Goal: Information Seeking & Learning: Learn about a topic

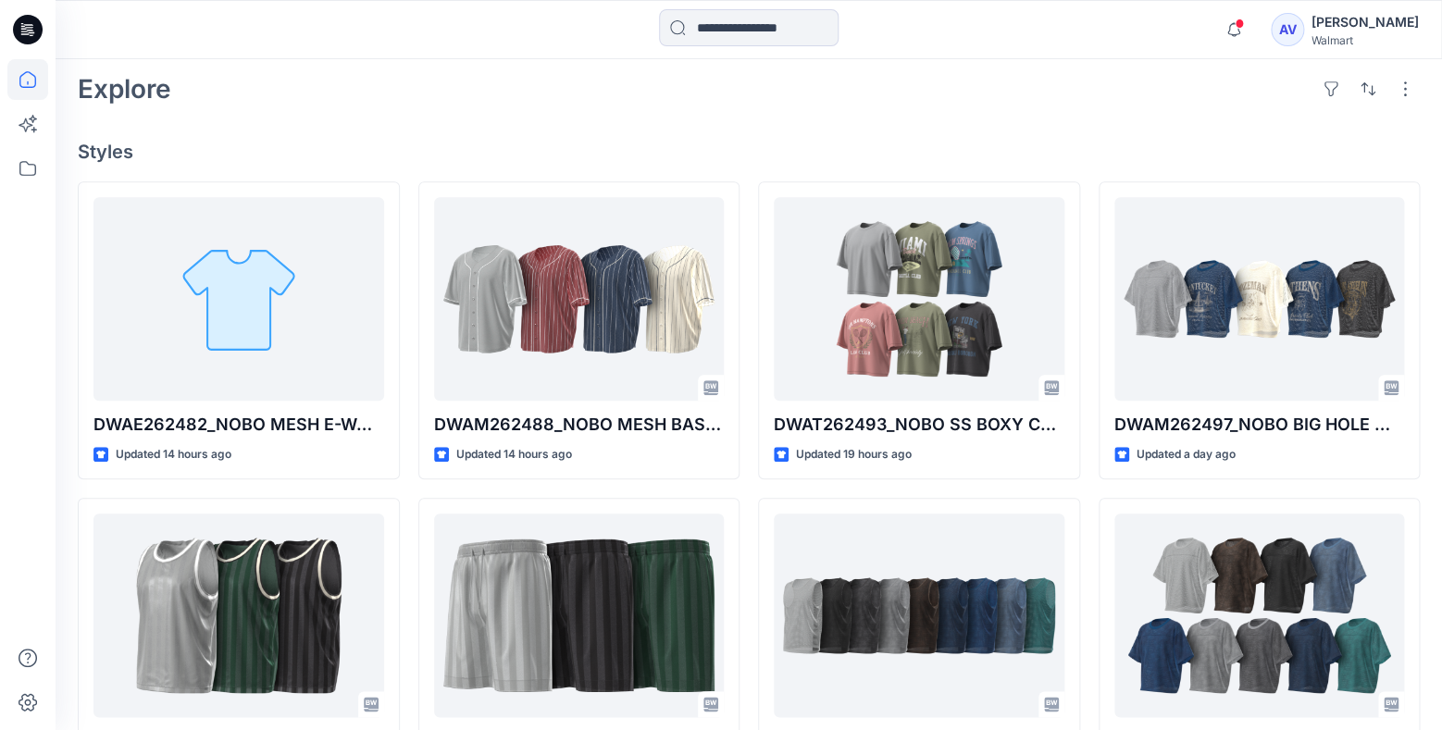
scroll to position [432, 0]
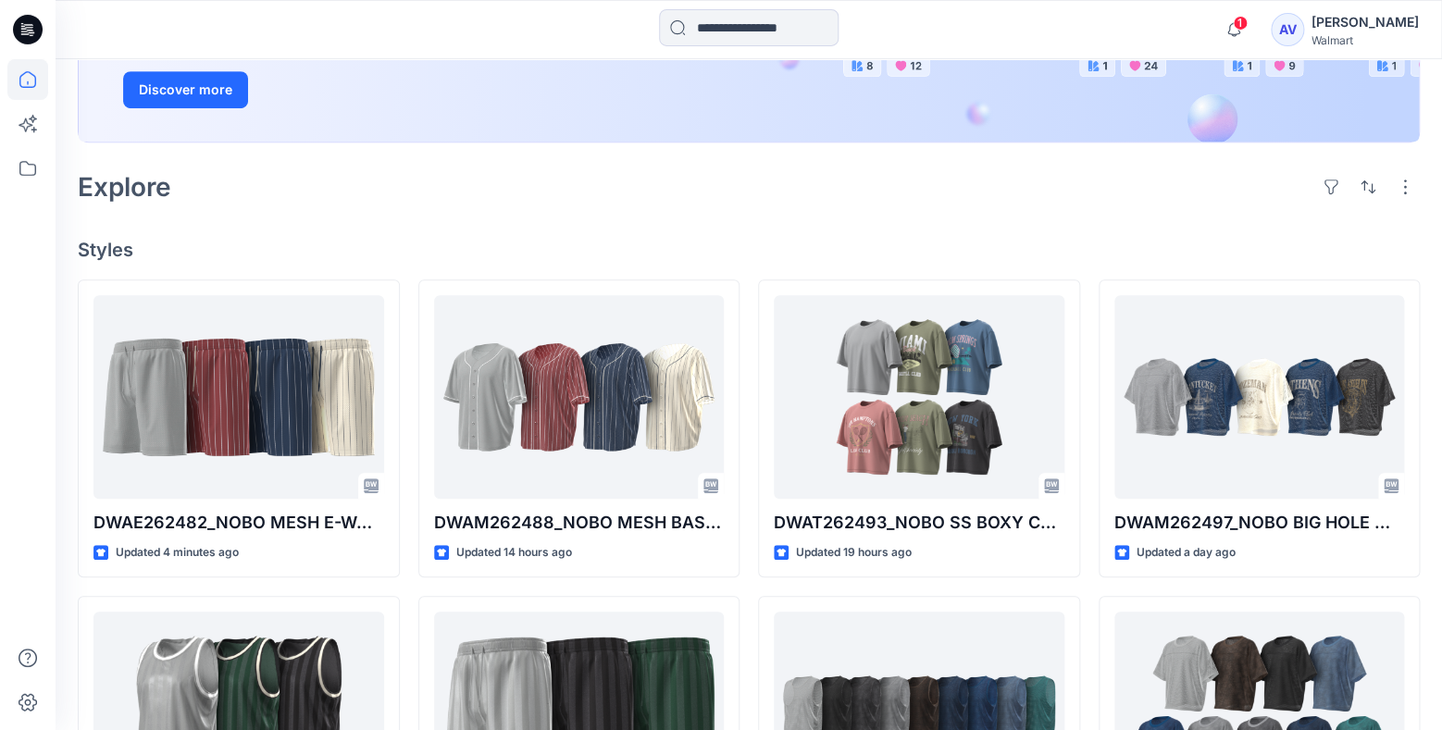
scroll to position [344, 0]
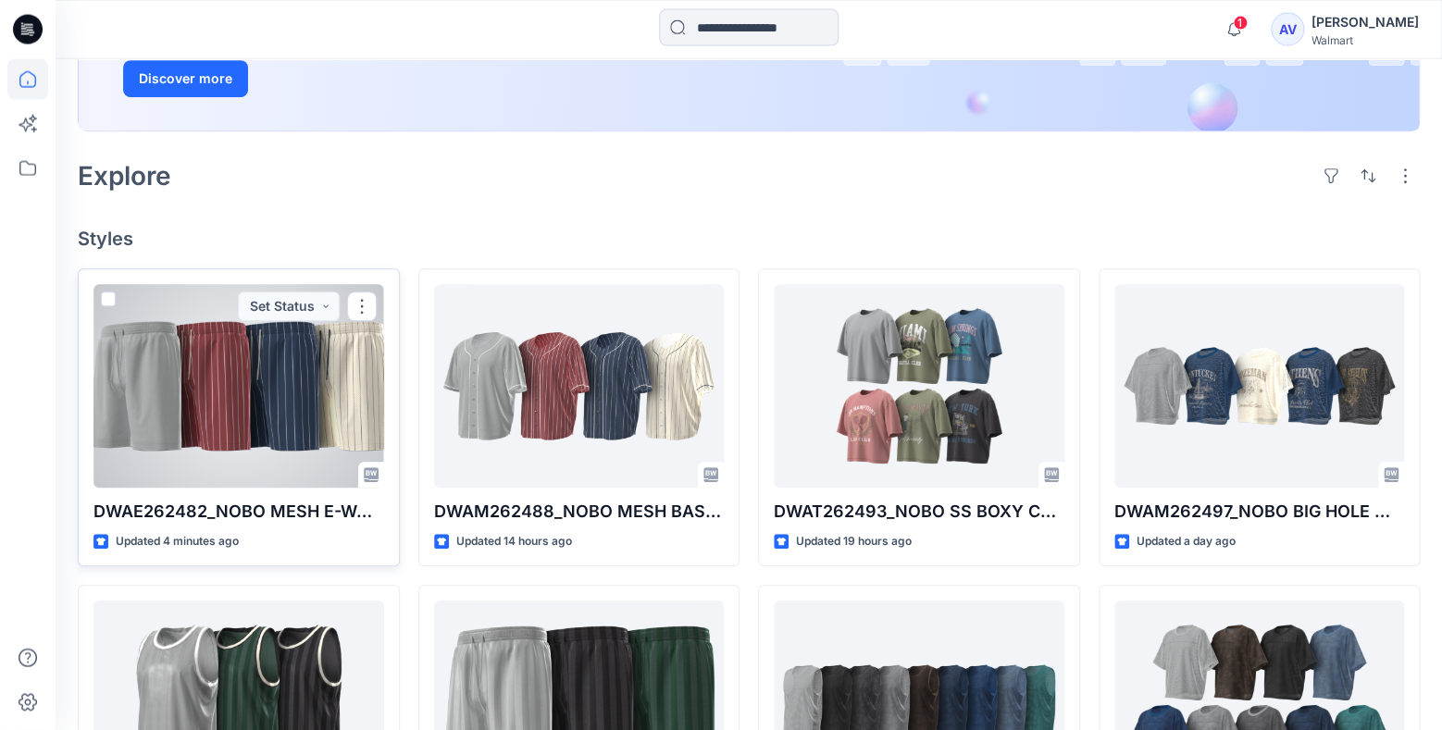
click at [280, 431] on div at bounding box center [238, 387] width 291 height 204
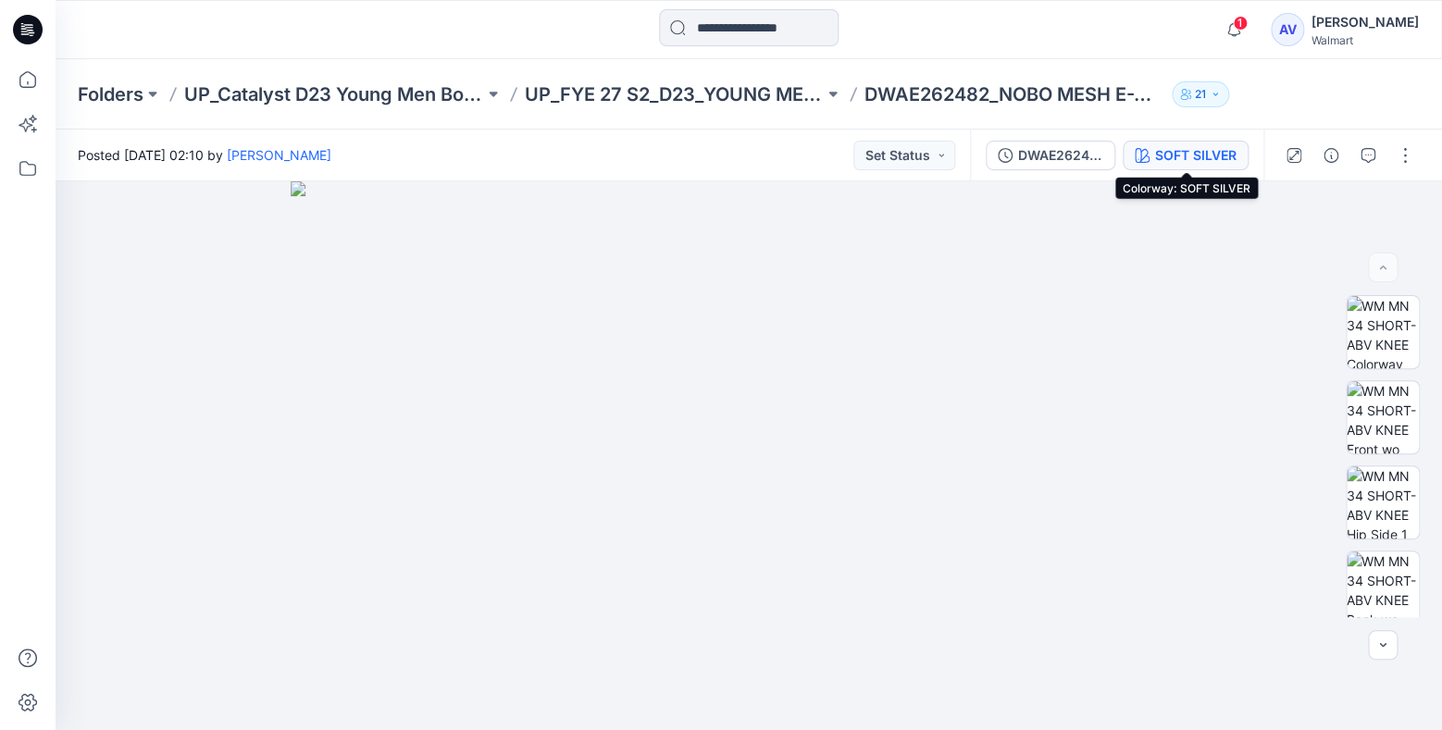
click at [1239, 161] on button "SOFT SILVER" at bounding box center [1186, 156] width 126 height 30
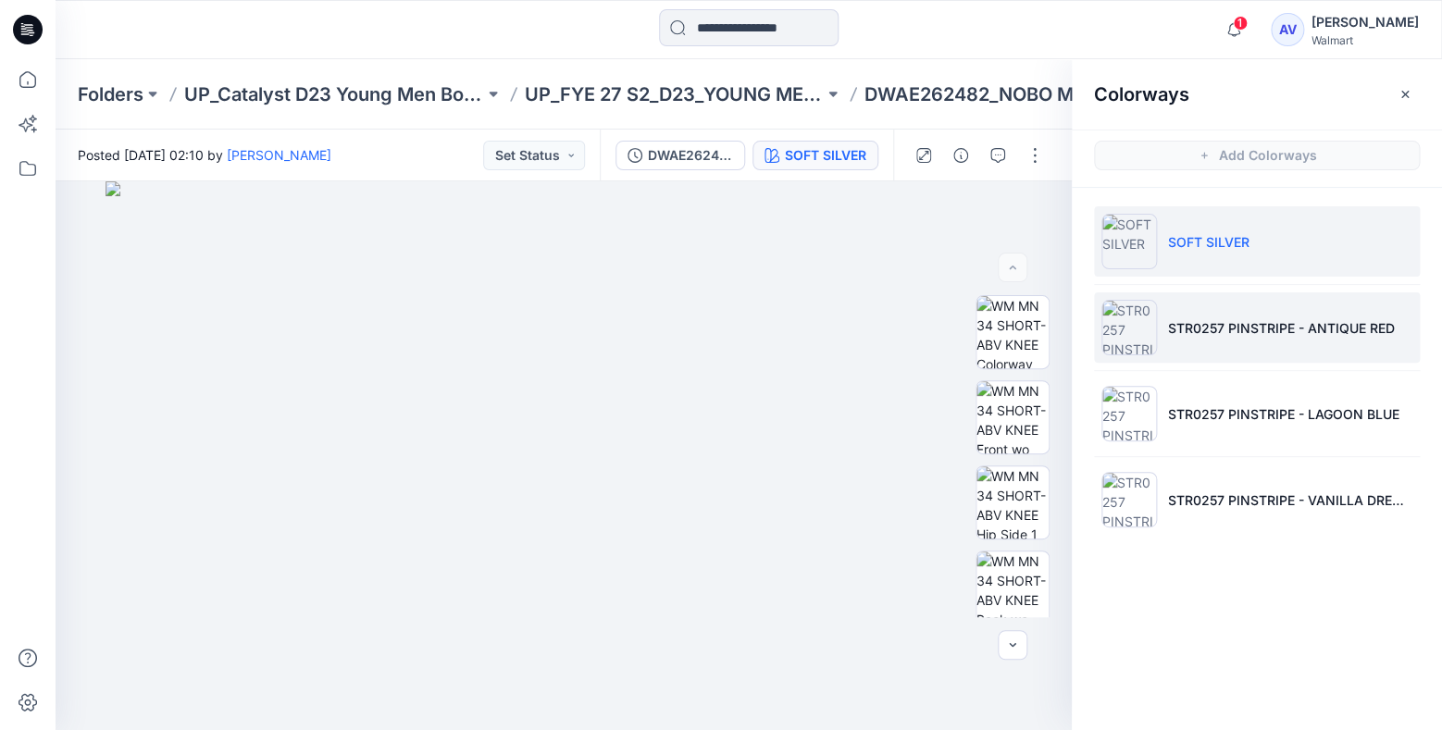
click at [1286, 320] on p "STR0257 PINSTRIPE - ANTIQUE RED" at bounding box center [1281, 327] width 227 height 19
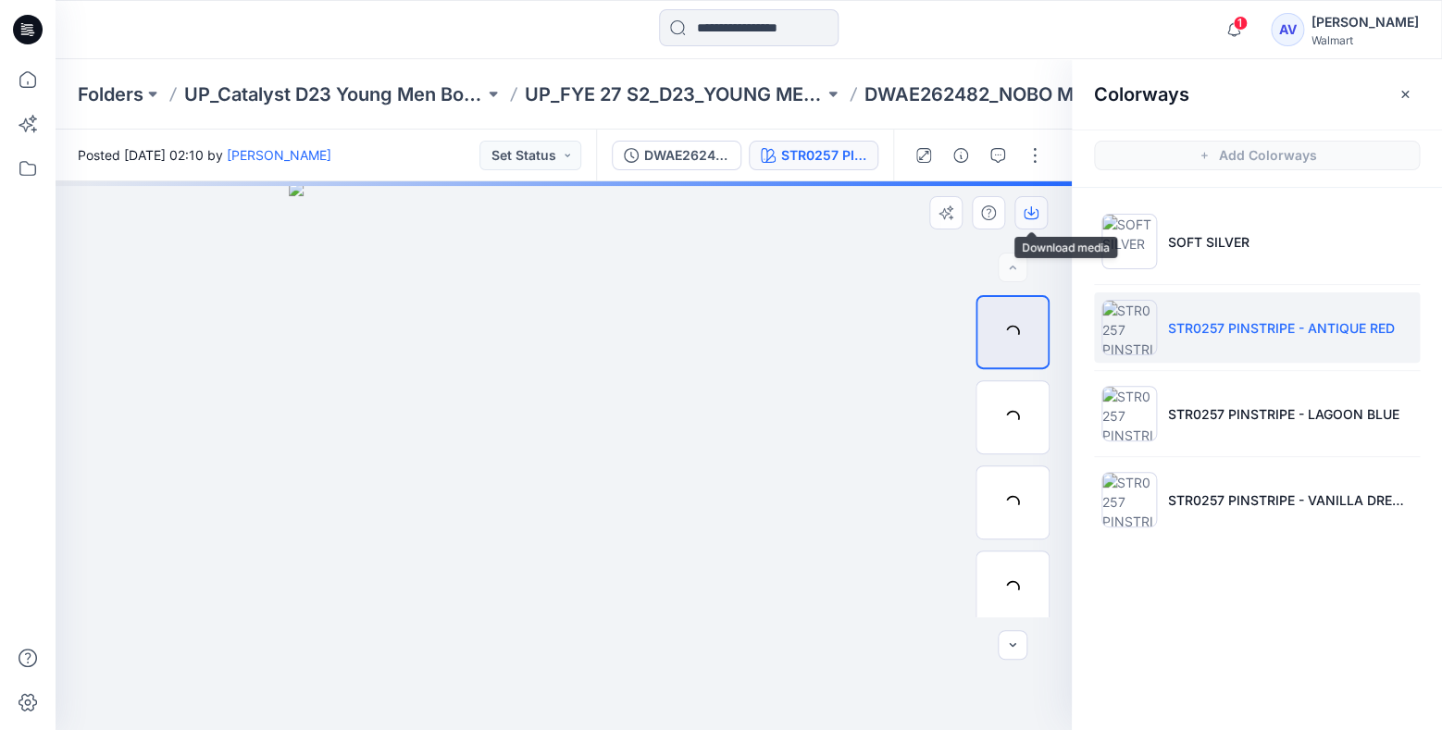
click at [1032, 216] on icon "button" at bounding box center [1031, 212] width 15 height 15
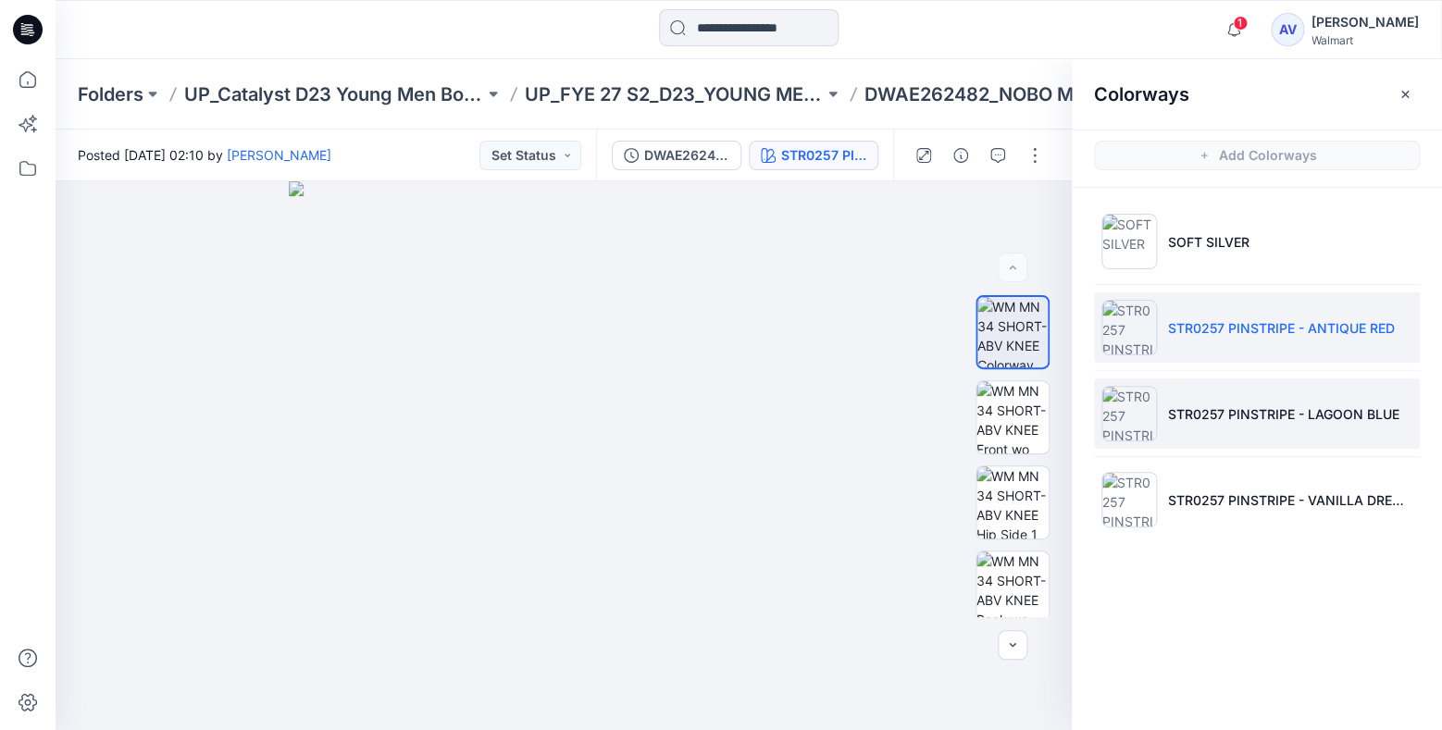
click at [1185, 396] on li "STR0257 PINSTRIPE - LAGOON BLUE" at bounding box center [1257, 414] width 326 height 70
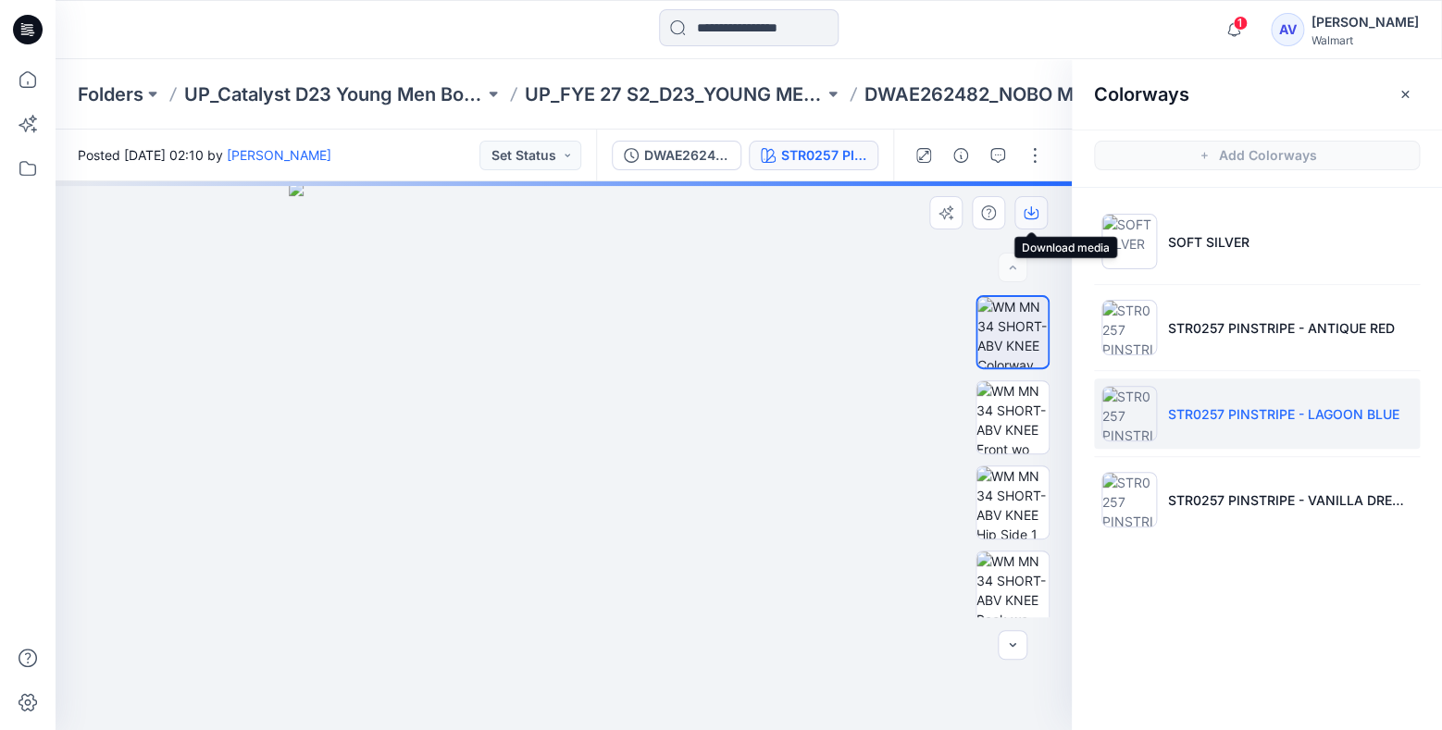
click at [1027, 216] on icon "button" at bounding box center [1031, 212] width 15 height 15
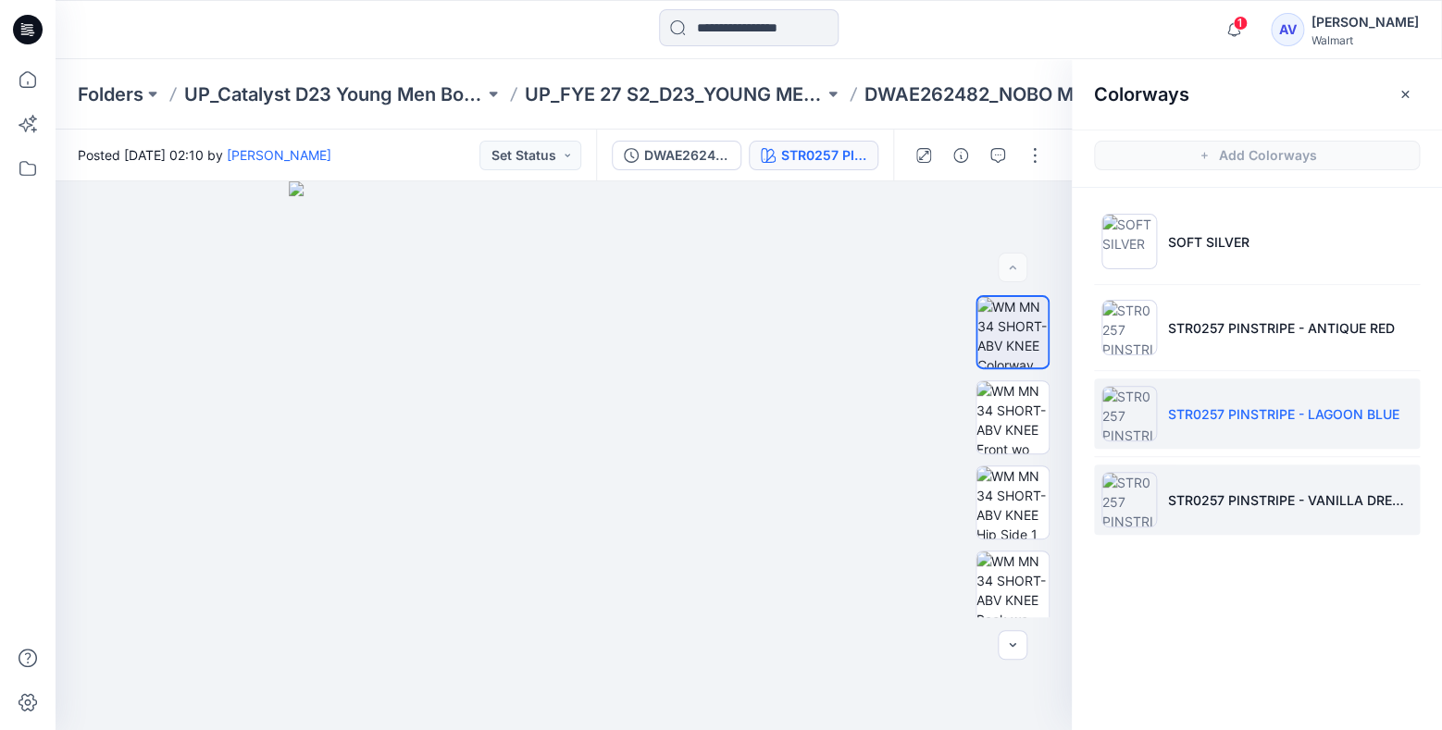
click at [1212, 481] on li "STR0257 PINSTRIPE - VANILLA DREAM" at bounding box center [1257, 500] width 326 height 70
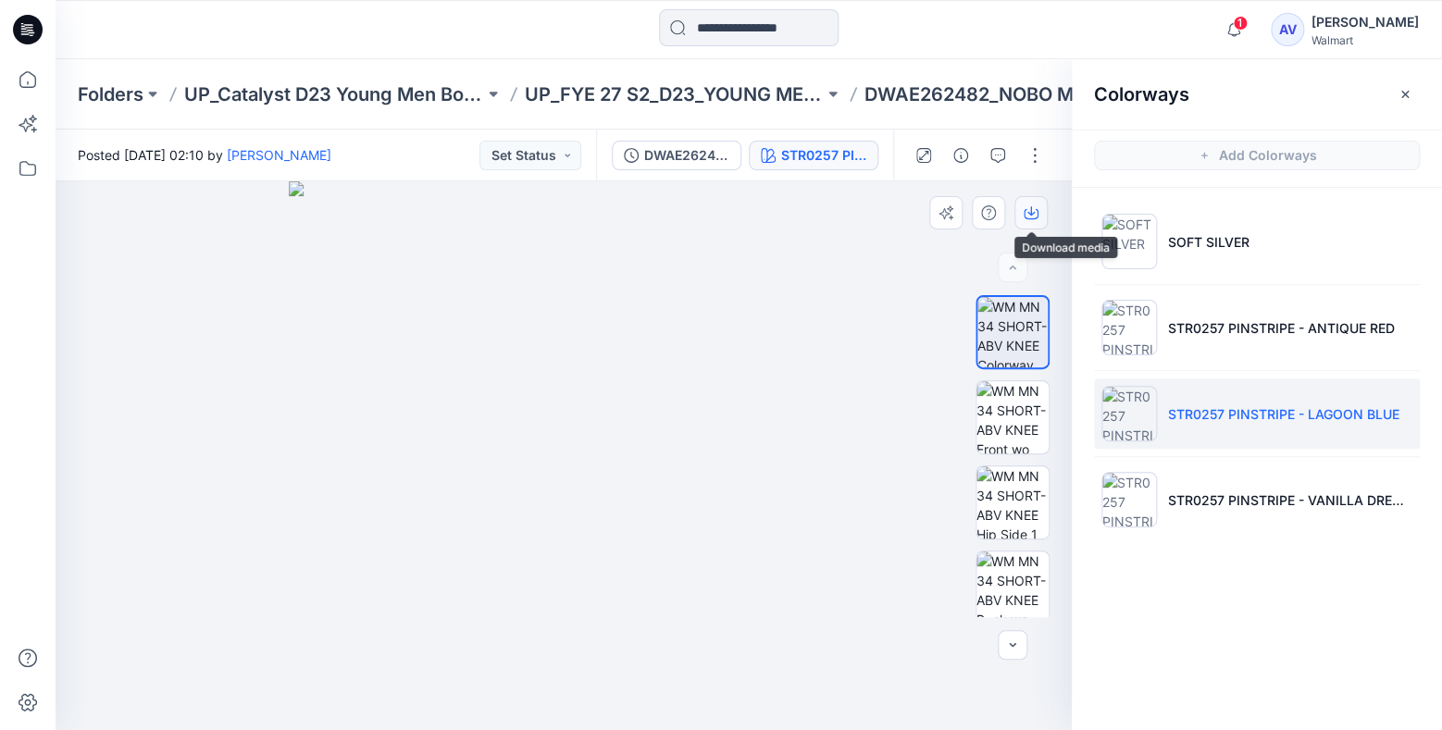
click at [1037, 217] on icon "button" at bounding box center [1031, 214] width 15 height 10
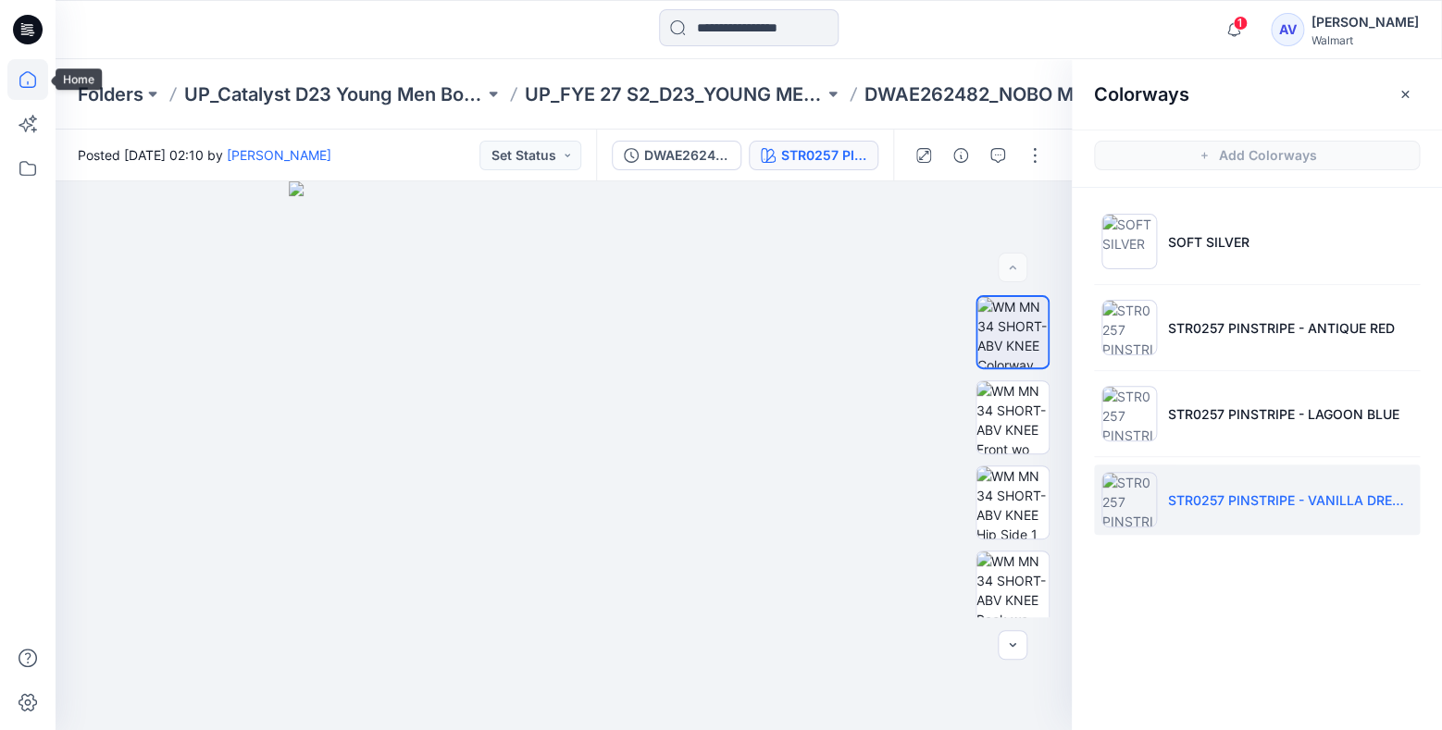
click at [34, 79] on icon at bounding box center [27, 79] width 41 height 41
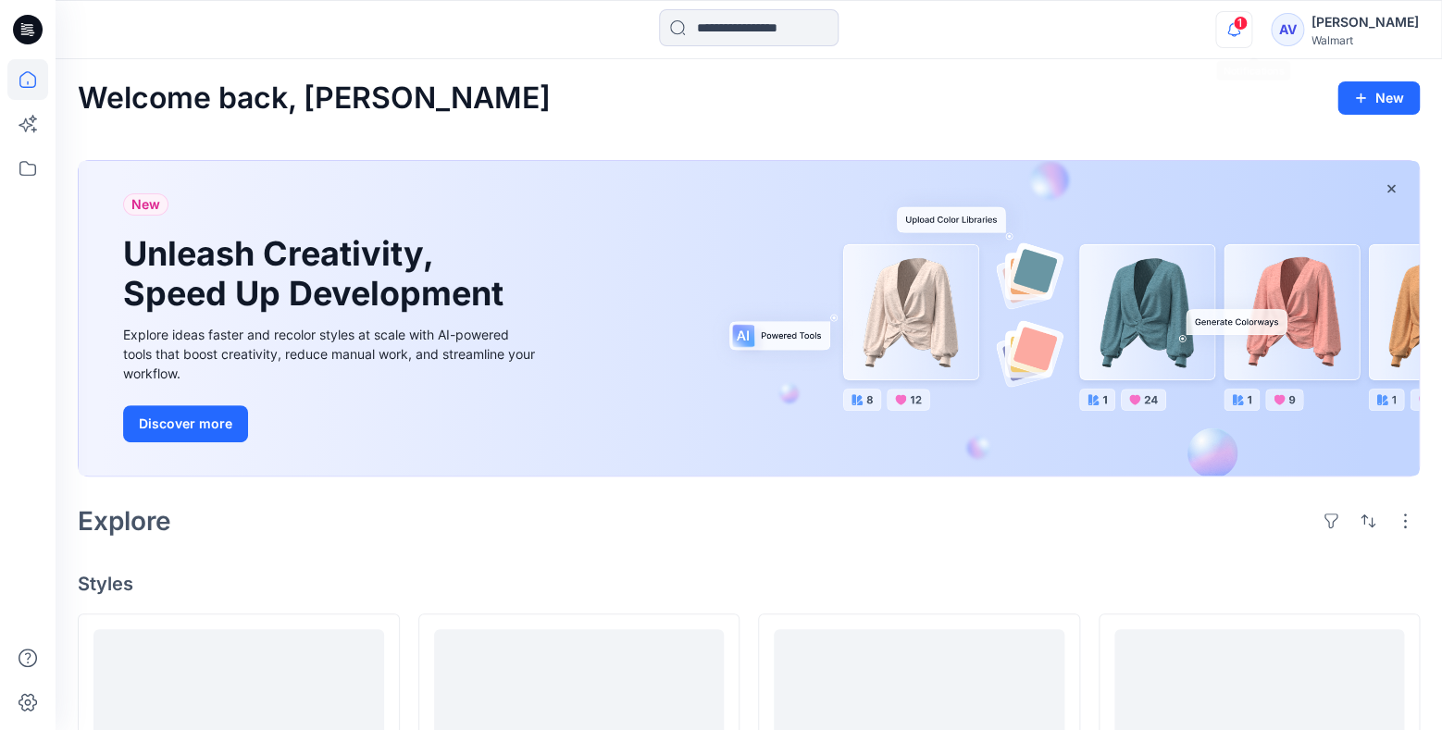
click at [1251, 21] on icon "button" at bounding box center [1233, 29] width 35 height 37
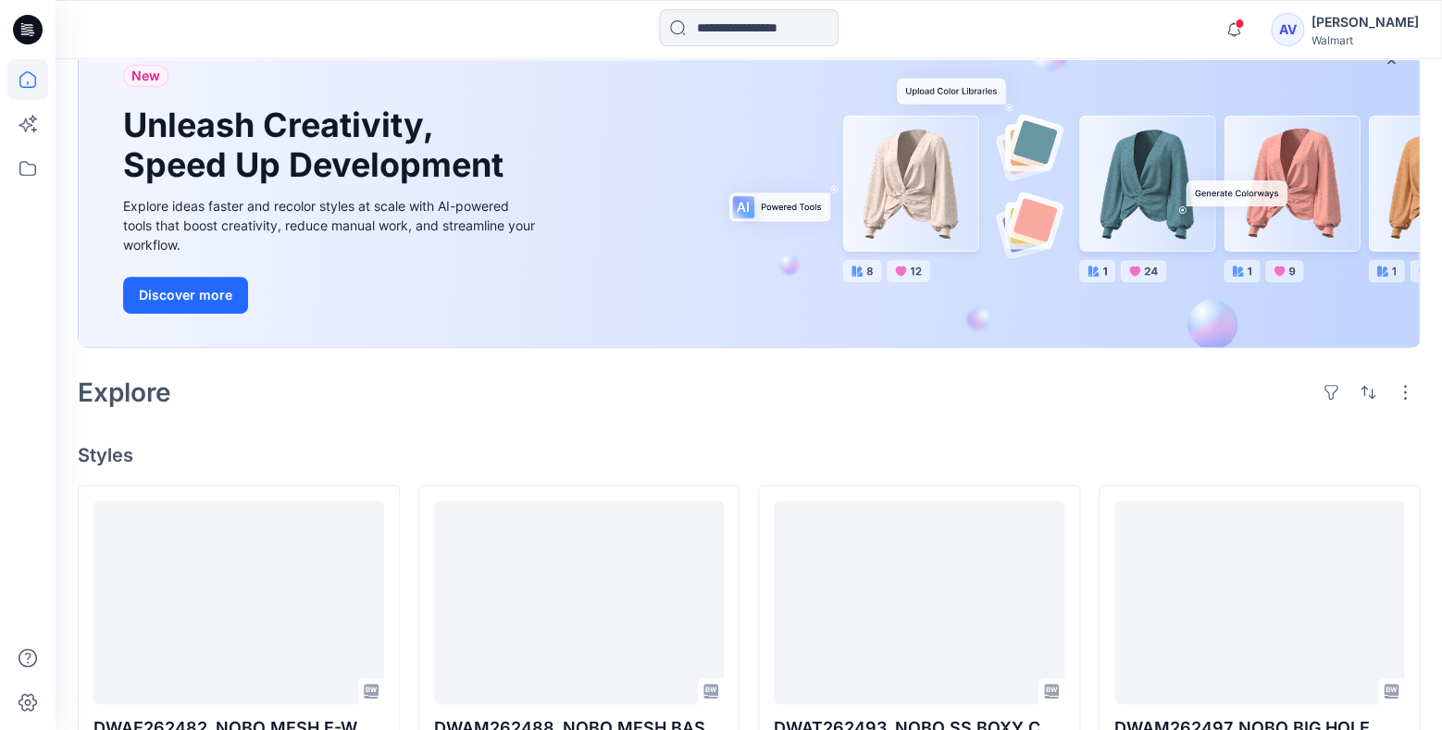
scroll to position [416, 0]
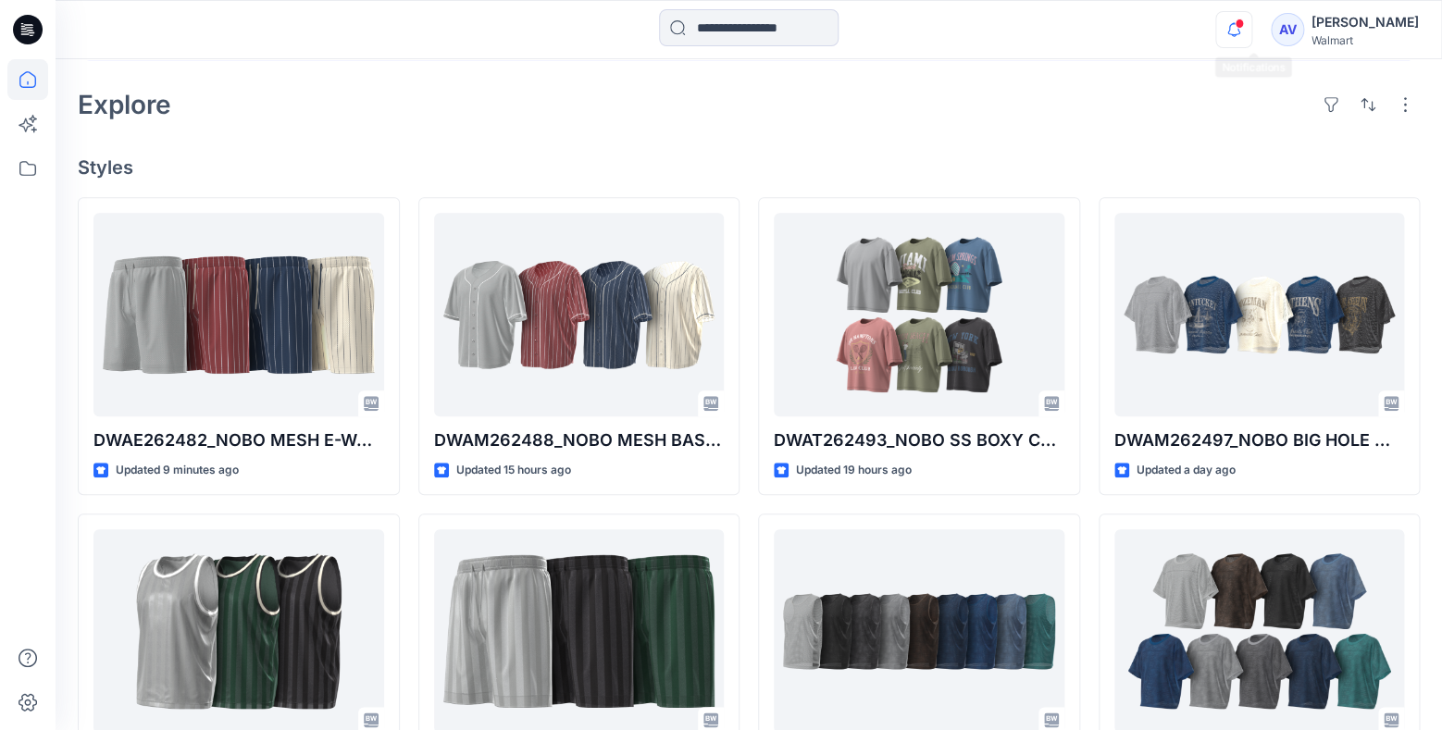
click at [1240, 27] on icon "button" at bounding box center [1233, 29] width 13 height 12
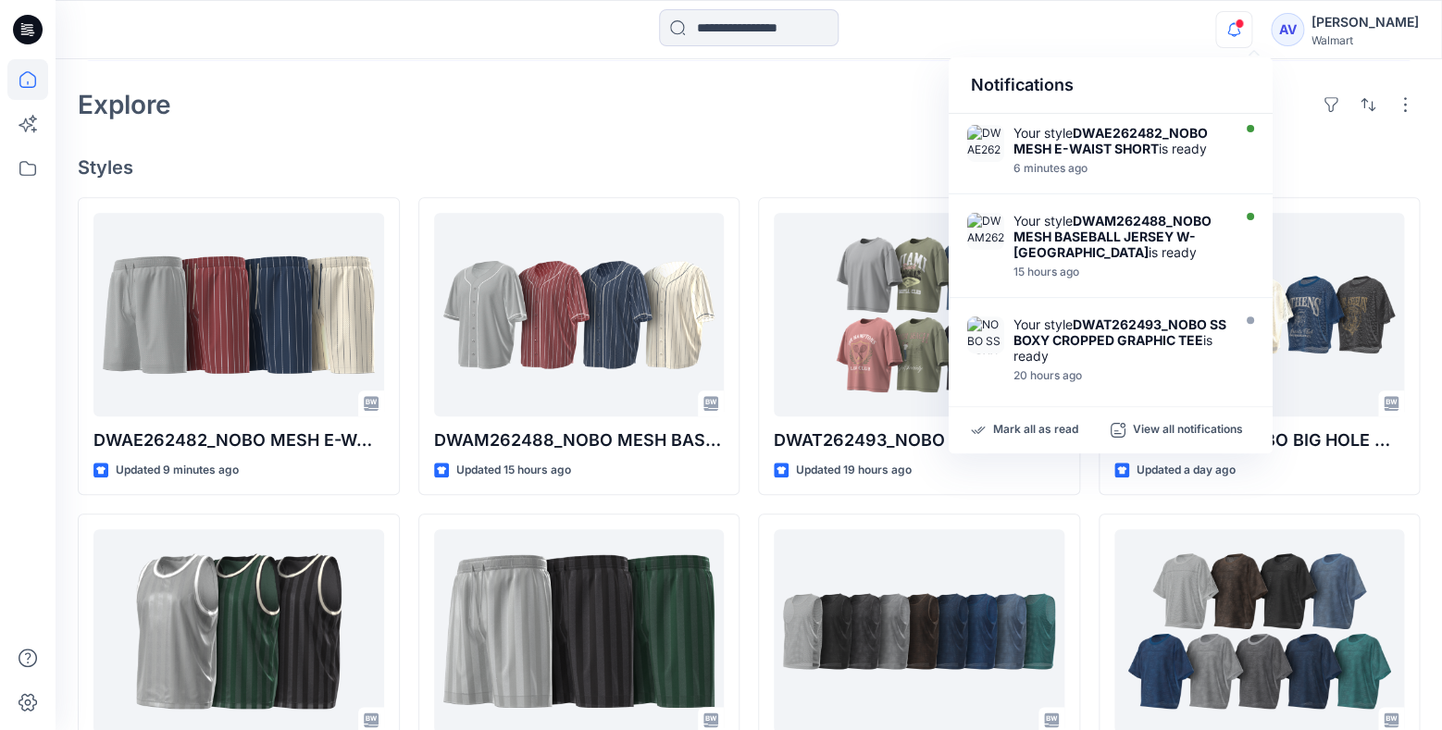
click at [1076, 38] on div at bounding box center [748, 29] width 693 height 41
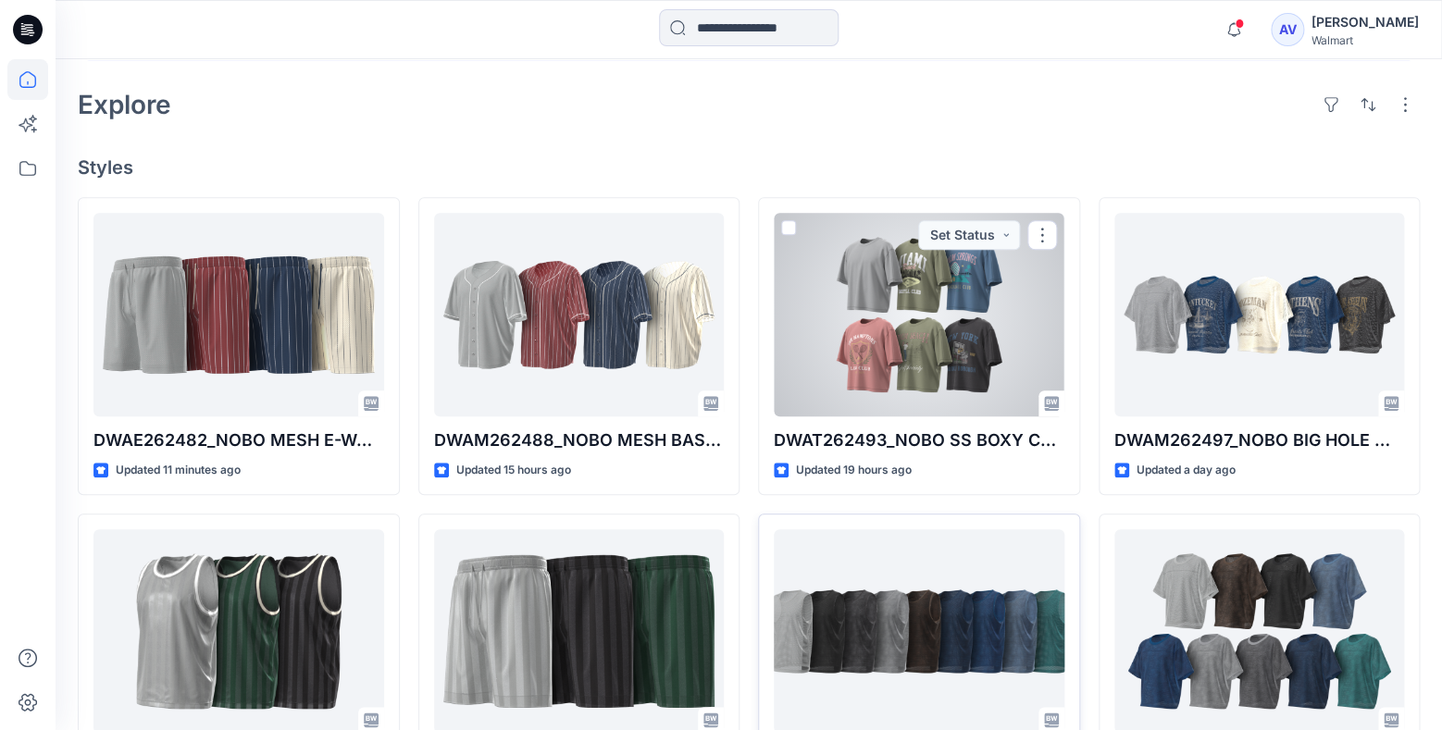
scroll to position [805, 0]
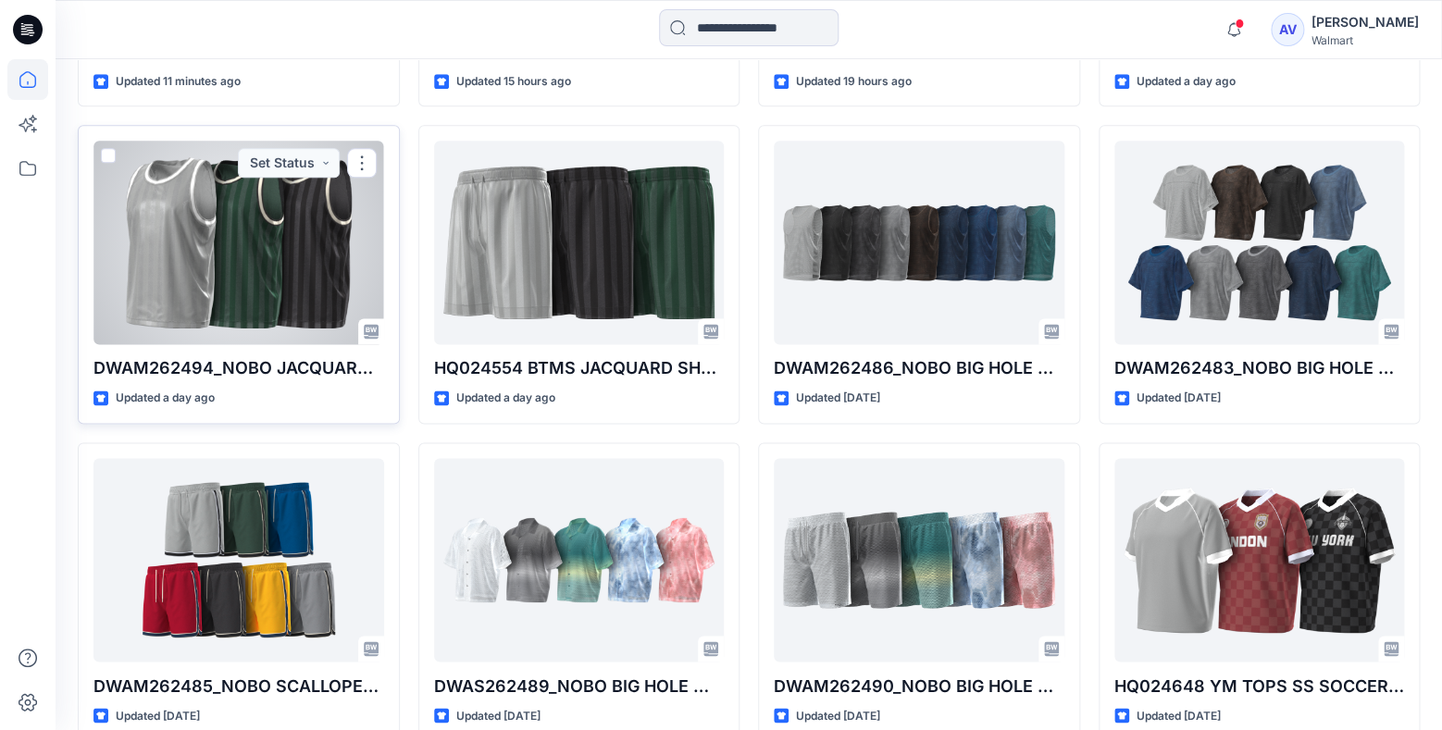
click at [305, 307] on div at bounding box center [238, 243] width 291 height 204
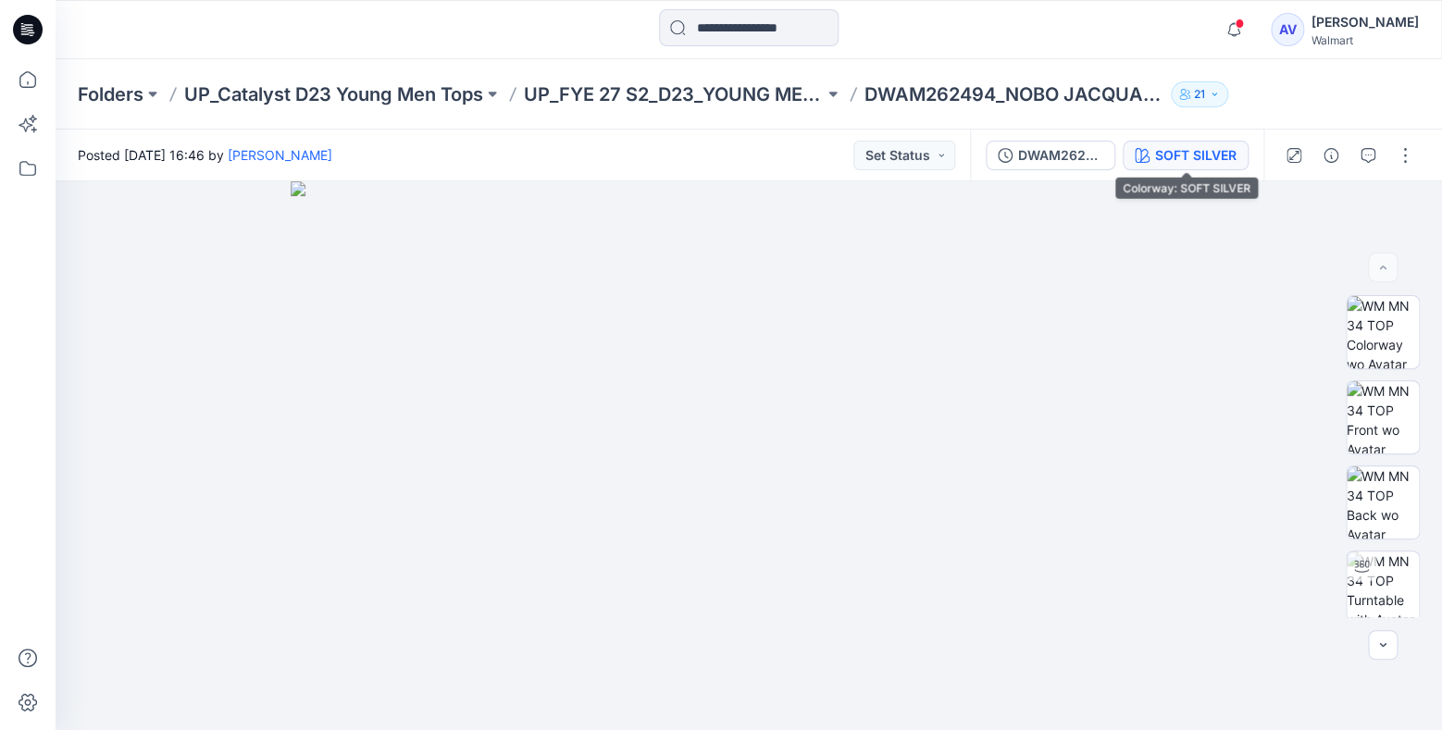
click at [1191, 148] on div "SOFT SILVER" at bounding box center [1195, 155] width 81 height 20
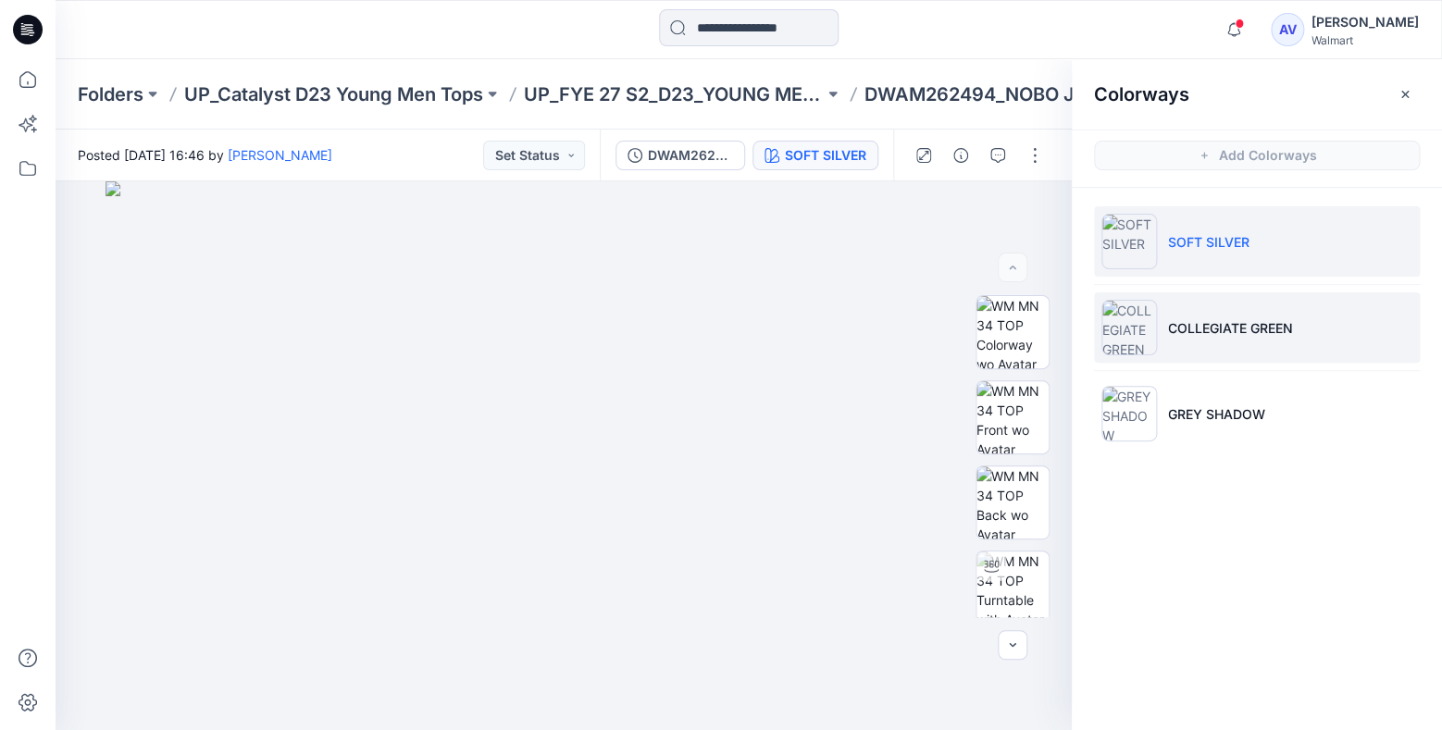
click at [1220, 308] on li "COLLEGIATE GREEN" at bounding box center [1257, 327] width 326 height 70
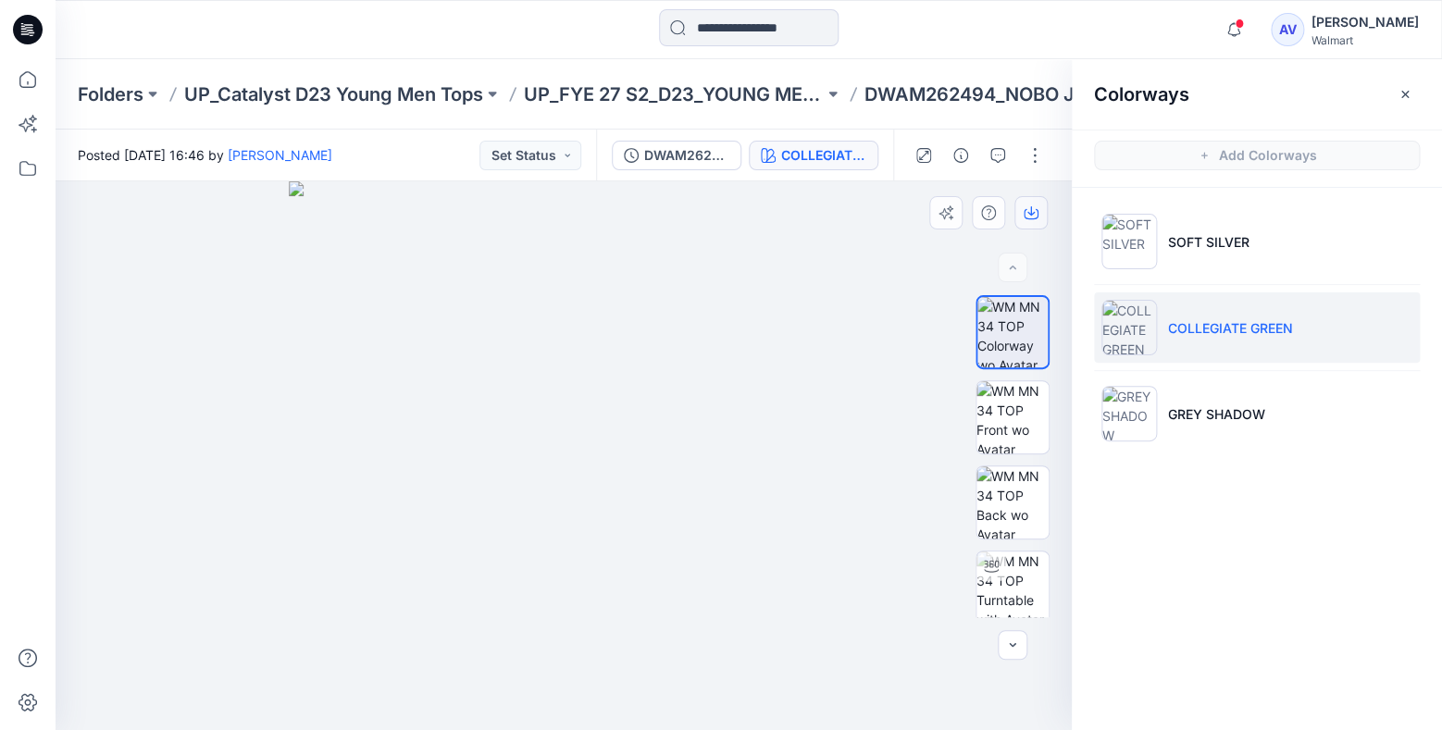
click at [1030, 222] on button "button" at bounding box center [1030, 212] width 33 height 33
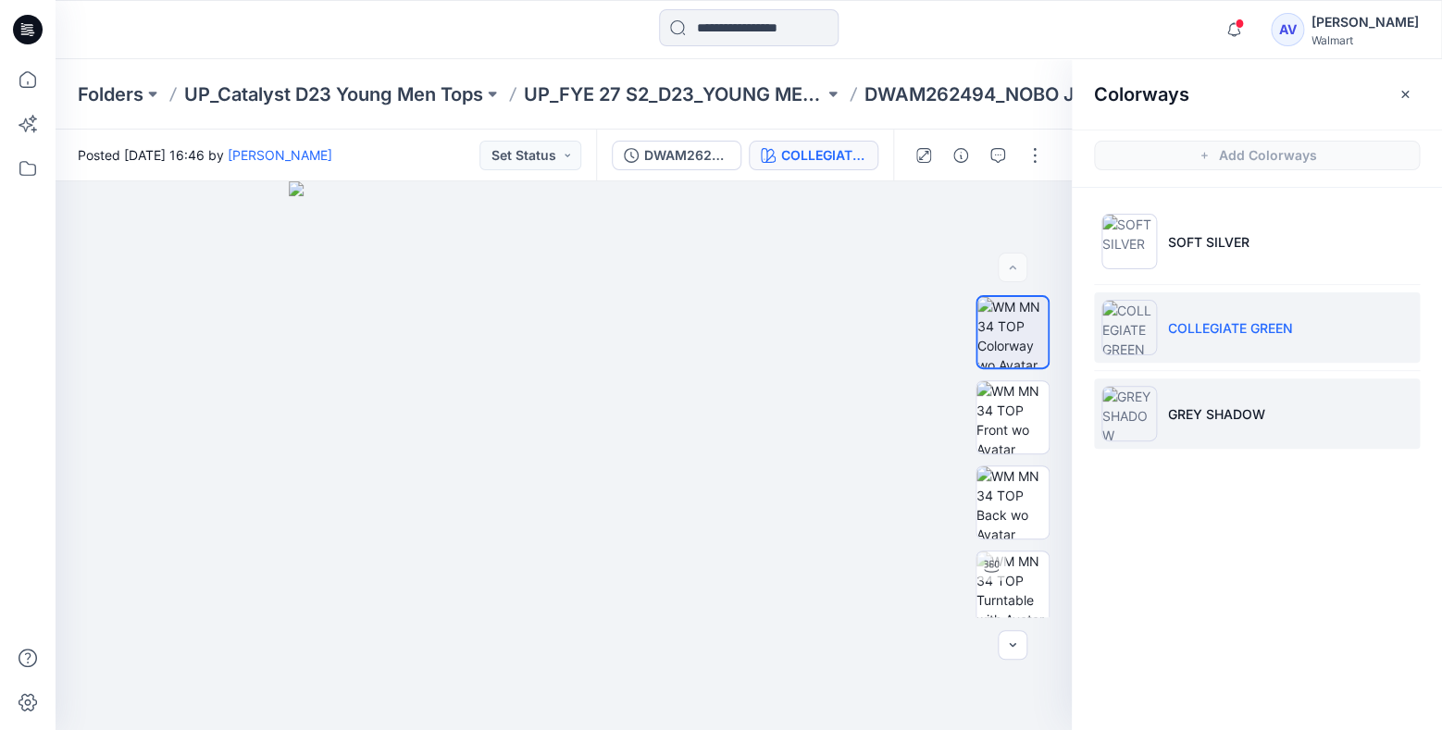
click at [1215, 399] on li "GREY SHADOW" at bounding box center [1257, 414] width 326 height 70
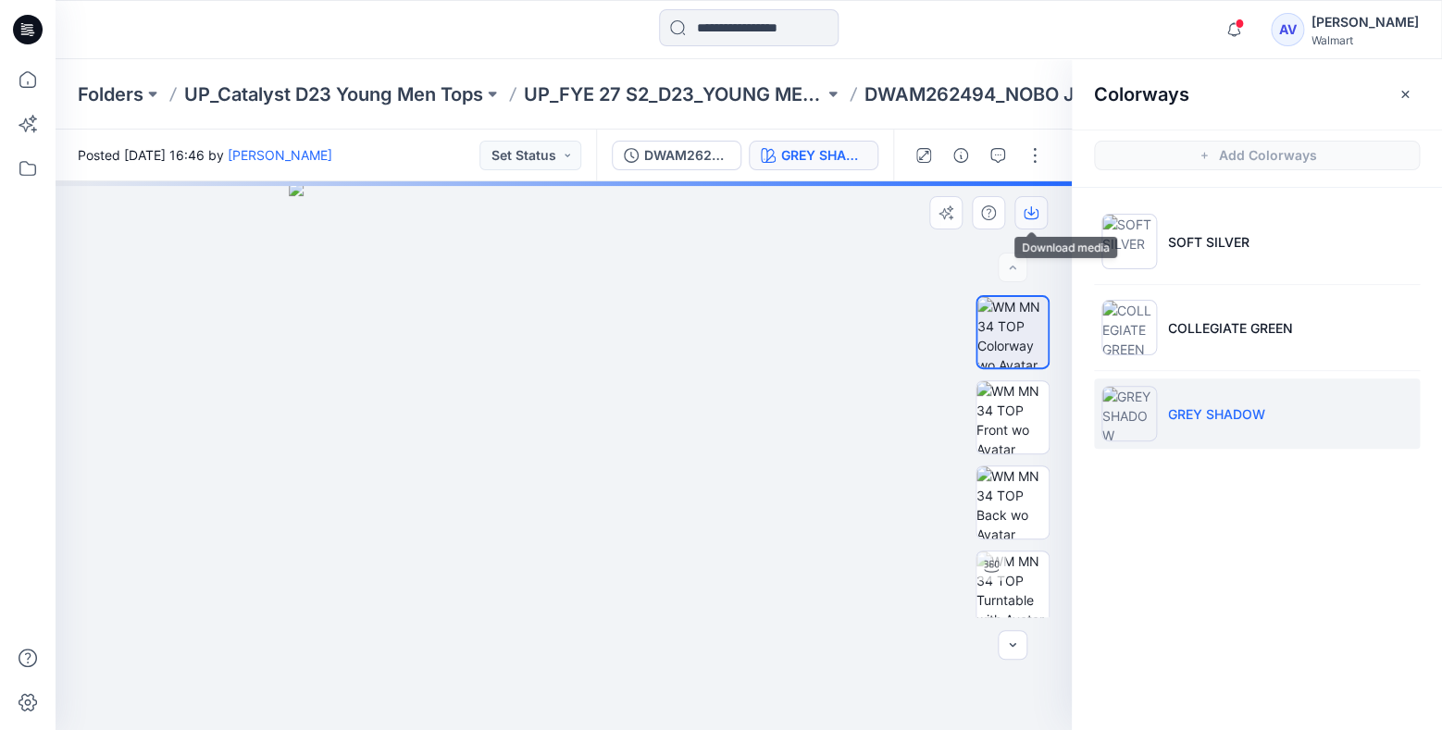
click at [1039, 213] on button "button" at bounding box center [1030, 212] width 33 height 33
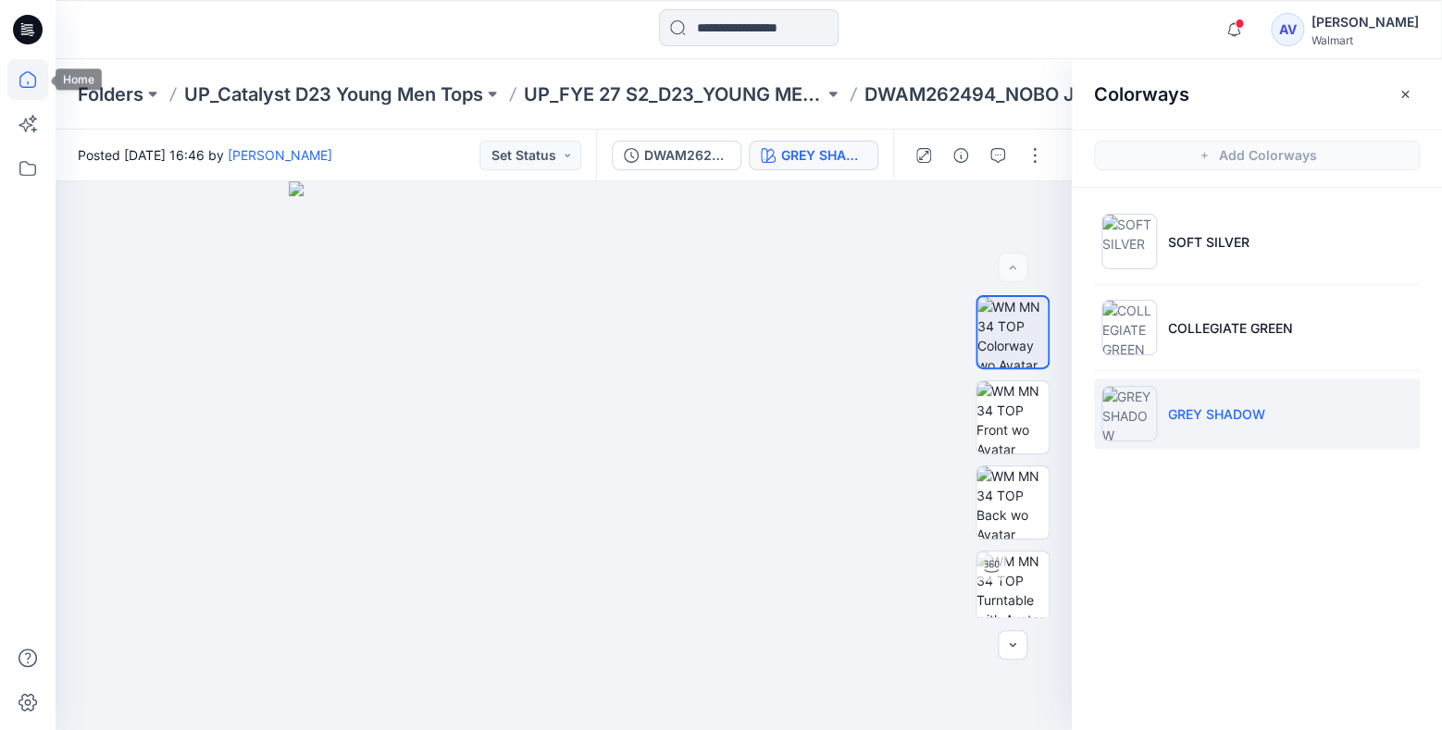
click at [12, 77] on icon at bounding box center [27, 79] width 41 height 41
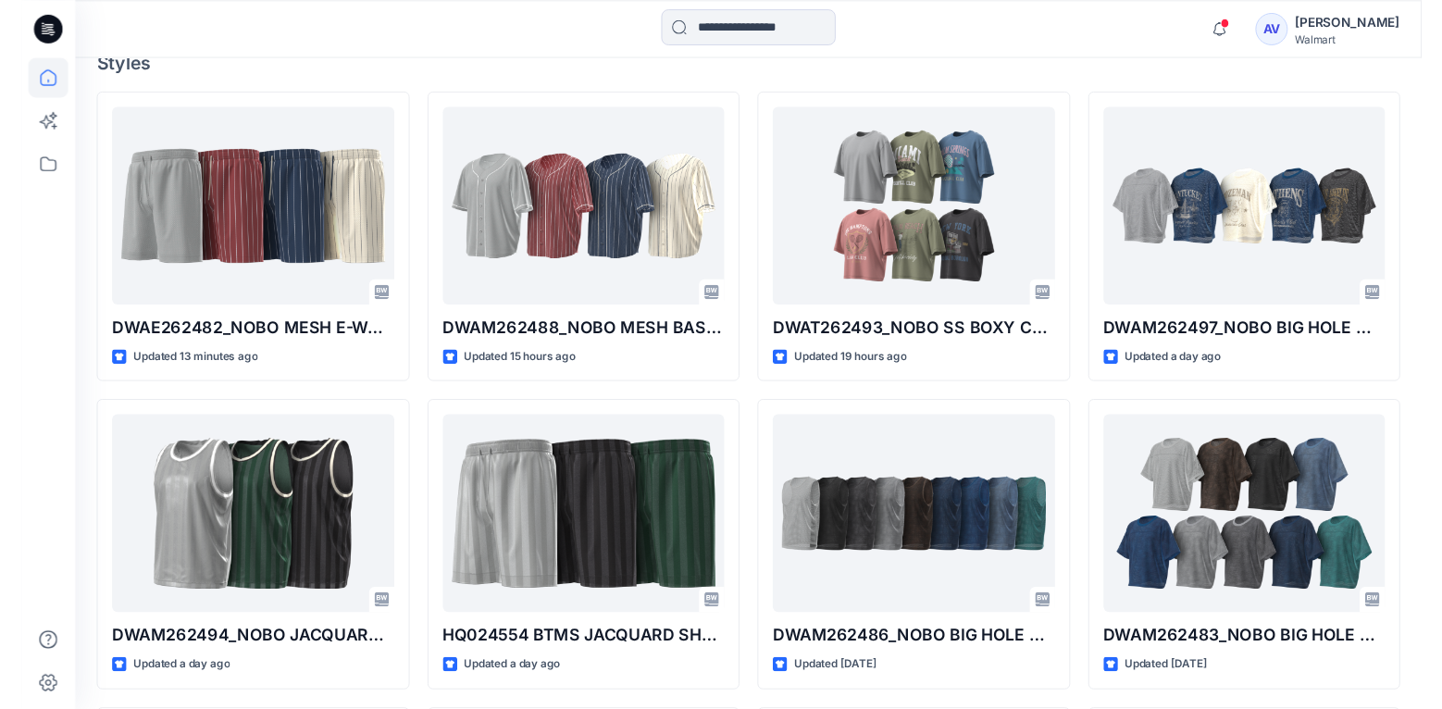
scroll to position [539, 0]
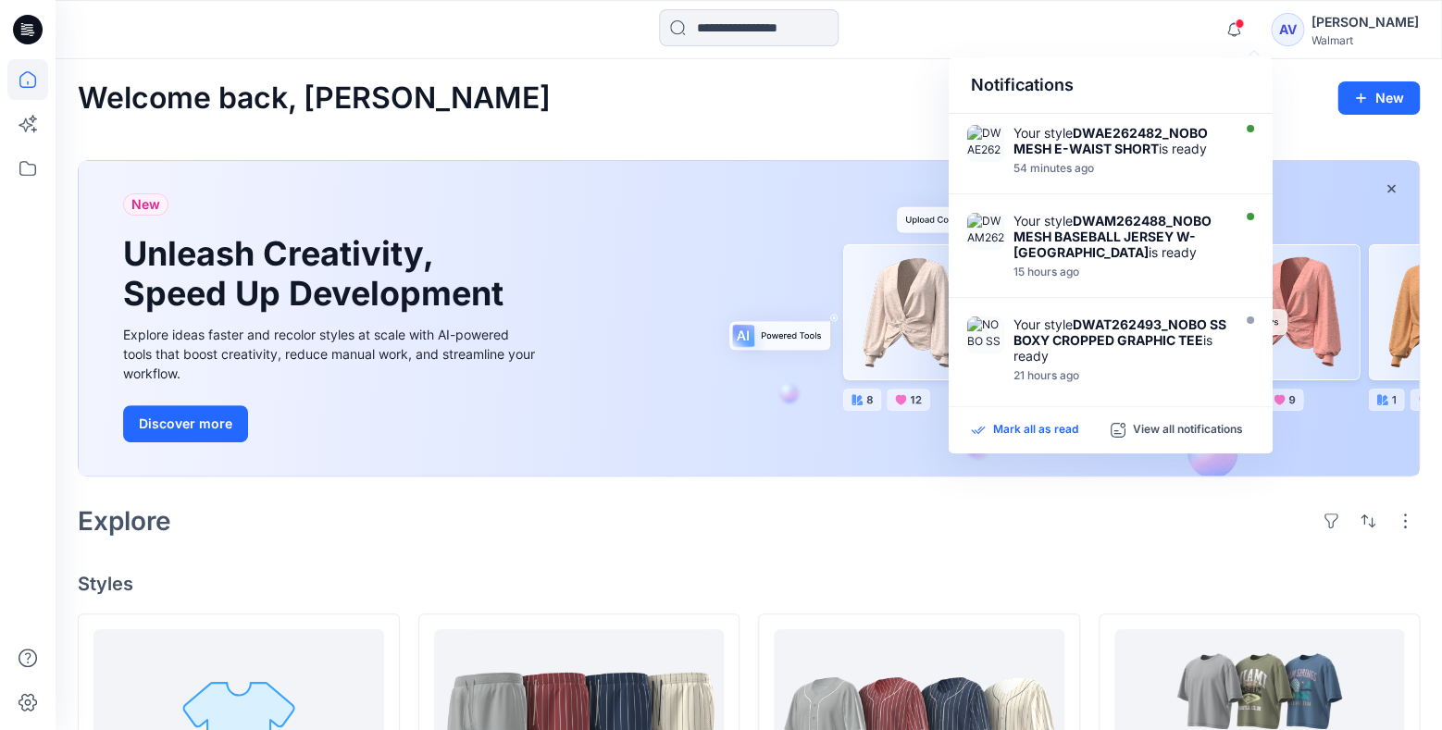
click at [1014, 428] on p "Mark all as read" at bounding box center [1035, 430] width 85 height 17
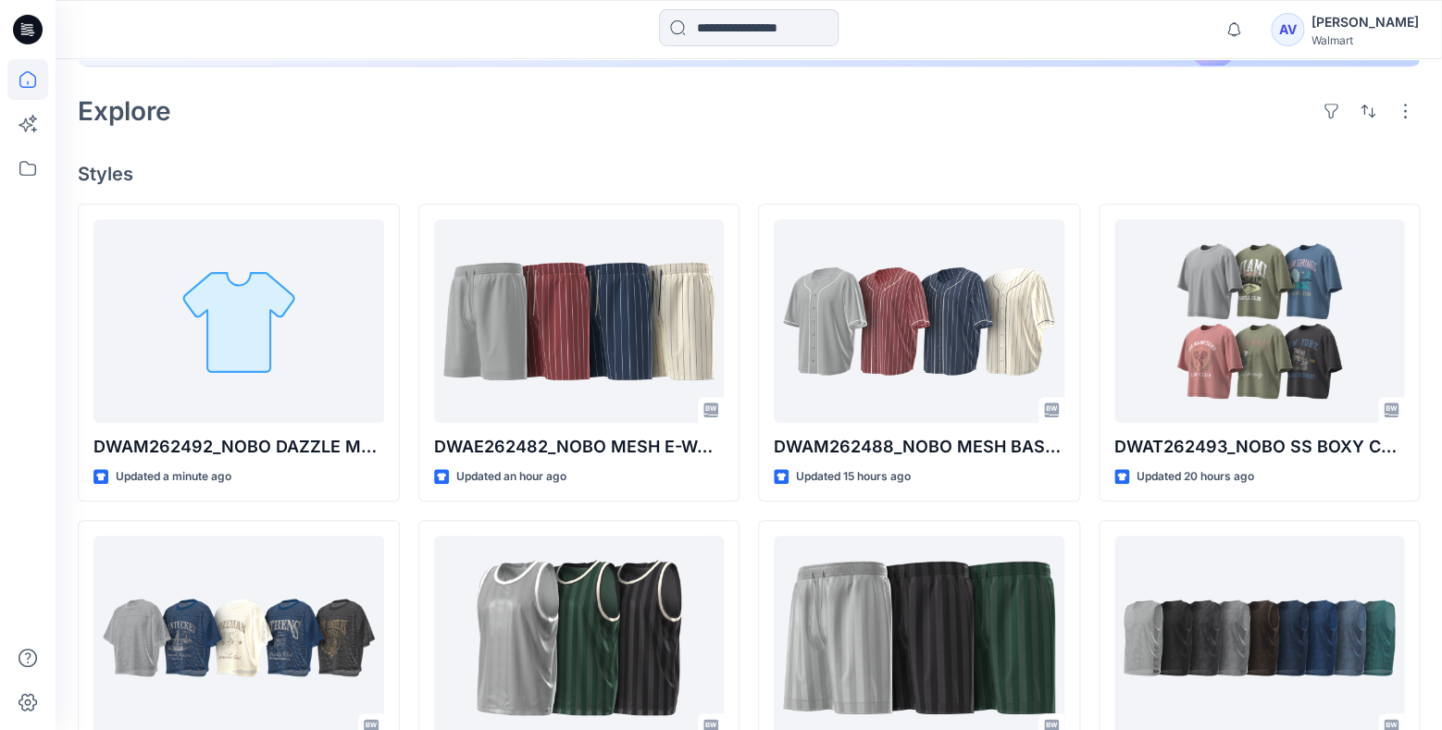
scroll to position [442, 0]
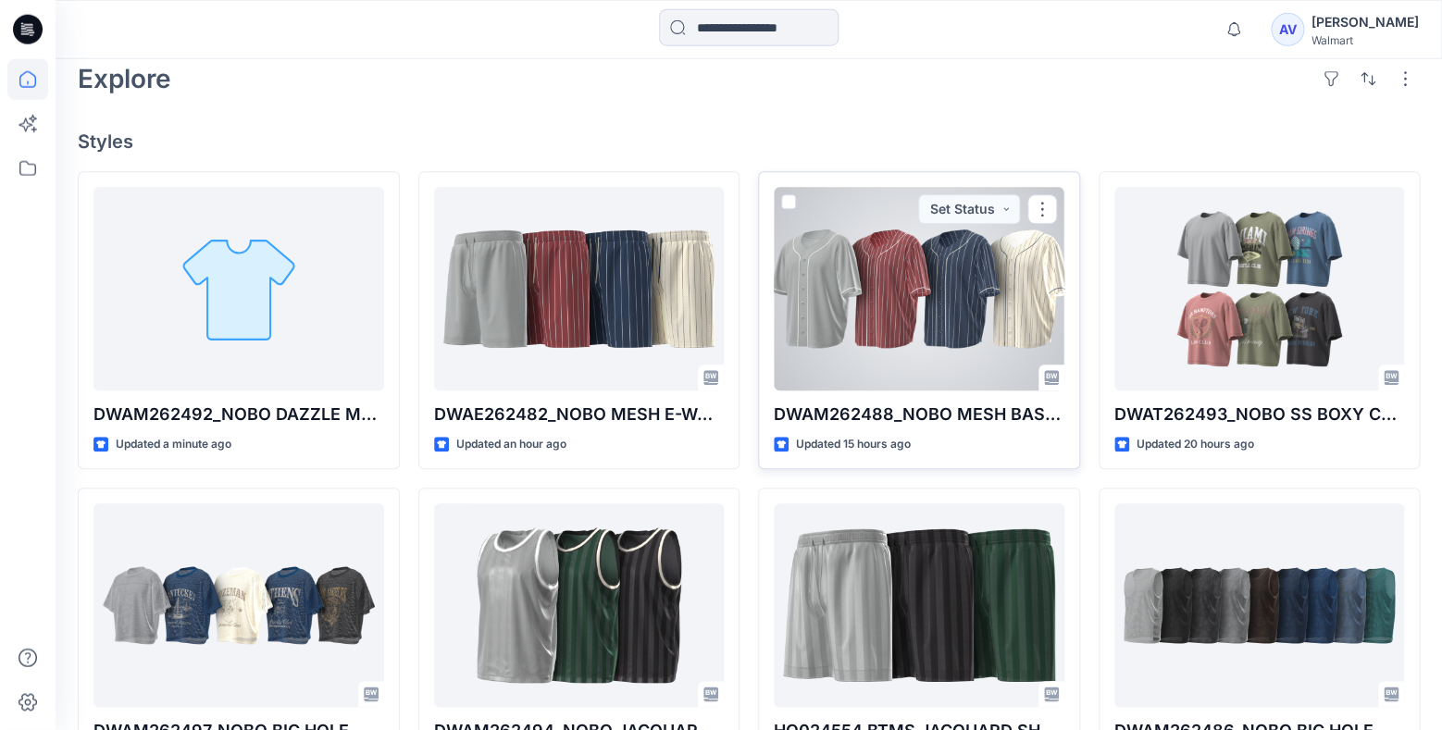
click at [926, 321] on div at bounding box center [919, 289] width 291 height 204
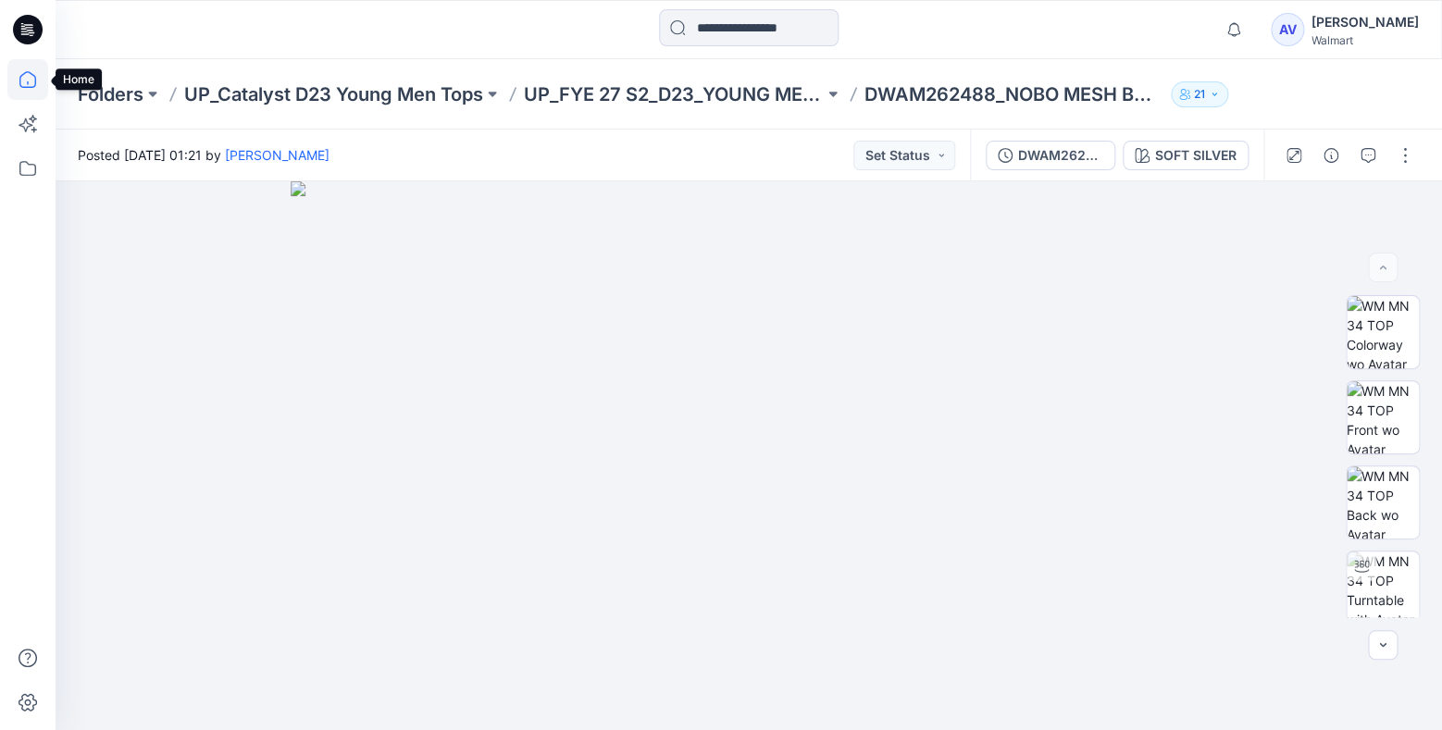
click at [34, 84] on icon at bounding box center [27, 79] width 41 height 41
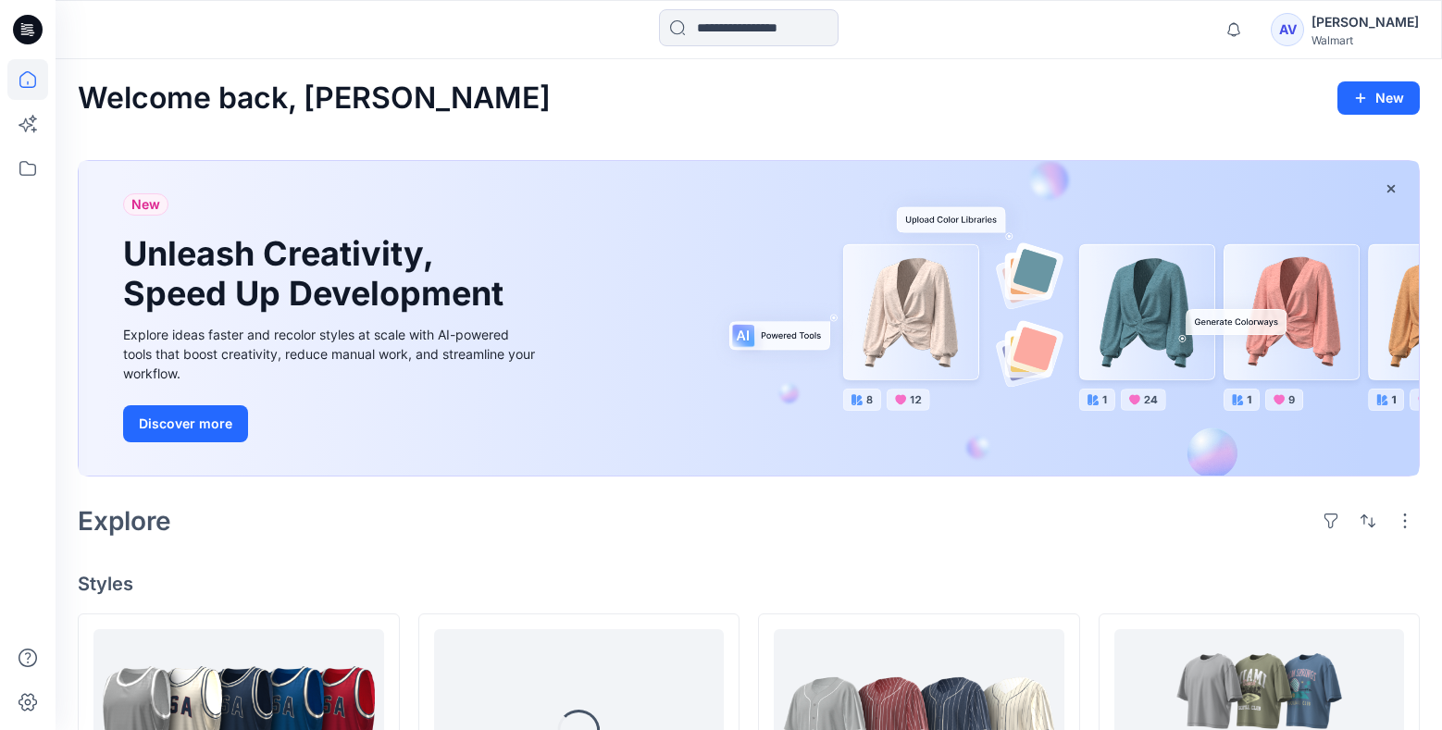
scroll to position [388, 0]
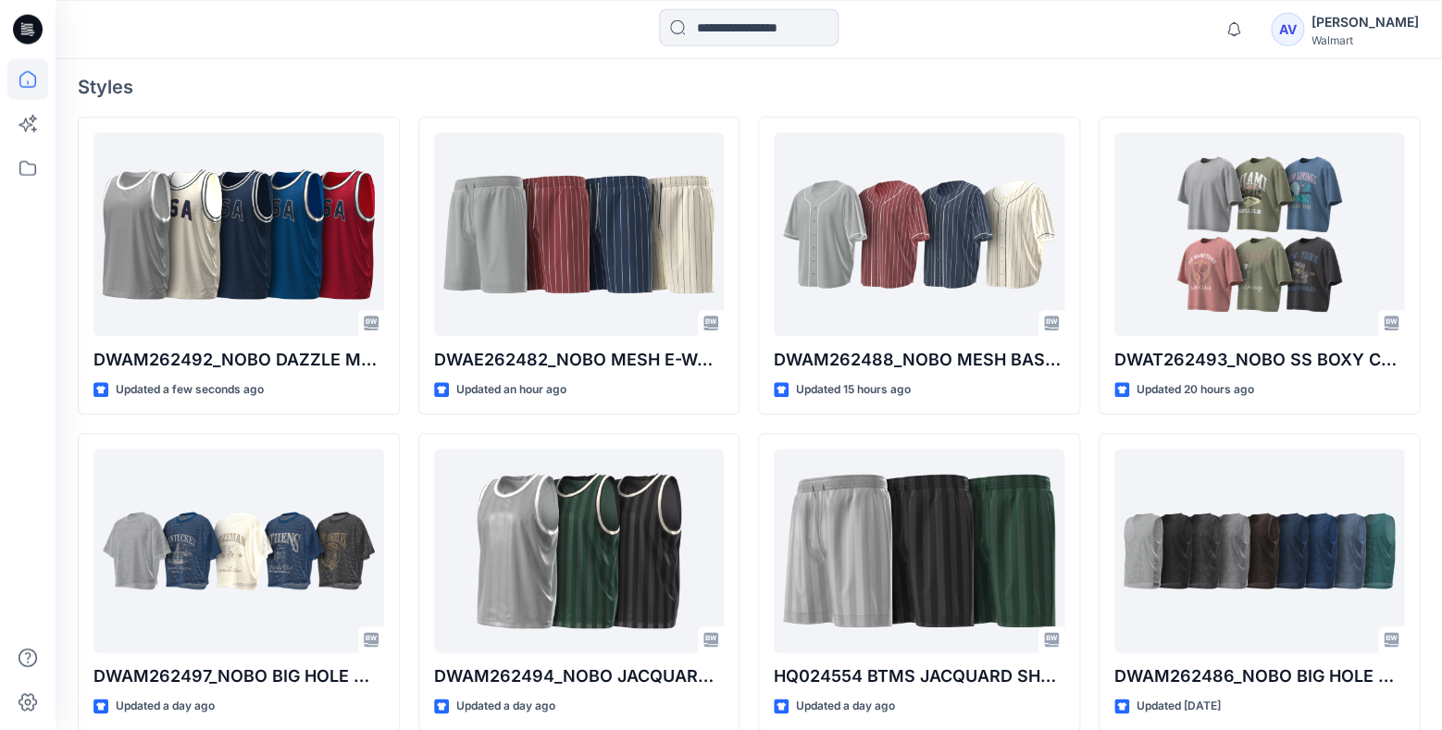
scroll to position [480, 0]
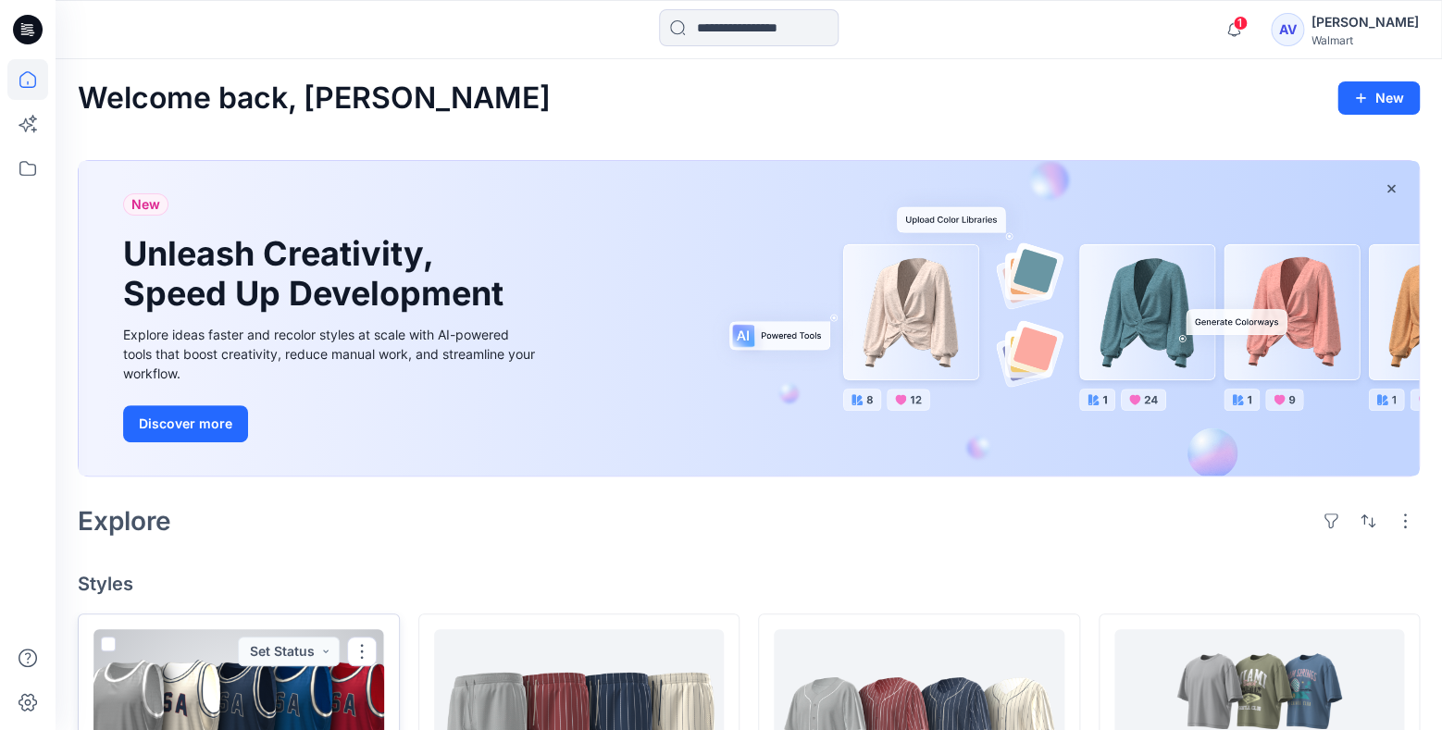
click at [317, 712] on div at bounding box center [238, 731] width 291 height 204
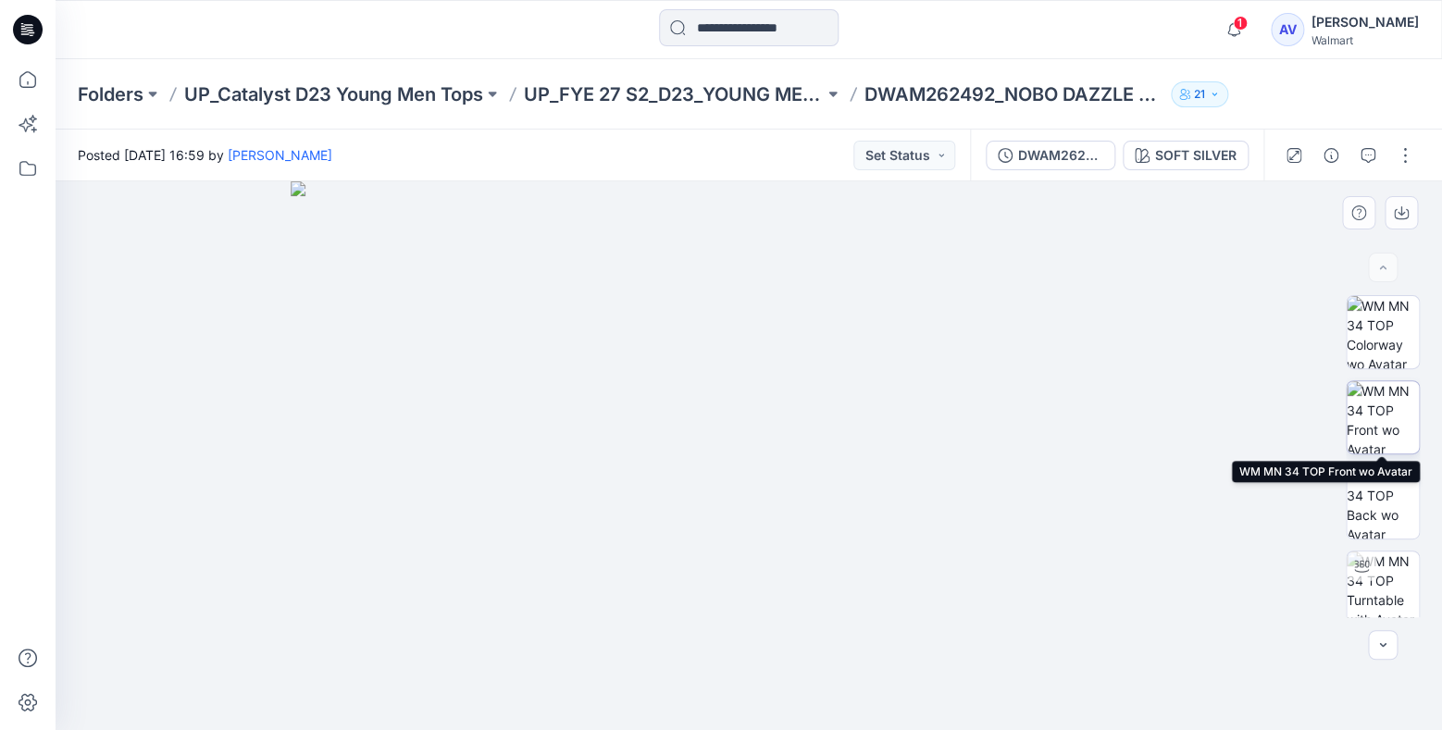
click at [1371, 410] on img at bounding box center [1383, 417] width 72 height 72
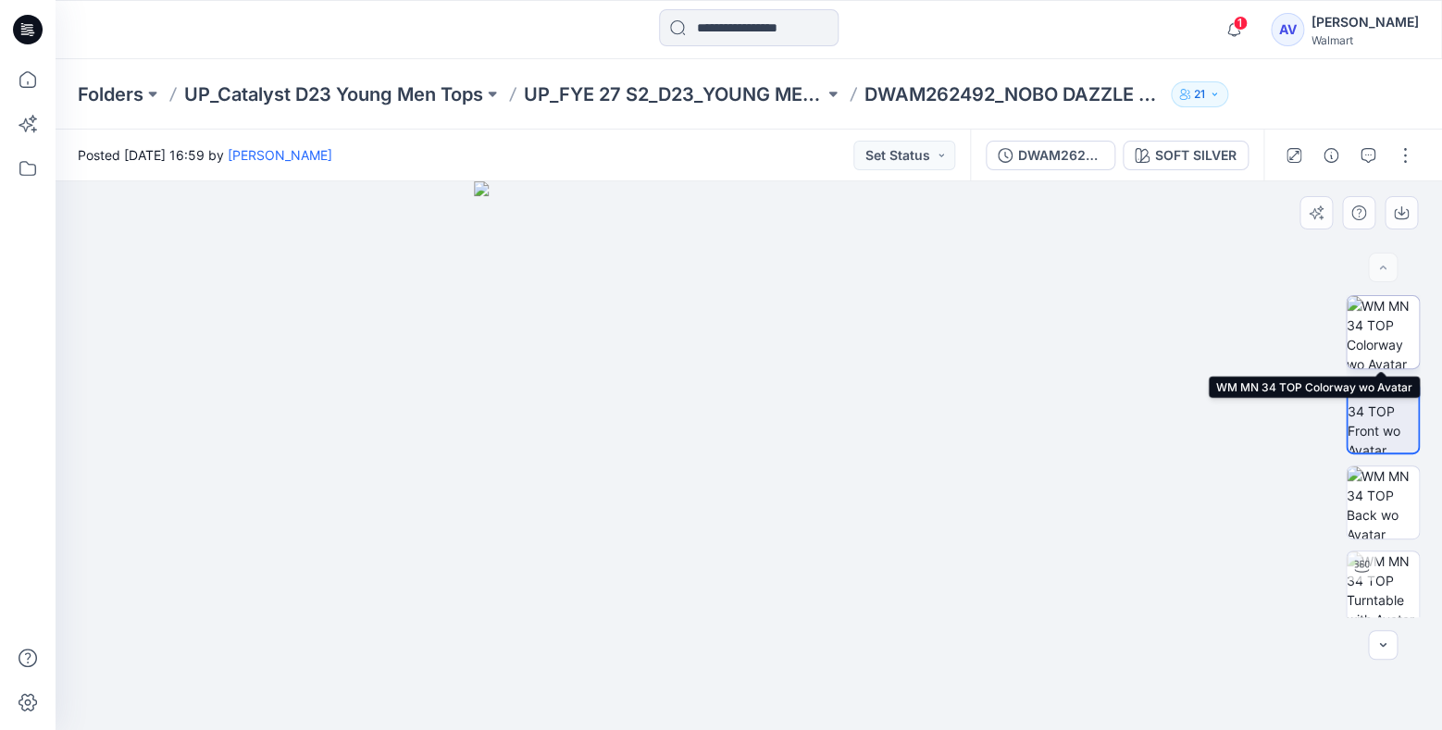
click at [1391, 339] on img at bounding box center [1383, 332] width 72 height 72
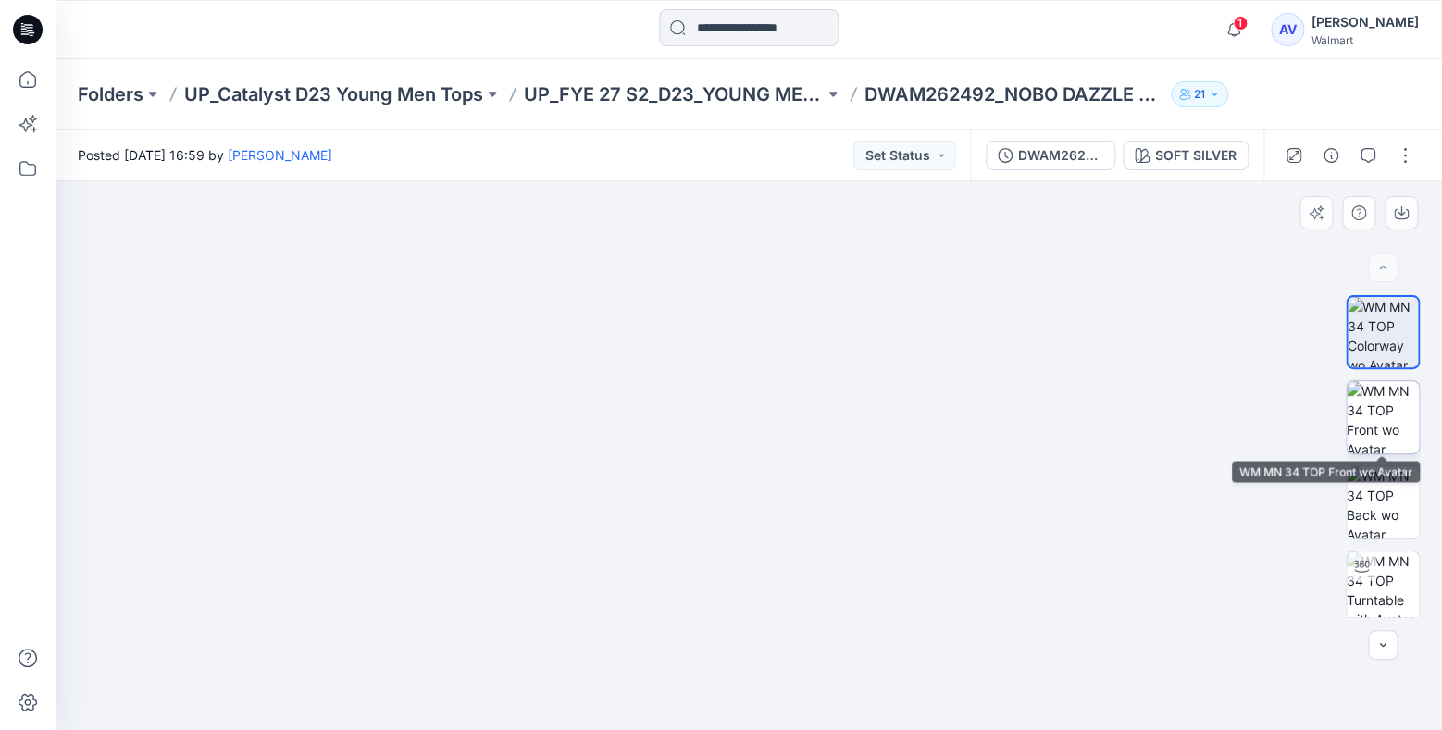
click at [1363, 410] on img at bounding box center [1383, 417] width 72 height 72
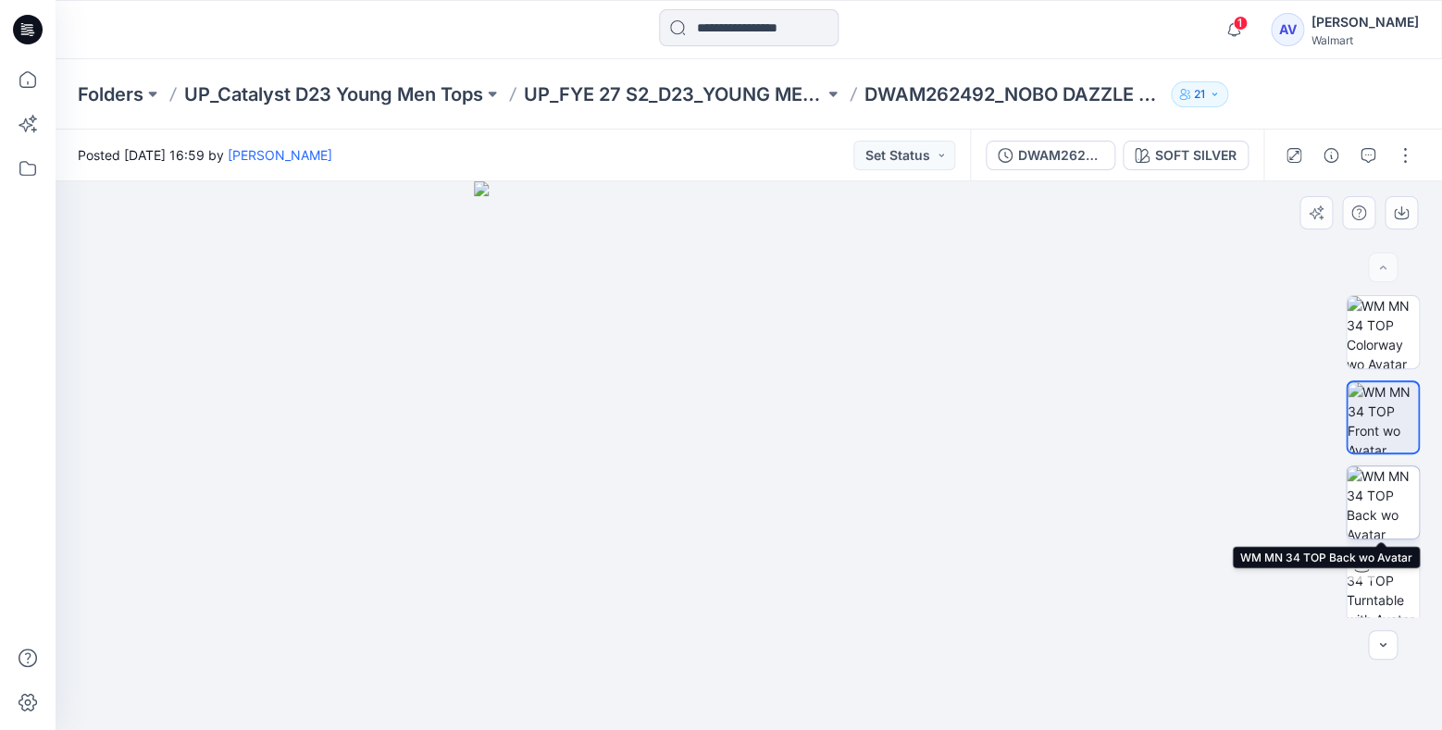
click at [1377, 521] on img at bounding box center [1383, 502] width 72 height 72
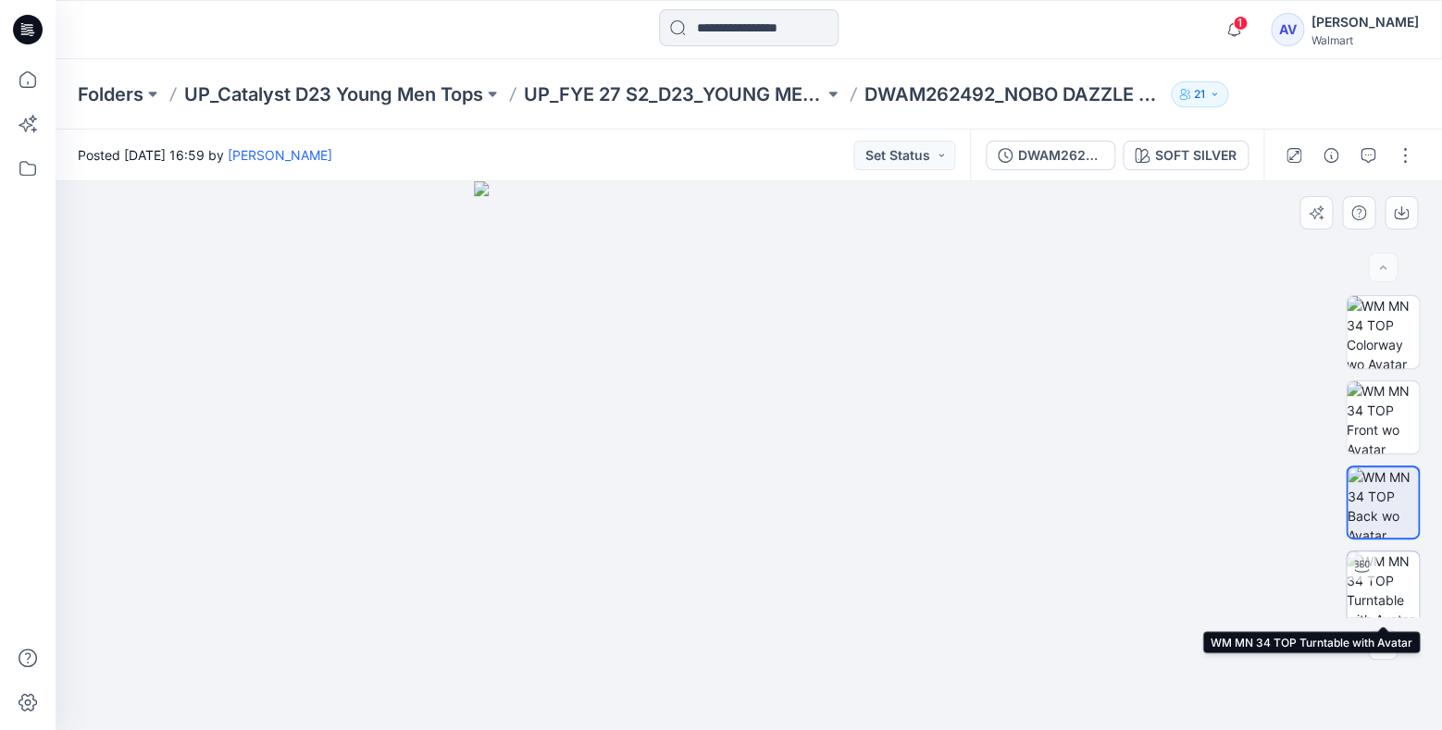
click at [1376, 576] on img at bounding box center [1383, 588] width 72 height 72
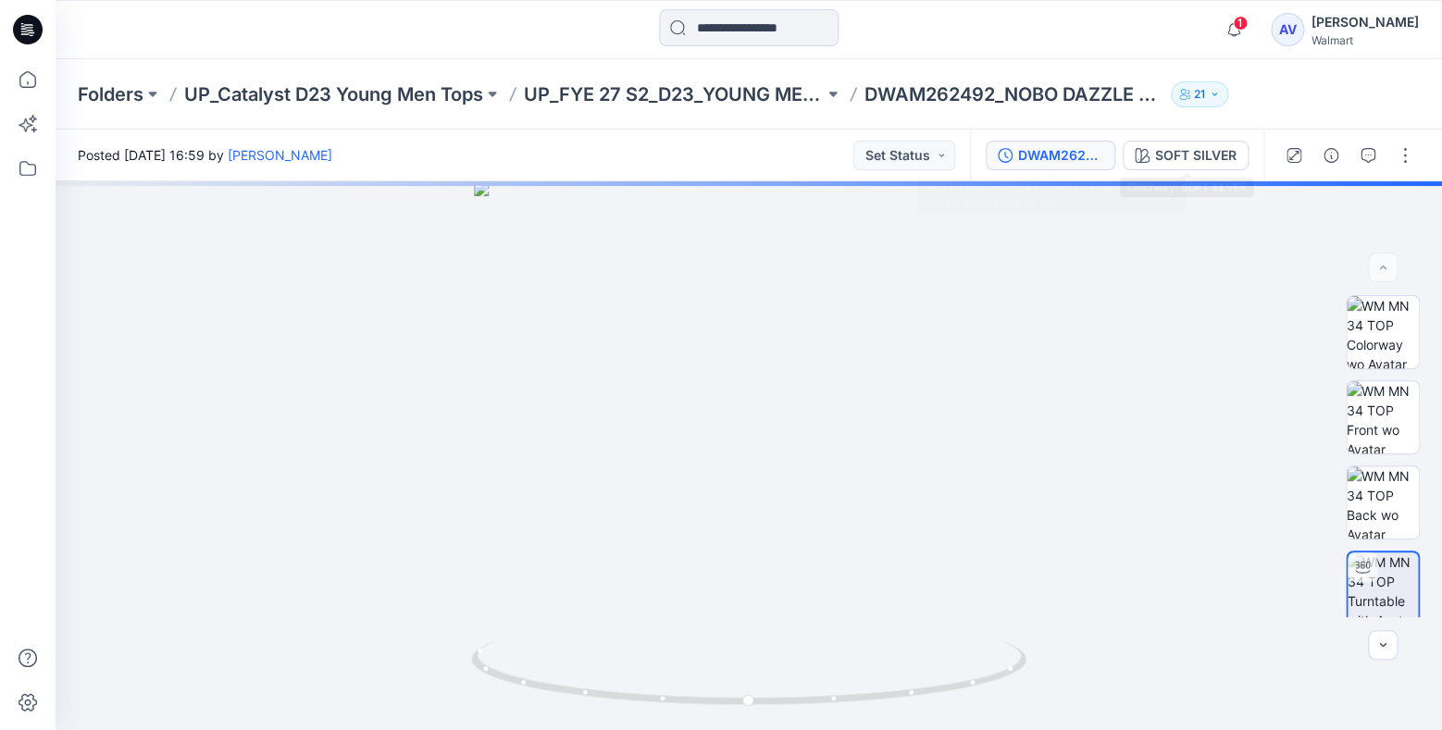
click at [1057, 147] on div "DWAM262492_NOBO DAZZLE MESH BASKETBALL TANK W- RIB" at bounding box center [1060, 155] width 85 height 20
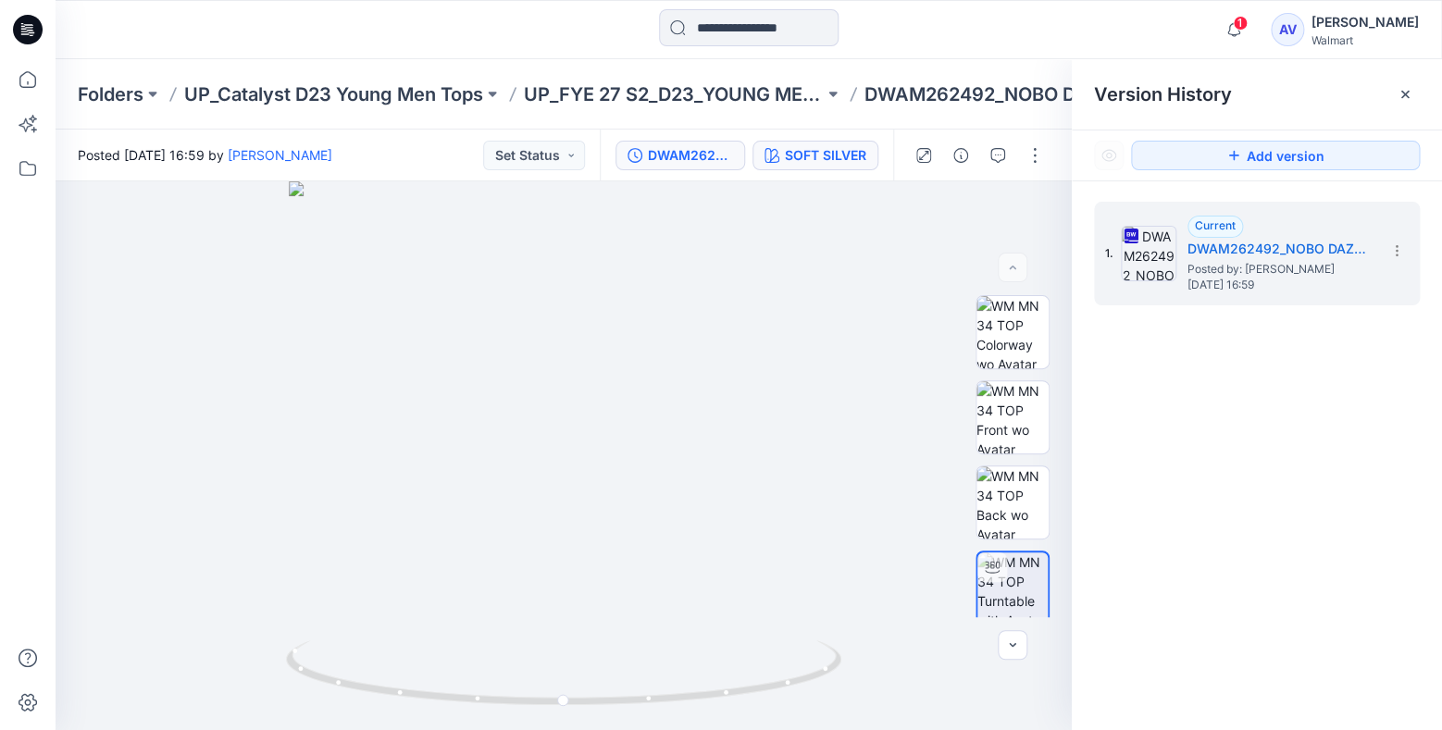
click at [810, 153] on div "SOFT SILVER" at bounding box center [825, 155] width 81 height 20
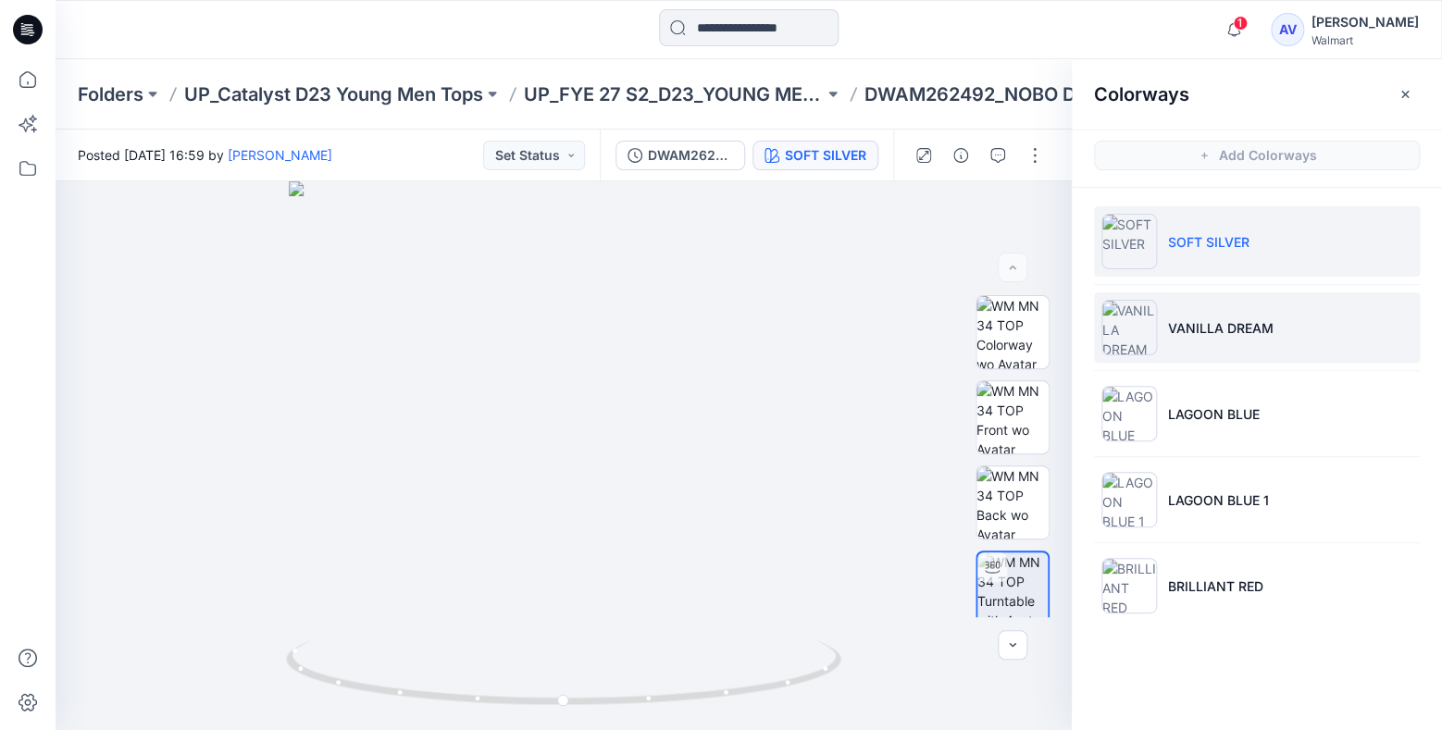
click at [1170, 334] on p "VANILLA DREAM" at bounding box center [1221, 327] width 106 height 19
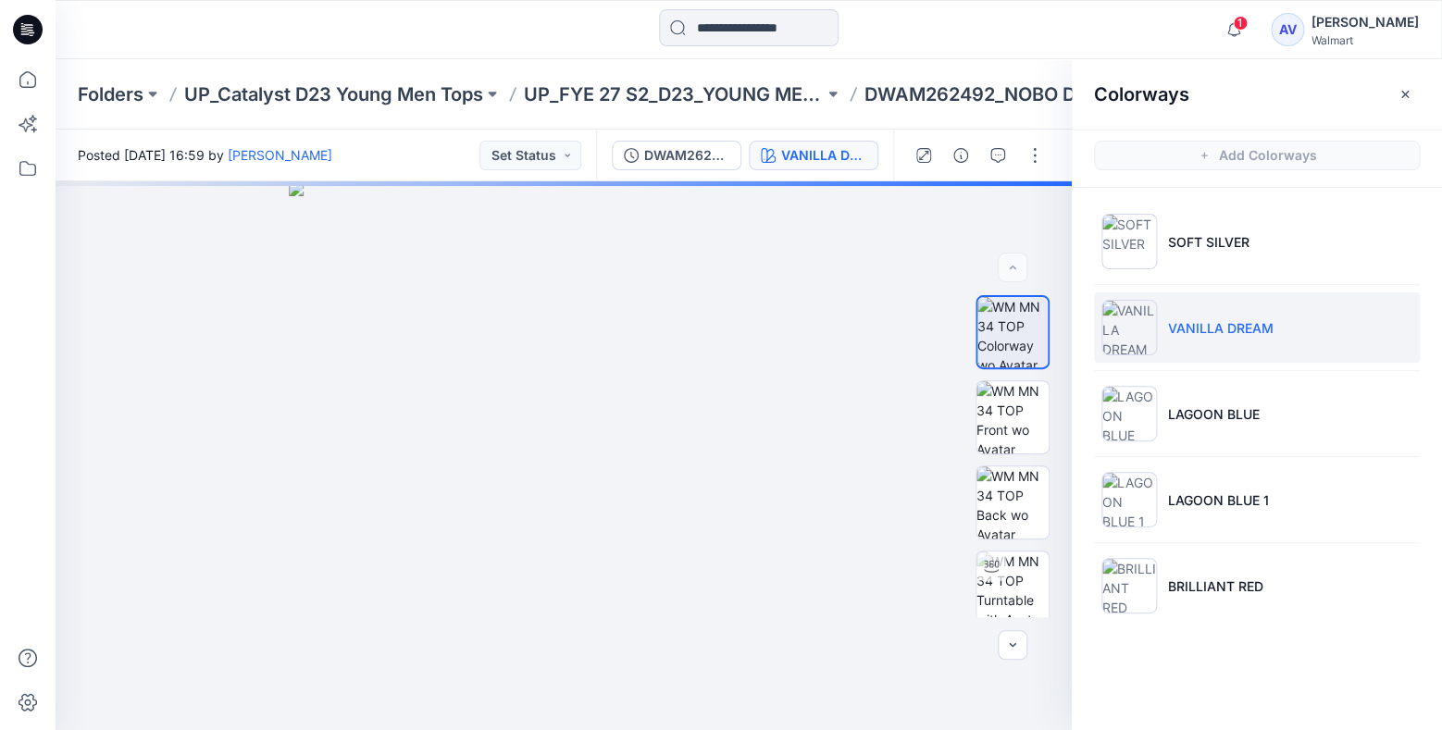
click at [1212, 318] on p "VANILLA DREAM" at bounding box center [1221, 327] width 106 height 19
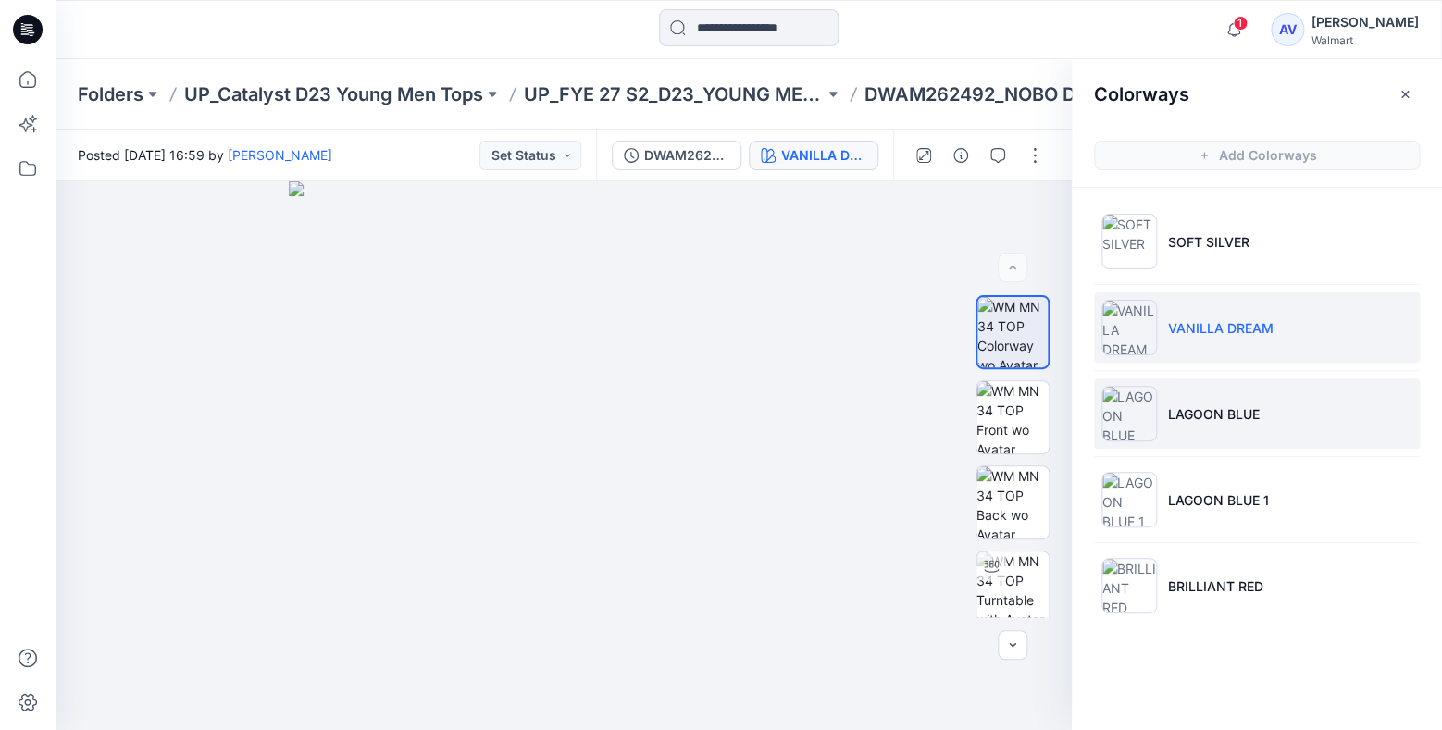
click at [1201, 415] on p "LAGOON BLUE" at bounding box center [1214, 413] width 92 height 19
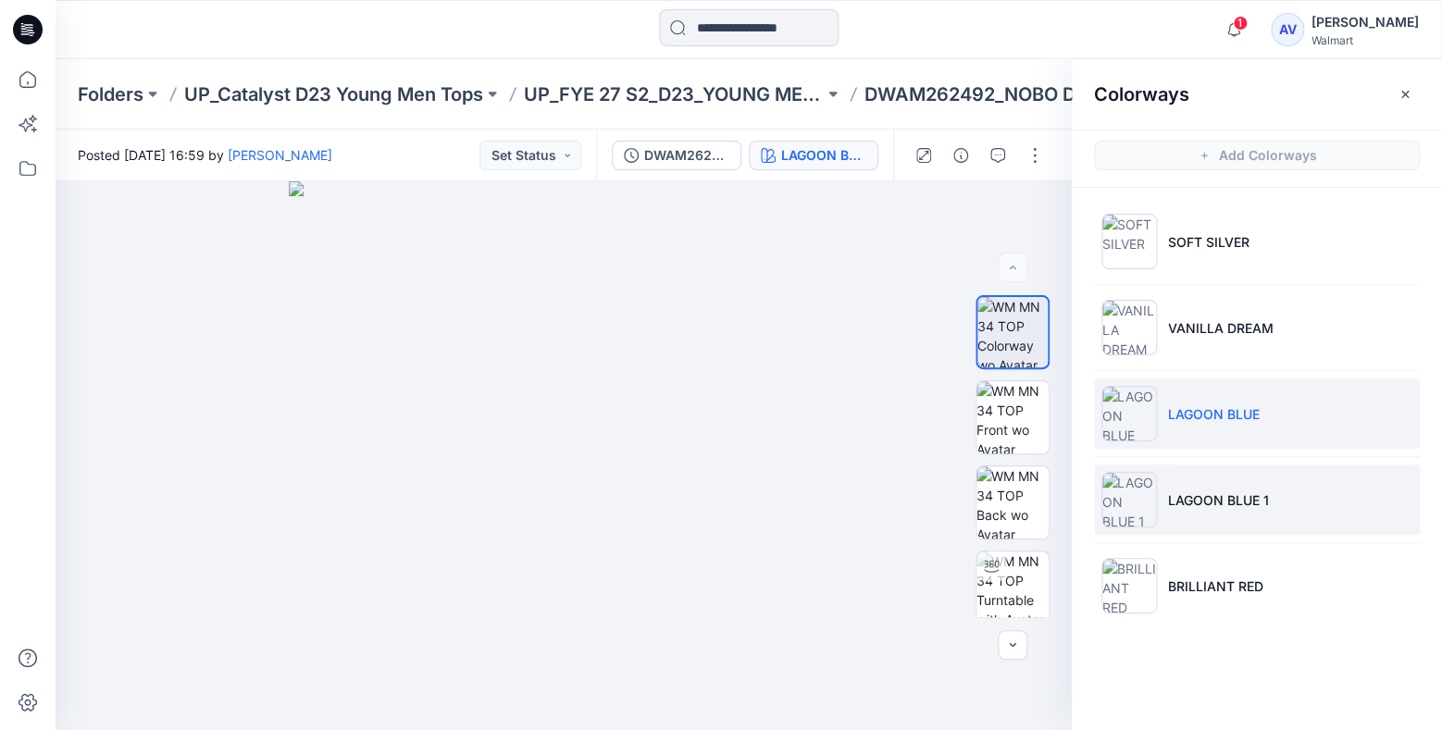
click at [1195, 488] on li "LAGOON BLUE 1" at bounding box center [1257, 500] width 326 height 70
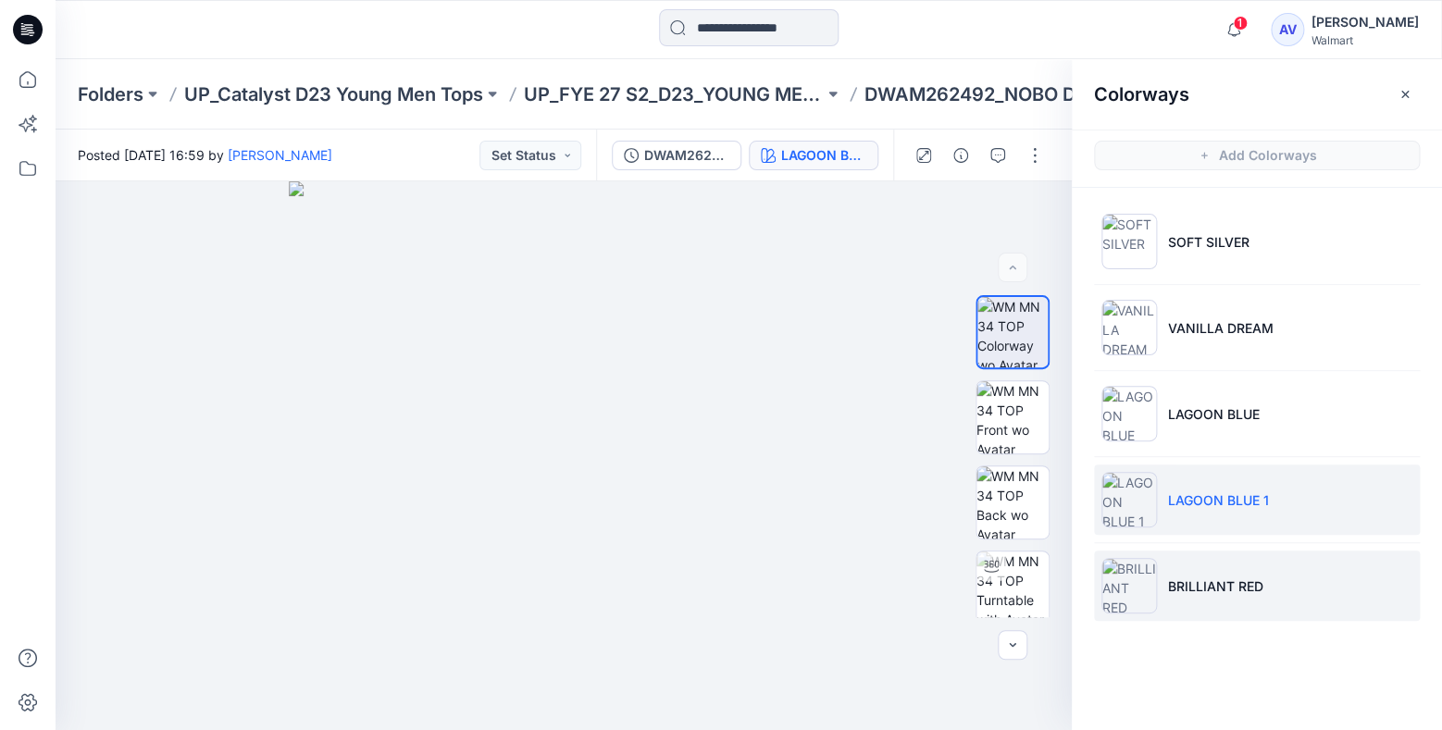
click at [1181, 570] on li "BRILLIANT RED" at bounding box center [1257, 586] width 326 height 70
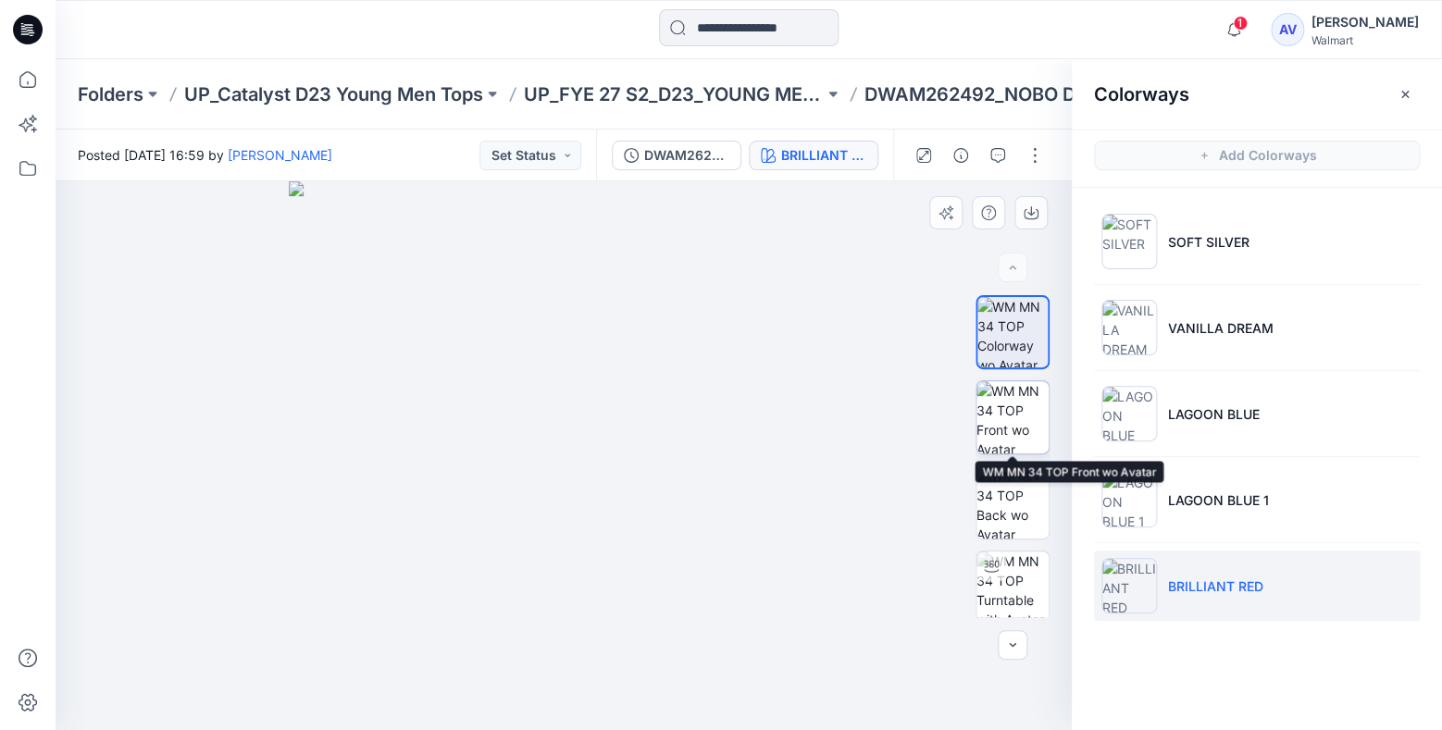
click at [1000, 405] on img at bounding box center [1012, 417] width 72 height 72
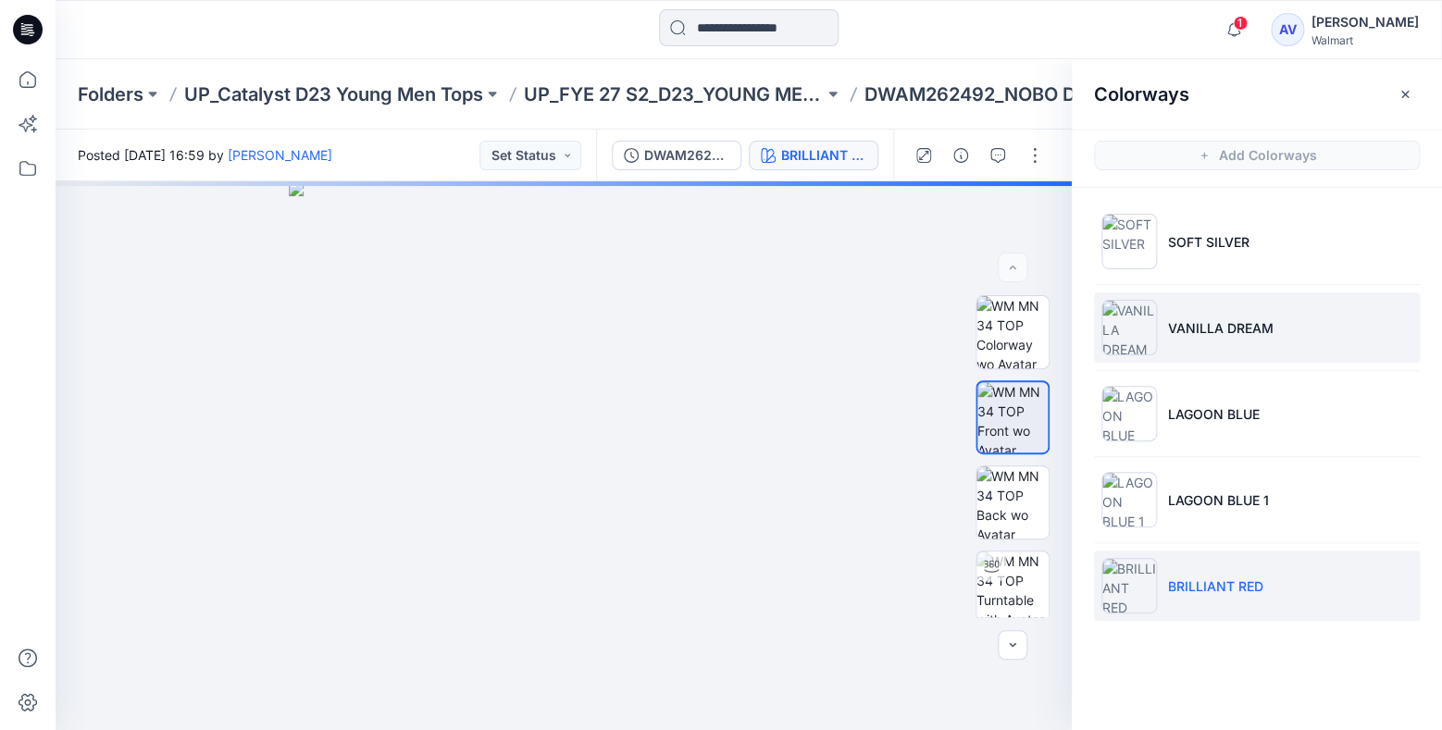
click at [1271, 322] on p "VANILLA DREAM" at bounding box center [1221, 327] width 106 height 19
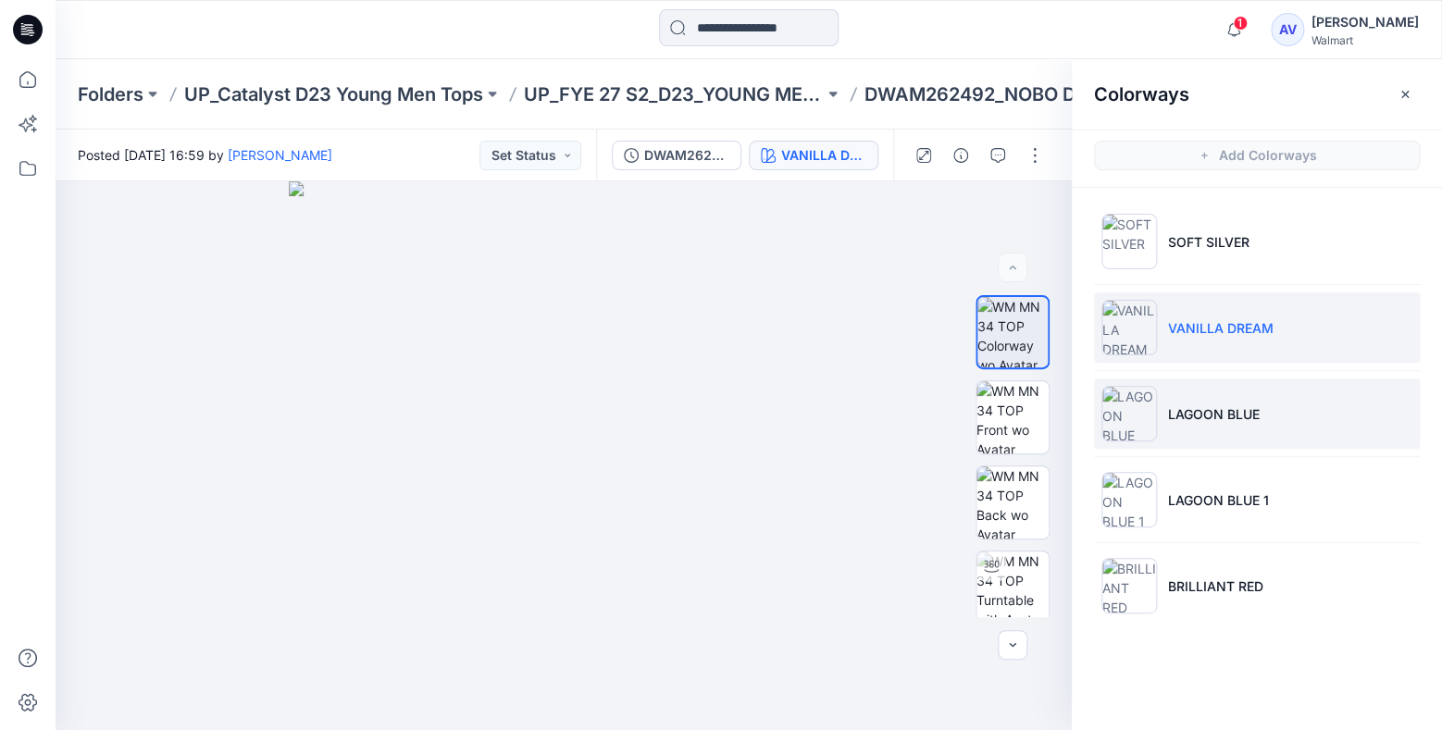
click at [1251, 402] on li "LAGOON BLUE" at bounding box center [1257, 414] width 326 height 70
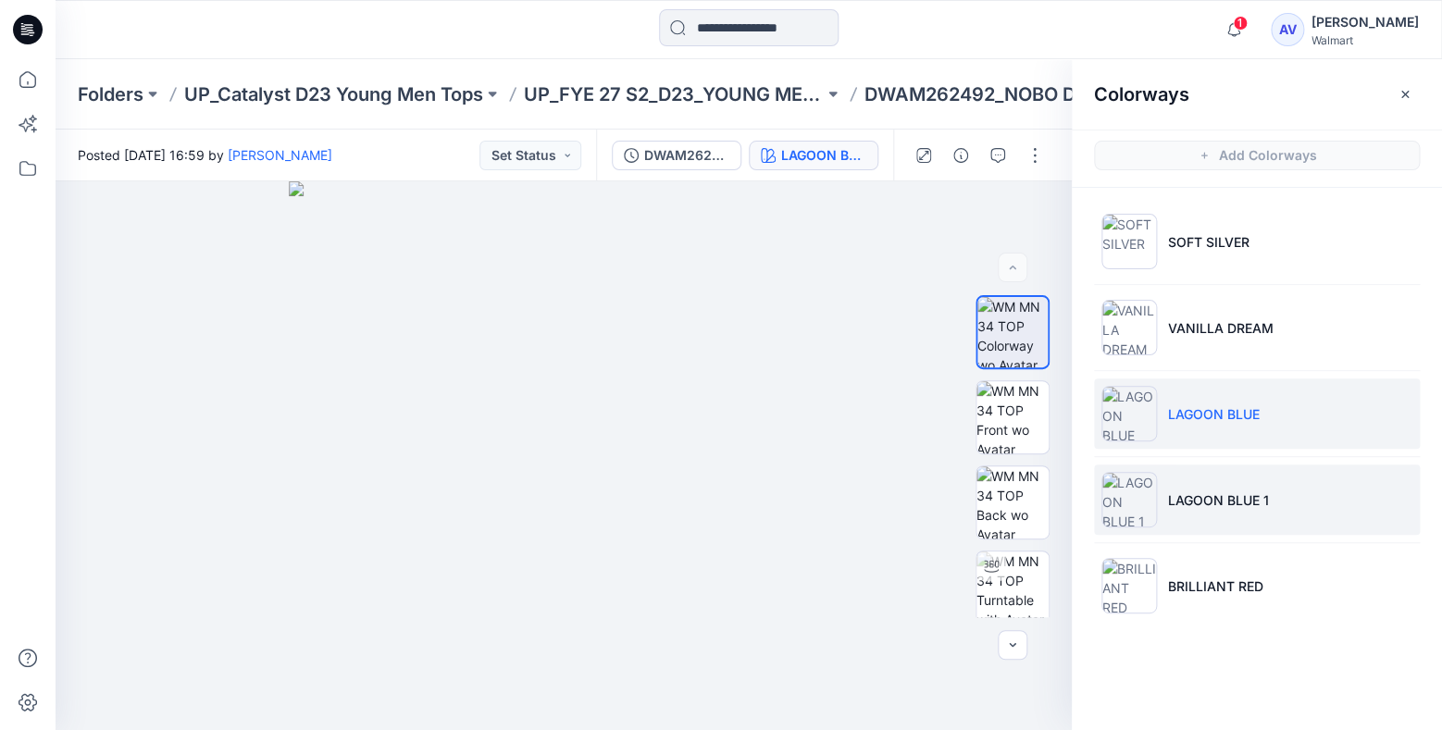
click at [1211, 521] on li "LAGOON BLUE 1" at bounding box center [1257, 500] width 326 height 70
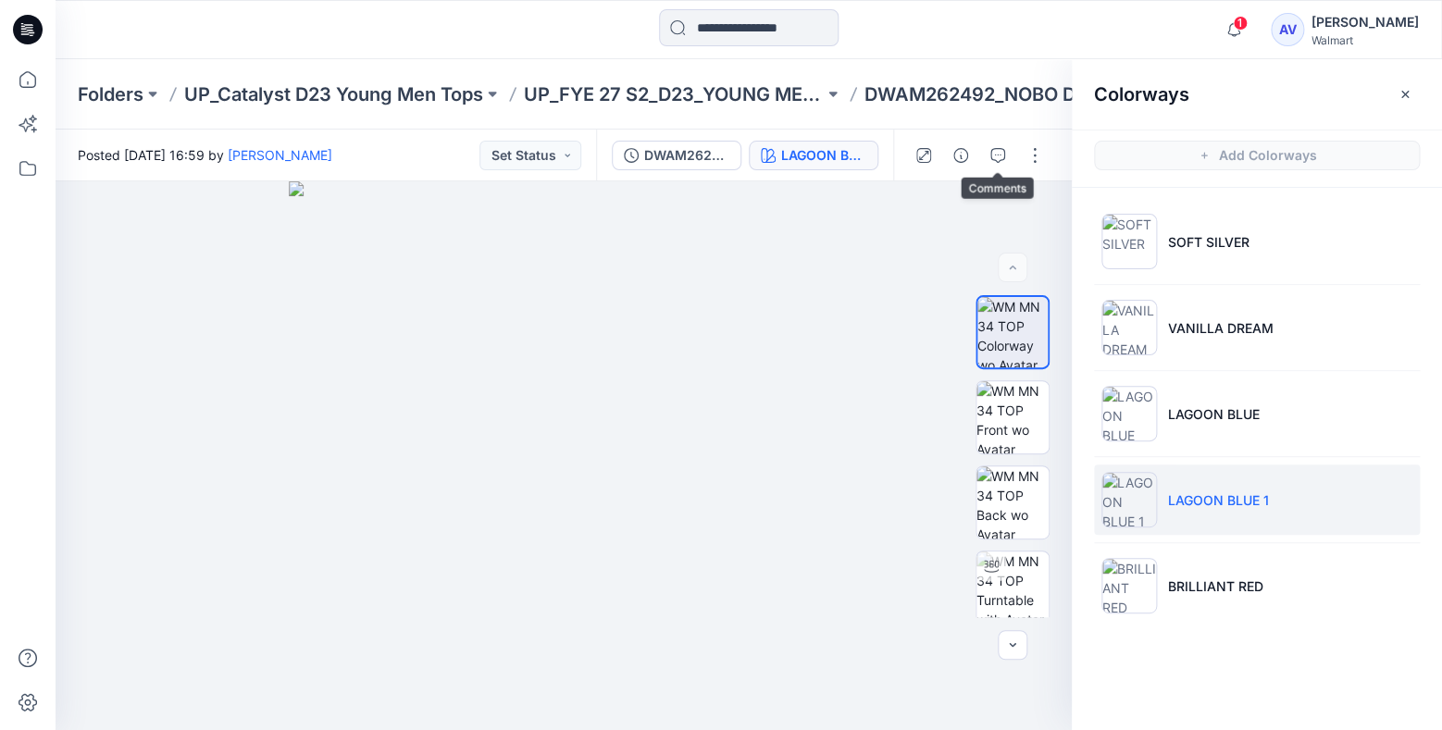
click at [1016, 158] on div at bounding box center [978, 156] width 171 height 52
click at [1033, 155] on button "button" at bounding box center [1035, 156] width 30 height 30
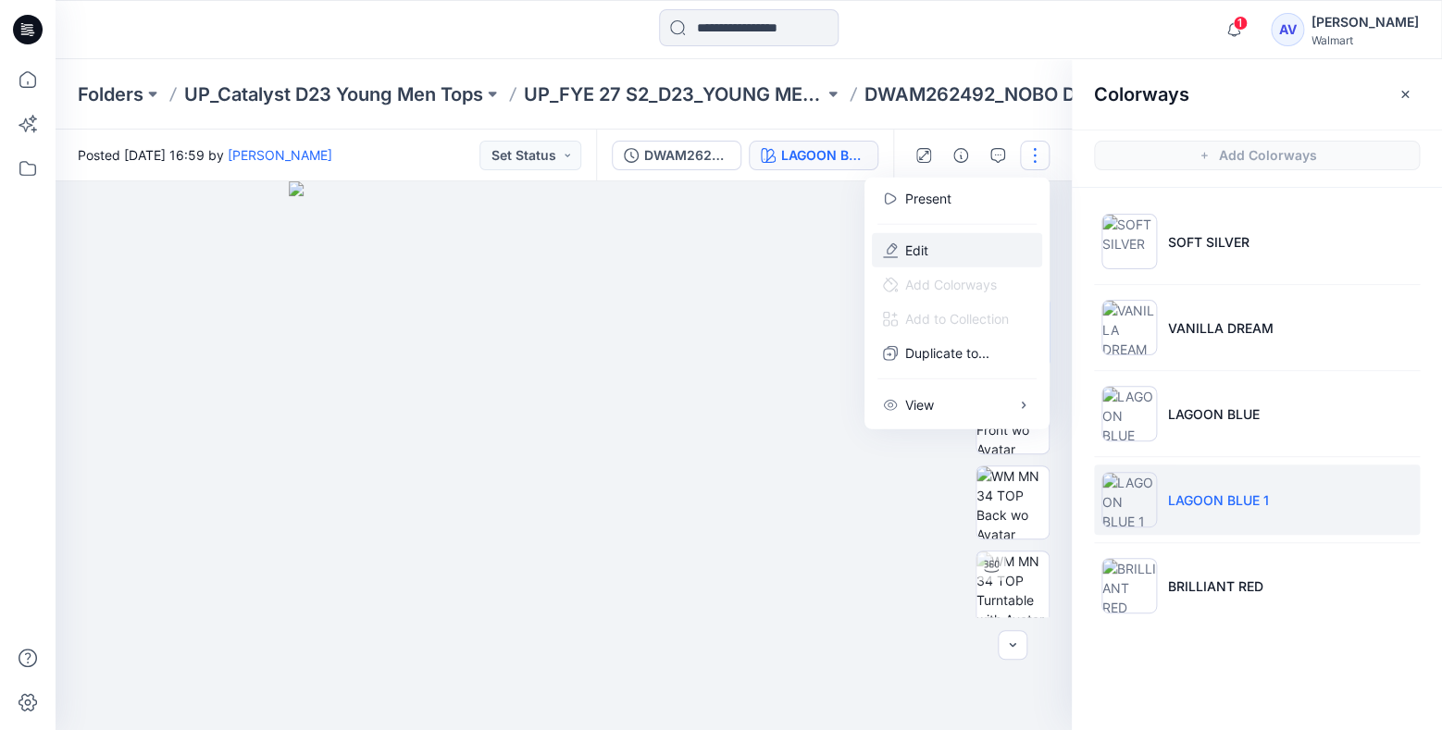
click at [990, 235] on button "Edit" at bounding box center [957, 250] width 170 height 34
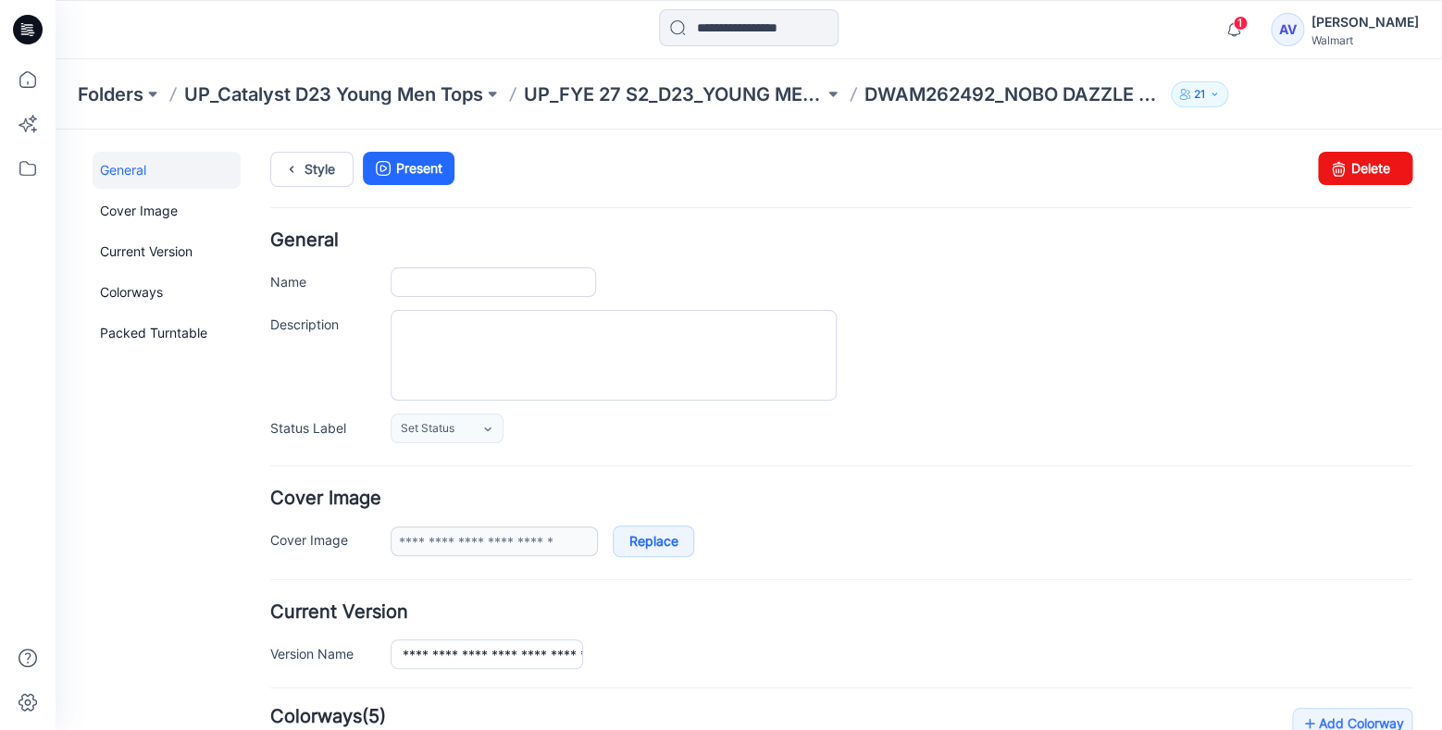
type input "**********"
click at [1350, 183] on icon at bounding box center [1338, 168] width 26 height 33
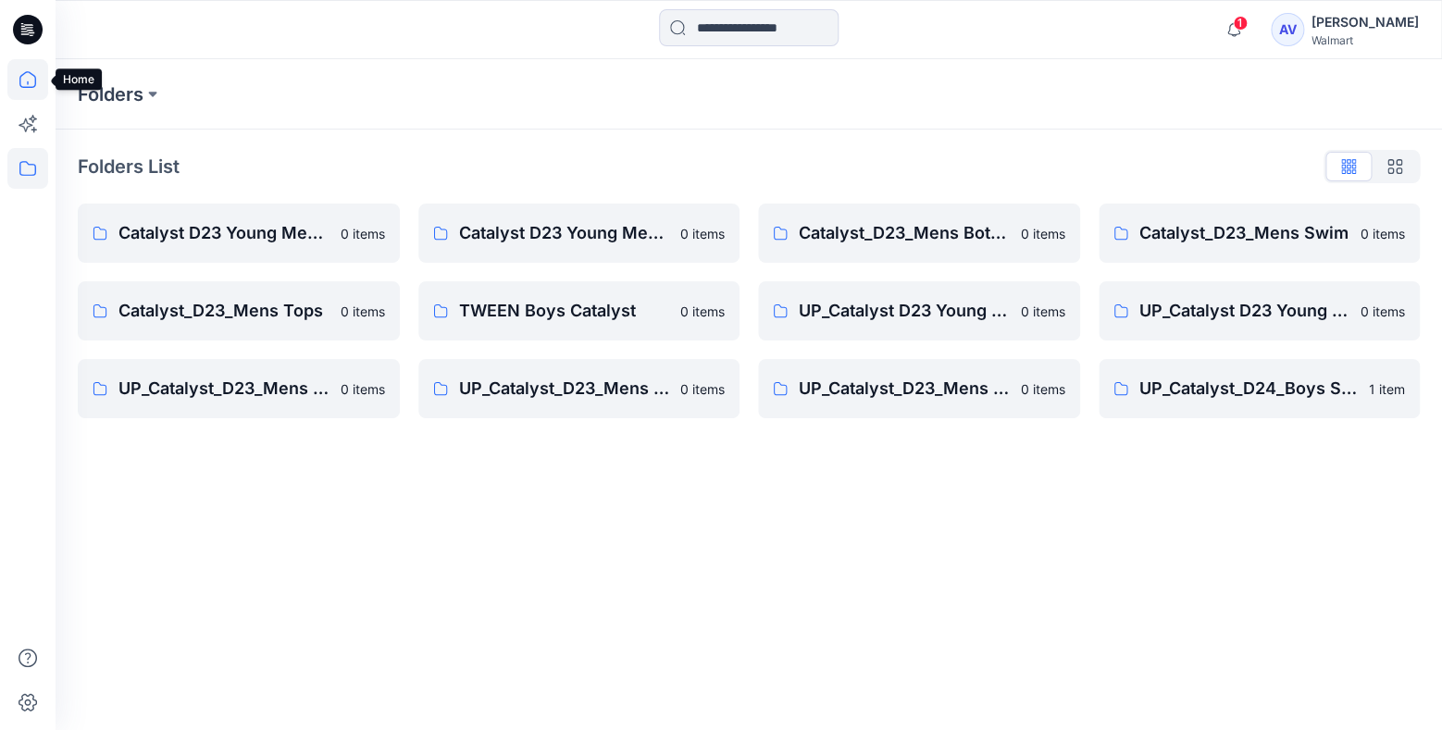
click at [37, 77] on icon at bounding box center [27, 79] width 41 height 41
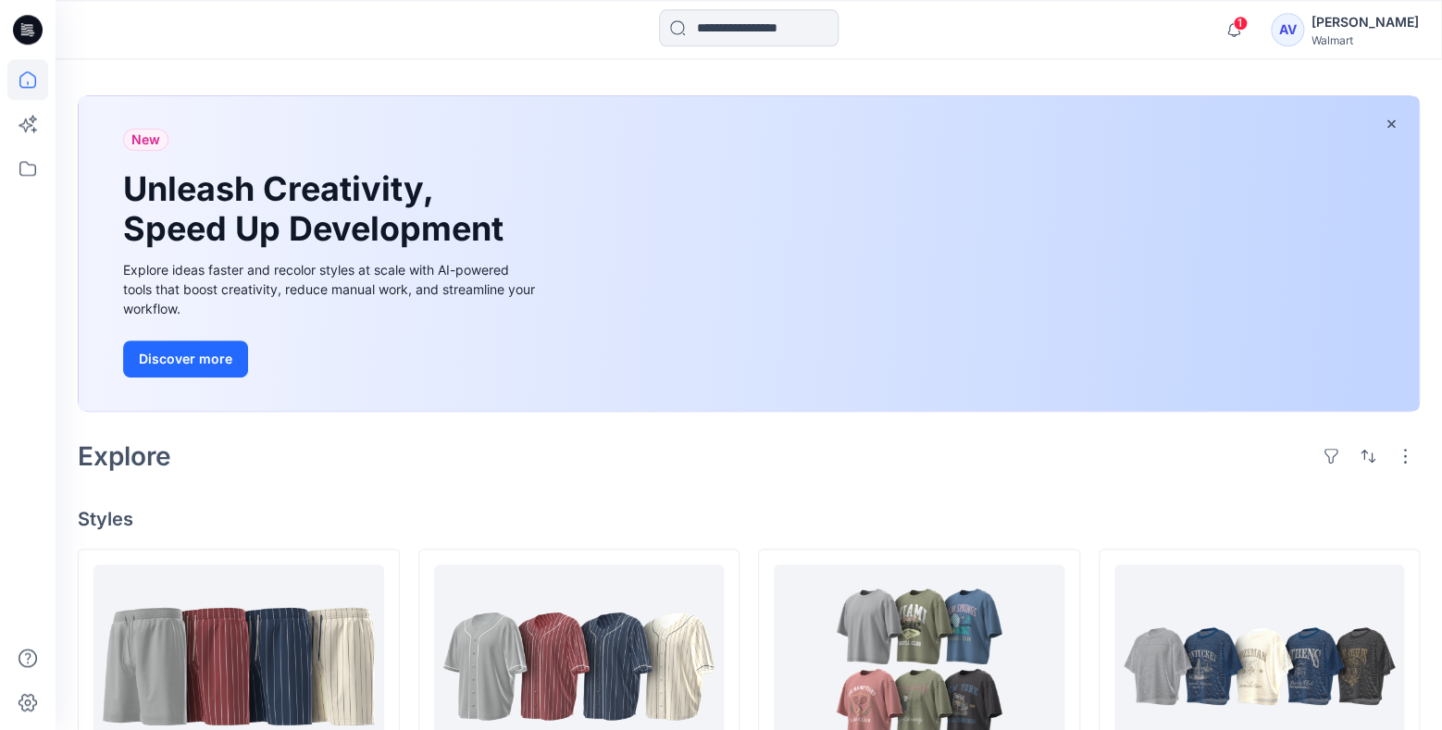
scroll to position [97, 0]
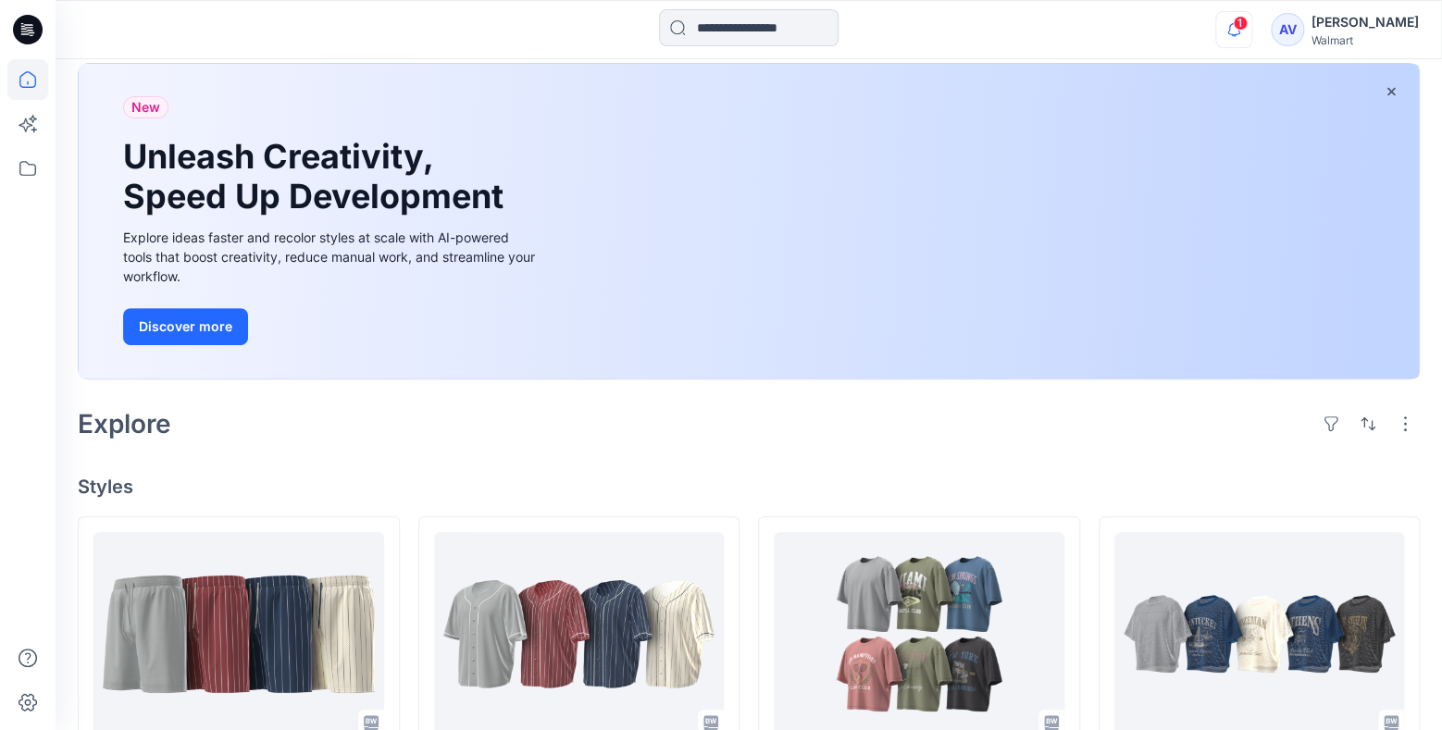
click at [1242, 27] on icon "button" at bounding box center [1233, 29] width 35 height 37
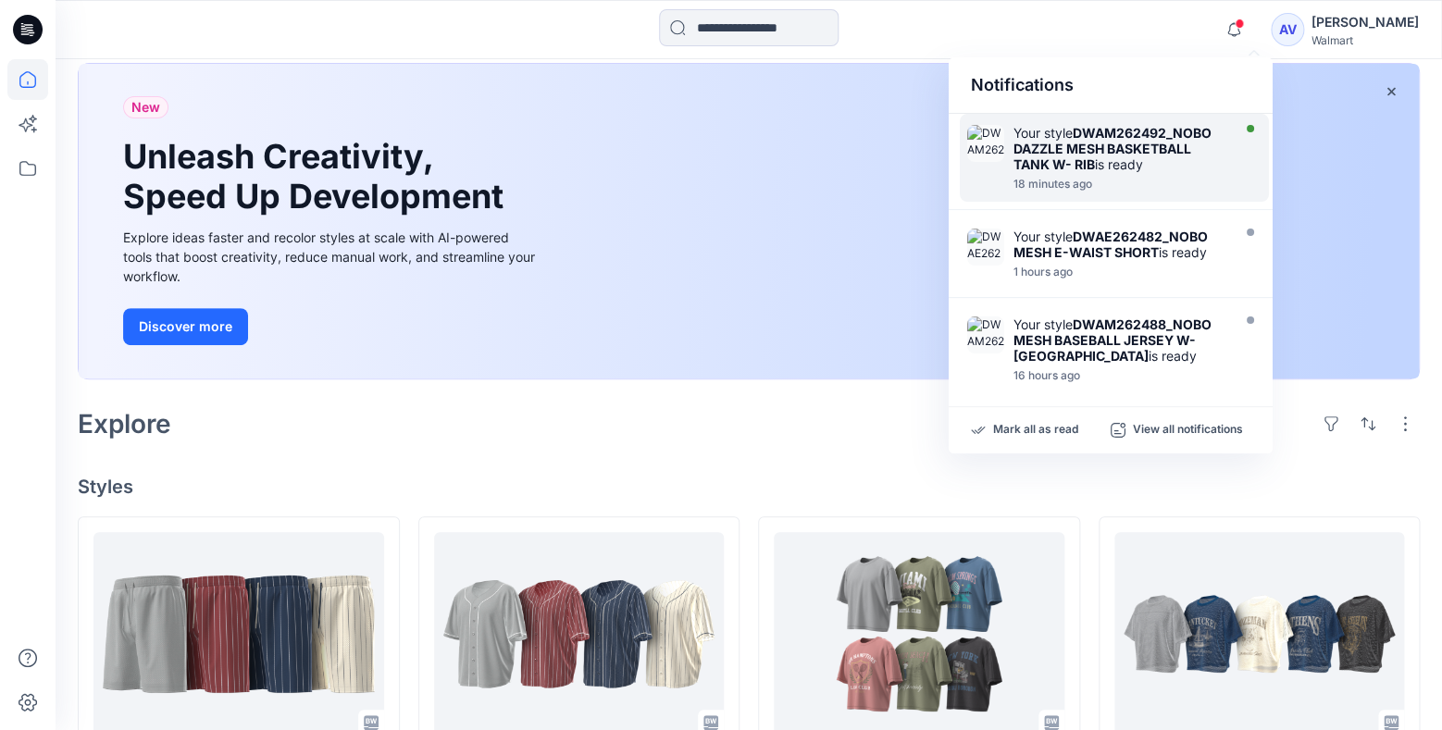
click at [1168, 142] on strong "DWAM262492_NOBO DAZZLE MESH BASKETBALL TANK W- RIB" at bounding box center [1112, 148] width 198 height 47
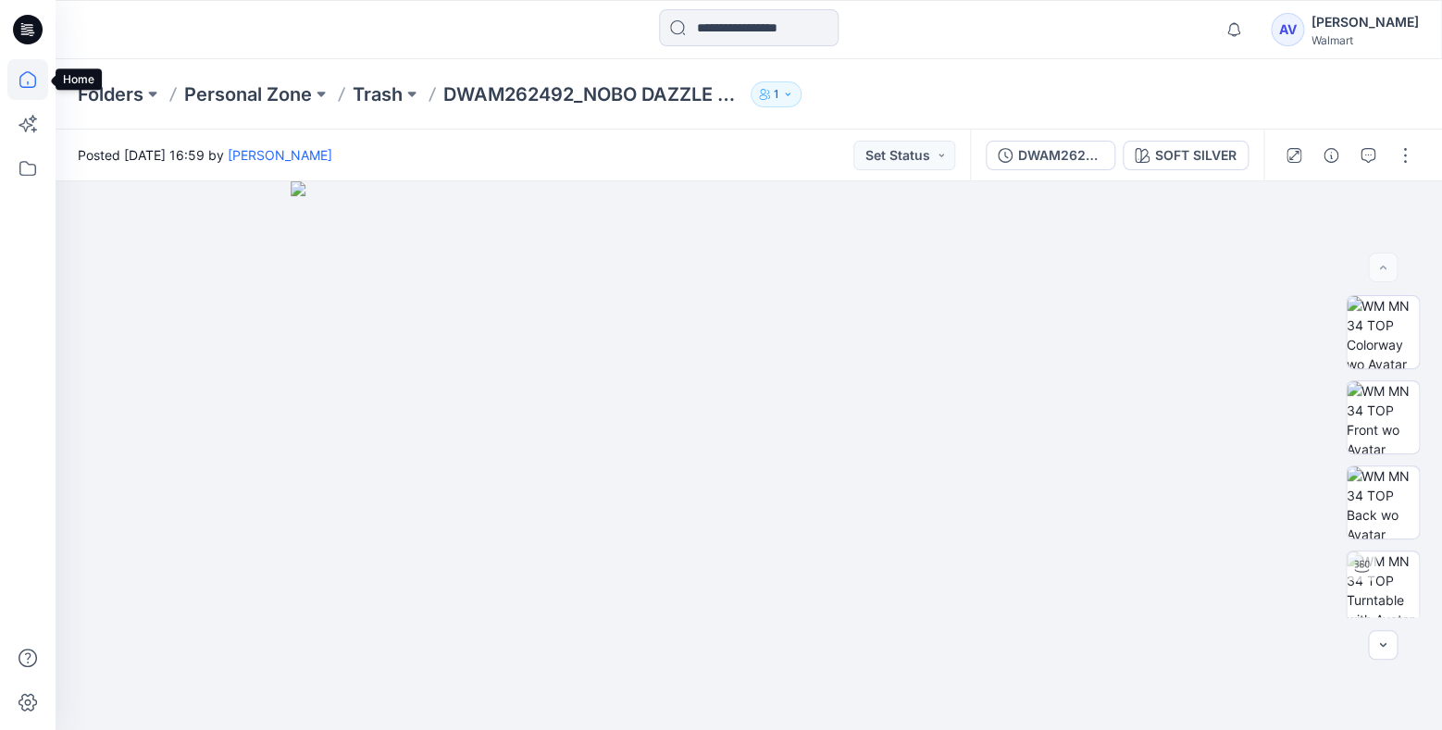
click at [26, 81] on icon at bounding box center [27, 79] width 41 height 41
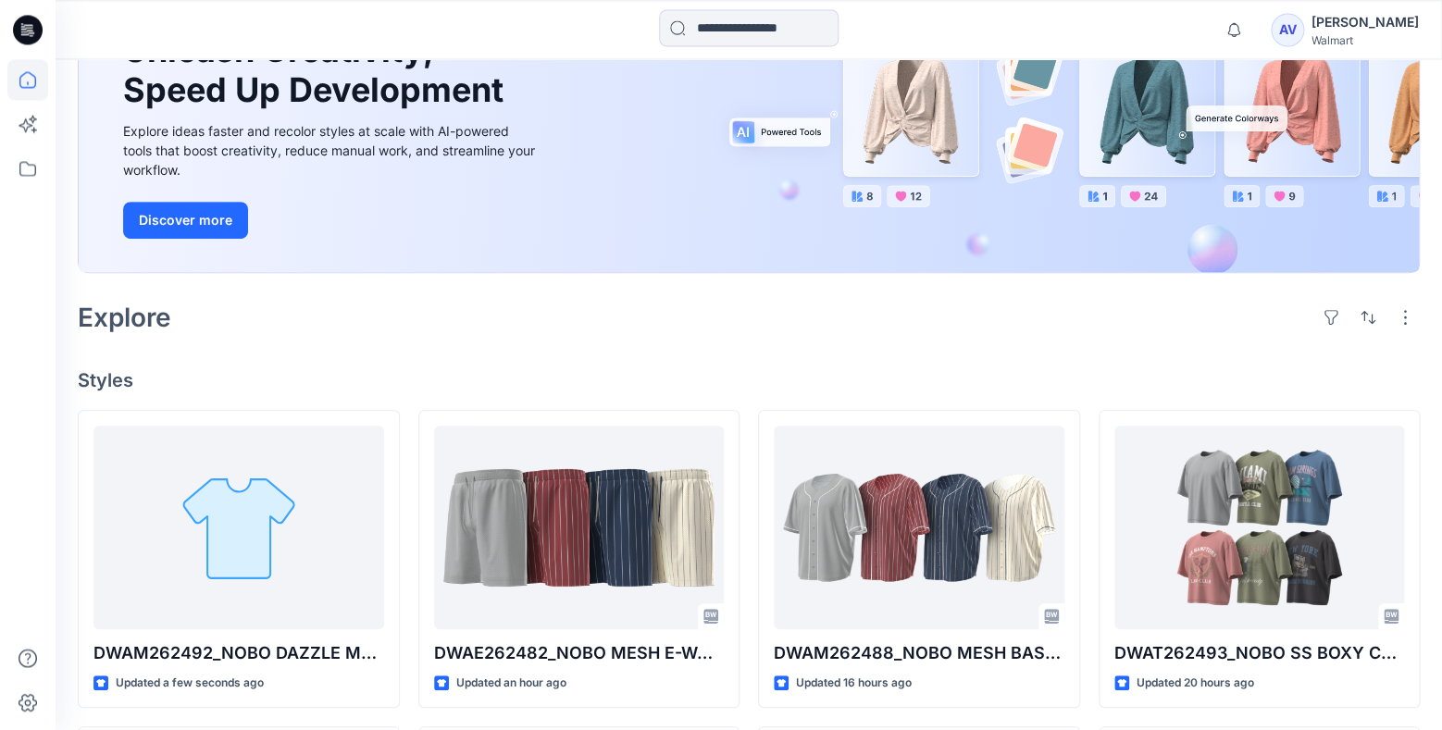
scroll to position [292, 0]
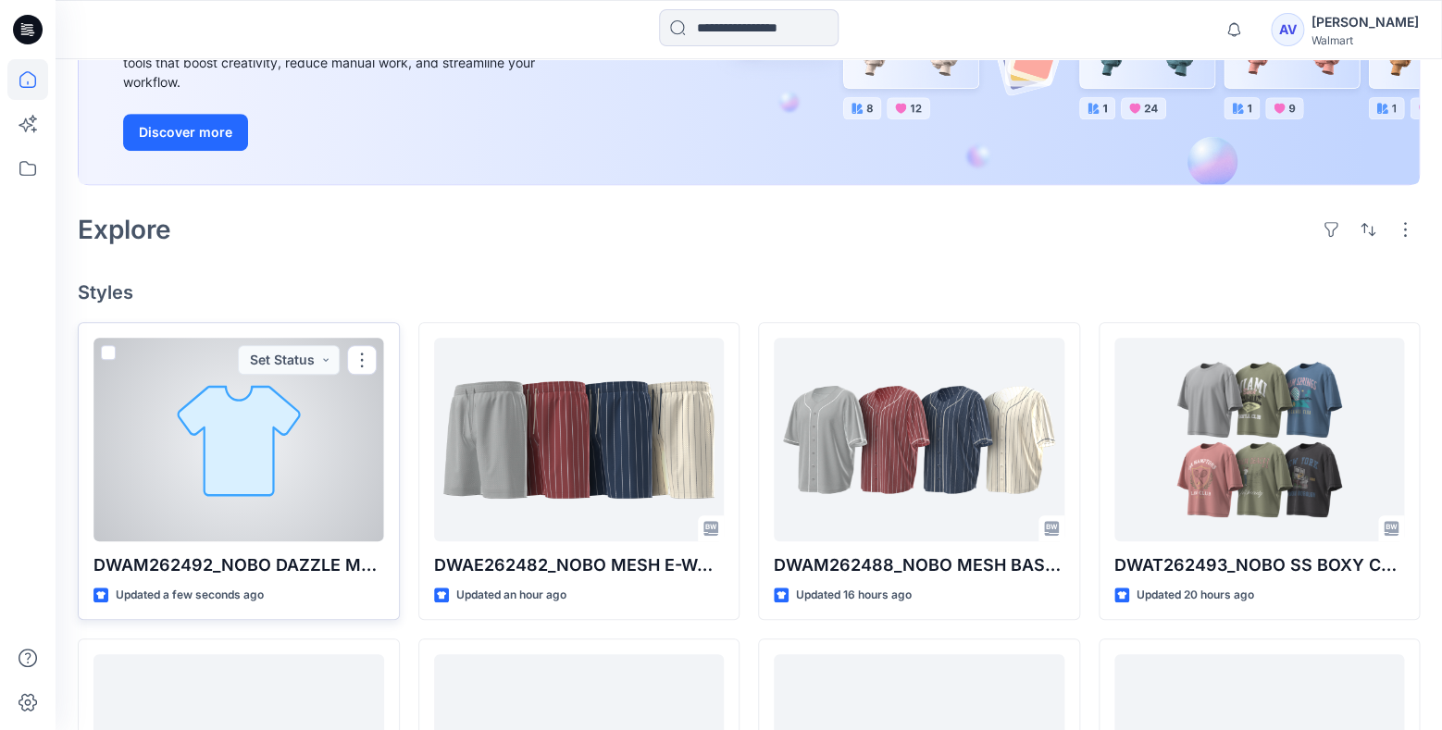
click at [260, 522] on div at bounding box center [238, 440] width 291 height 204
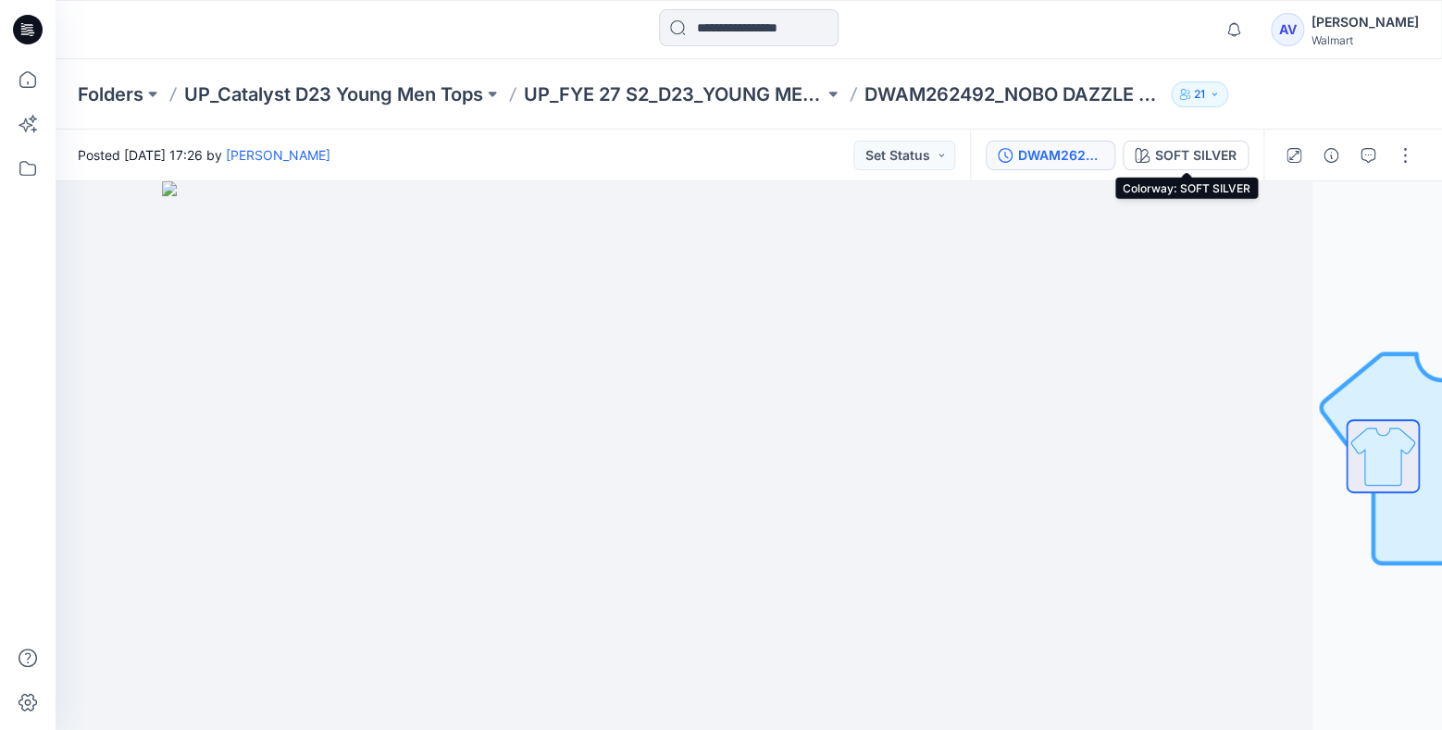
click at [1067, 155] on div "DWAM262492_NOBO DAZZLE MESH BASKETBALL TANK W- RIB" at bounding box center [1060, 155] width 85 height 20
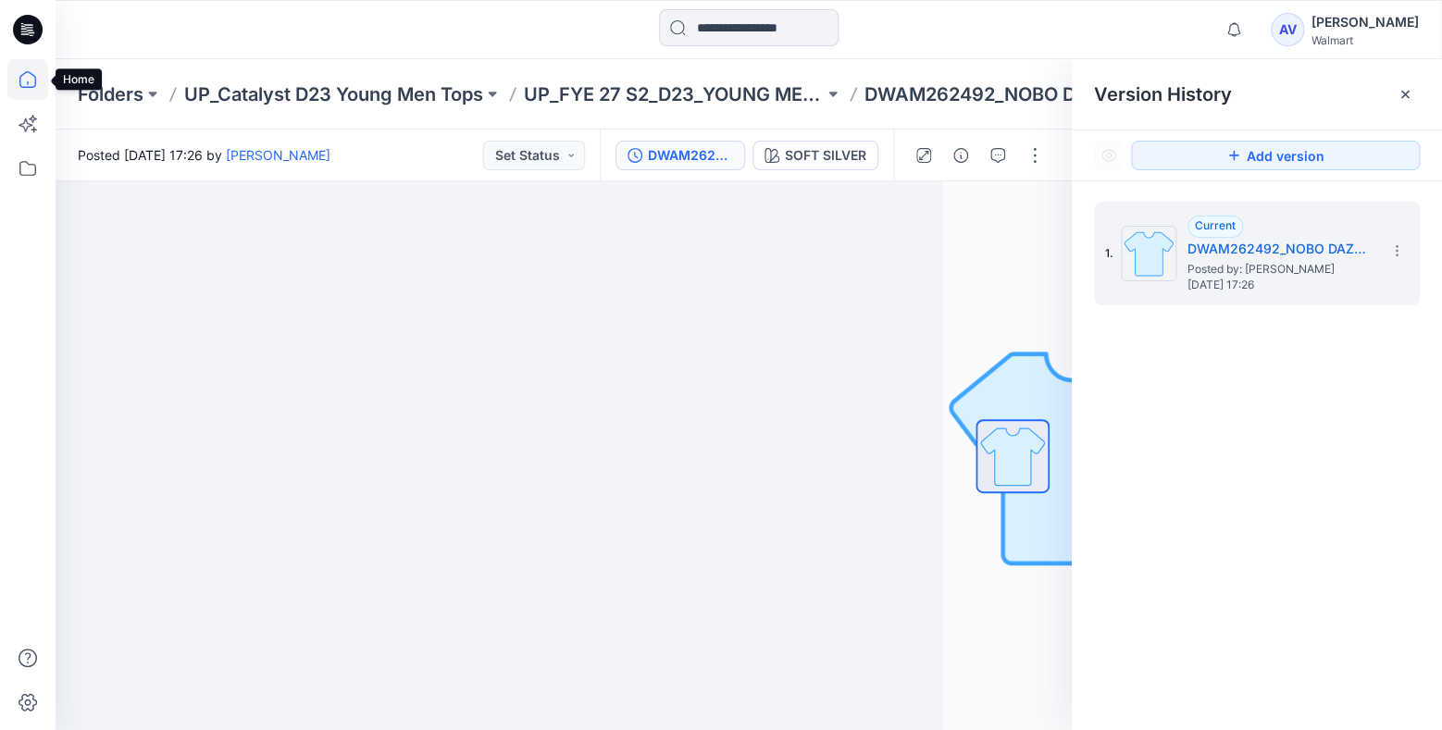
click at [28, 81] on icon at bounding box center [27, 79] width 41 height 41
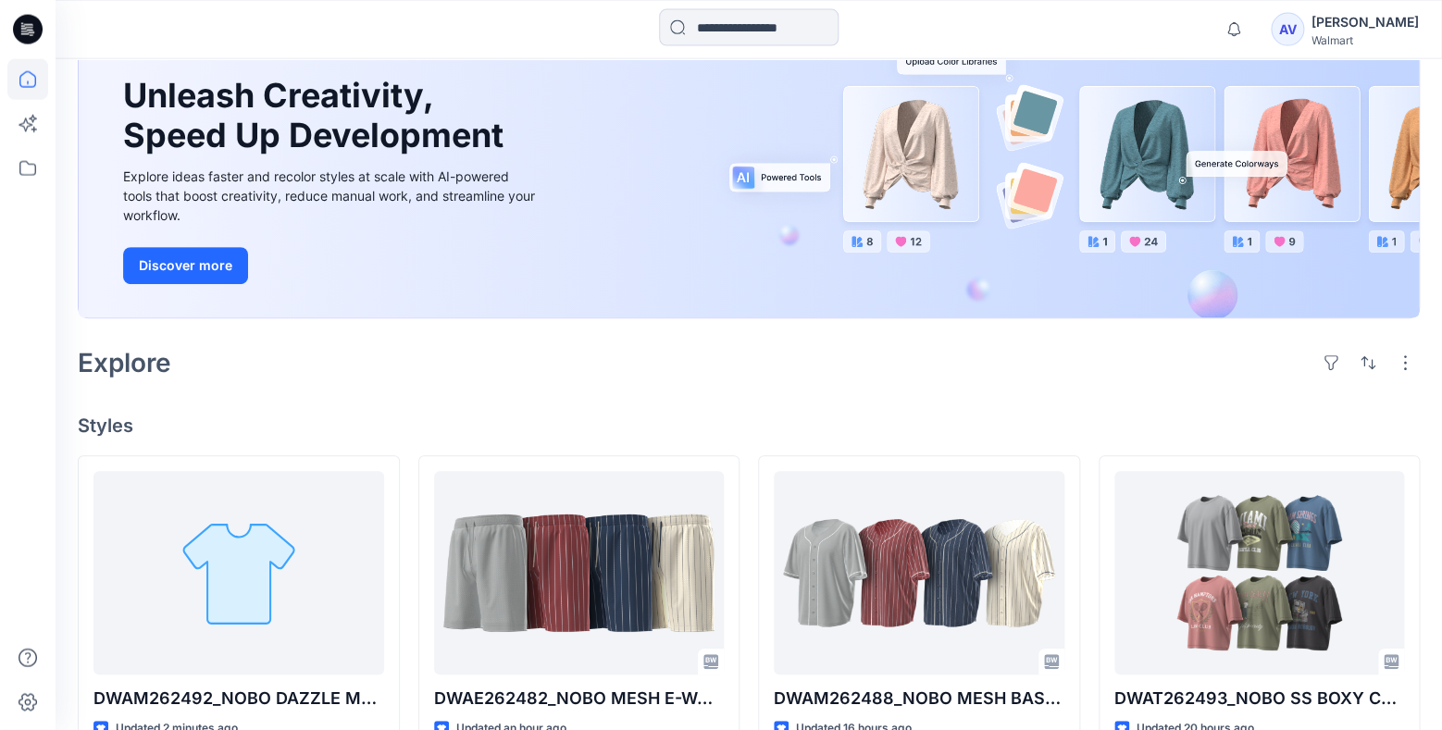
scroll to position [145, 0]
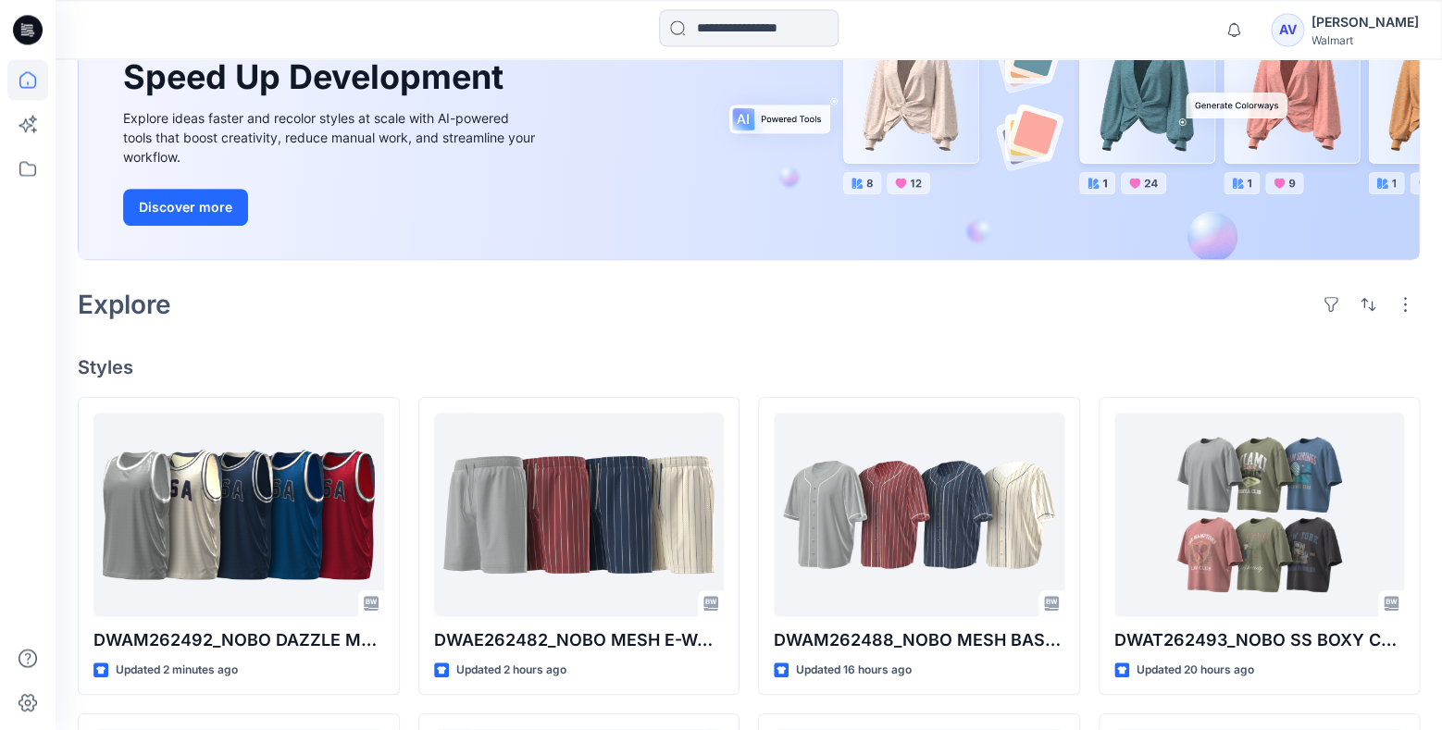
scroll to position [362, 0]
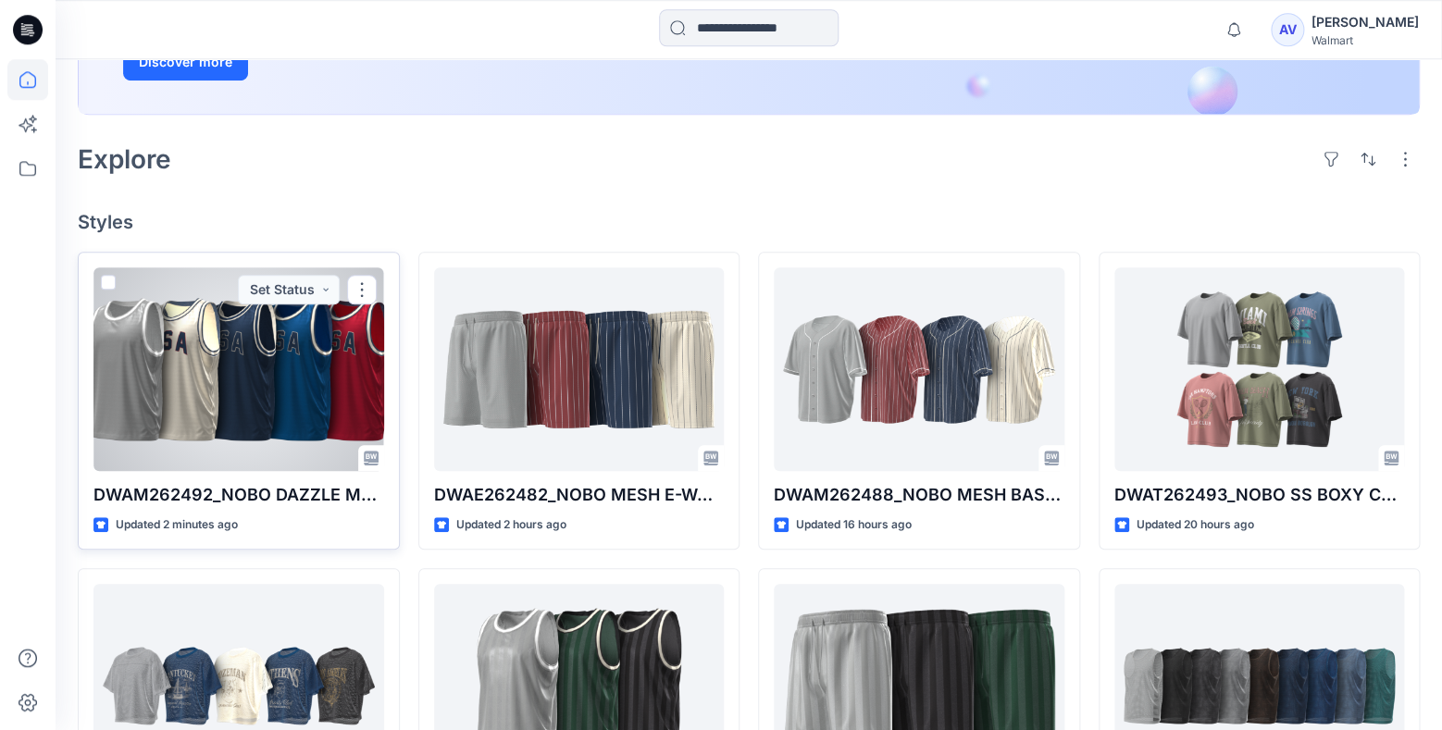
click at [278, 422] on div at bounding box center [238, 369] width 291 height 204
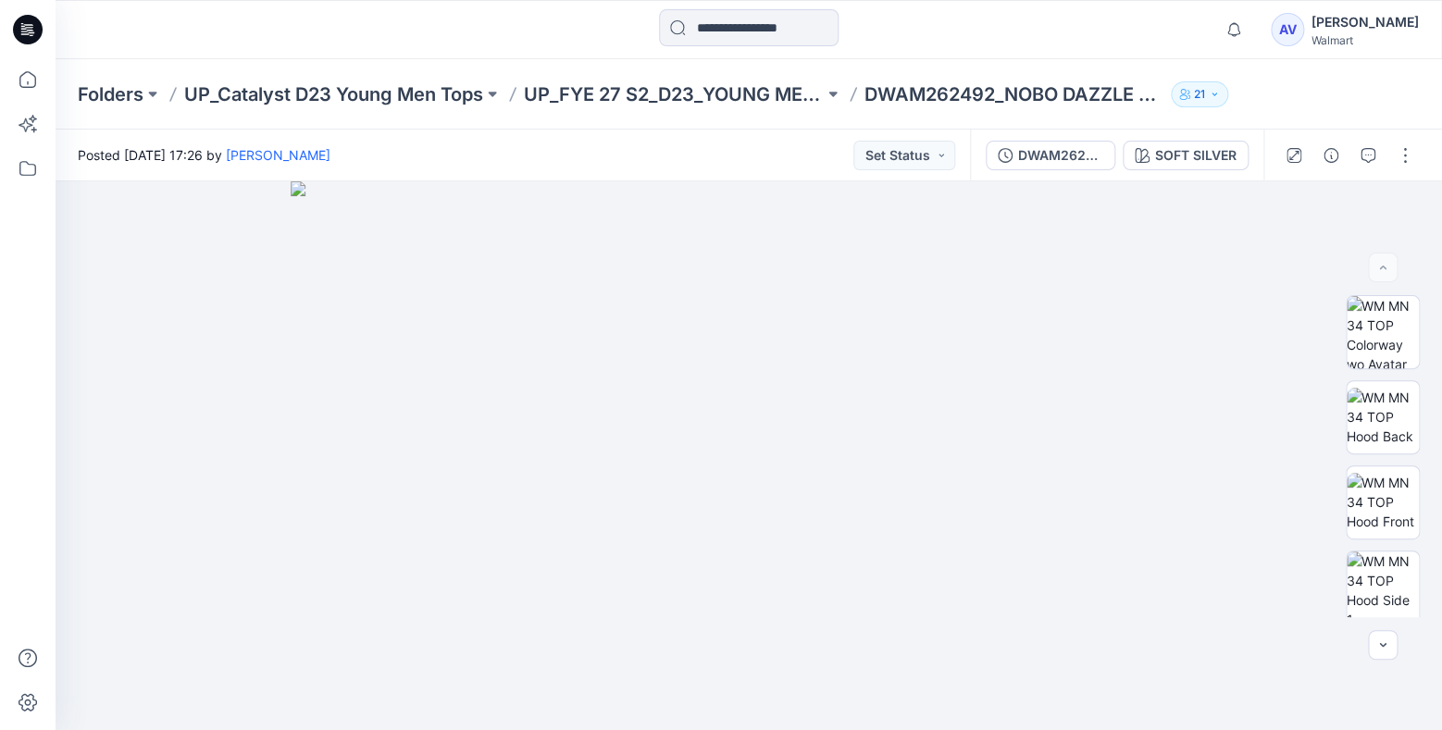
click at [1163, 174] on div "DWAM262492_NOBO DAZZLE MESH BASKETBALL TANK W- RIB SOFT SILVER" at bounding box center [1116, 156] width 293 height 52
click at [1175, 160] on div "SOFT SILVER" at bounding box center [1195, 155] width 81 height 20
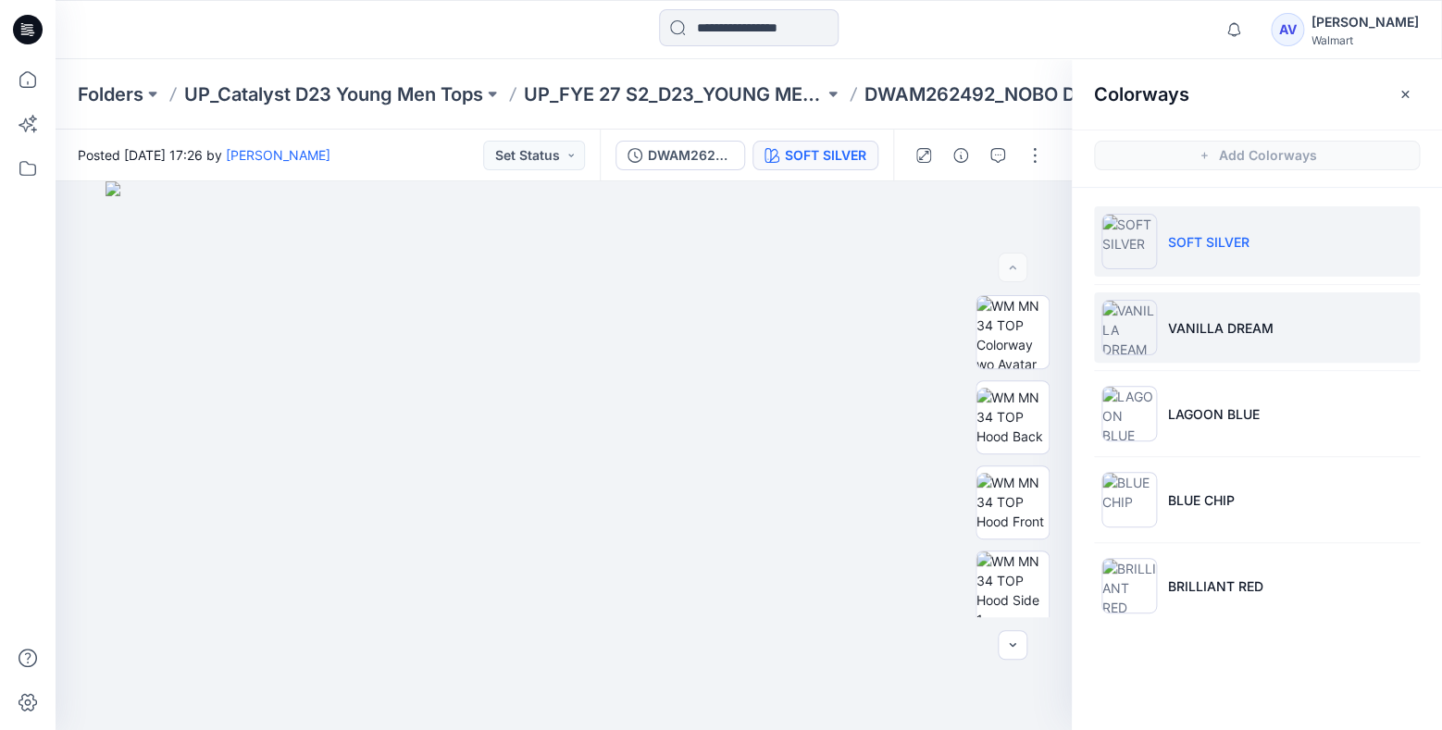
click at [1199, 348] on li "VANILLA DREAM" at bounding box center [1257, 327] width 326 height 70
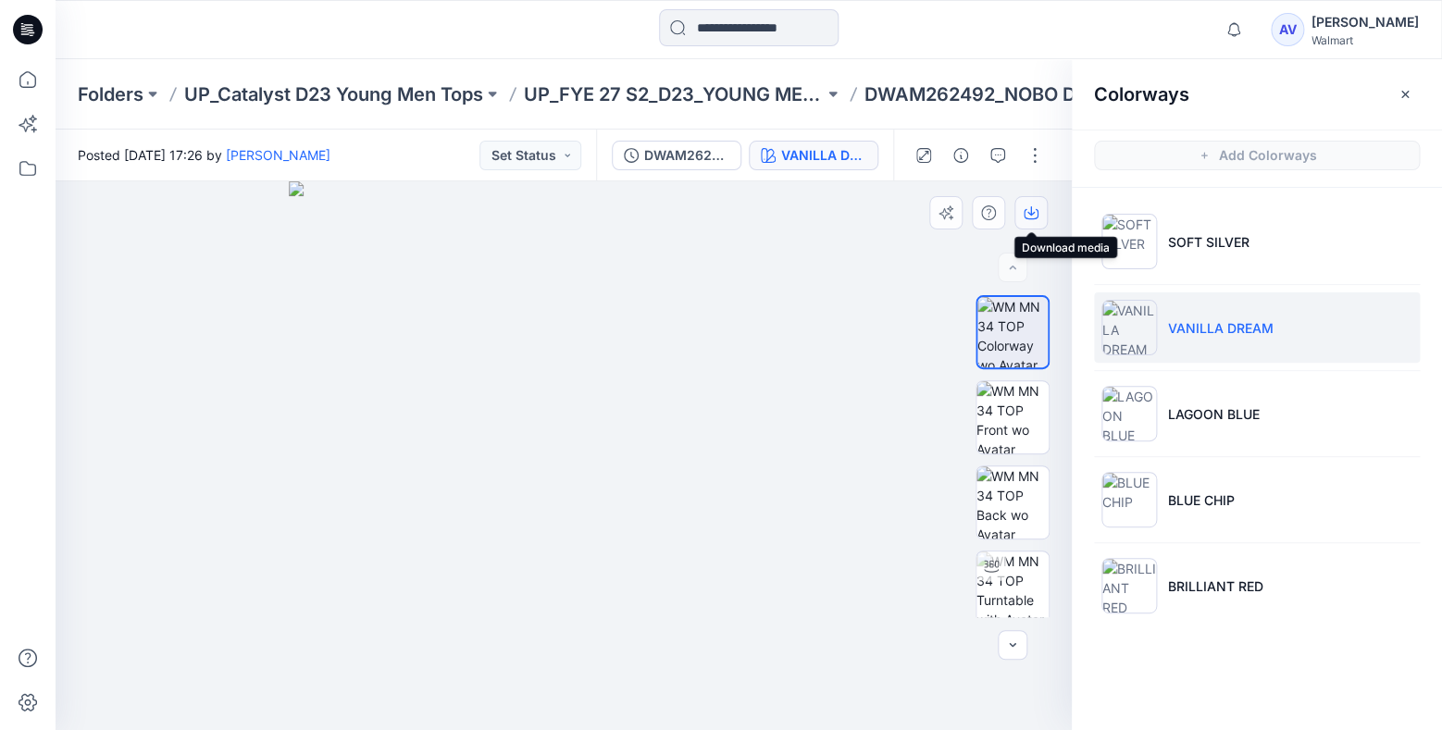
click at [1038, 224] on button "button" at bounding box center [1030, 212] width 33 height 33
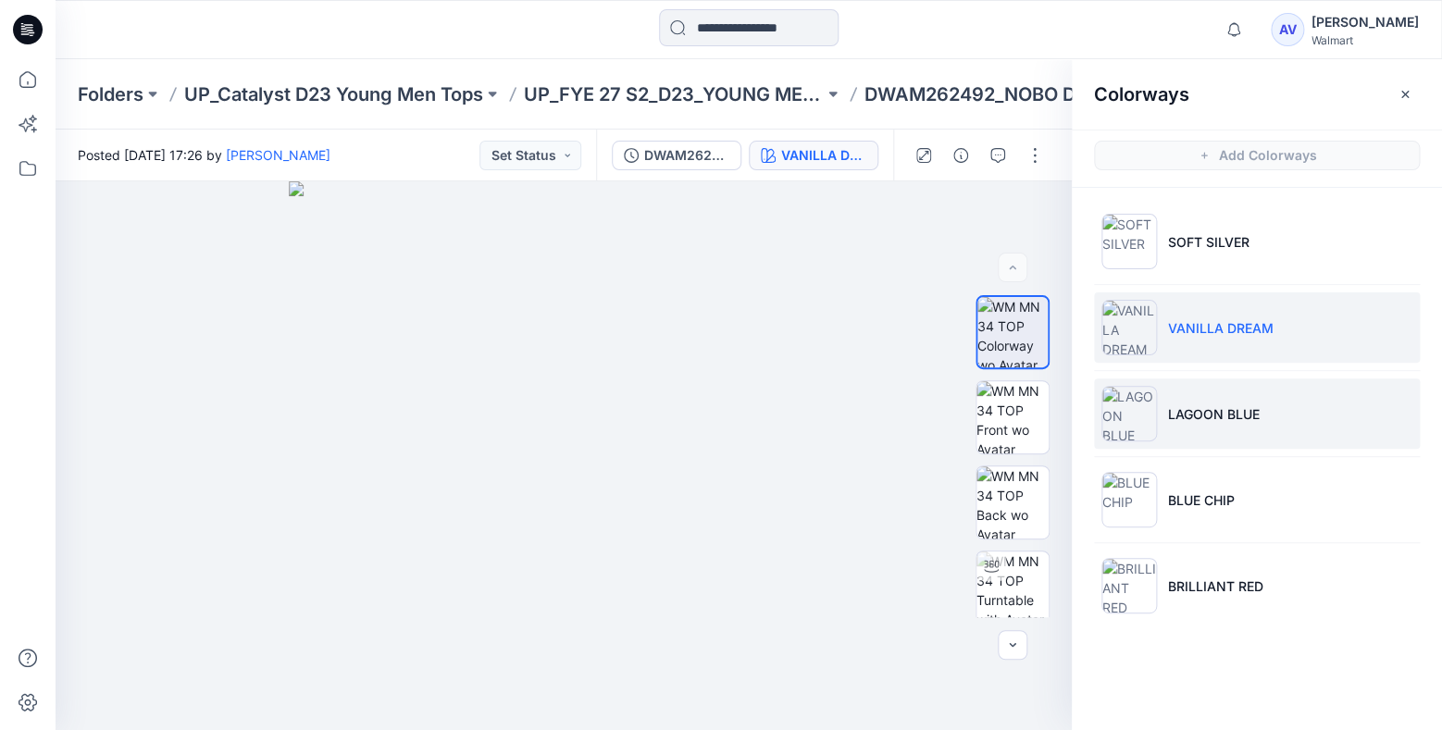
click at [1197, 434] on li "LAGOON BLUE" at bounding box center [1257, 414] width 326 height 70
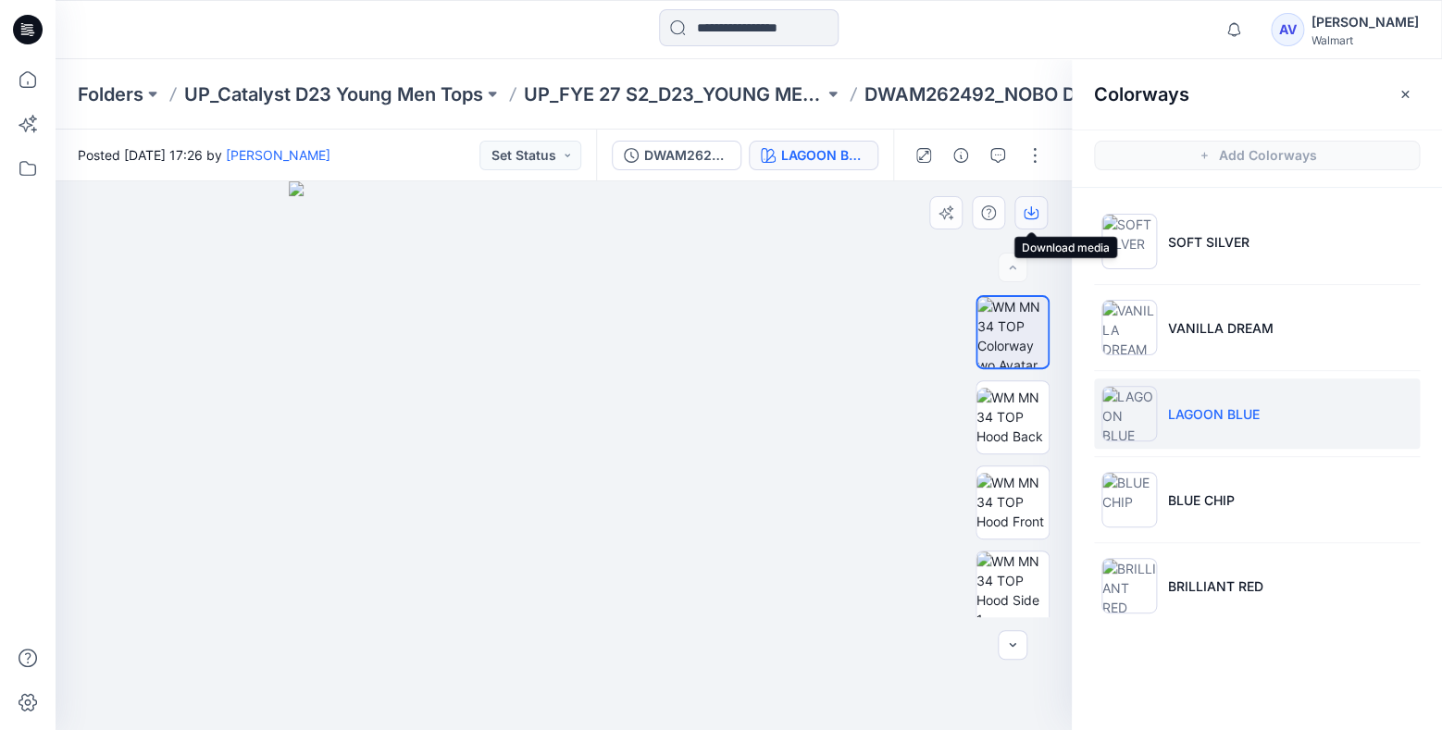
click at [1028, 223] on button "button" at bounding box center [1030, 212] width 33 height 33
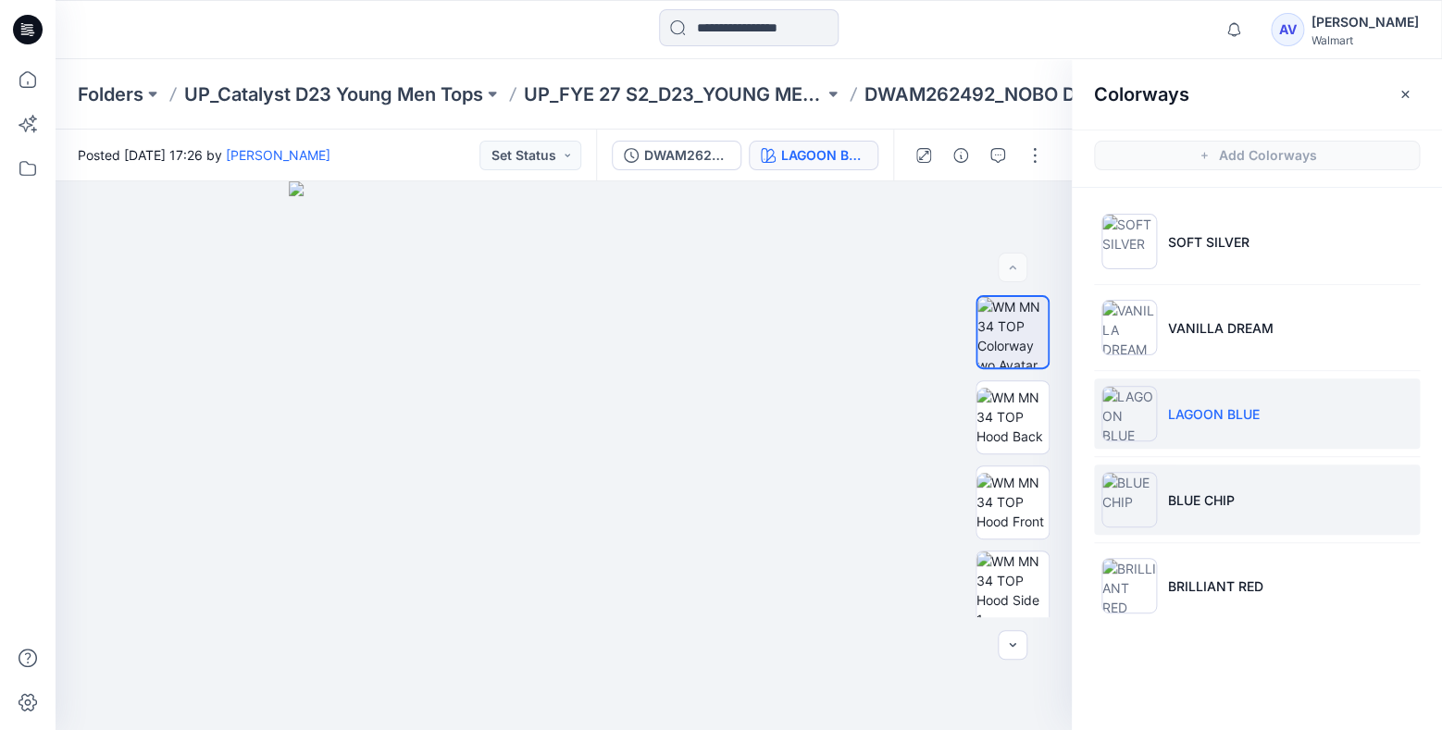
click at [1210, 508] on li "BLUE CHIP" at bounding box center [1257, 500] width 326 height 70
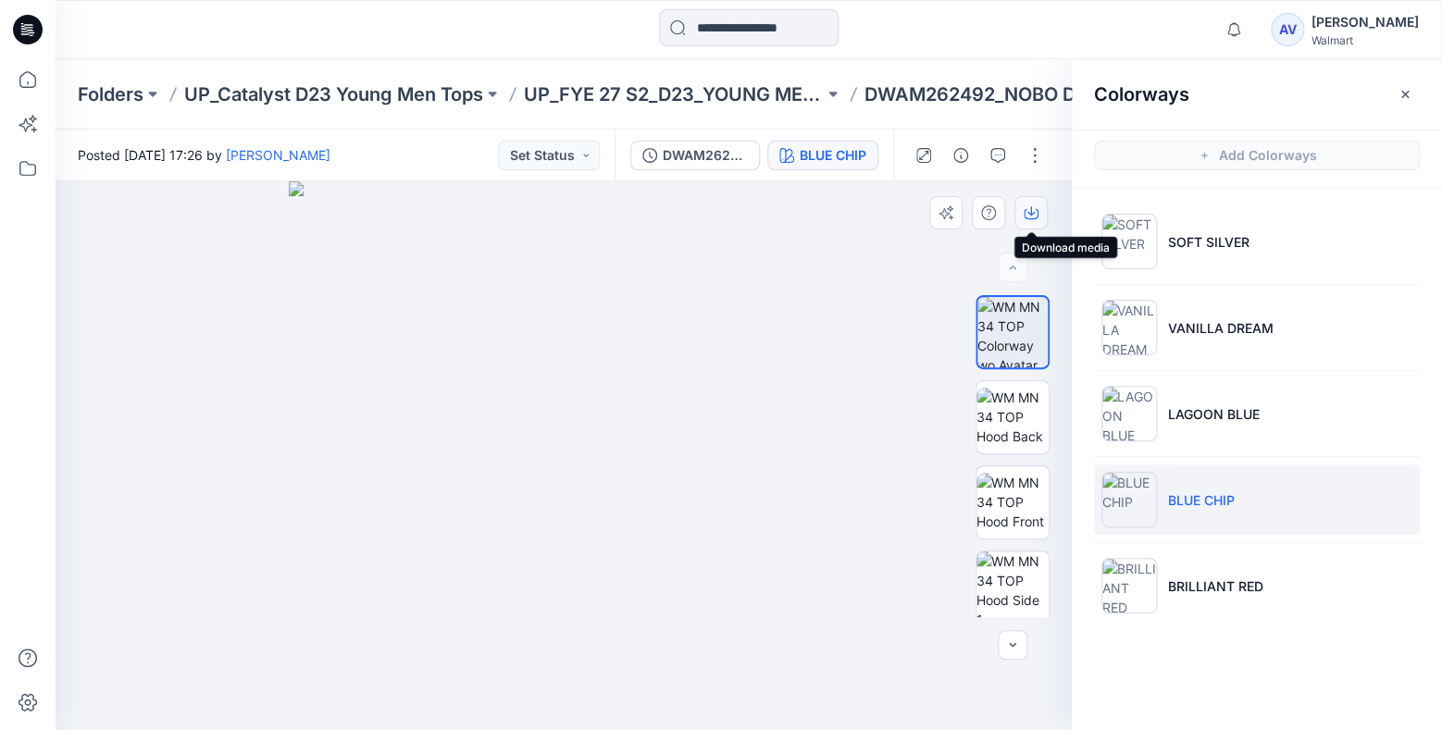
click at [1033, 215] on icon "button" at bounding box center [1031, 212] width 15 height 15
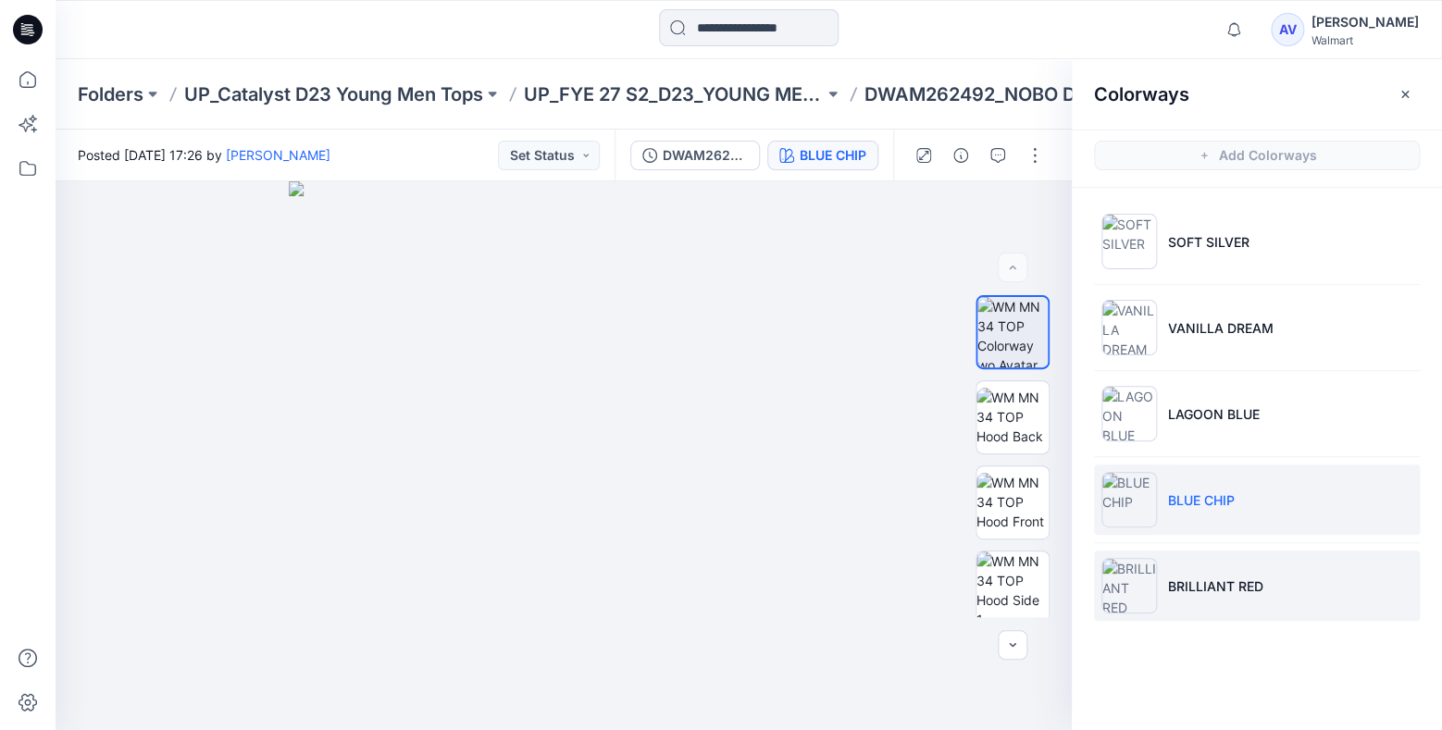
click at [1199, 578] on p "BRILLIANT RED" at bounding box center [1215, 586] width 95 height 19
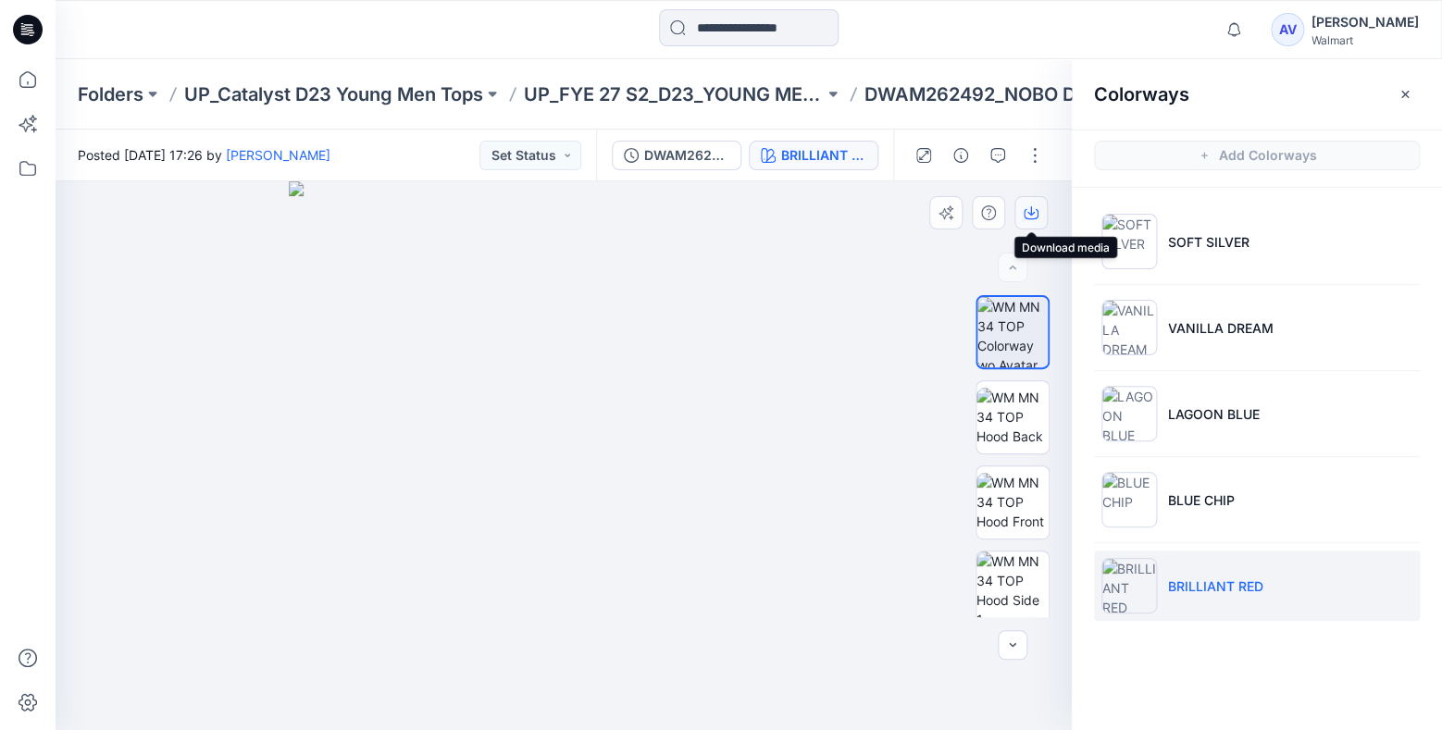
click at [1031, 216] on icon "button" at bounding box center [1030, 210] width 7 height 9
click at [23, 82] on icon at bounding box center [27, 79] width 41 height 41
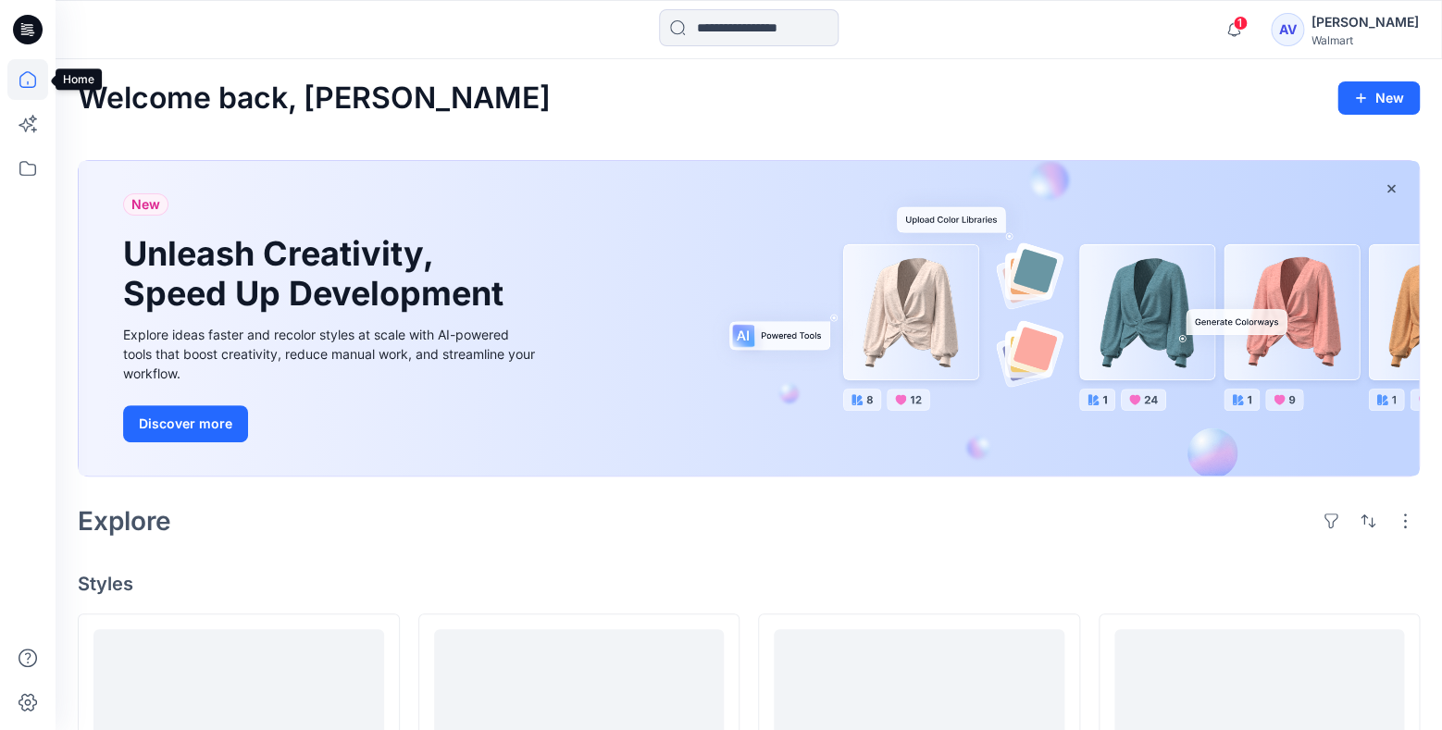
click at [32, 92] on icon at bounding box center [27, 79] width 41 height 41
click at [1248, 29] on span "1" at bounding box center [1240, 23] width 15 height 15
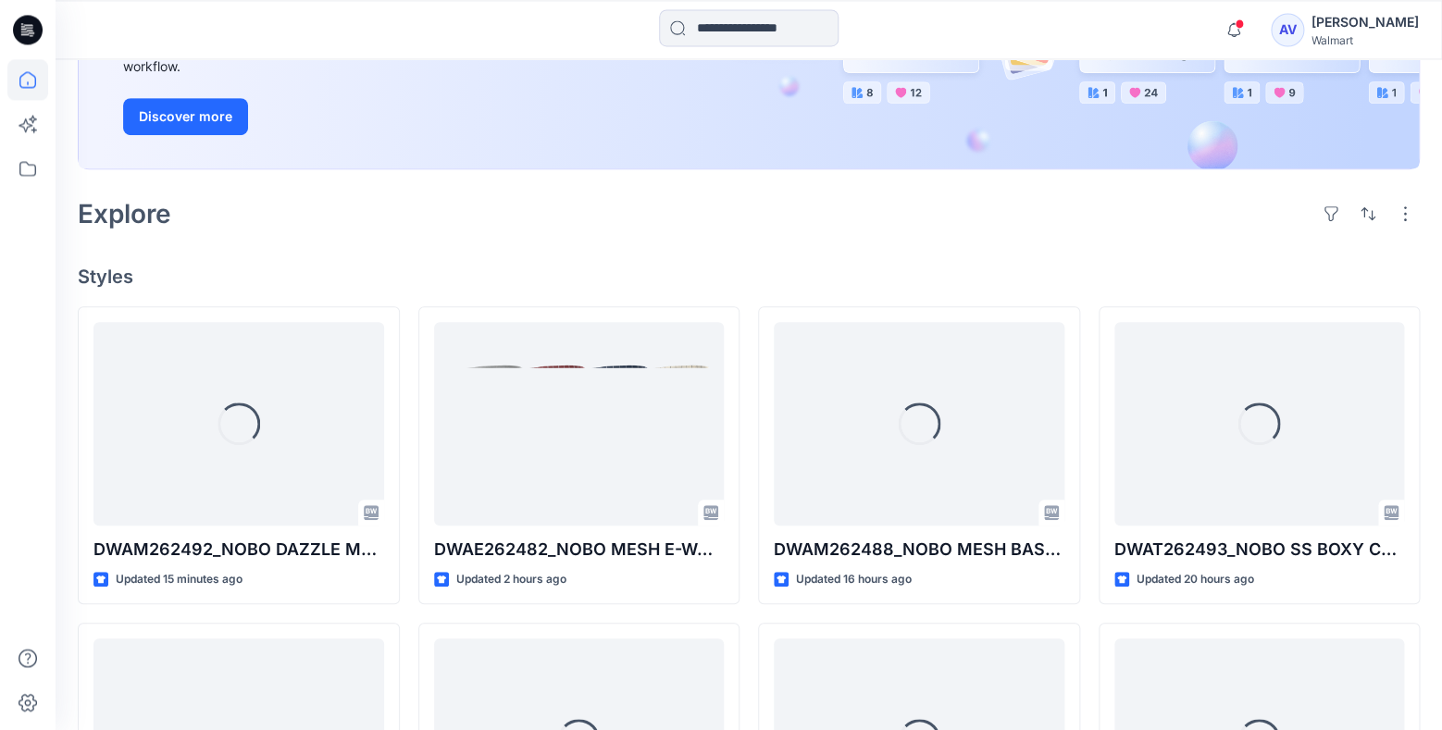
scroll to position [309, 0]
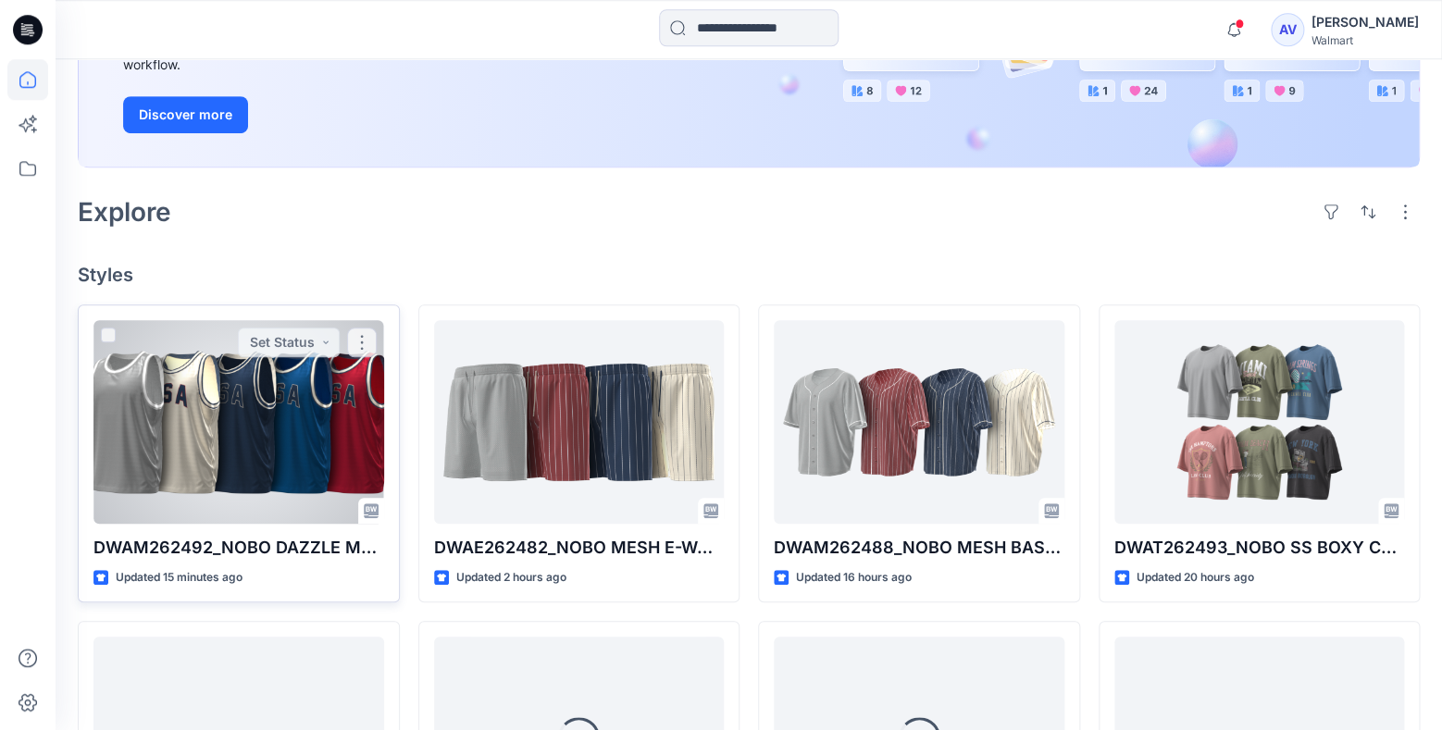
click at [254, 445] on div at bounding box center [238, 422] width 291 height 204
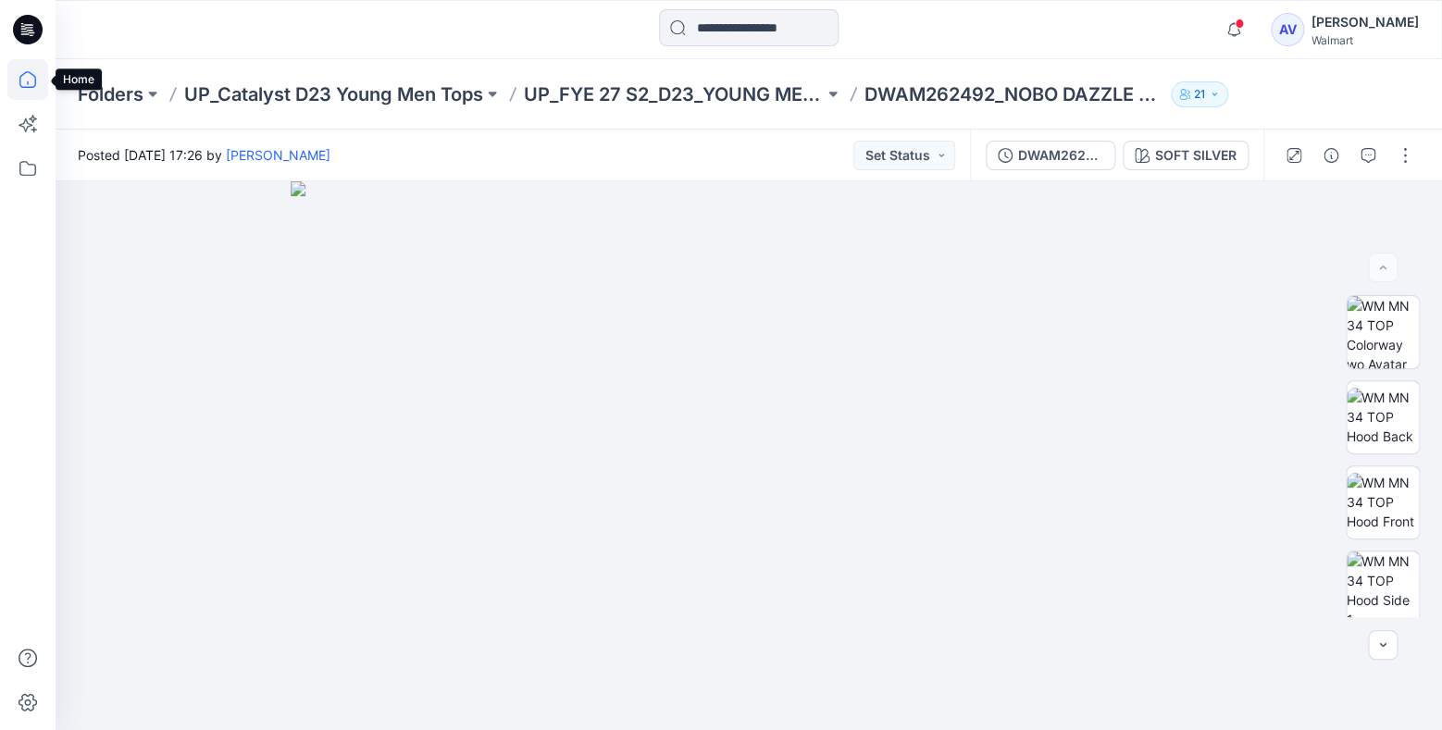
click at [31, 87] on icon at bounding box center [27, 79] width 17 height 17
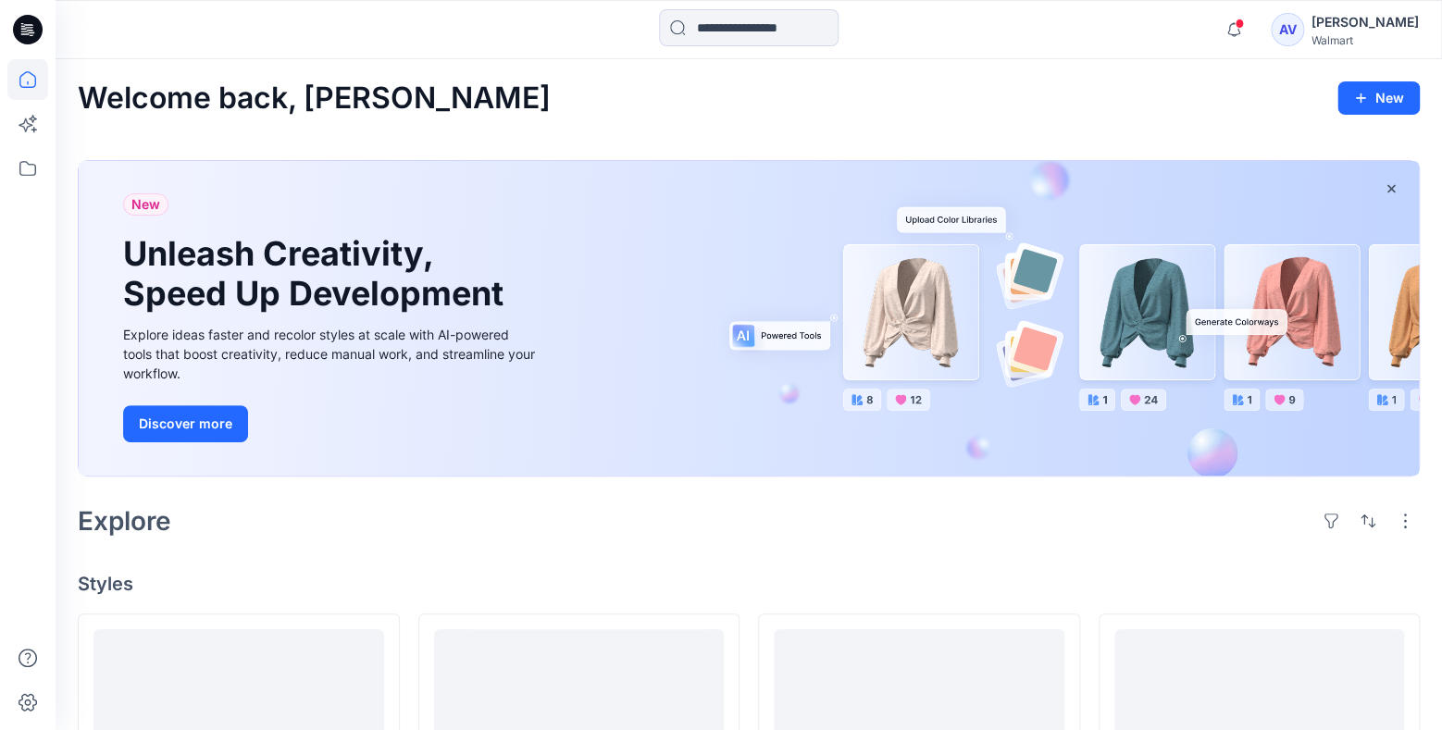
scroll to position [97, 0]
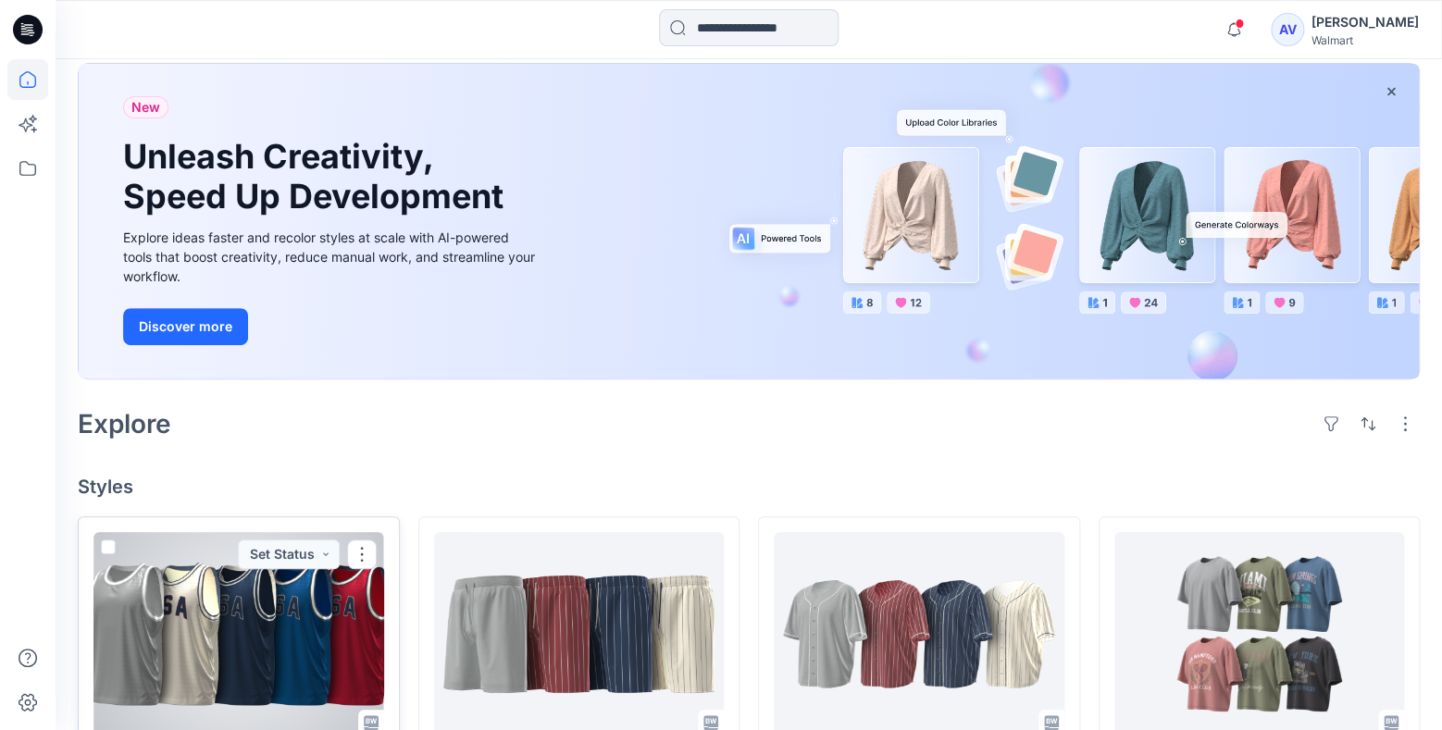
click at [225, 639] on div at bounding box center [238, 634] width 291 height 204
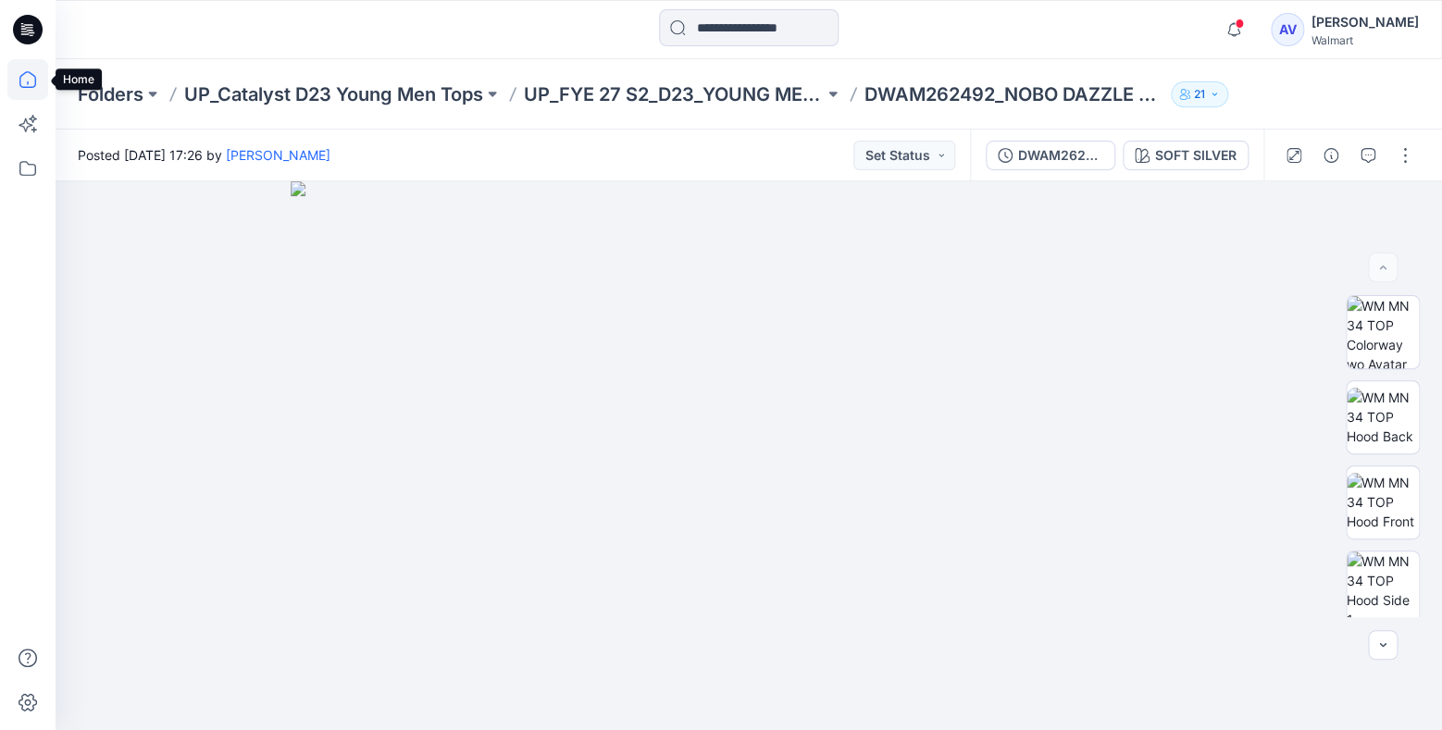
click at [26, 81] on icon at bounding box center [27, 79] width 41 height 41
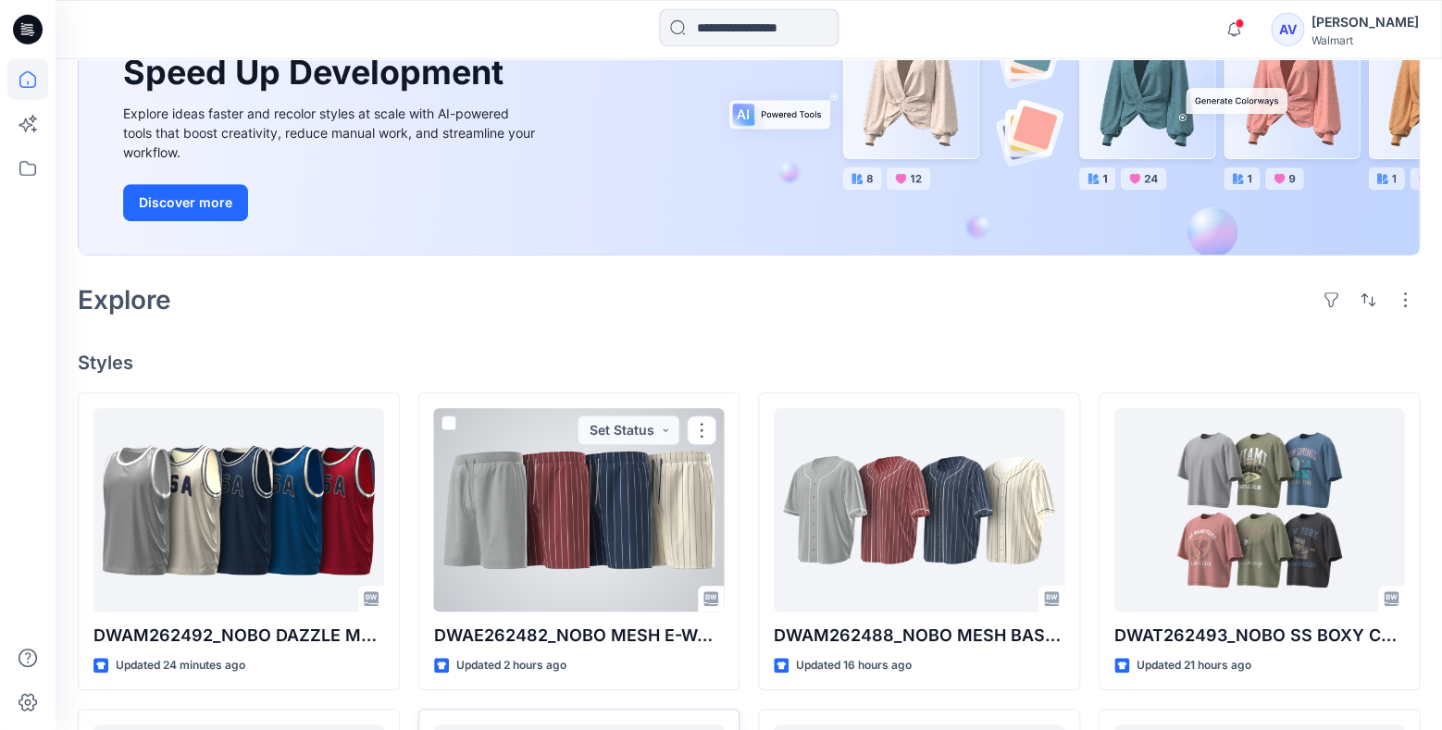
scroll to position [292, 0]
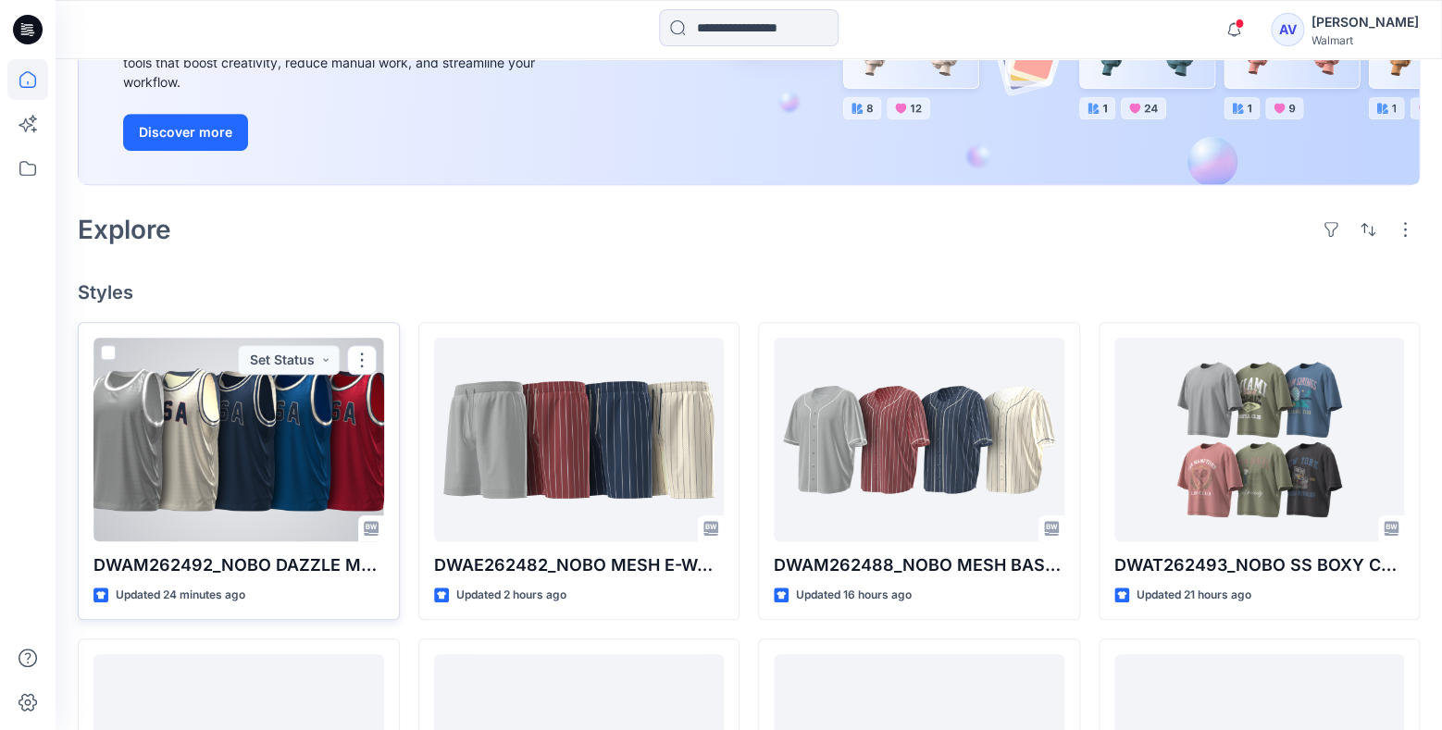
click at [308, 512] on div at bounding box center [238, 440] width 291 height 204
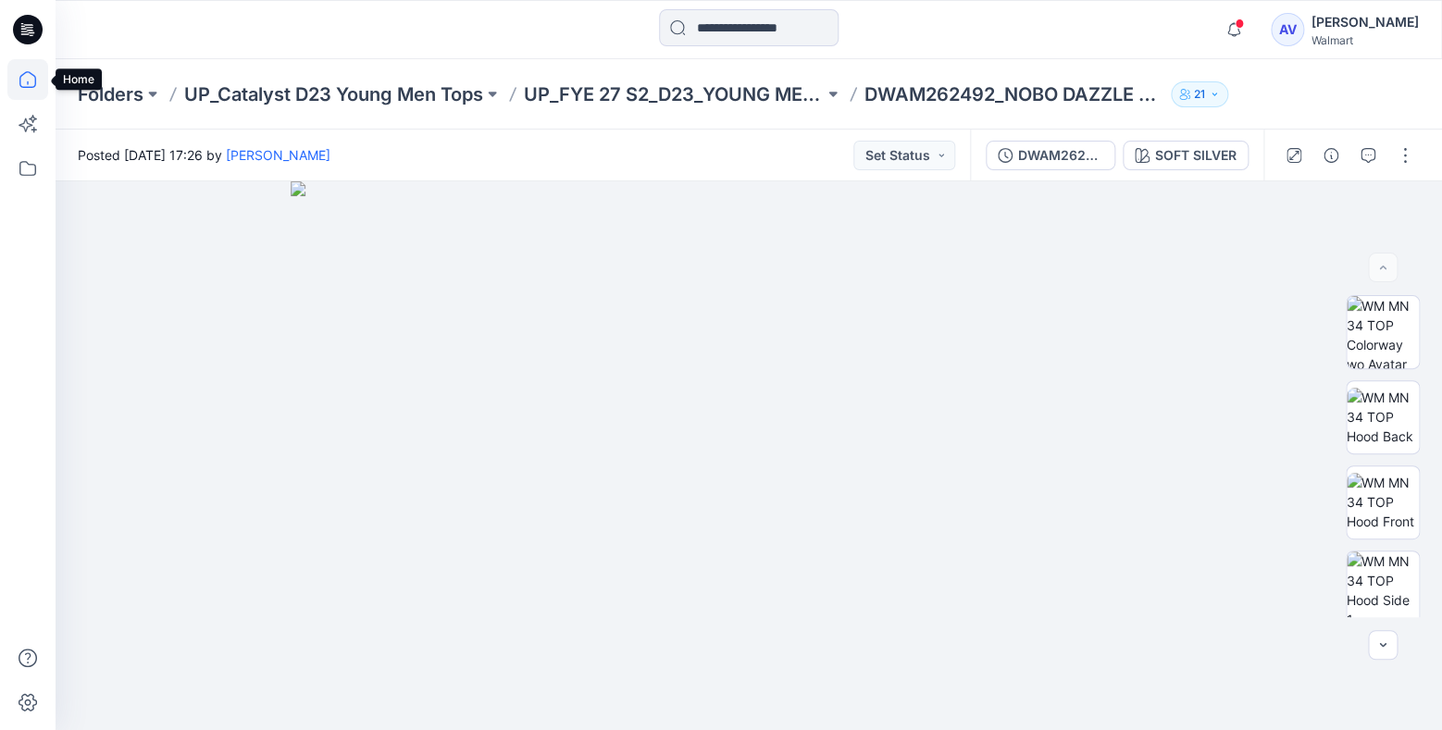
click at [31, 90] on icon at bounding box center [27, 79] width 41 height 41
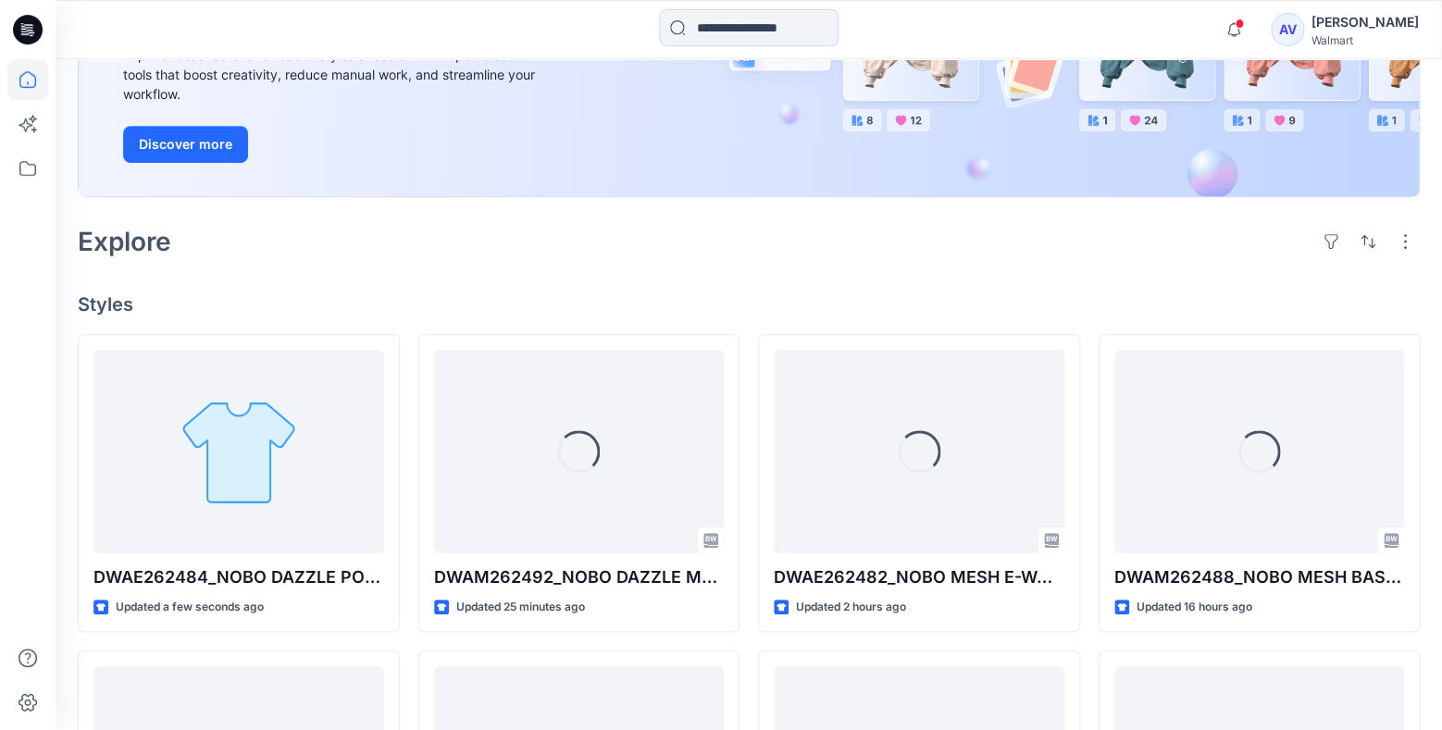
scroll to position [416, 0]
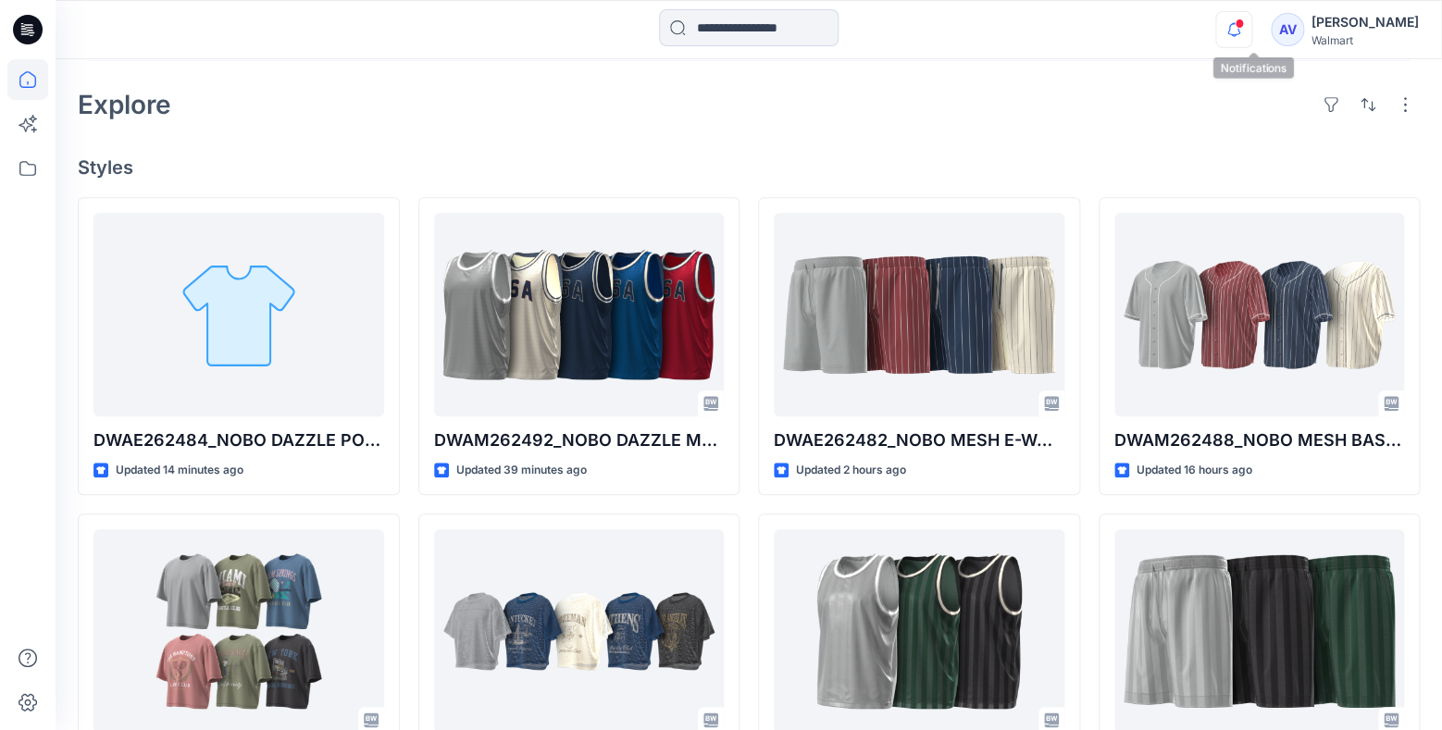
click at [1251, 27] on icon "button" at bounding box center [1233, 29] width 35 height 37
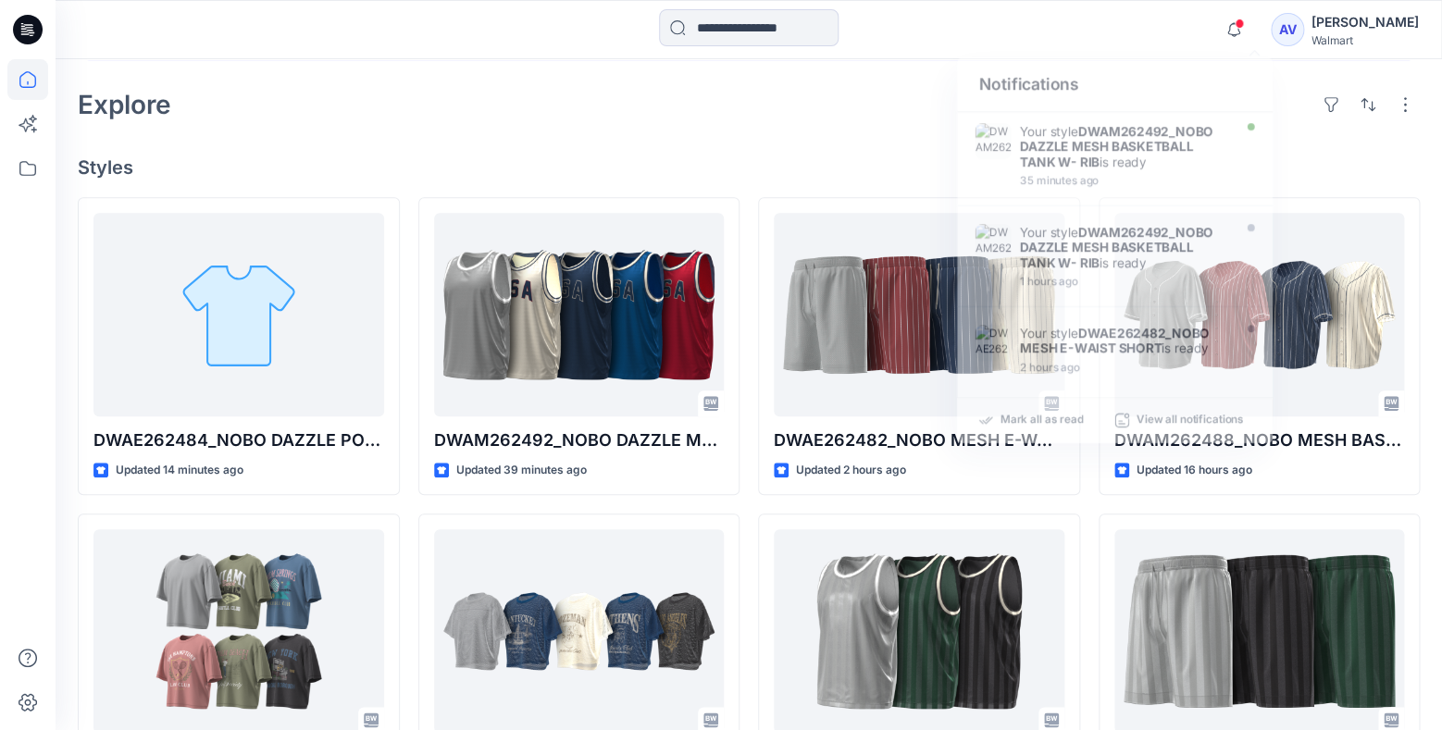
click at [1080, 31] on div at bounding box center [748, 29] width 693 height 41
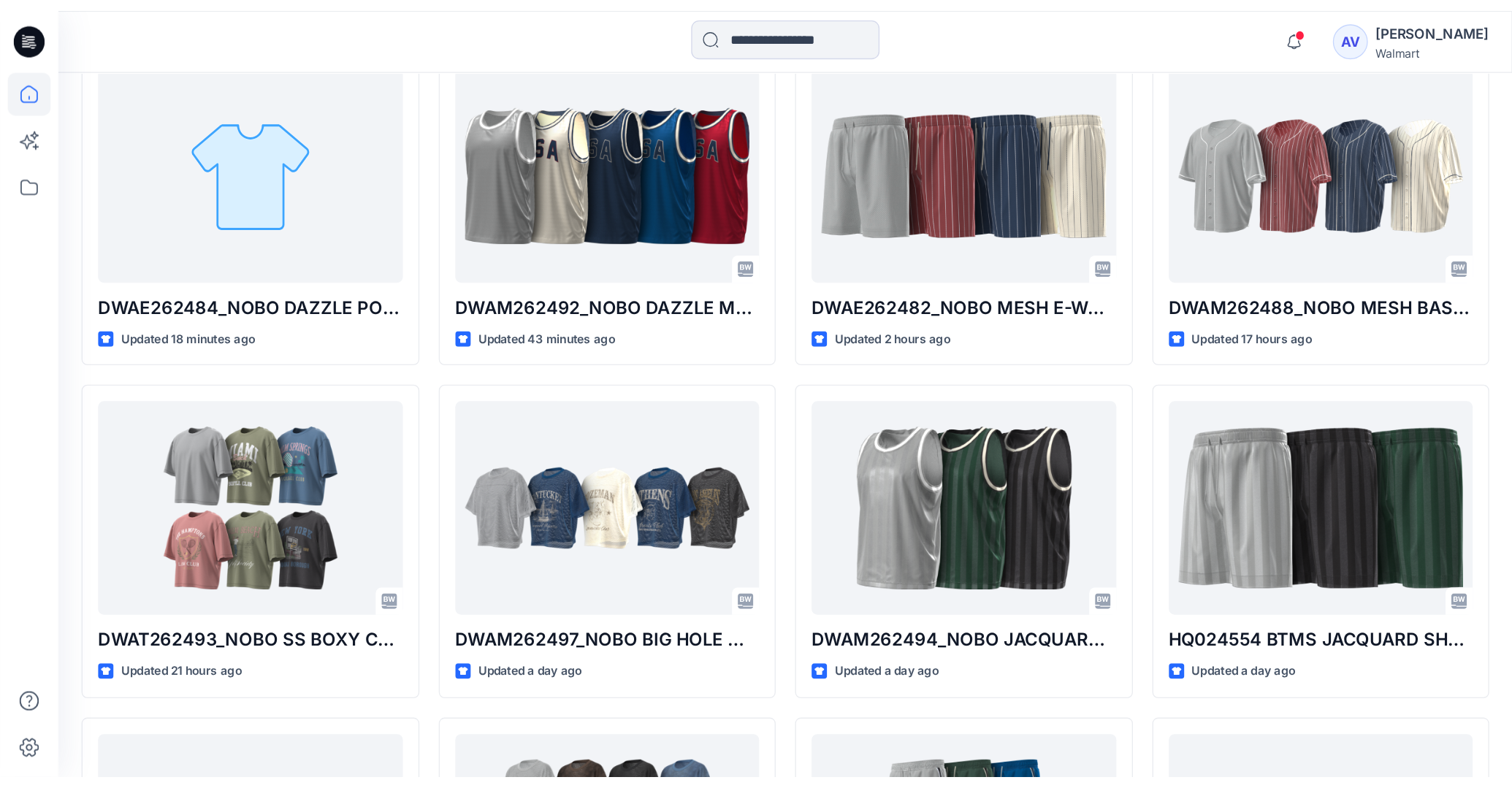
scroll to position [299, 0]
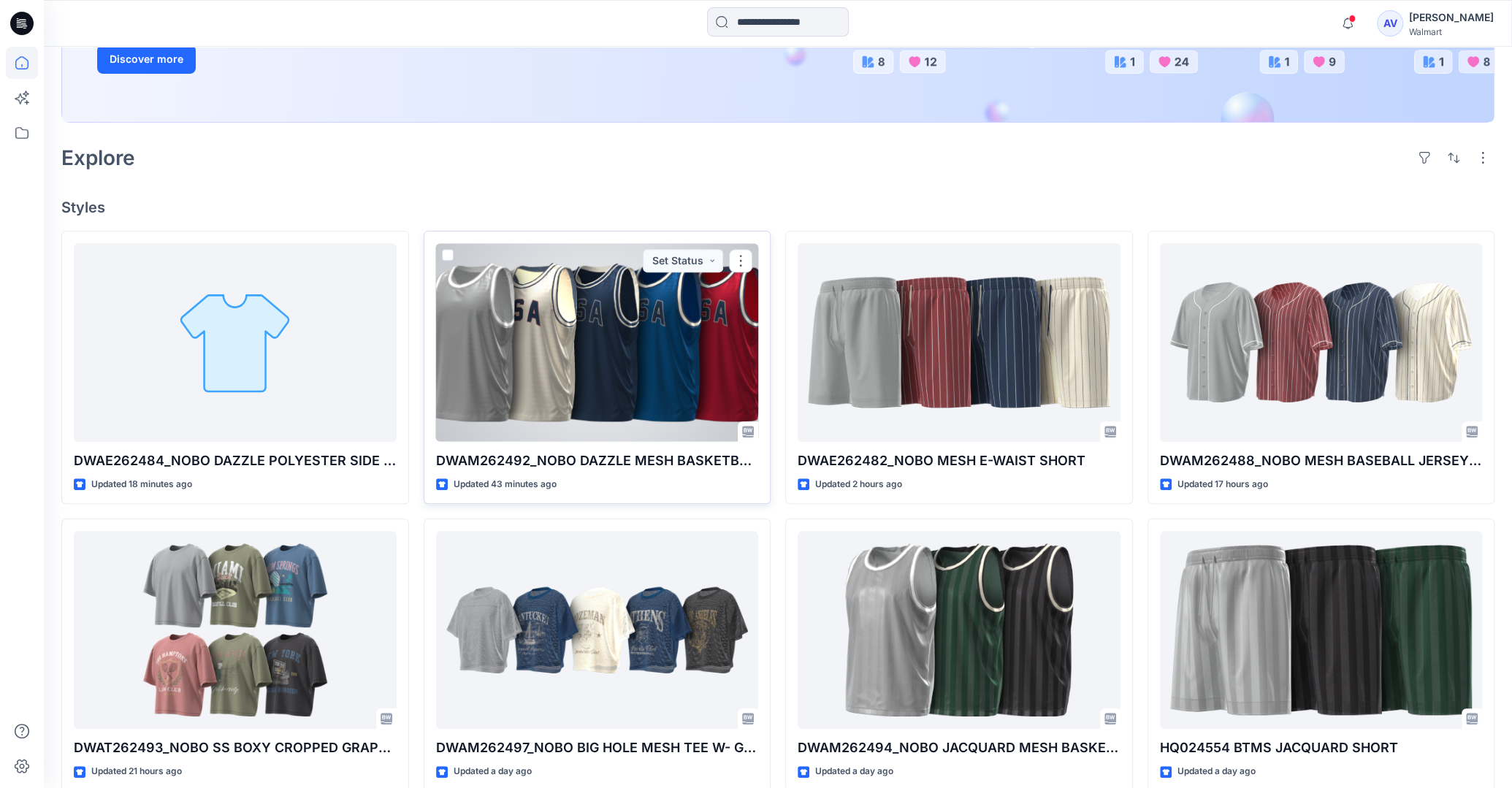
click at [614, 375] on div at bounding box center [597, 342] width 323 height 198
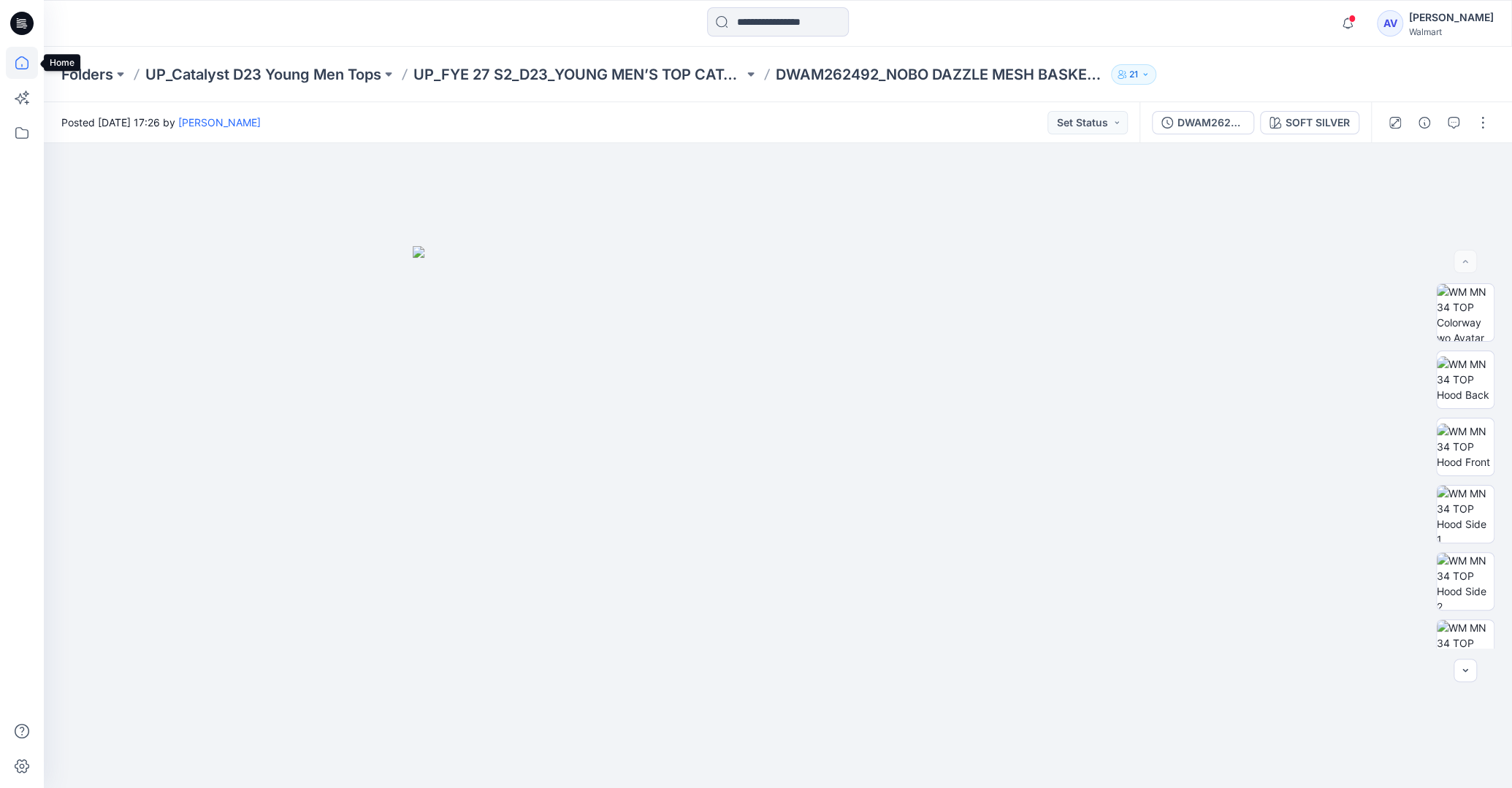
click at [15, 64] on icon at bounding box center [21, 62] width 32 height 32
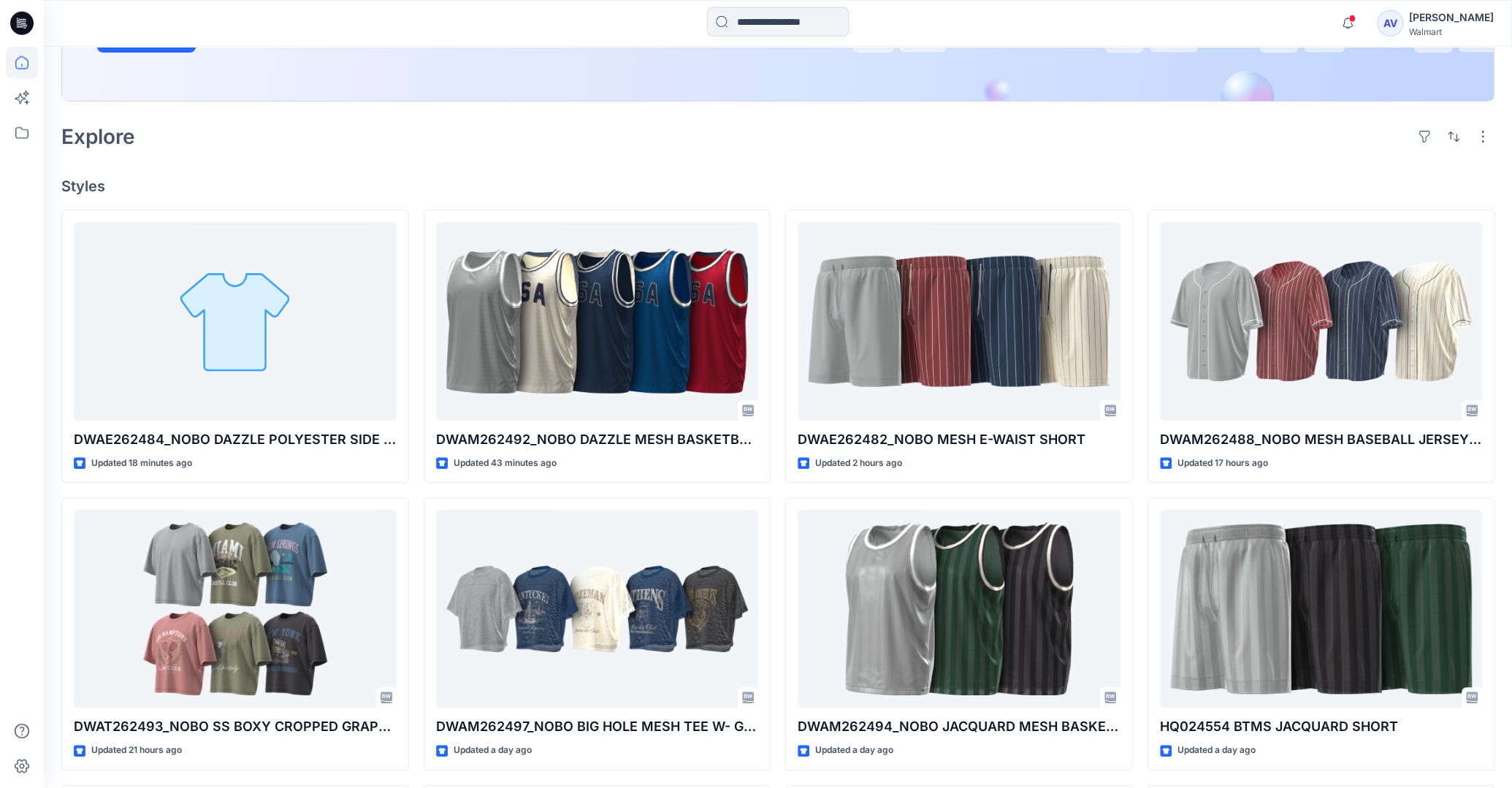
scroll to position [336, 0]
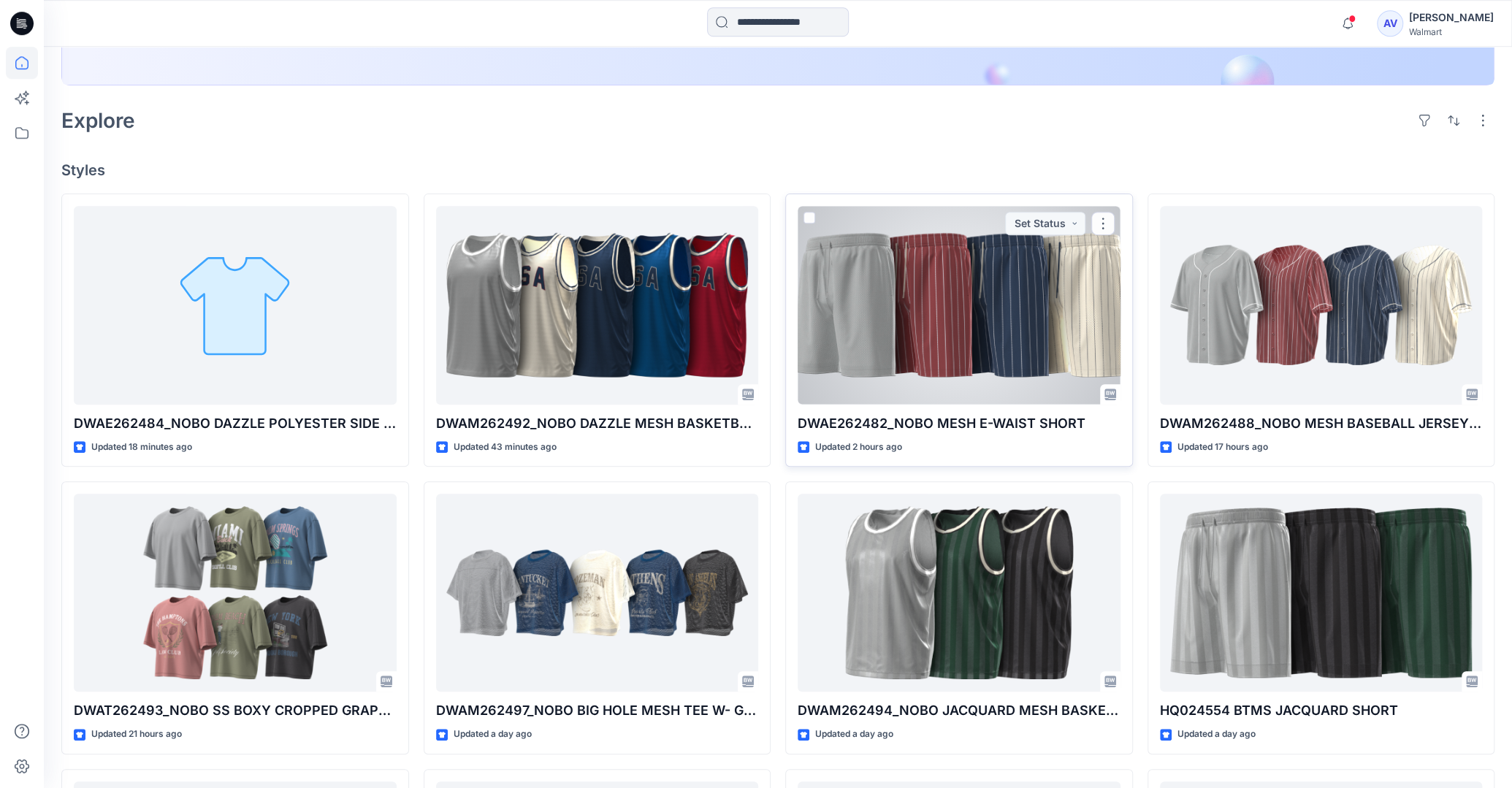
click at [982, 328] on div at bounding box center [959, 304] width 323 height 198
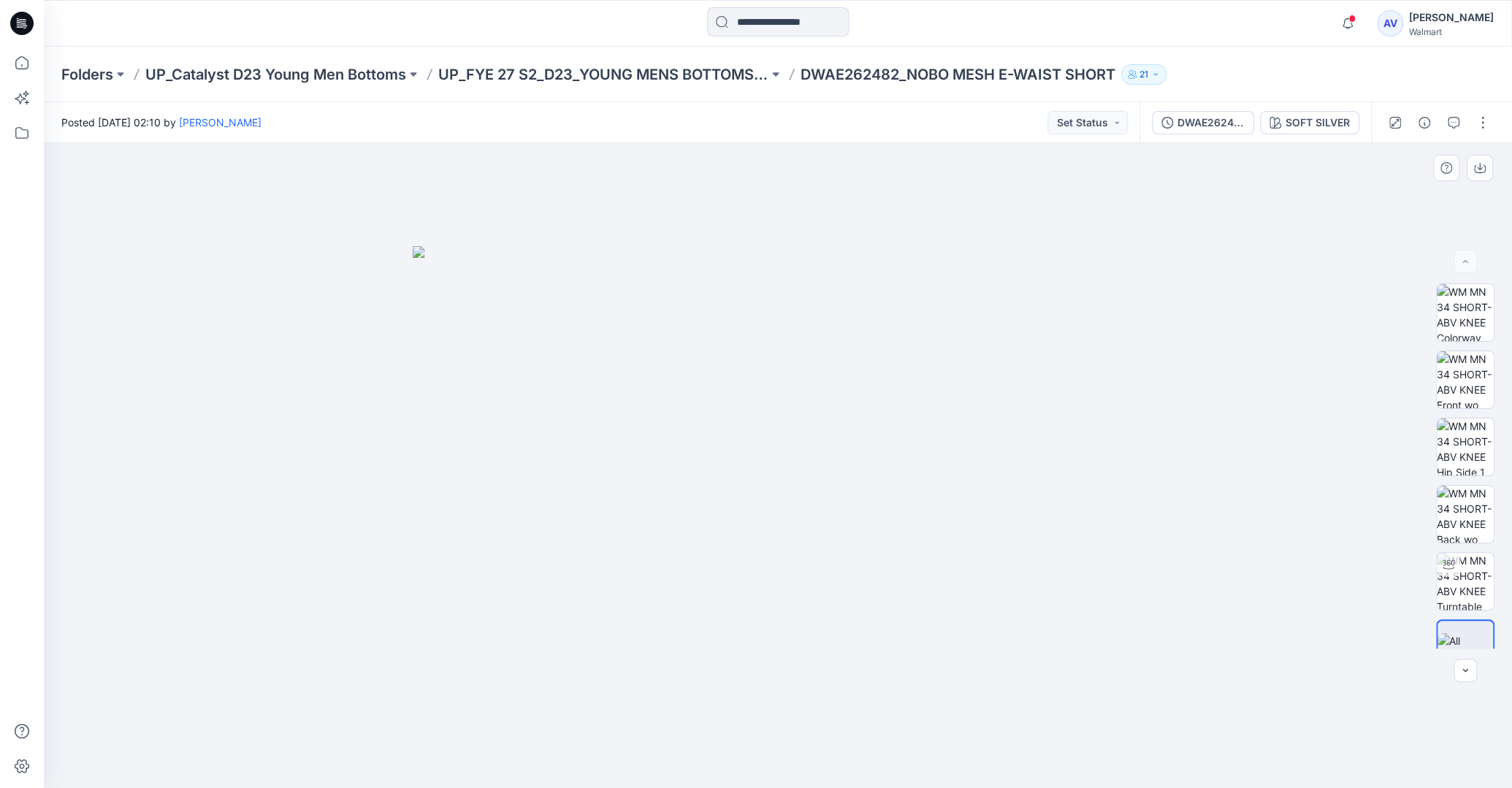
click at [1137, 383] on div at bounding box center [1465, 465] width 93 height 365
click at [1137, 380] on img at bounding box center [1465, 379] width 57 height 57
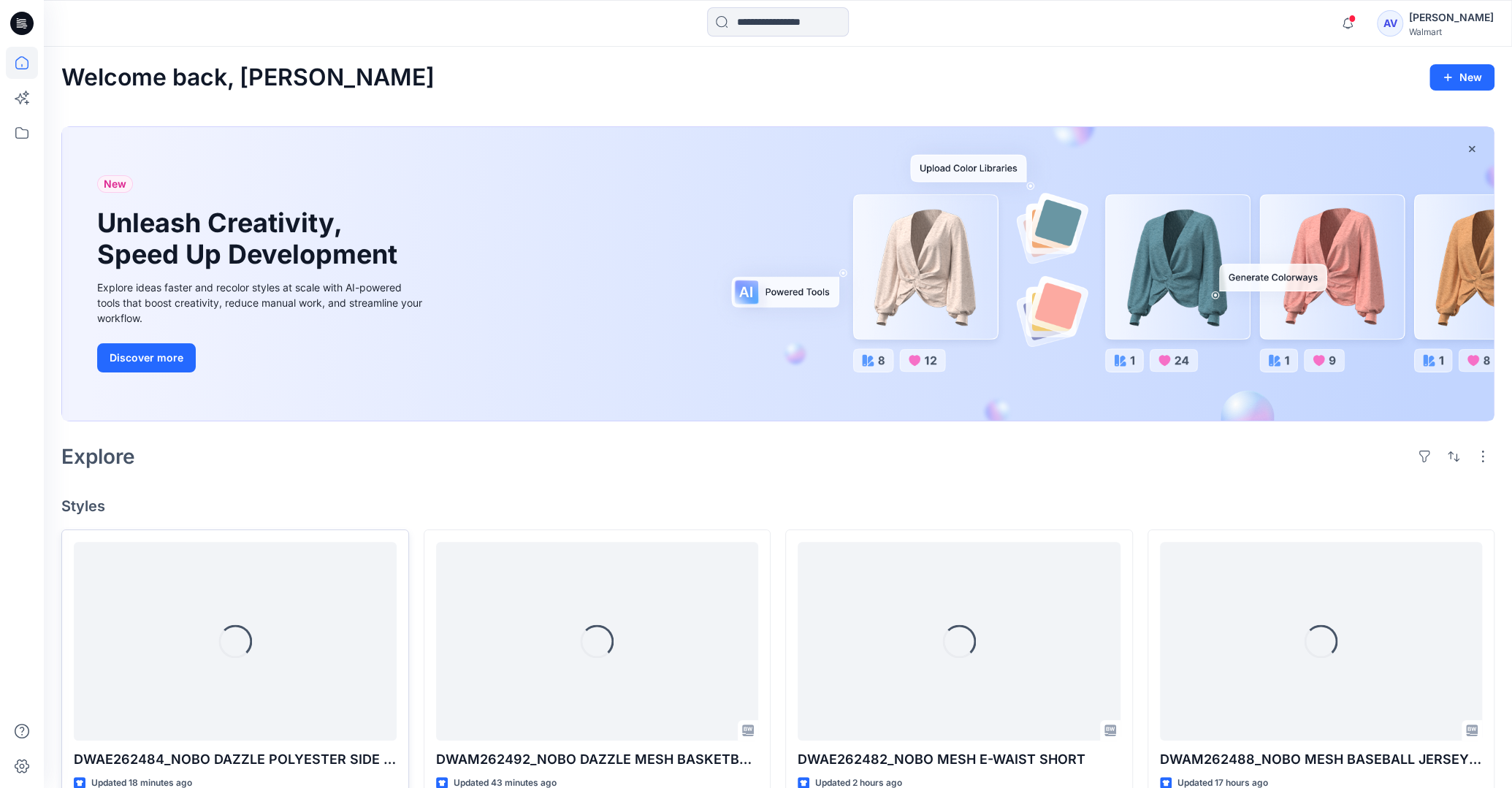
scroll to position [336, 0]
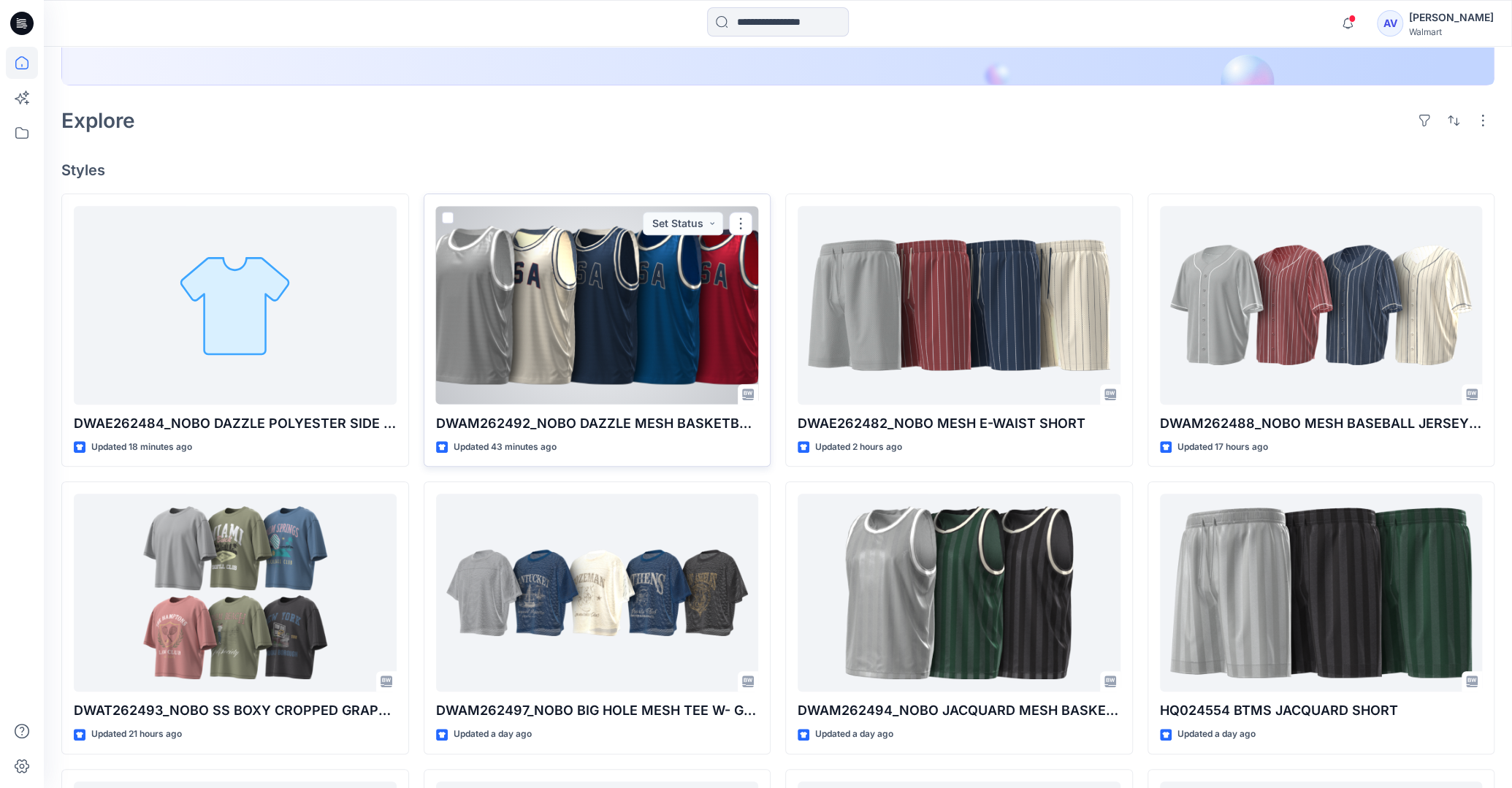
click at [649, 340] on div at bounding box center [597, 304] width 323 height 198
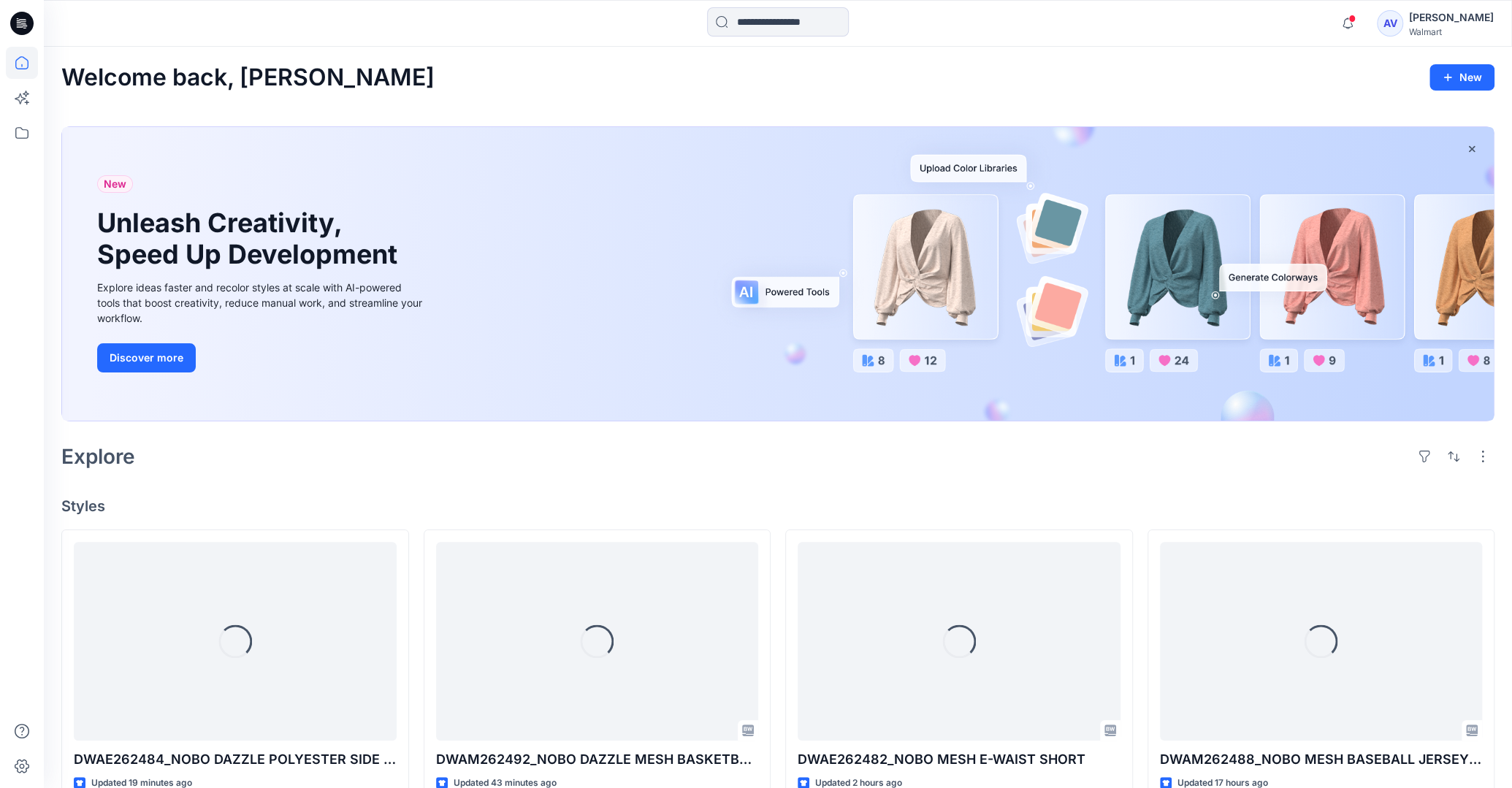
scroll to position [336, 0]
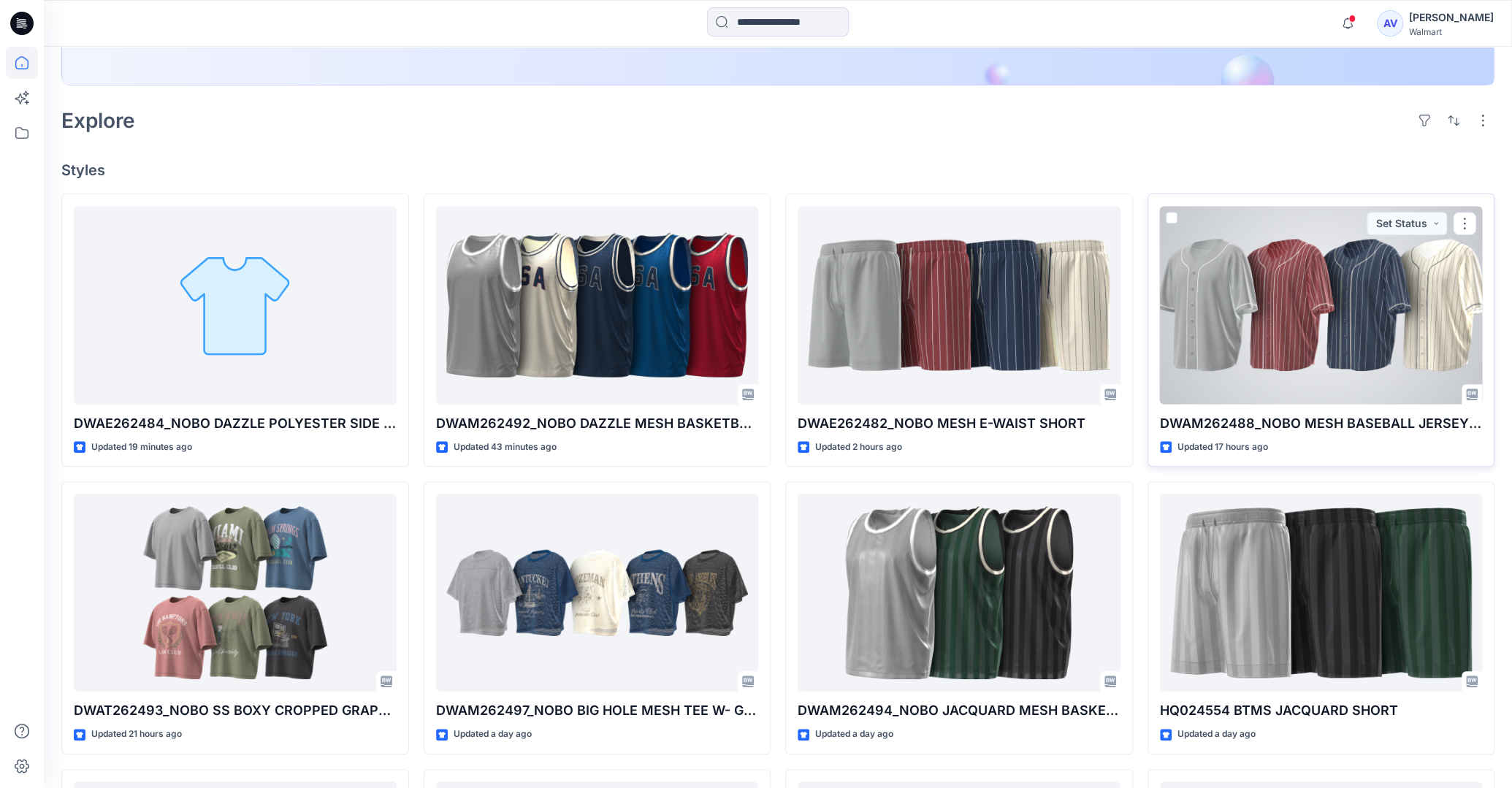
click at [1137, 321] on div at bounding box center [1321, 304] width 323 height 198
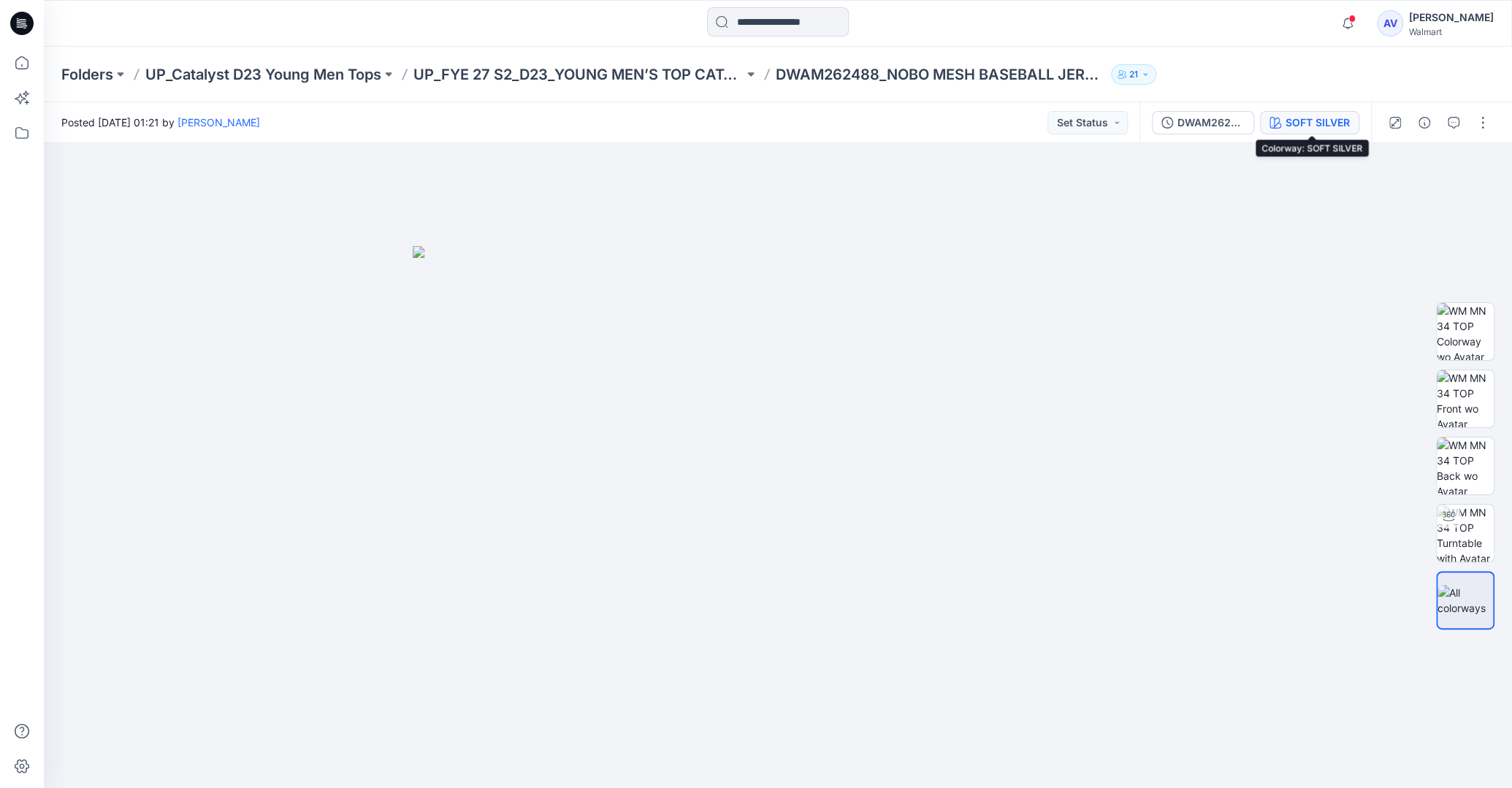
click at [1137, 121] on div "SOFT SILVER" at bounding box center [1317, 122] width 64 height 16
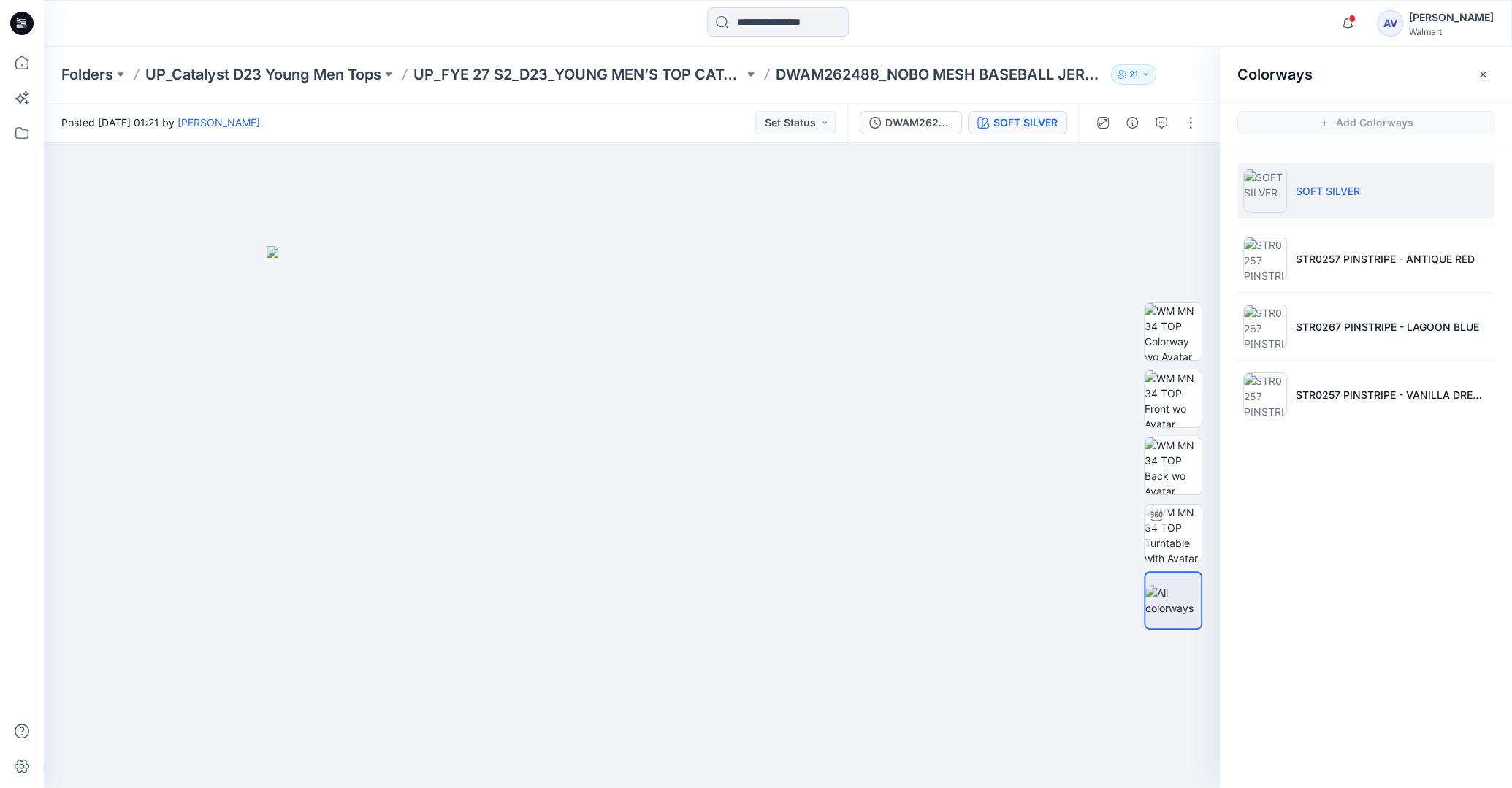
click at [1137, 82] on h2 "Colorways" at bounding box center [1274, 74] width 75 height 17
click at [1137, 266] on li "STR0257 PINSTRIPE - ANTIQUE RED" at bounding box center [1366, 258] width 257 height 55
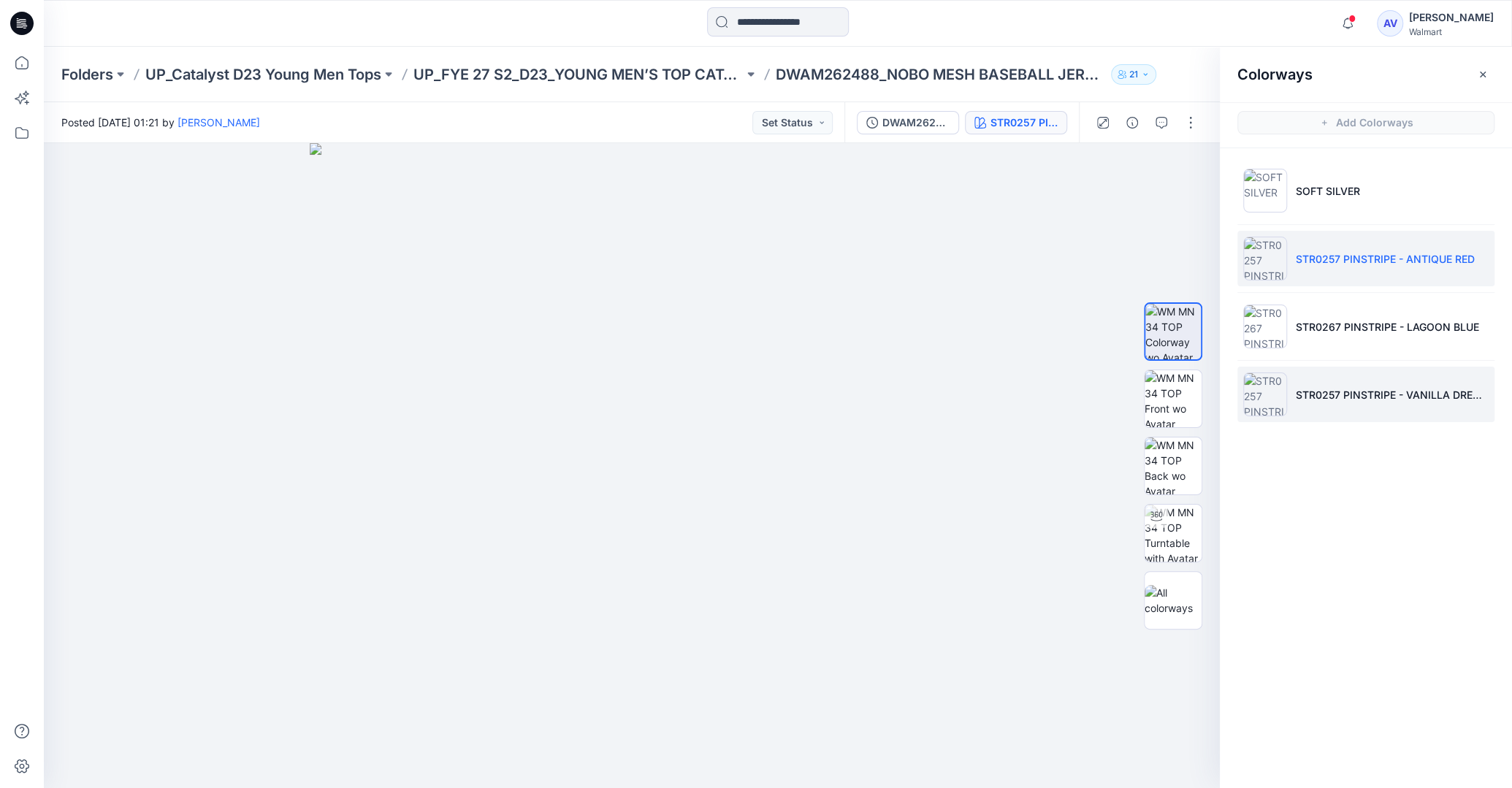
drag, startPoint x: 1344, startPoint y: 337, endPoint x: 1349, endPoint y: 370, distance: 33.4
click at [1137, 336] on li "STR0267 PINSTRIPE - LAGOON BLUE" at bounding box center [1366, 327] width 257 height 55
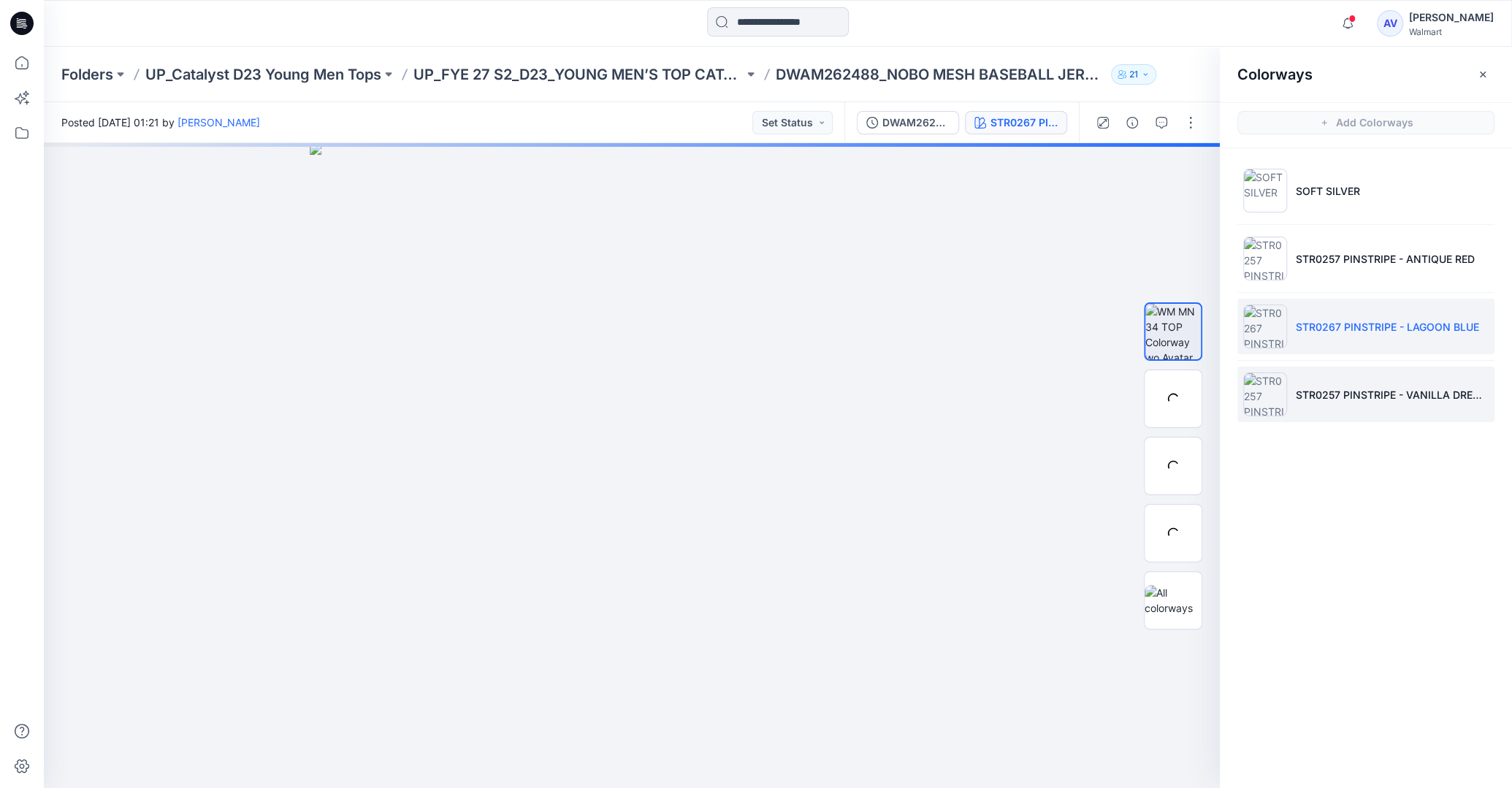
click at [1137, 378] on li "STR0257 PINSTRIPE - VANILLA DREAM" at bounding box center [1366, 394] width 257 height 55
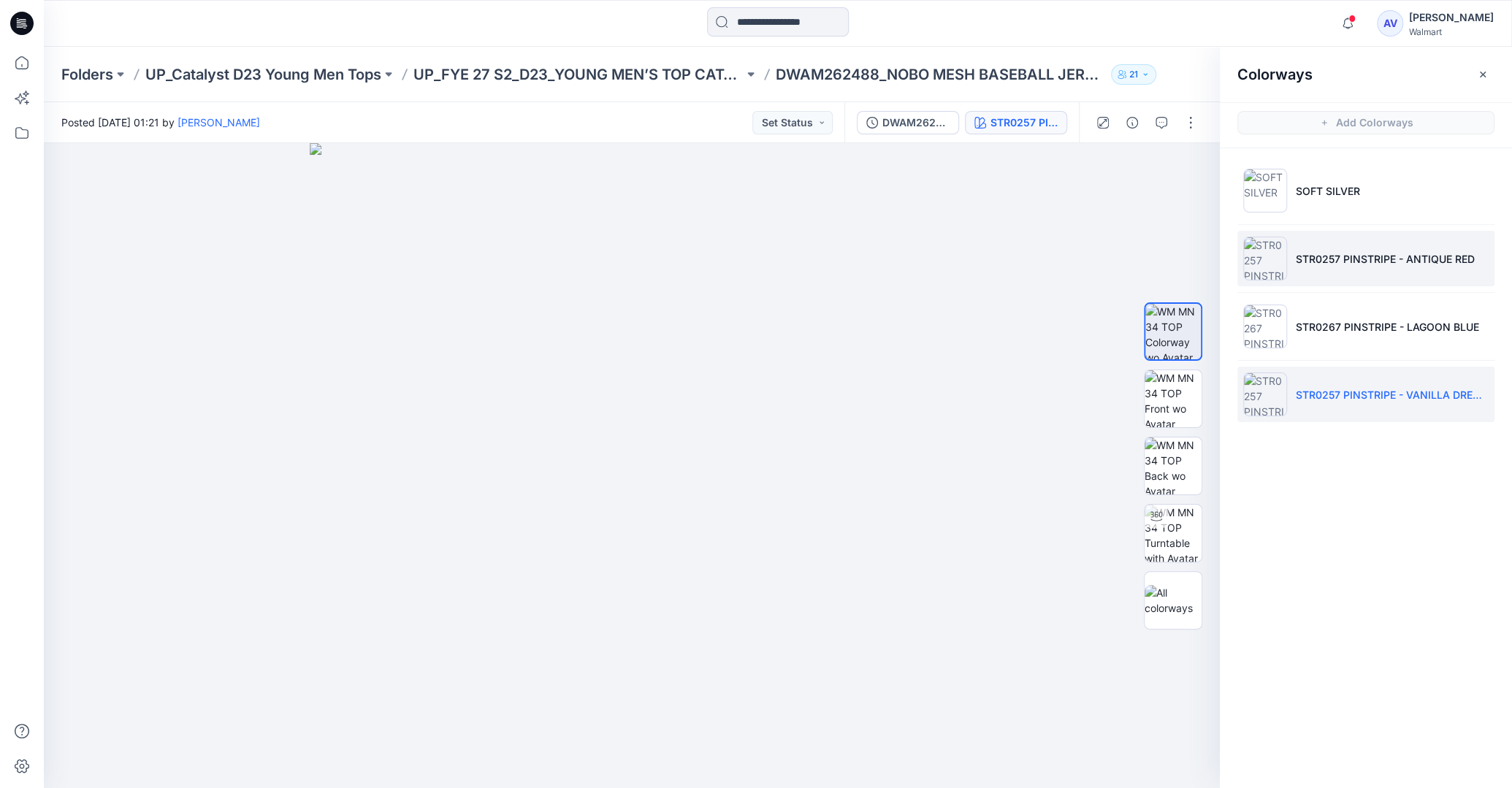
click at [1137, 254] on p "STR0257 PINSTRIPE - ANTIQUE RED" at bounding box center [1385, 258] width 179 height 15
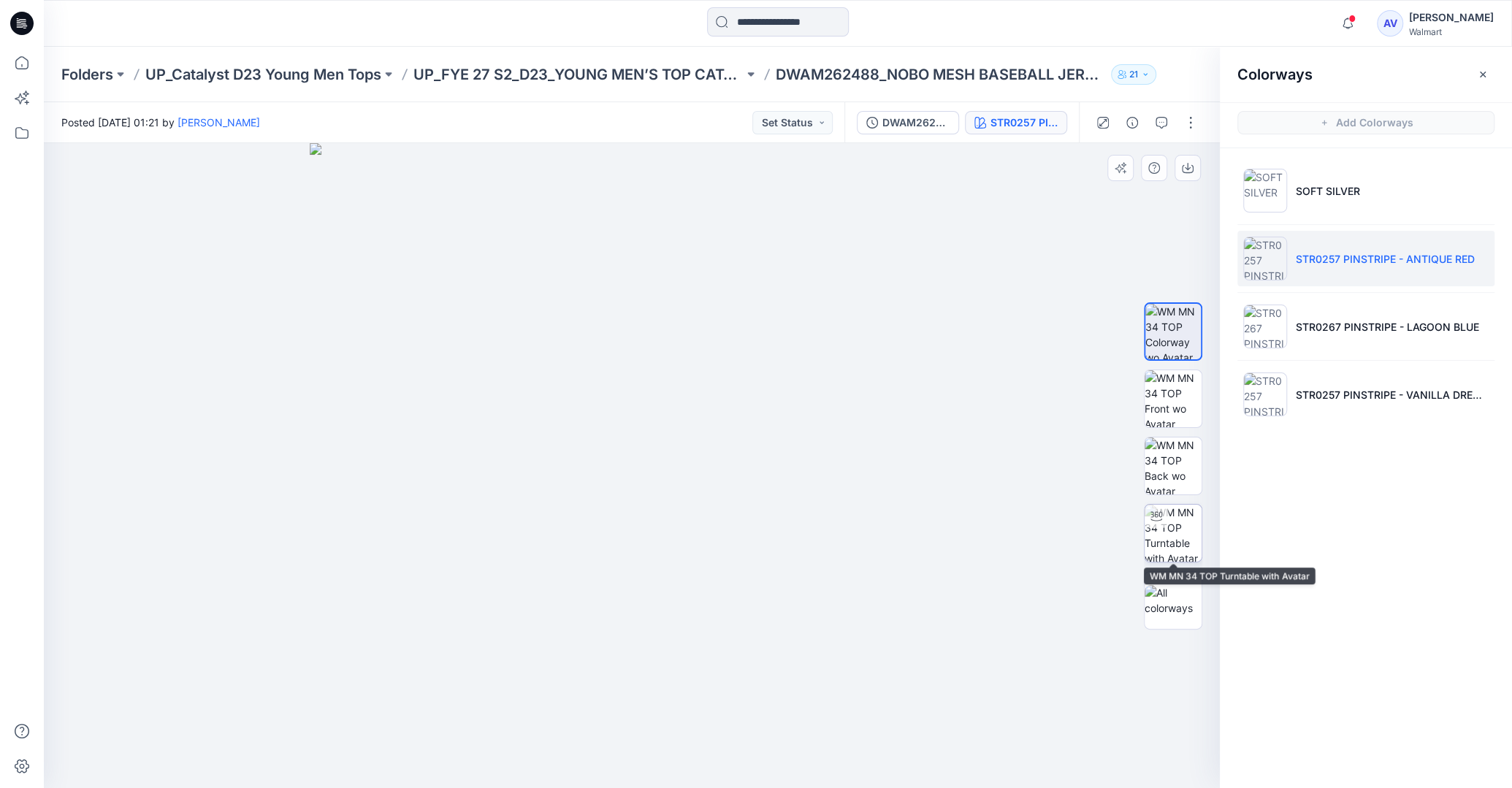
click at [1137, 517] on img at bounding box center [1173, 533] width 57 height 57
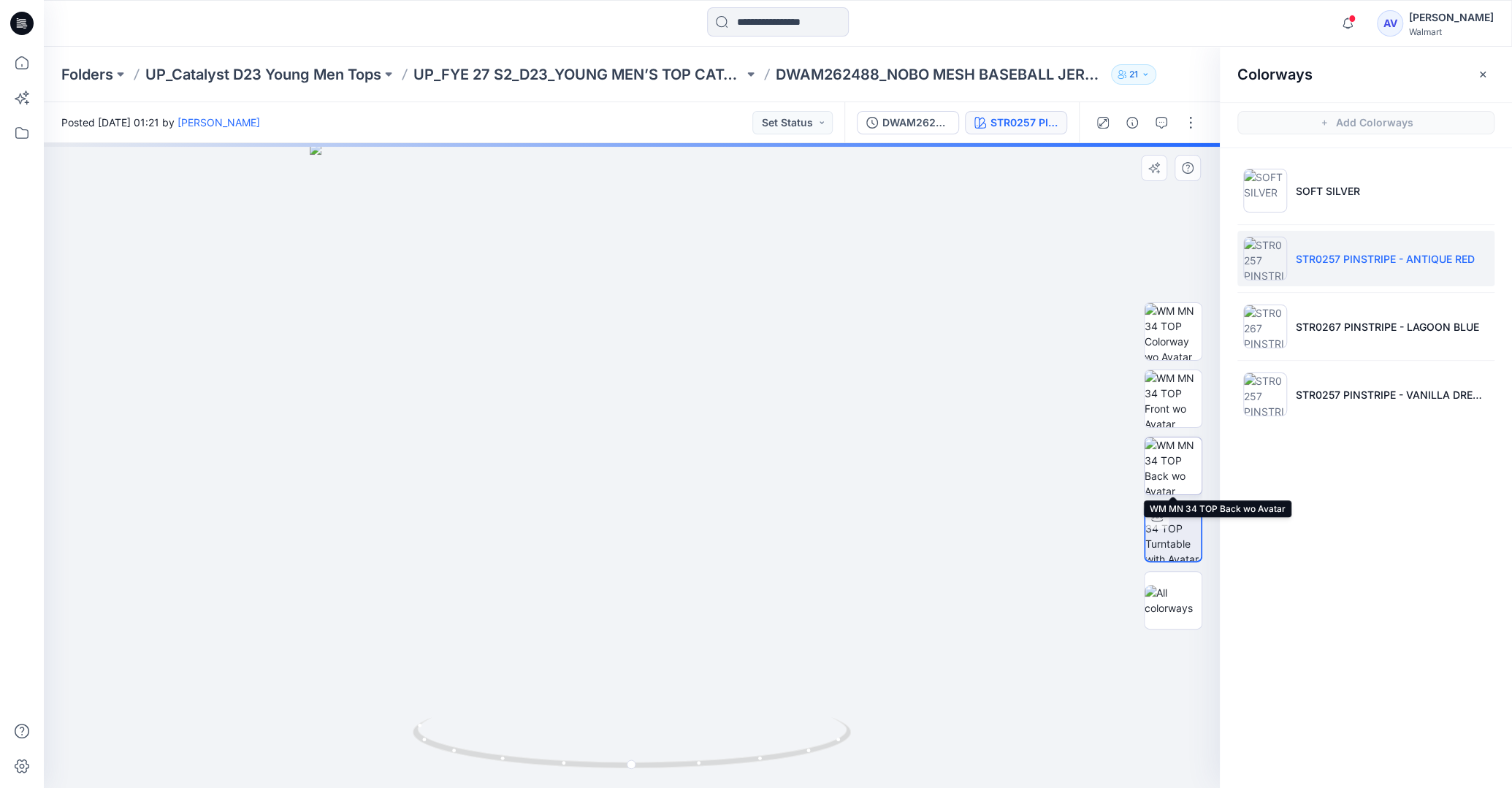
click at [1137, 465] on img at bounding box center [1173, 465] width 57 height 57
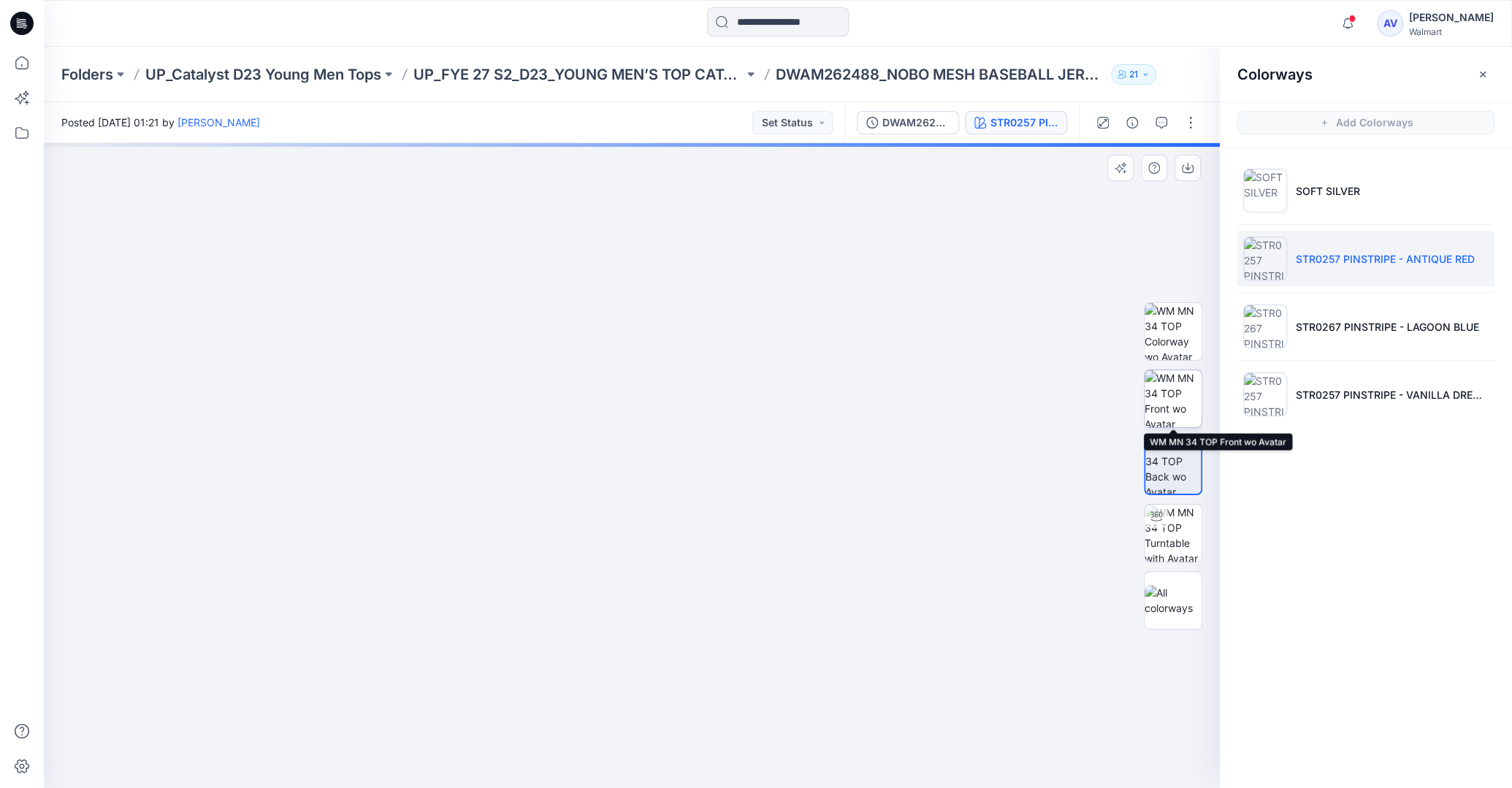
click at [1137, 401] on img at bounding box center [1173, 398] width 57 height 57
click at [1137, 343] on img at bounding box center [1173, 331] width 57 height 57
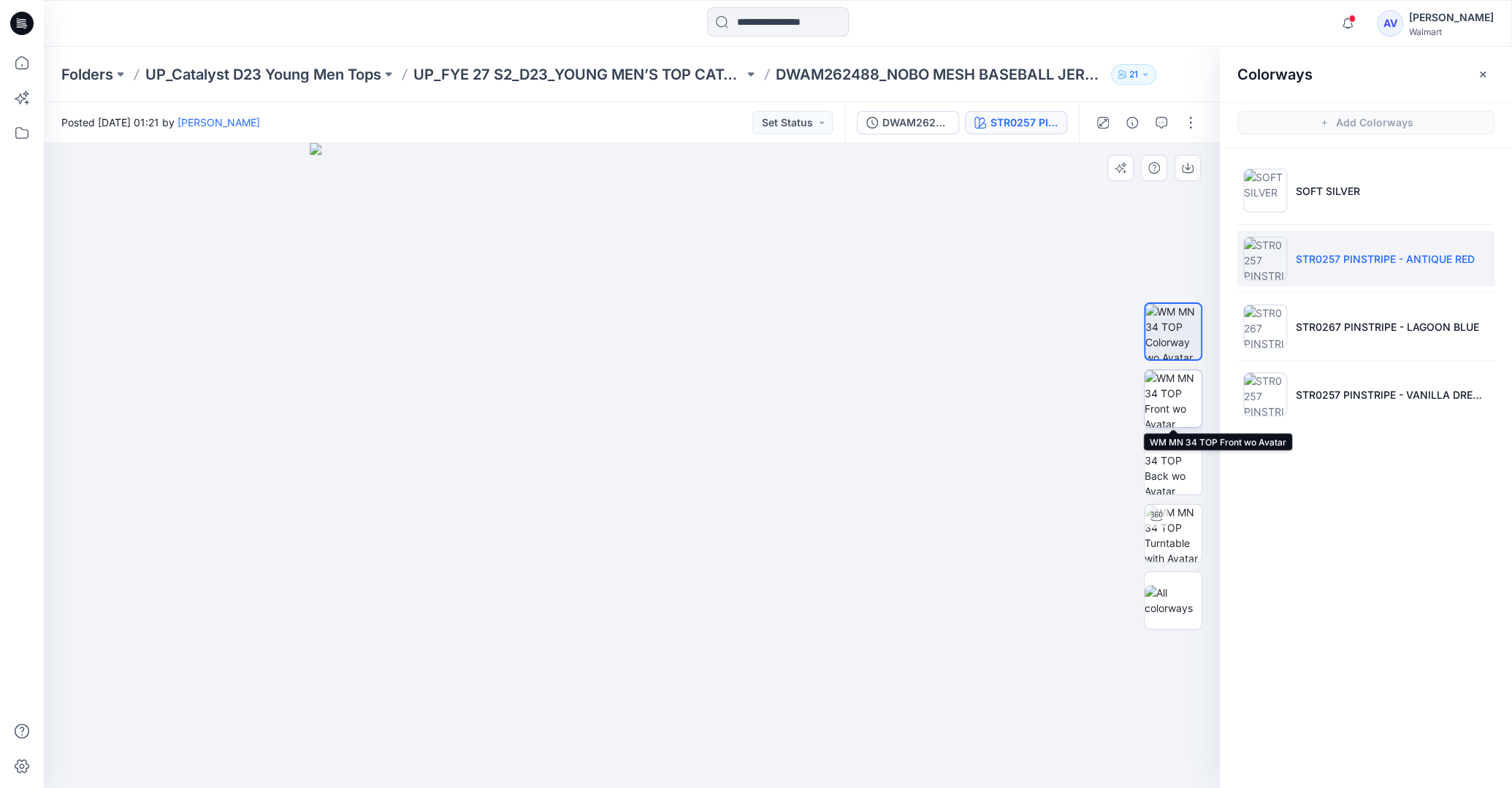
click at [1137, 405] on img at bounding box center [1173, 398] width 57 height 57
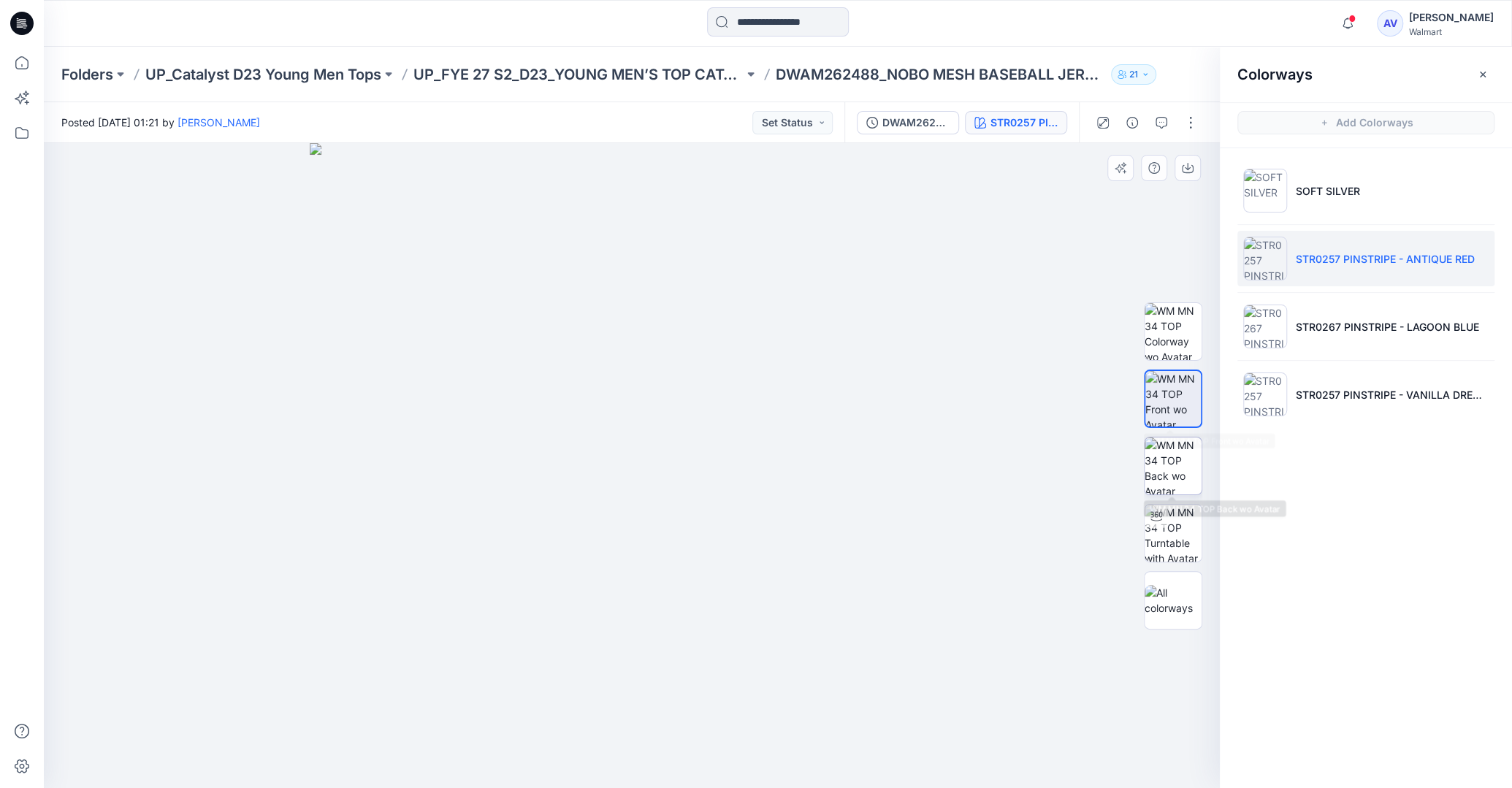
click at [1137, 462] on img at bounding box center [1173, 465] width 57 height 57
click at [1137, 543] on img at bounding box center [1173, 533] width 57 height 57
click at [1137, 464] on img at bounding box center [1173, 465] width 57 height 57
click at [1137, 401] on img at bounding box center [1173, 398] width 57 height 57
click at [1137, 352] on img at bounding box center [1173, 331] width 57 height 57
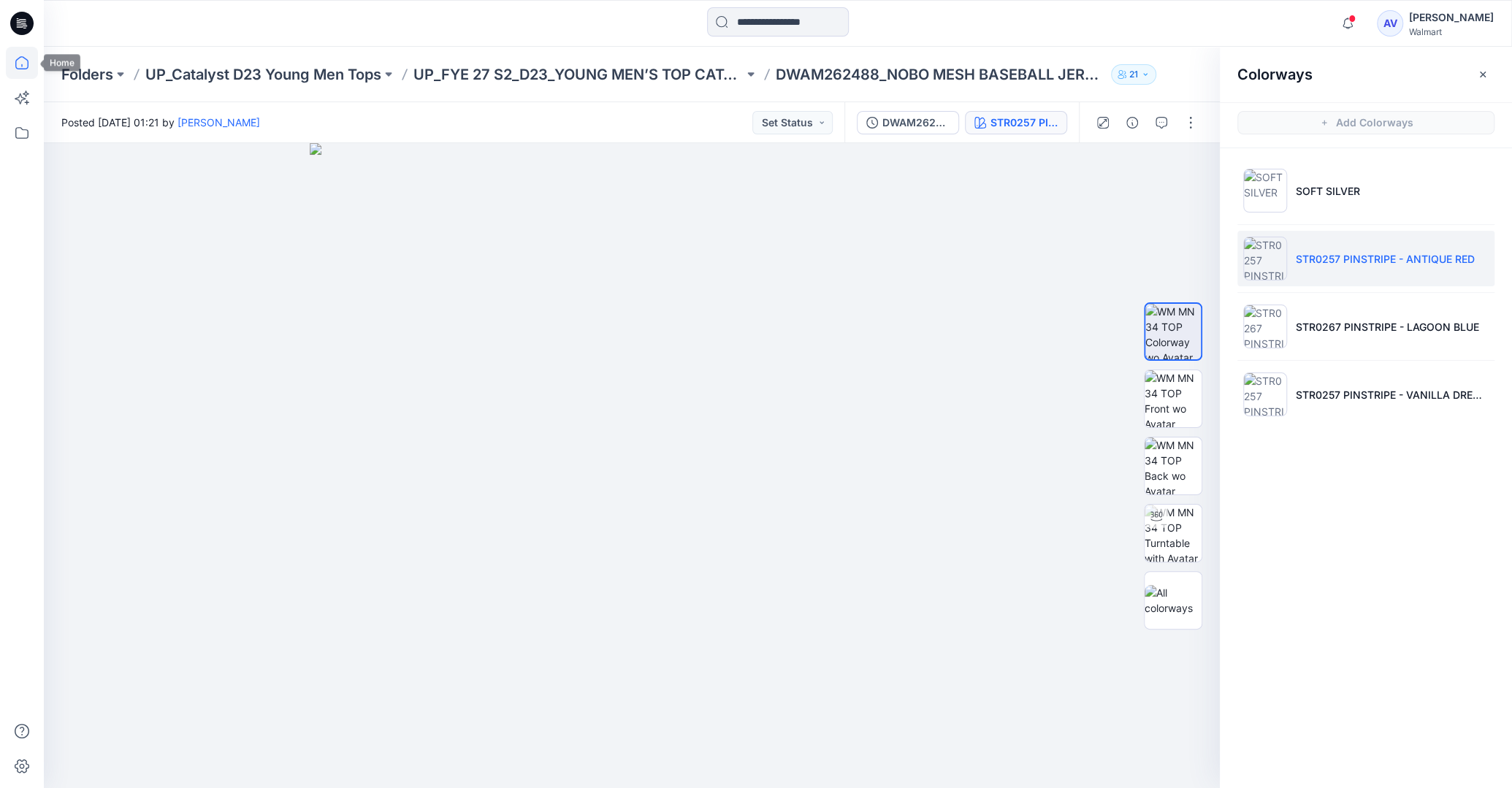
click at [12, 67] on icon at bounding box center [21, 62] width 32 height 32
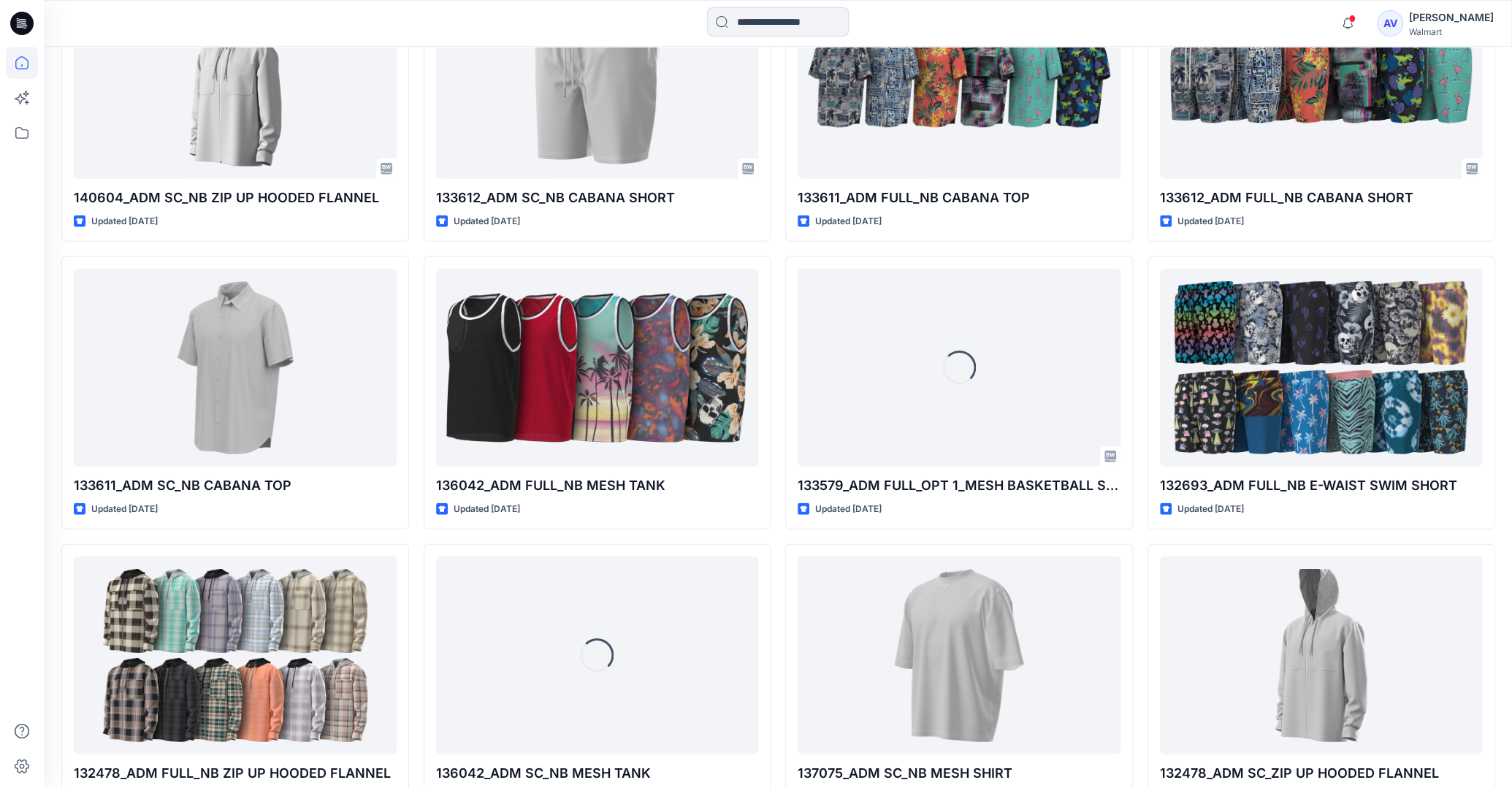
scroll to position [11528, 0]
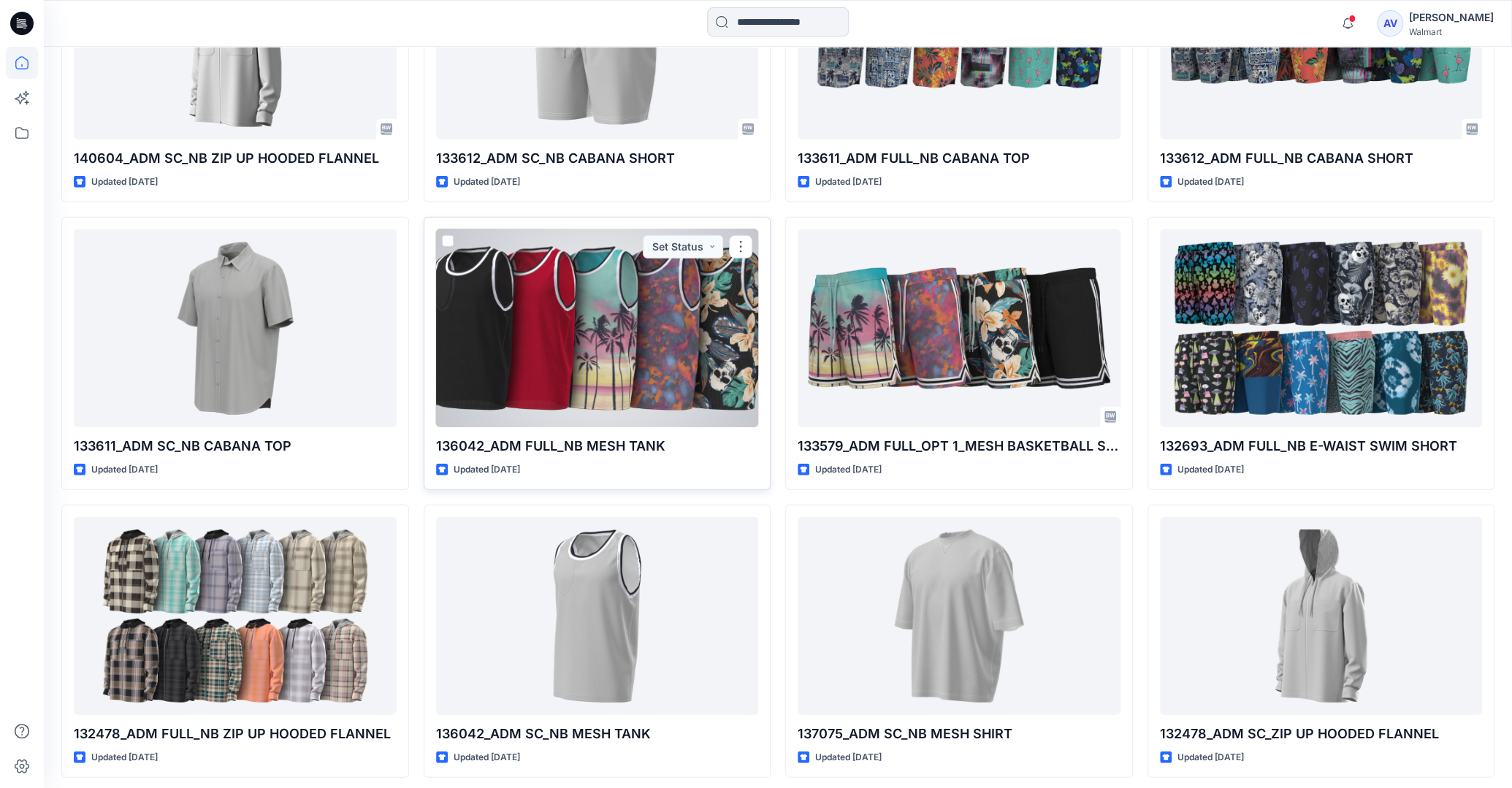
click at [656, 378] on div at bounding box center [597, 328] width 323 height 198
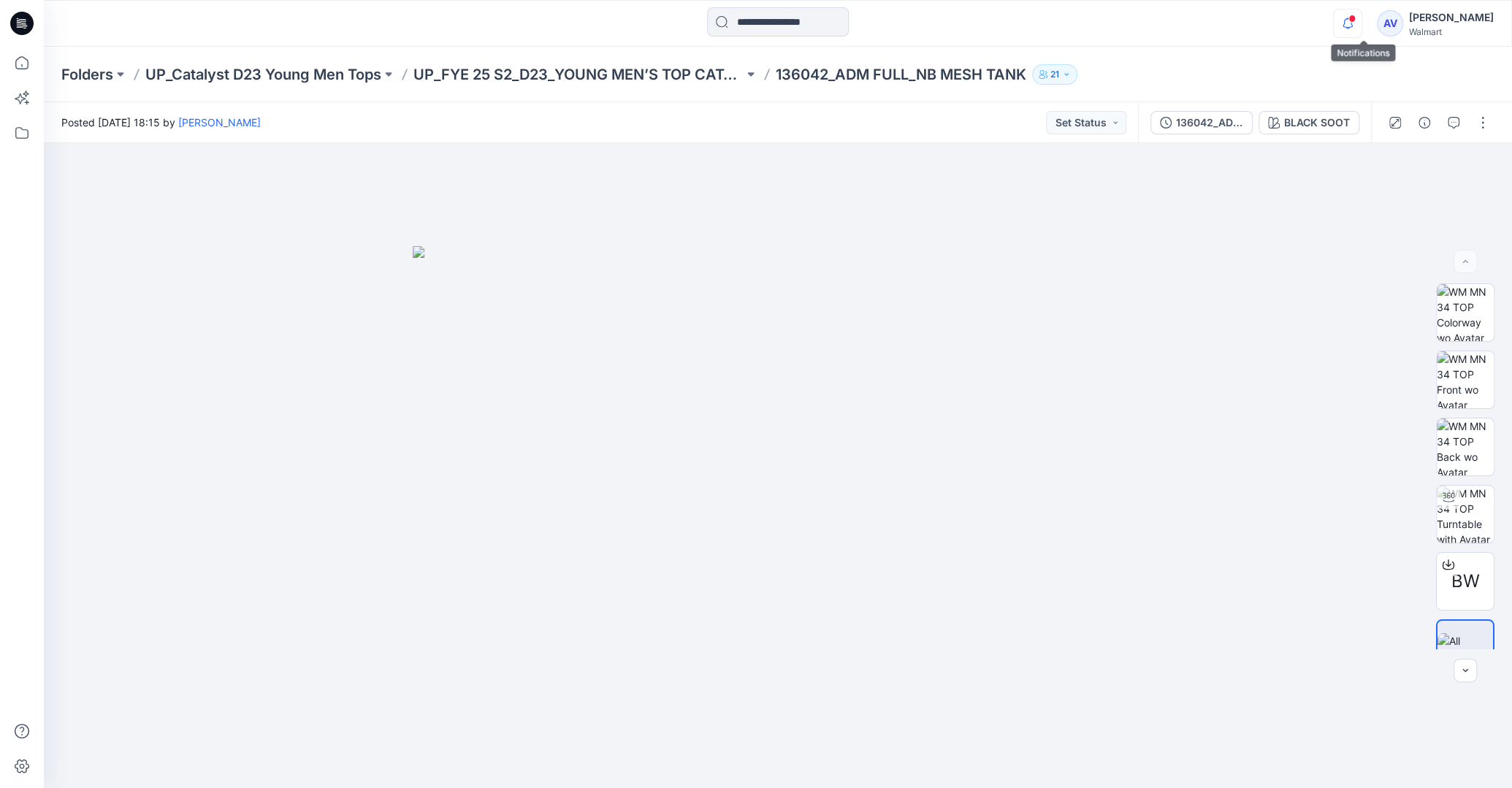
click at [1137, 24] on icon "button" at bounding box center [1347, 23] width 28 height 29
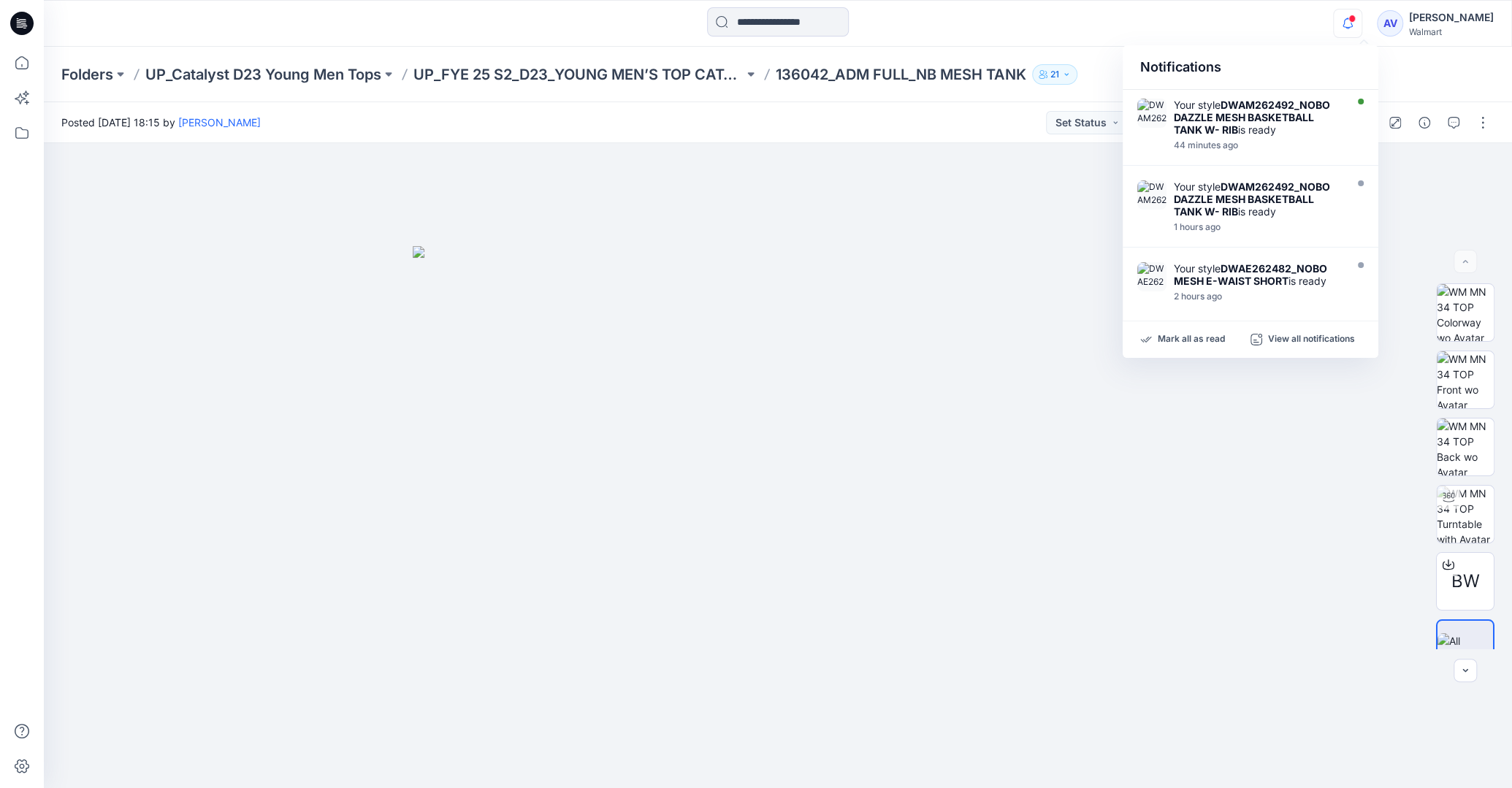
click at [1137, 24] on div "Notifications Your style DWAM262492_NOBO DAZZLE MESH BASKETBALL TANK W- RIB is …" at bounding box center [777, 23] width 1467 height 32
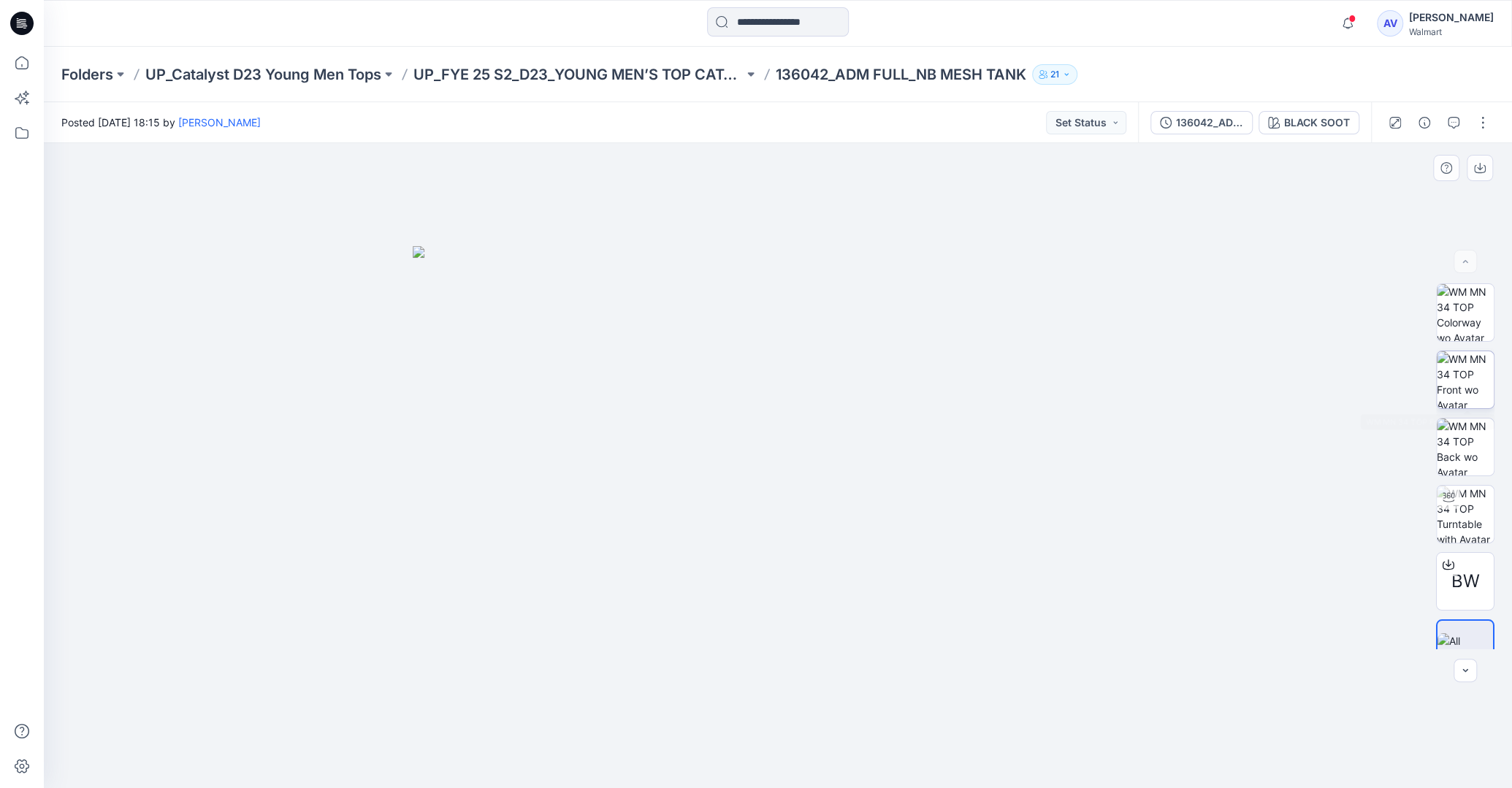
click at [1137, 389] on img at bounding box center [1465, 379] width 57 height 57
click at [1137, 446] on img at bounding box center [1465, 446] width 57 height 57
click at [1137, 323] on img at bounding box center [1465, 312] width 57 height 57
click at [24, 65] on icon at bounding box center [21, 62] width 32 height 32
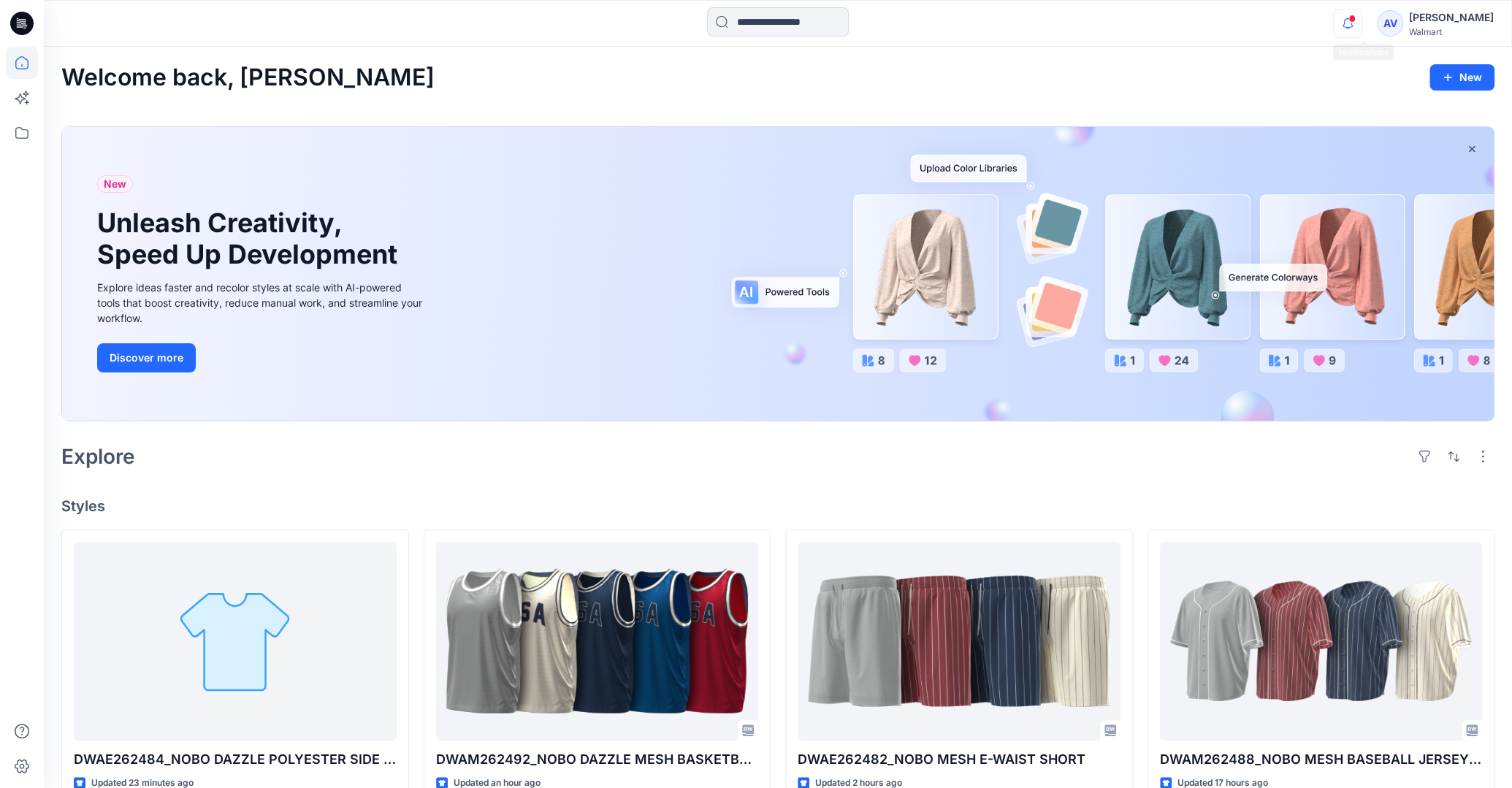
click at [1137, 25] on icon "button" at bounding box center [1347, 23] width 28 height 29
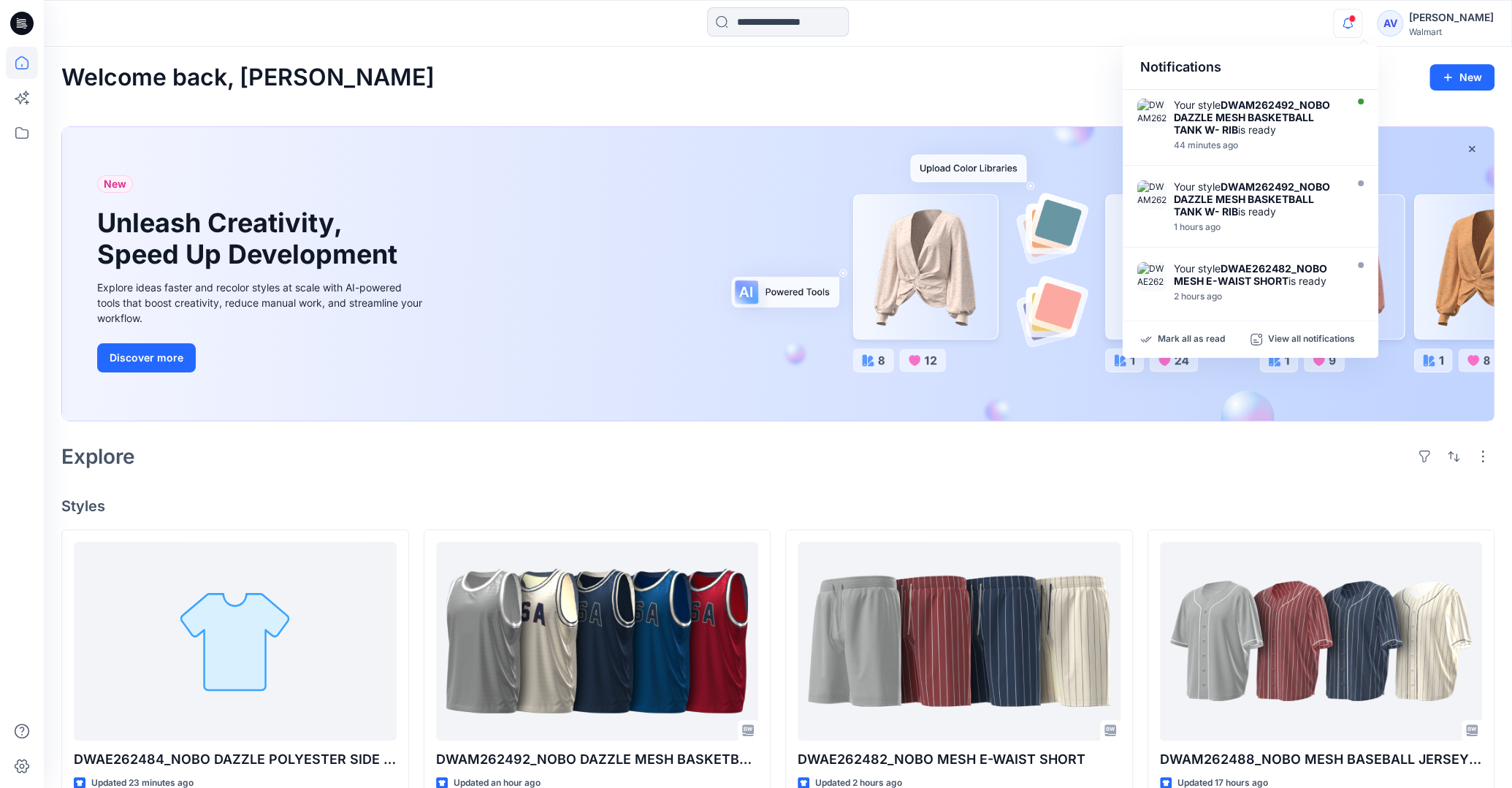
click at [1137, 24] on div "Notifications Your style DWAM262492_NOBO DAZZLE MESH BASKETBALL TANK W- RIB is …" at bounding box center [777, 23] width 1467 height 32
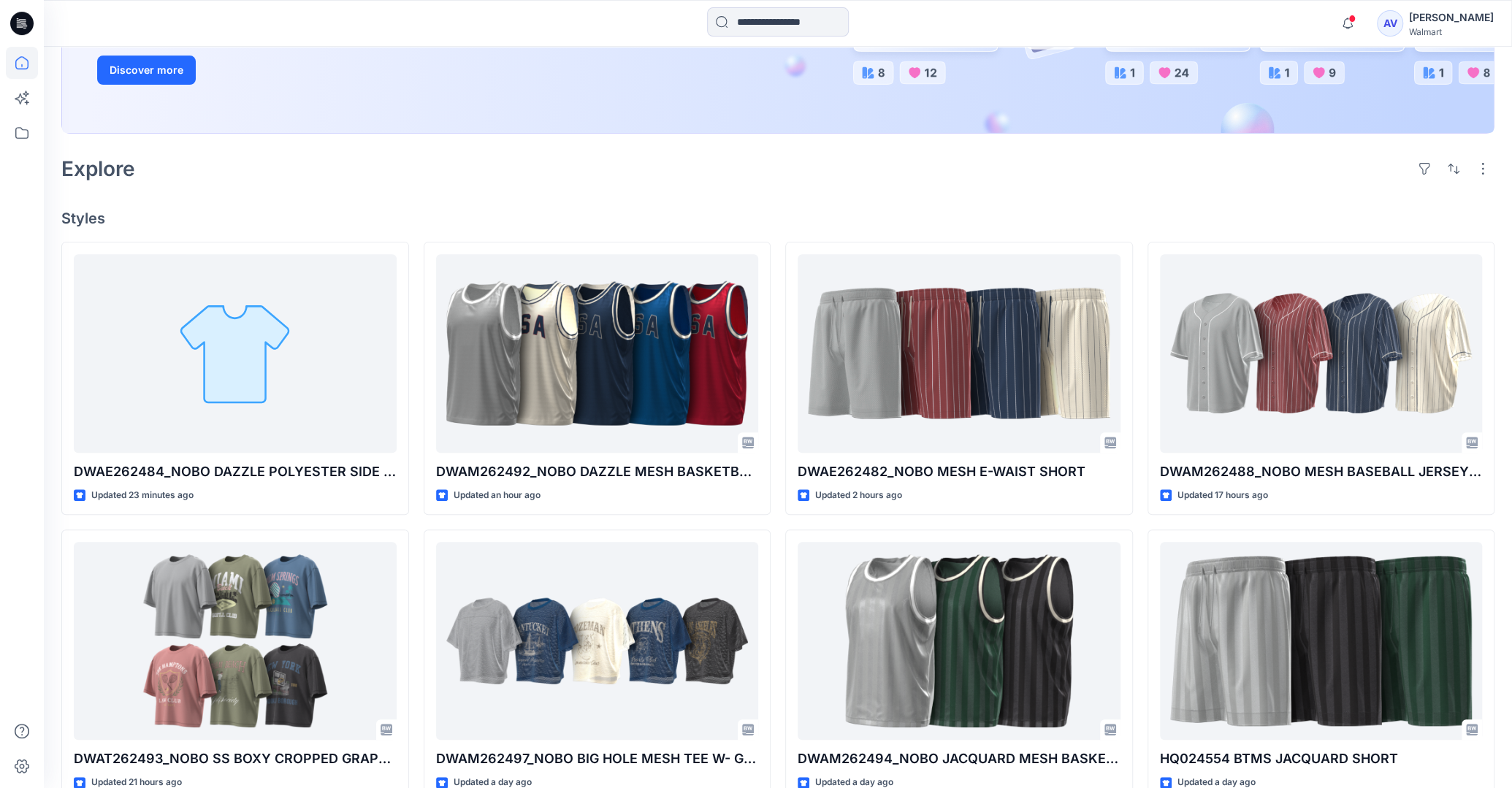
scroll to position [215, 0]
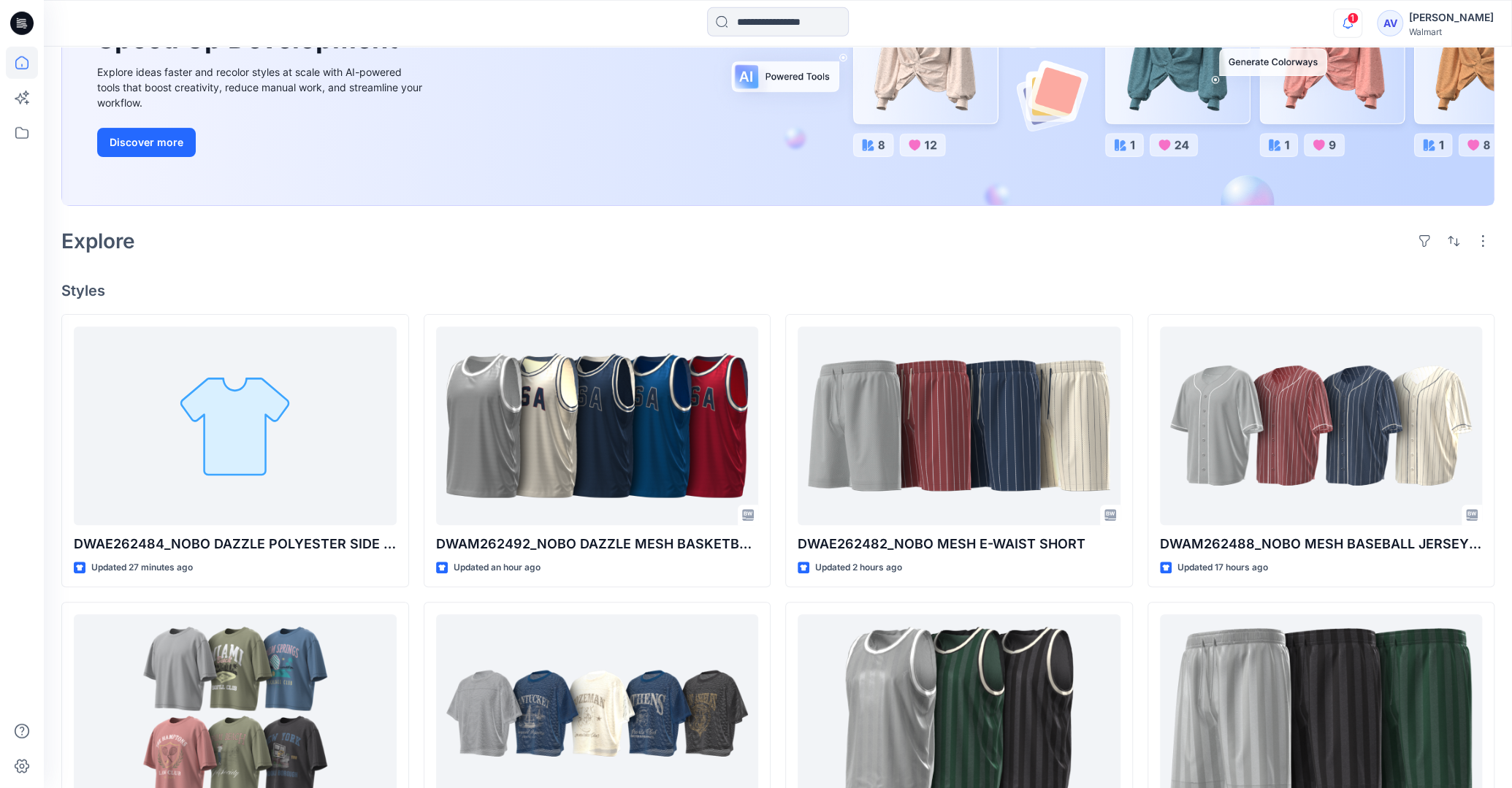
click at [1137, 27] on icon "button" at bounding box center [1347, 23] width 28 height 29
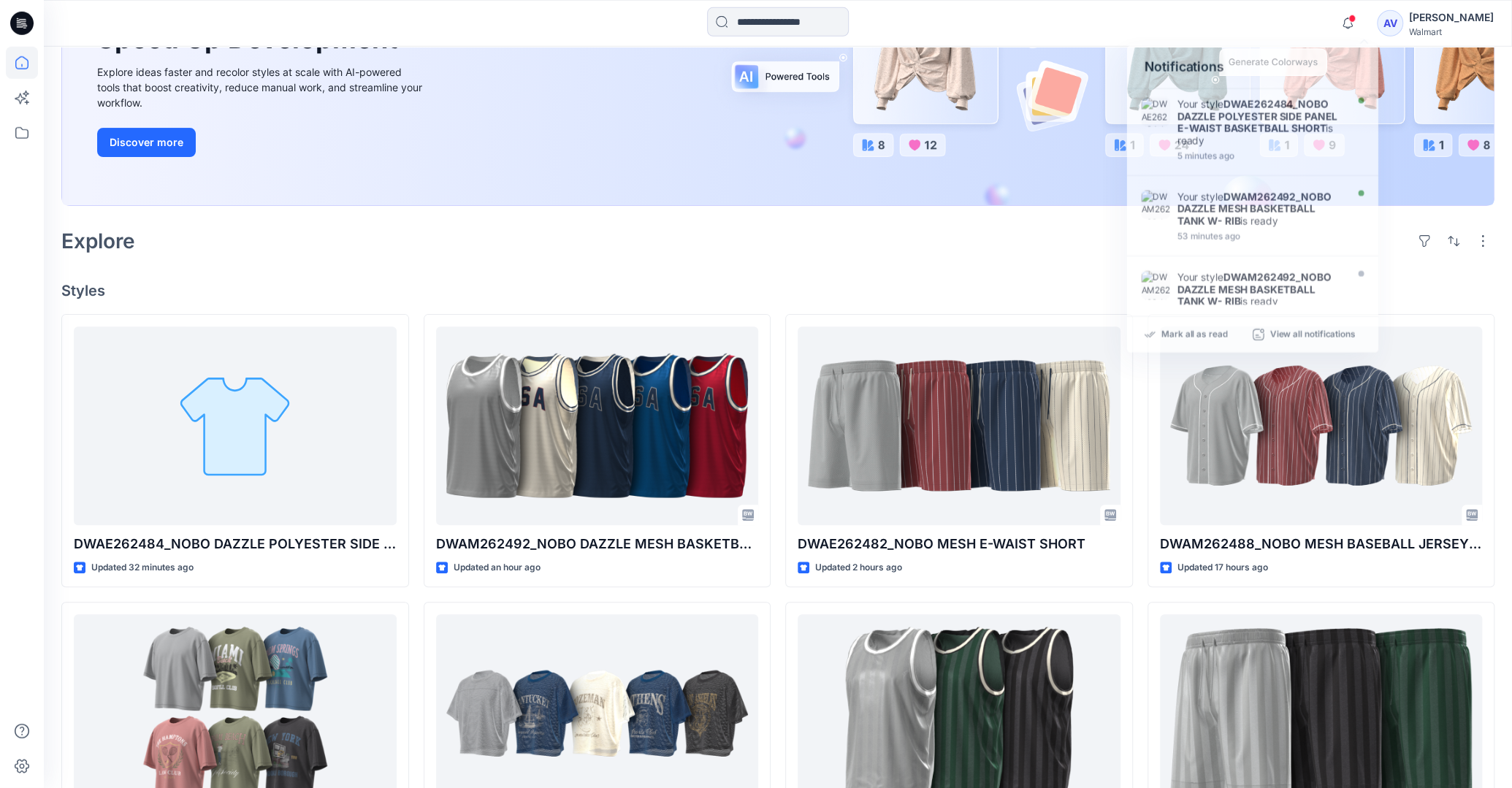
click at [1137, 25] on div "Notifications Your style DWAE262484_NOBO DAZZLE POLYESTER SIDE PANEL E-WAIST BA…" at bounding box center [777, 23] width 1467 height 32
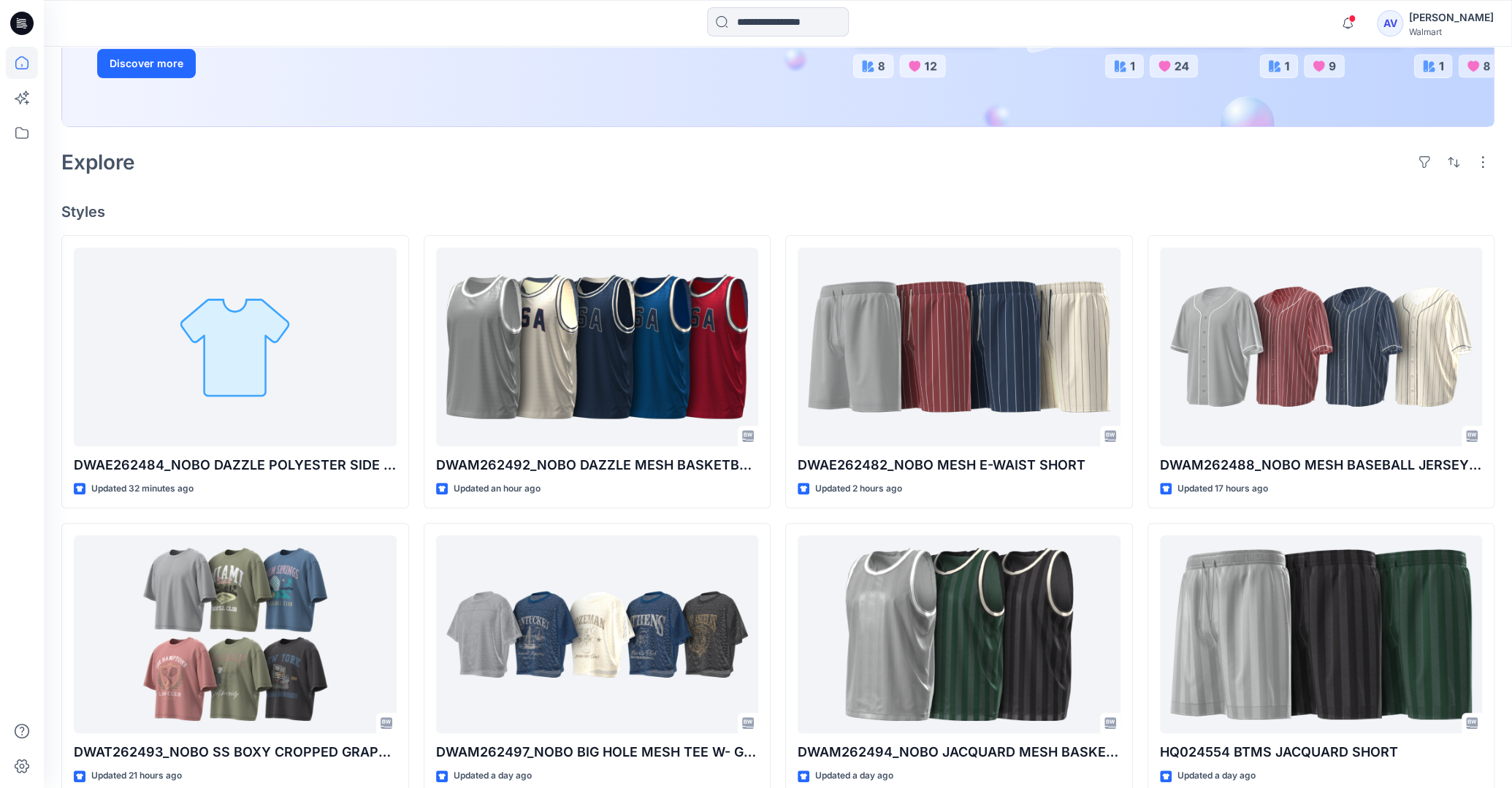
scroll to position [301, 0]
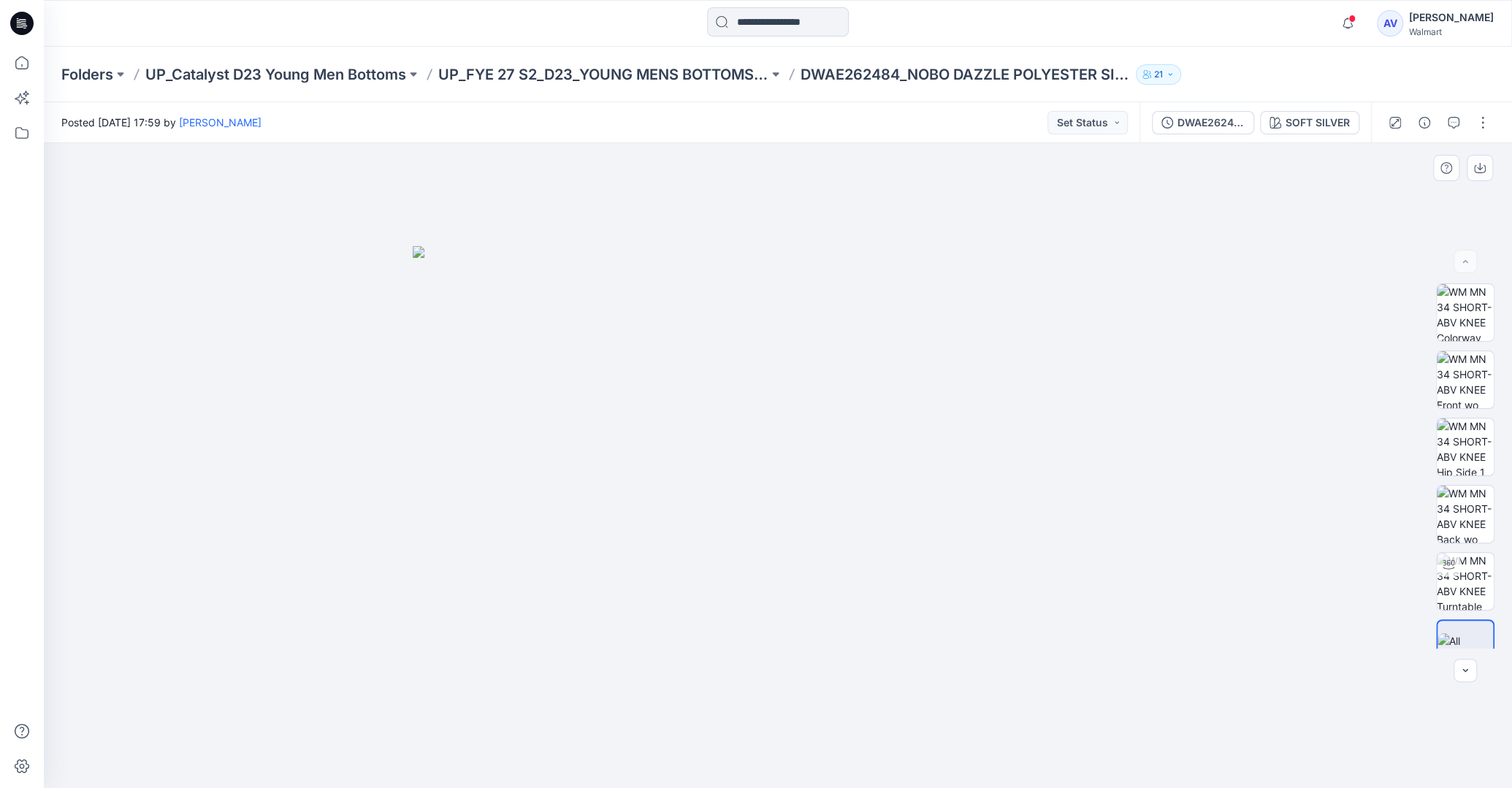
click at [878, 543] on img at bounding box center [777, 517] width 730 height 541
click at [1472, 627] on div at bounding box center [1465, 648] width 58 height 58
click at [1330, 121] on div "SOFT SILVER" at bounding box center [1317, 122] width 64 height 16
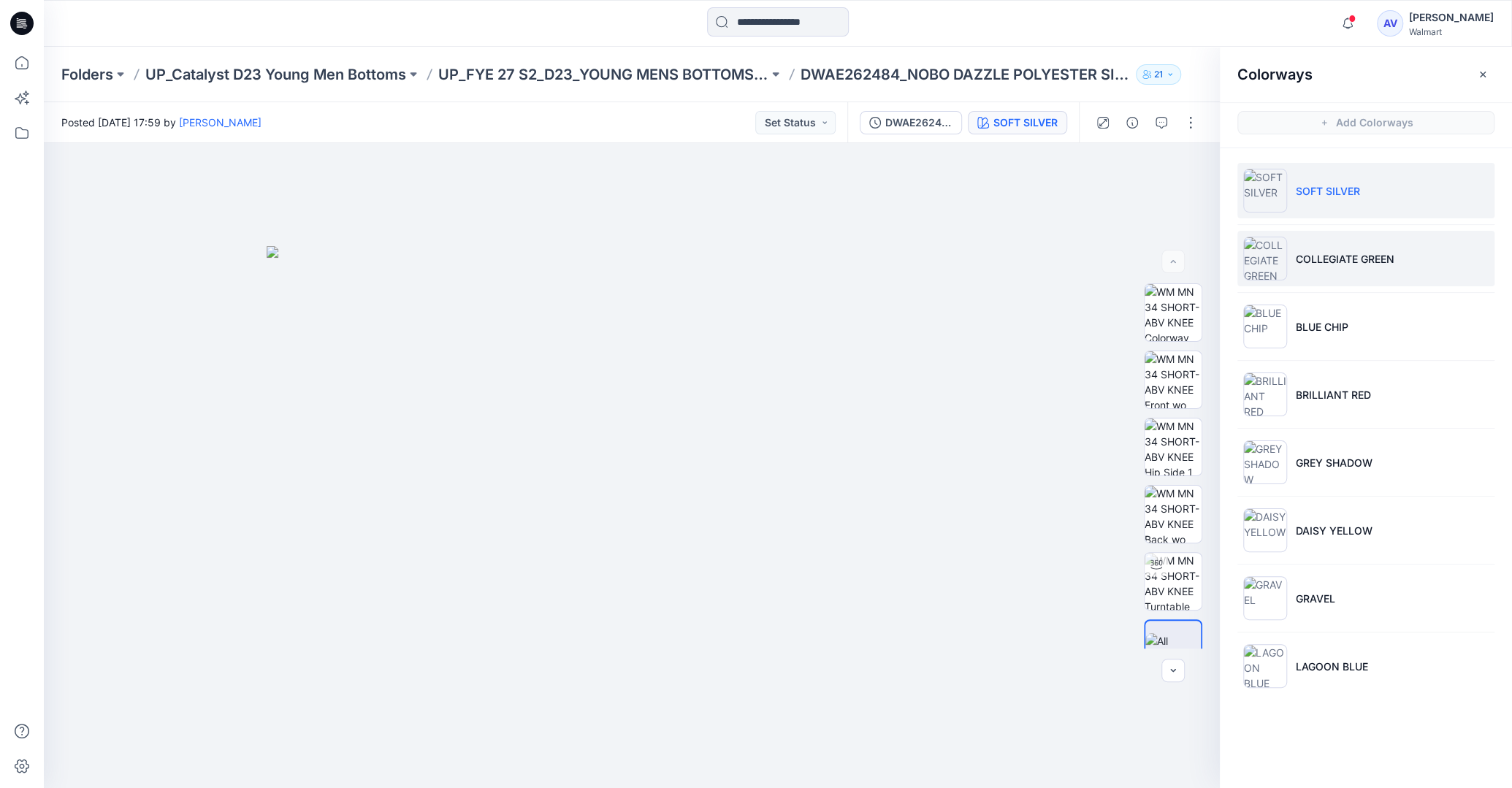
click at [1379, 270] on li "COLLEGIATE GREEN" at bounding box center [1366, 258] width 257 height 55
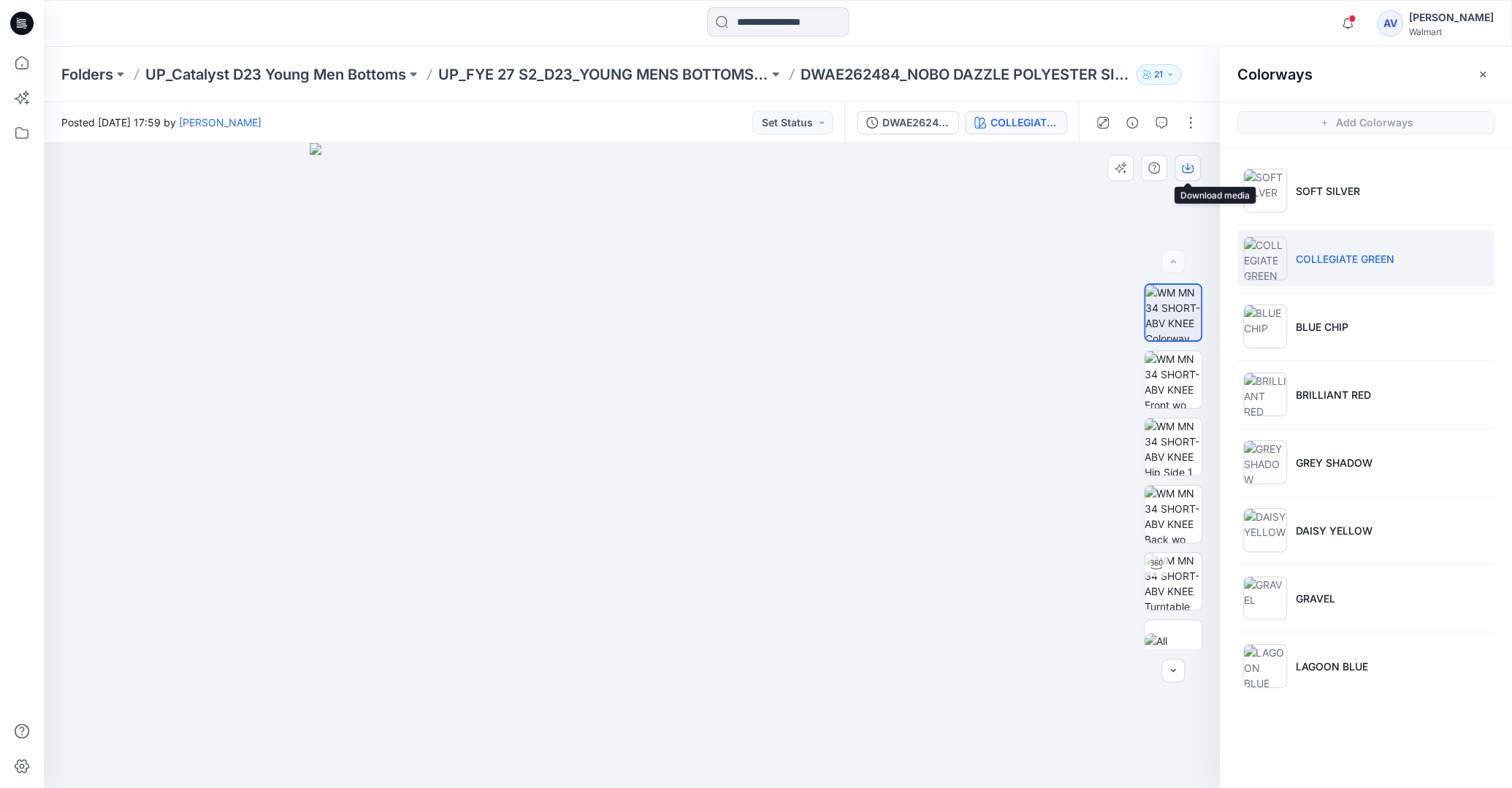
click at [1185, 163] on icon "button" at bounding box center [1187, 167] width 12 height 12
click at [1319, 319] on p "BLUE CHIP" at bounding box center [1322, 326] width 53 height 15
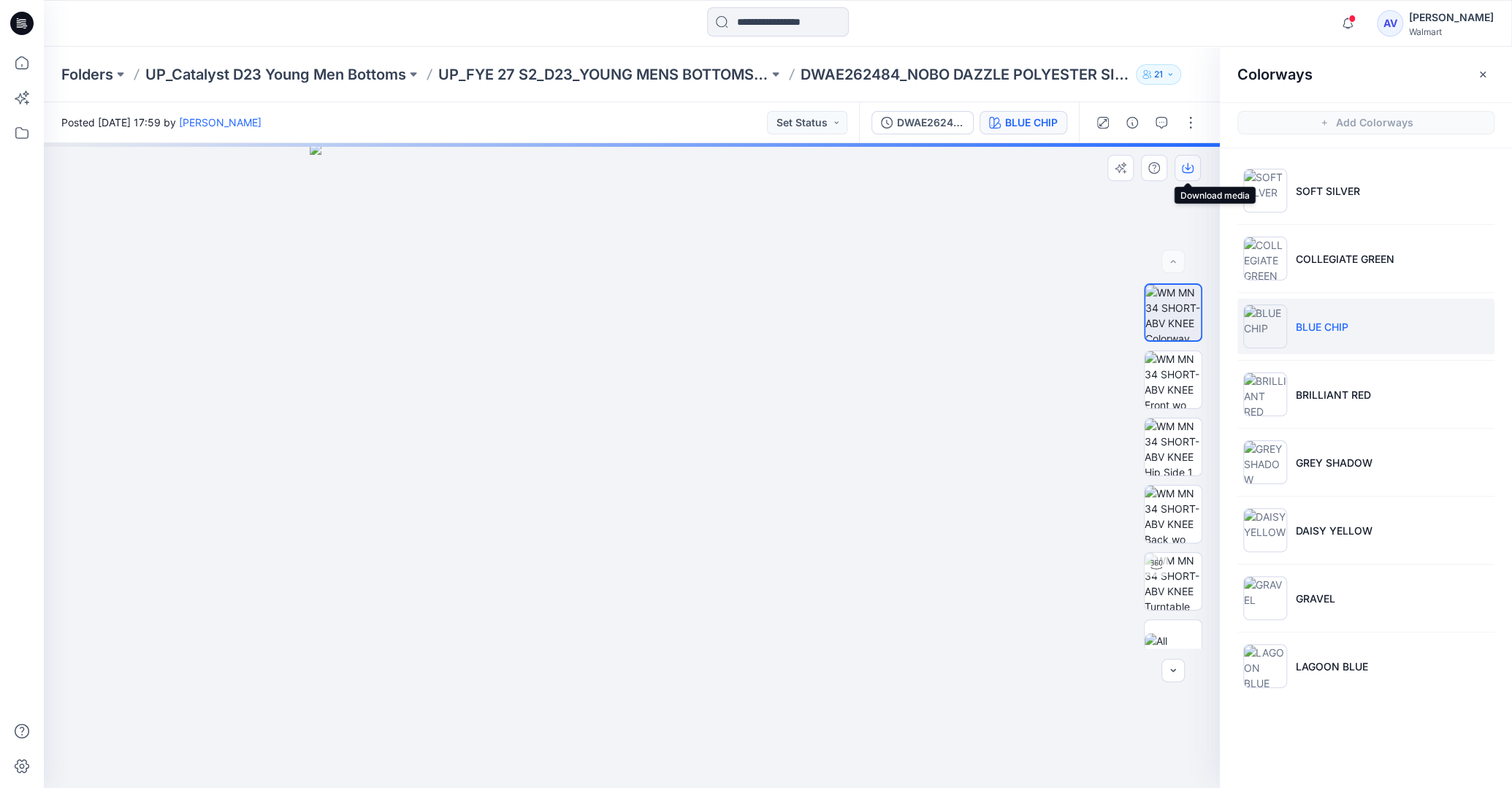
click at [1188, 171] on icon "button" at bounding box center [1187, 167] width 12 height 12
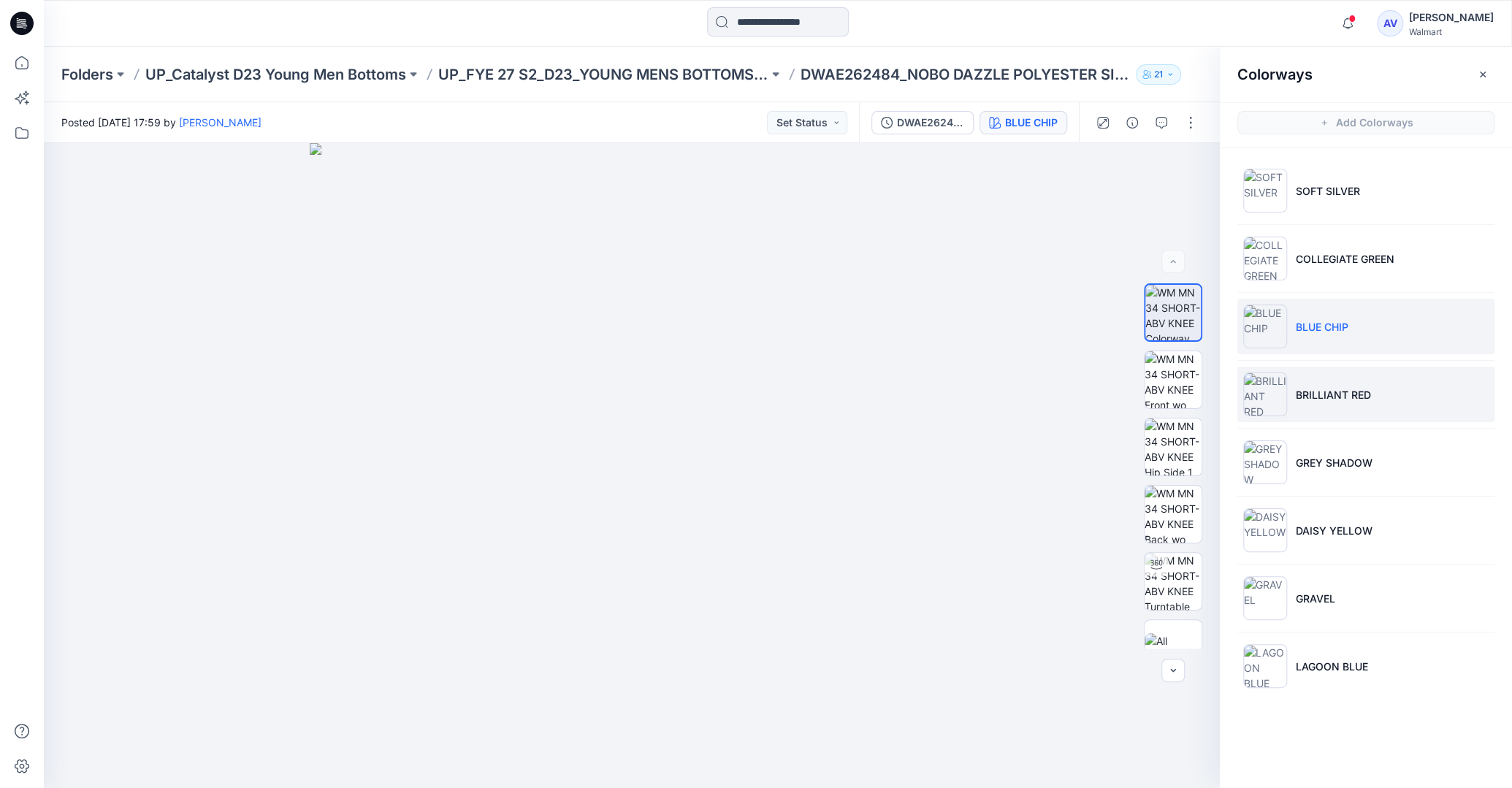
click at [1314, 378] on li "BRILLIANT RED" at bounding box center [1366, 394] width 257 height 55
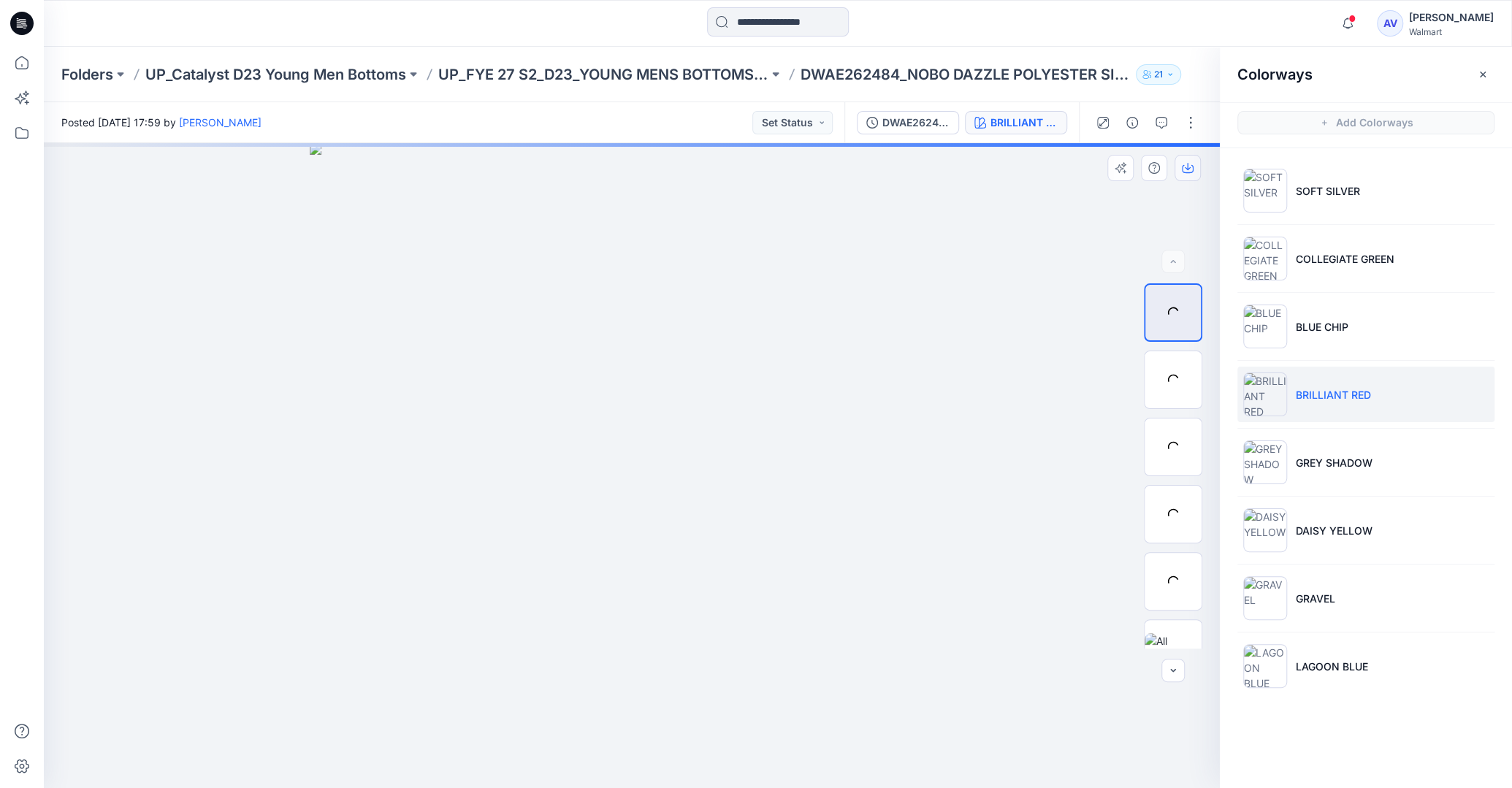
click at [1192, 171] on icon "button" at bounding box center [1187, 169] width 12 height 8
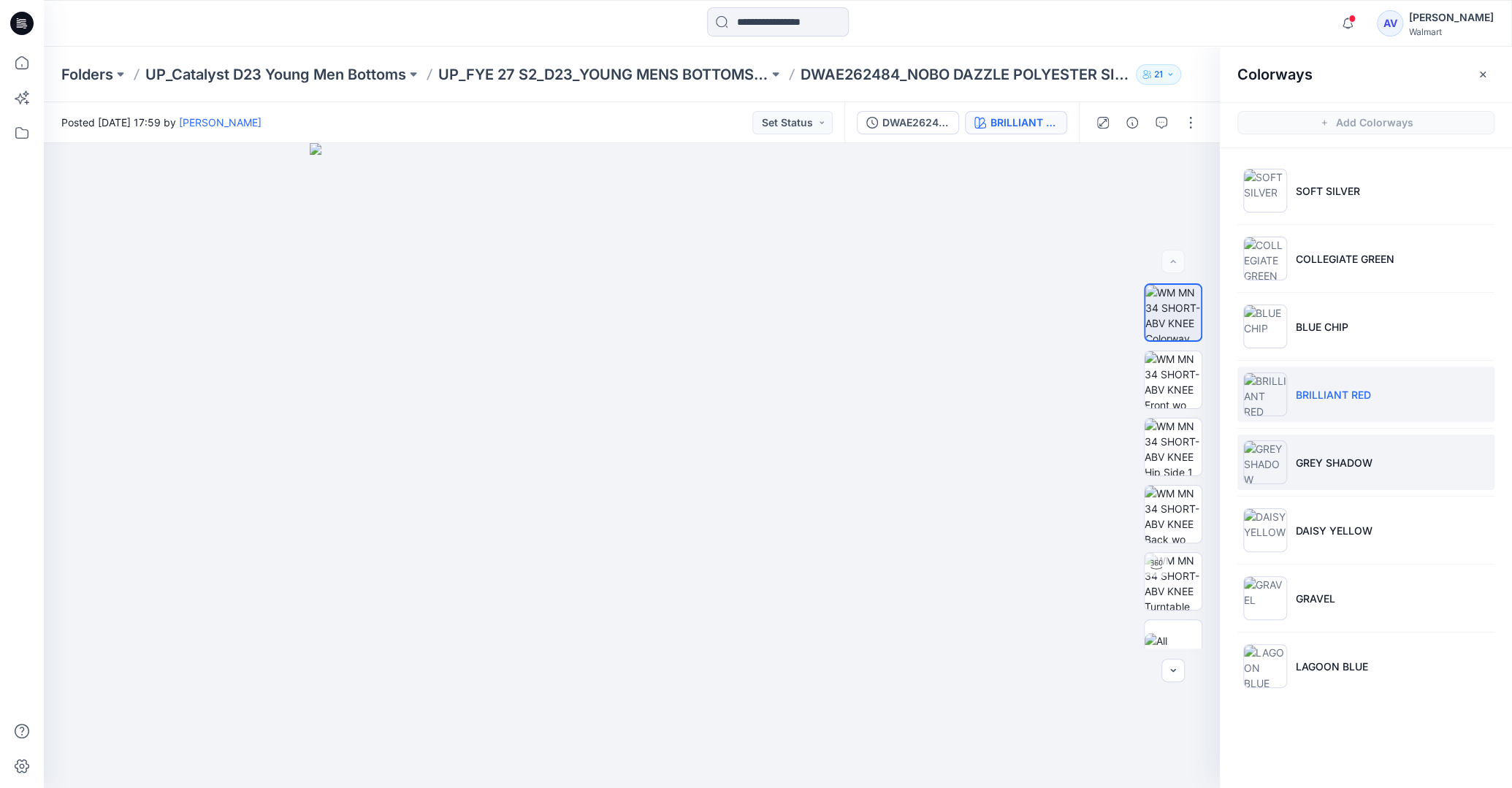
click at [1323, 459] on p "GREY SHADOW" at bounding box center [1334, 462] width 77 height 15
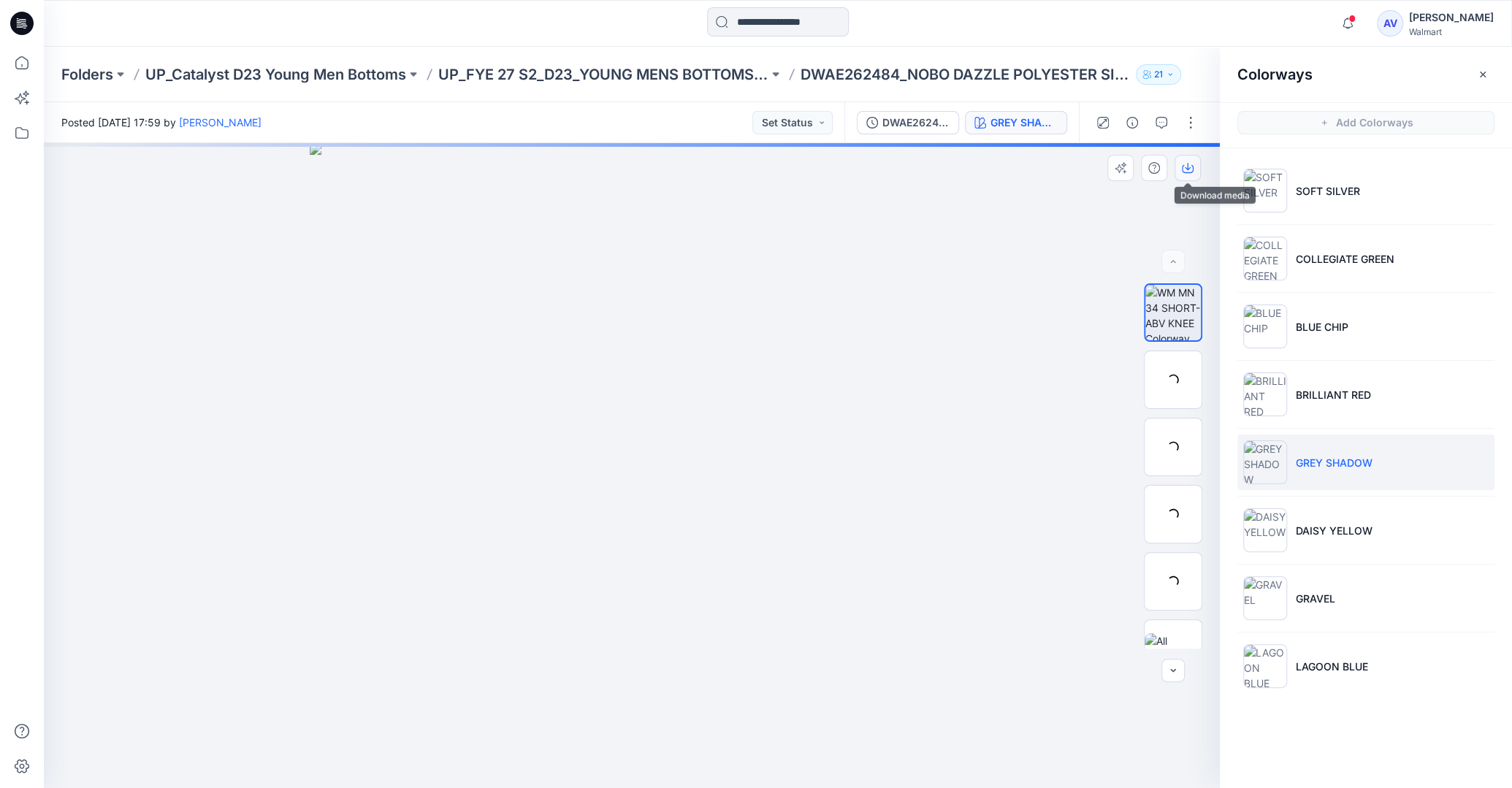
click at [1184, 174] on icon "button" at bounding box center [1187, 167] width 12 height 12
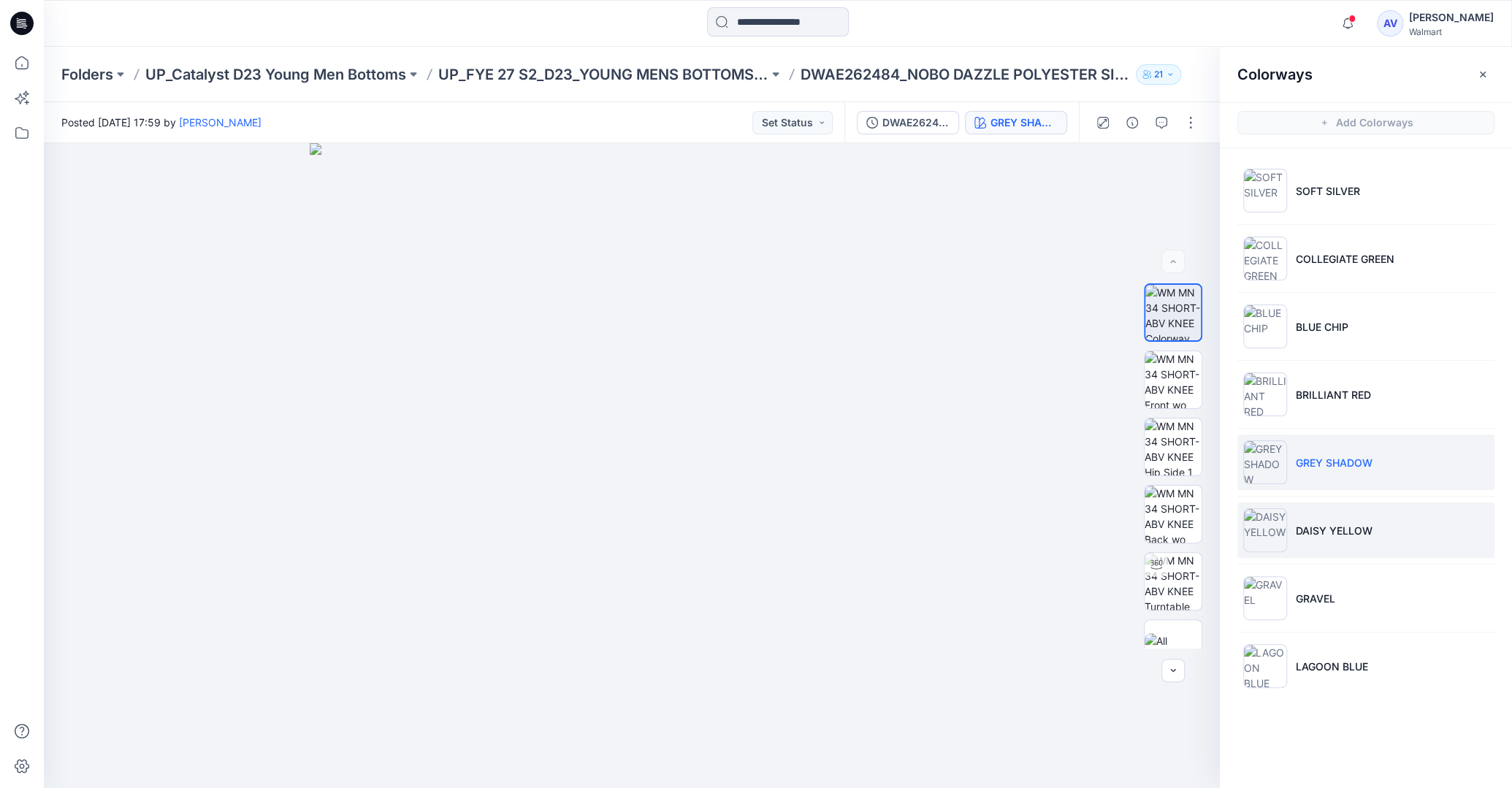
click at [1339, 536] on li "DAISY YELLOW" at bounding box center [1366, 530] width 257 height 55
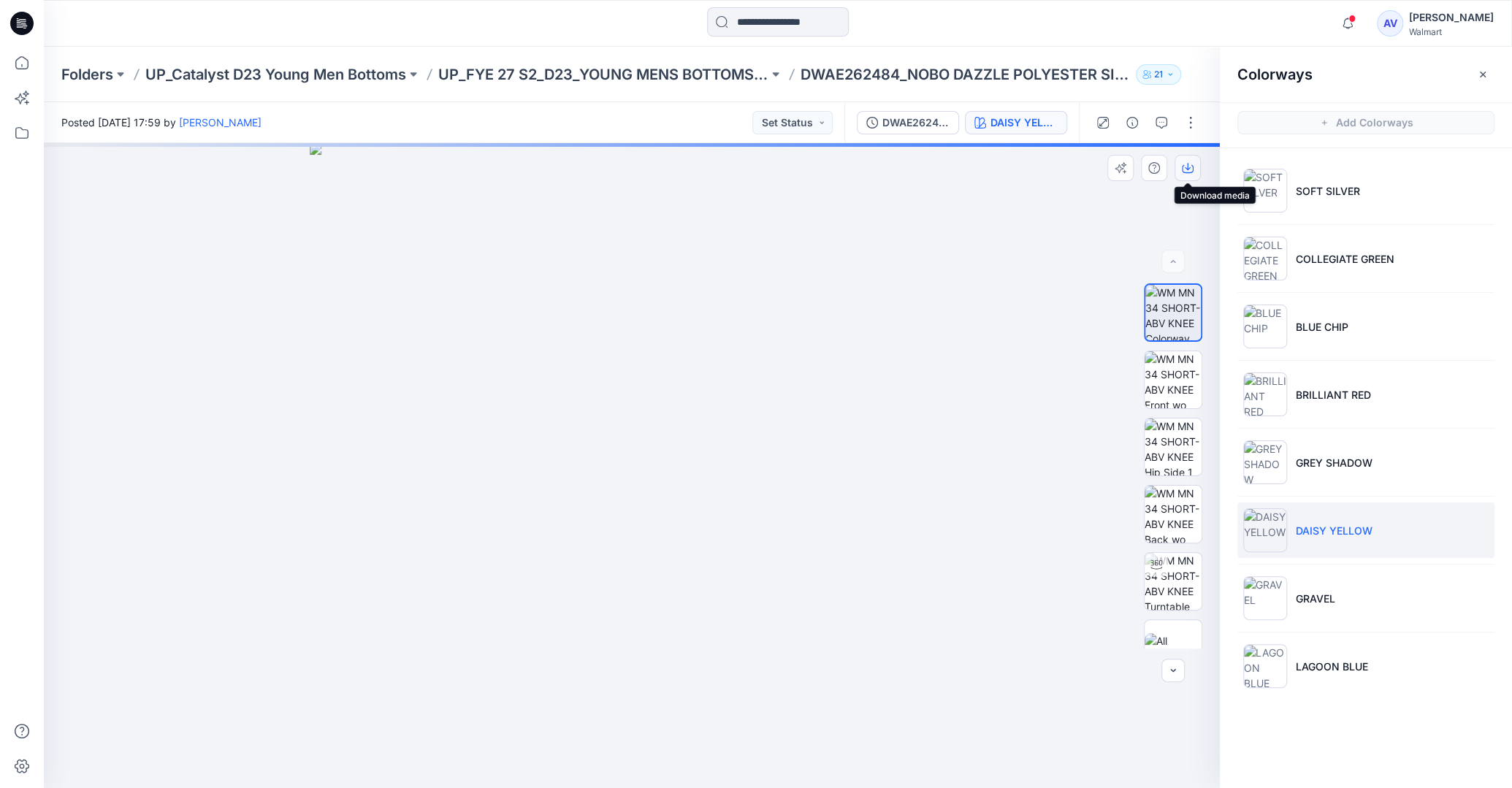
click at [1188, 165] on icon "button" at bounding box center [1187, 167] width 12 height 12
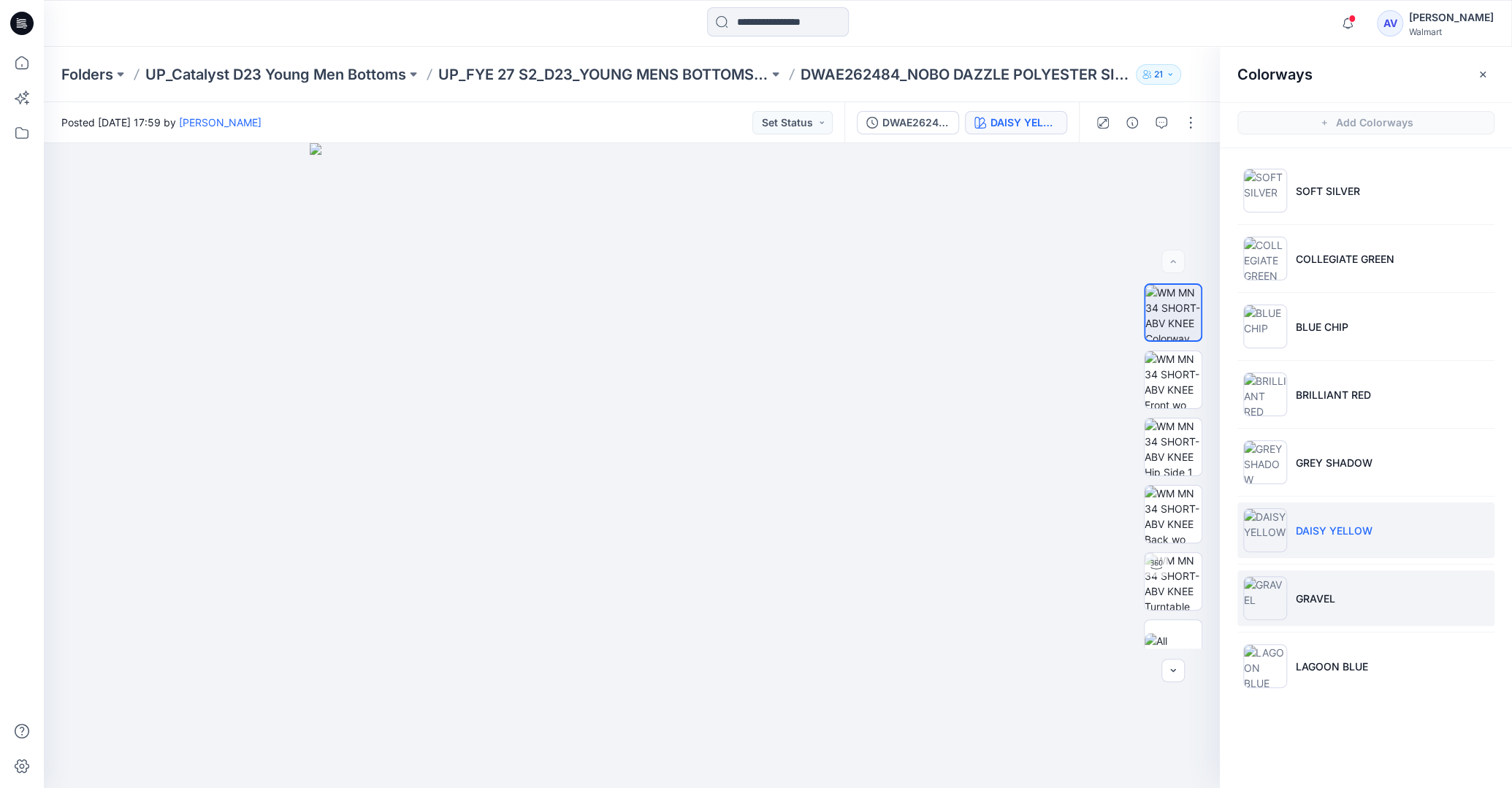
click at [1327, 577] on li "GRAVEL" at bounding box center [1366, 598] width 257 height 55
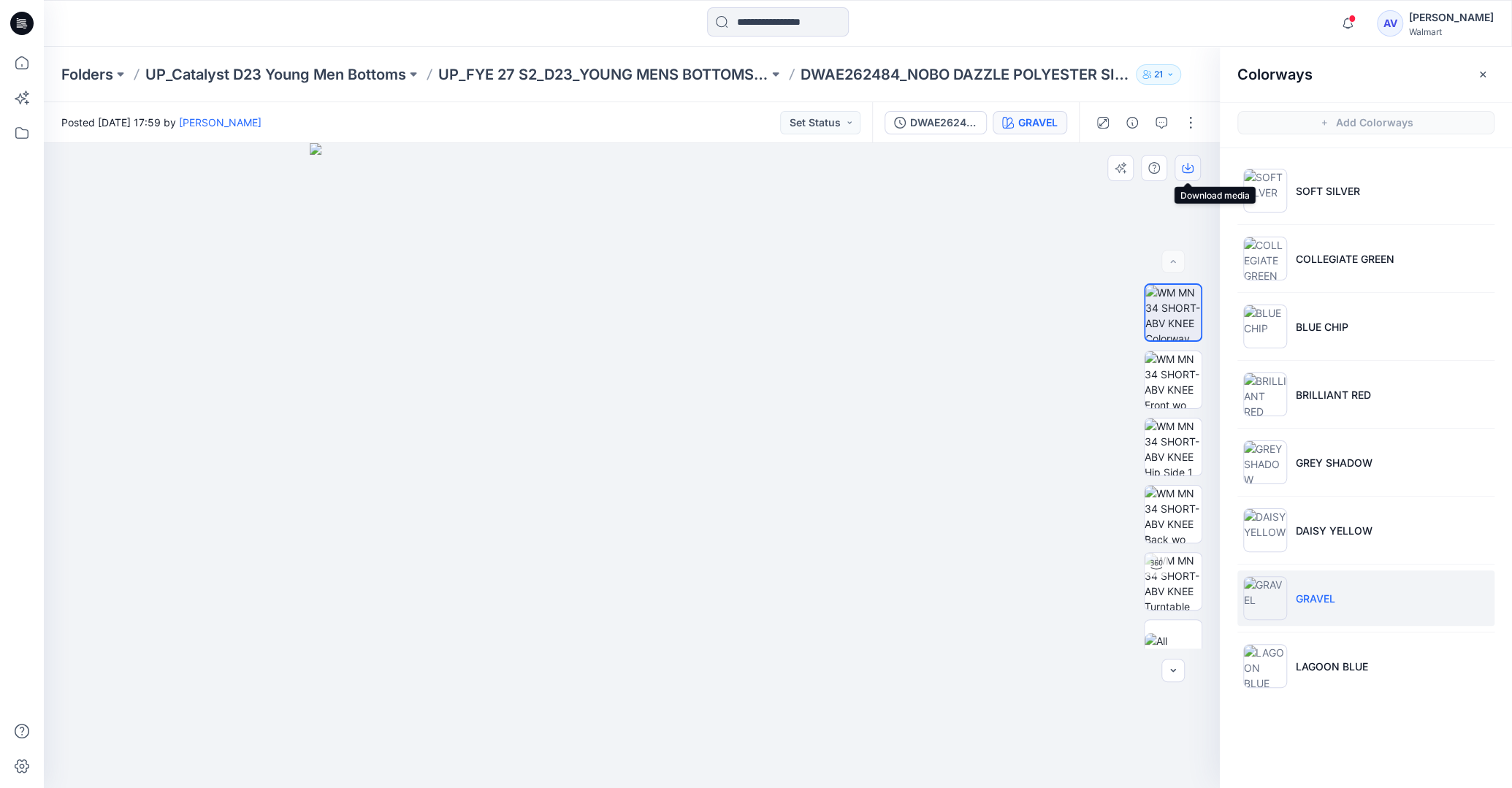
click at [1184, 172] on icon "button" at bounding box center [1187, 169] width 12 height 8
click at [1316, 660] on p "LAGOON BLUE" at bounding box center [1332, 666] width 73 height 15
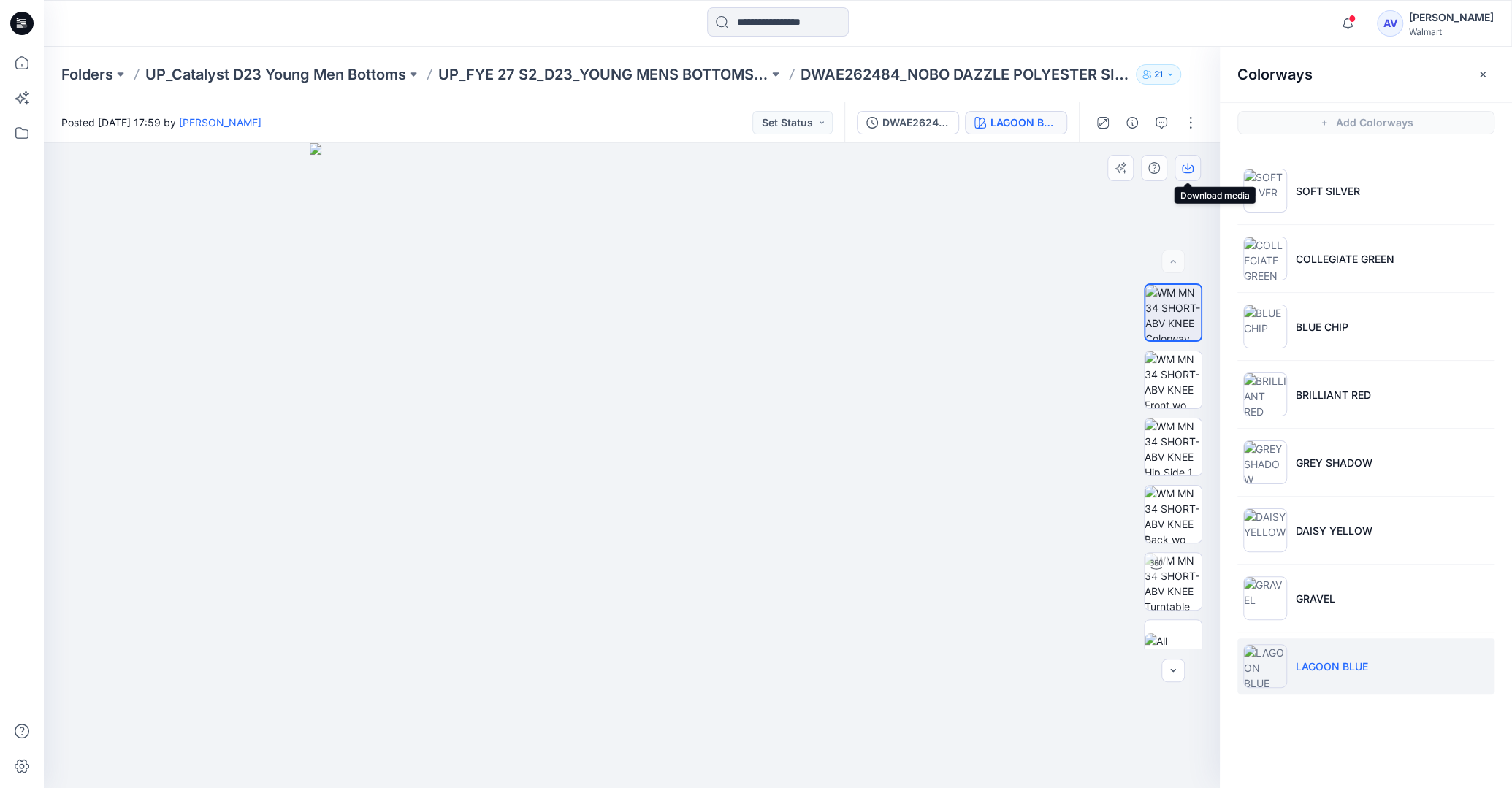
click at [1190, 166] on icon "button" at bounding box center [1187, 167] width 12 height 12
click at [1177, 446] on img at bounding box center [1173, 446] width 57 height 57
click at [554, 544] on img at bounding box center [631, 447] width 714 height 679
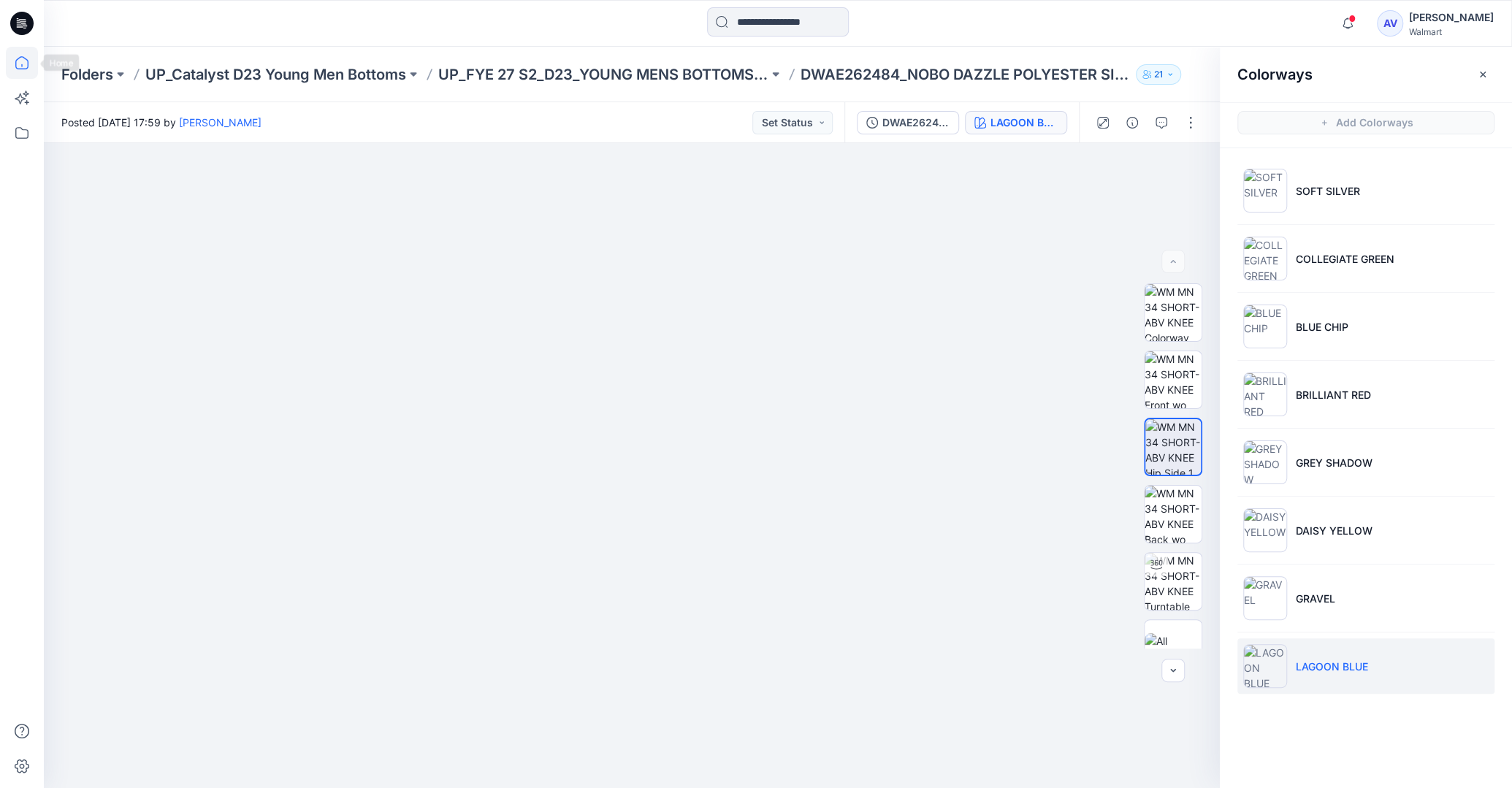
click at [17, 58] on icon at bounding box center [21, 62] width 32 height 32
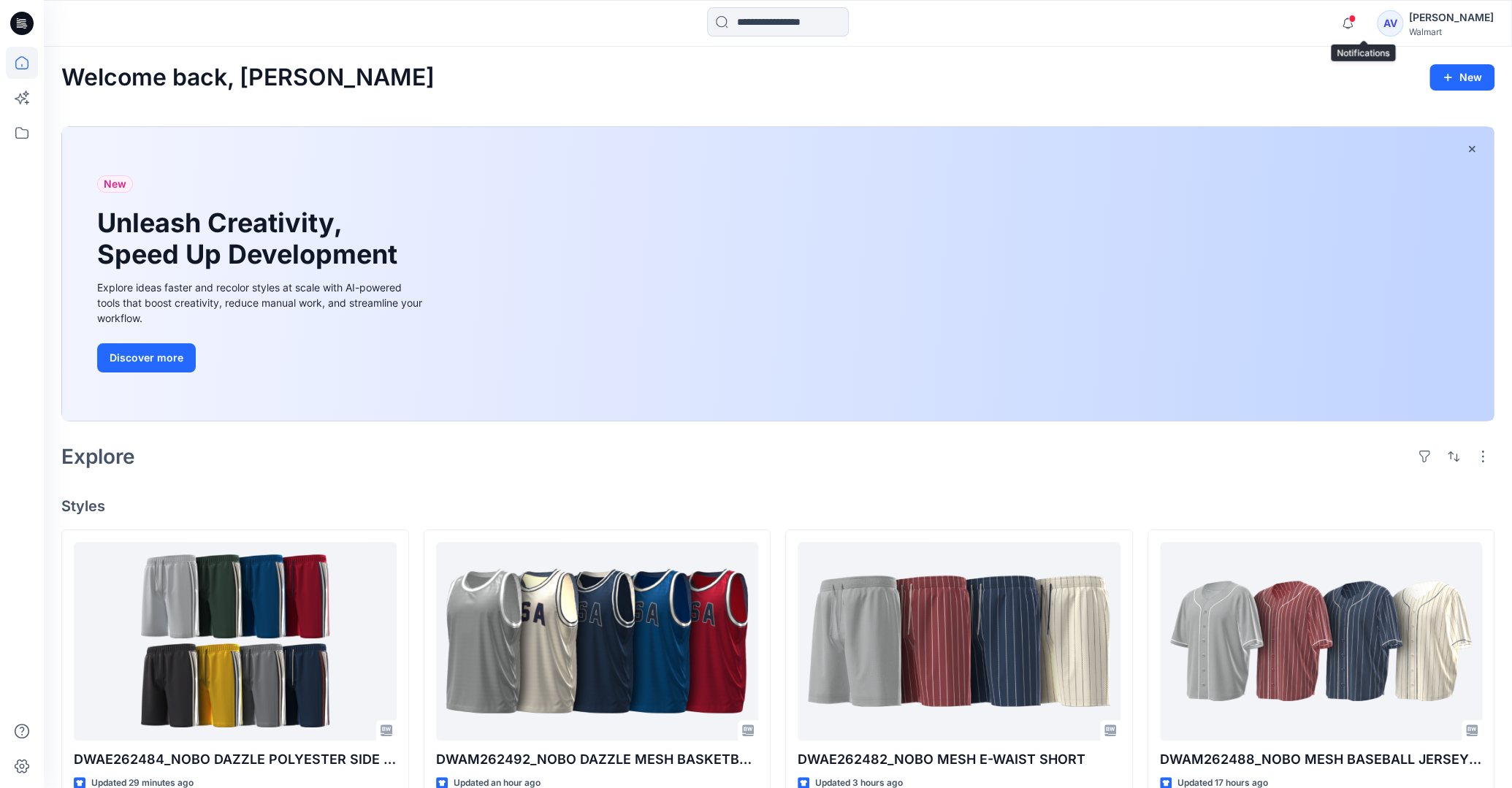
click at [1356, 21] on span at bounding box center [1351, 19] width 7 height 8
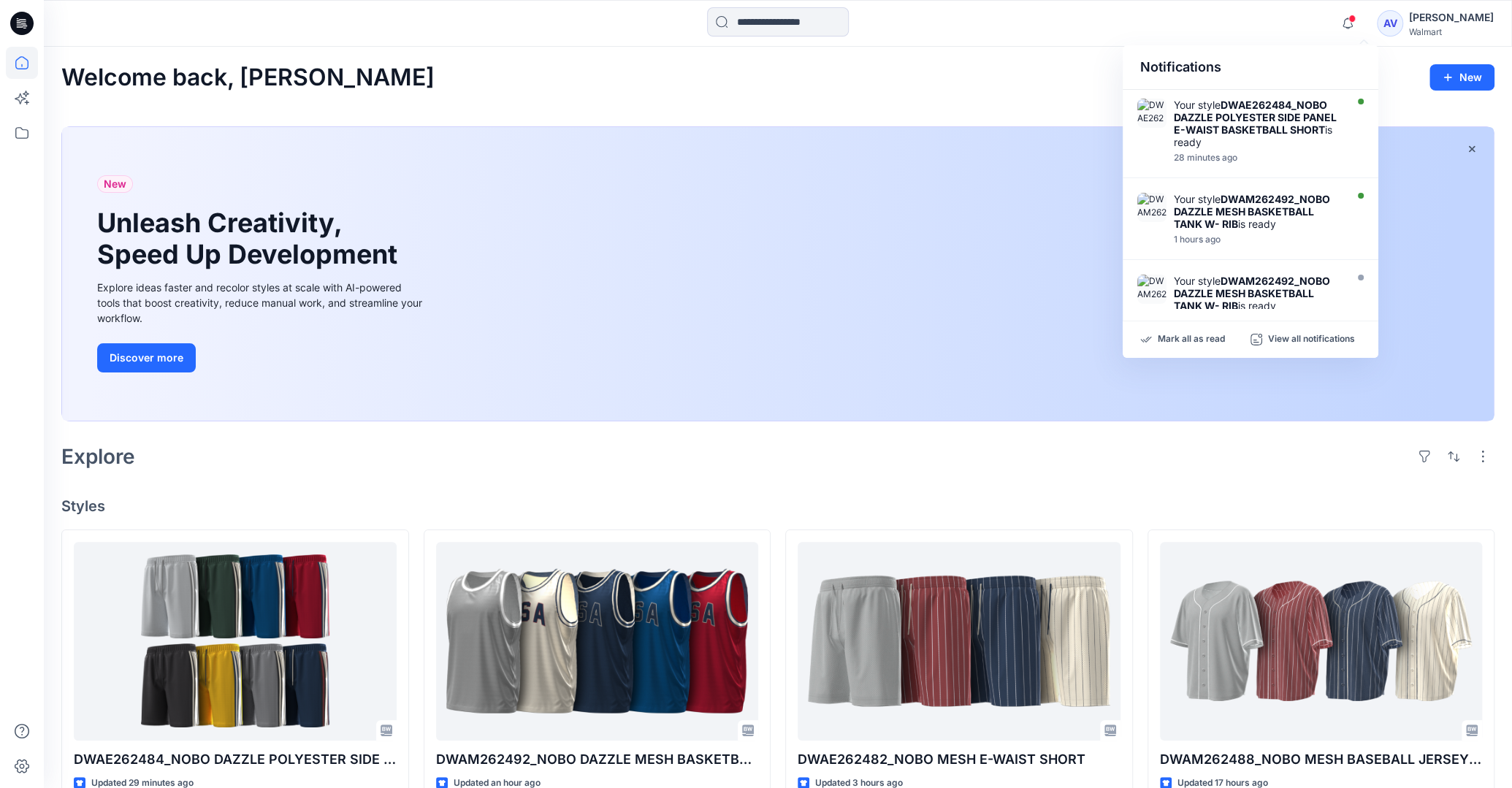
click at [1256, 24] on div "Notifications Your style DWAE262484_NOBO DAZZLE POLYESTER SIDE PANEL E-WAIST BA…" at bounding box center [777, 23] width 1467 height 32
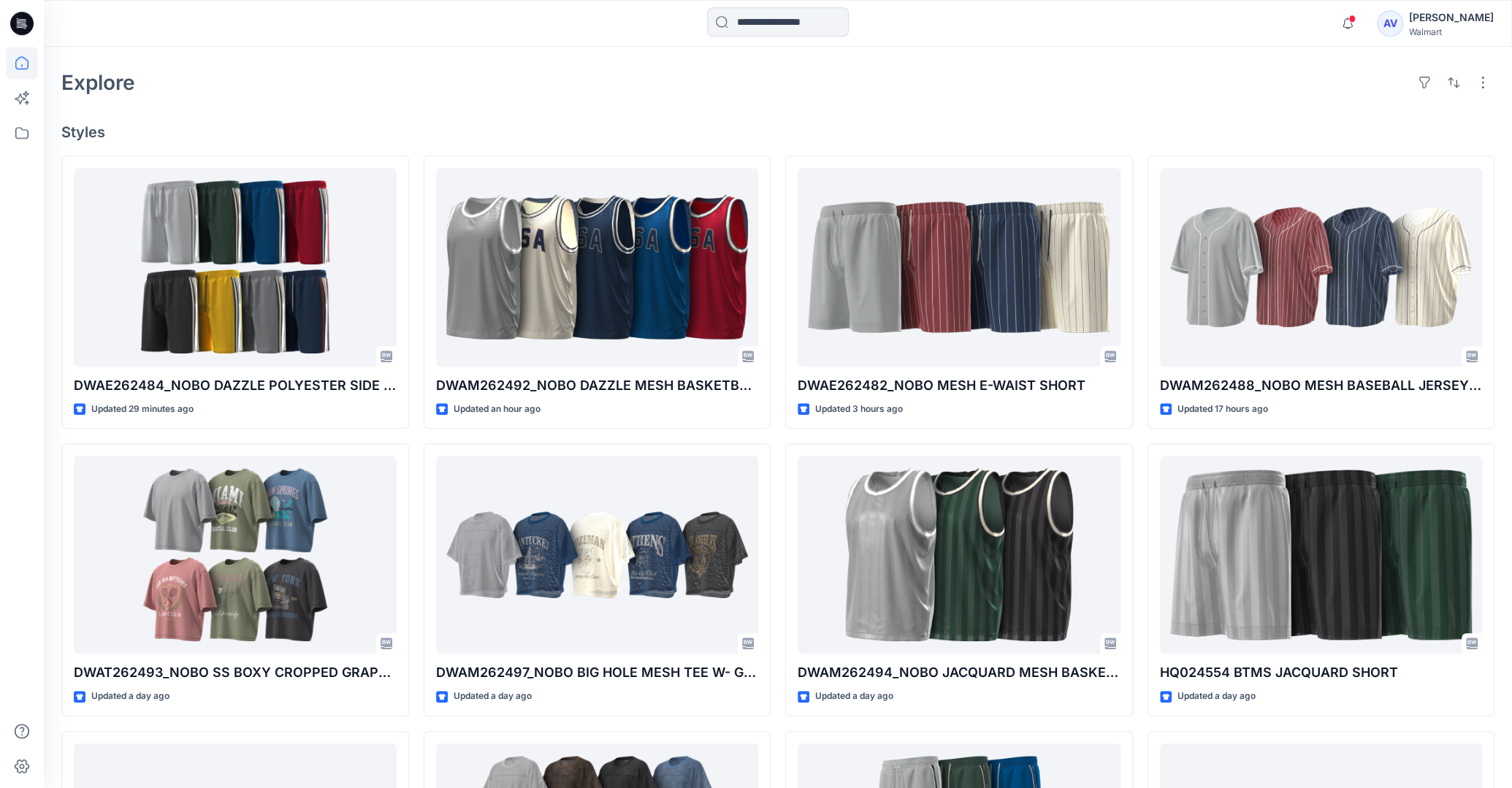
scroll to position [323, 0]
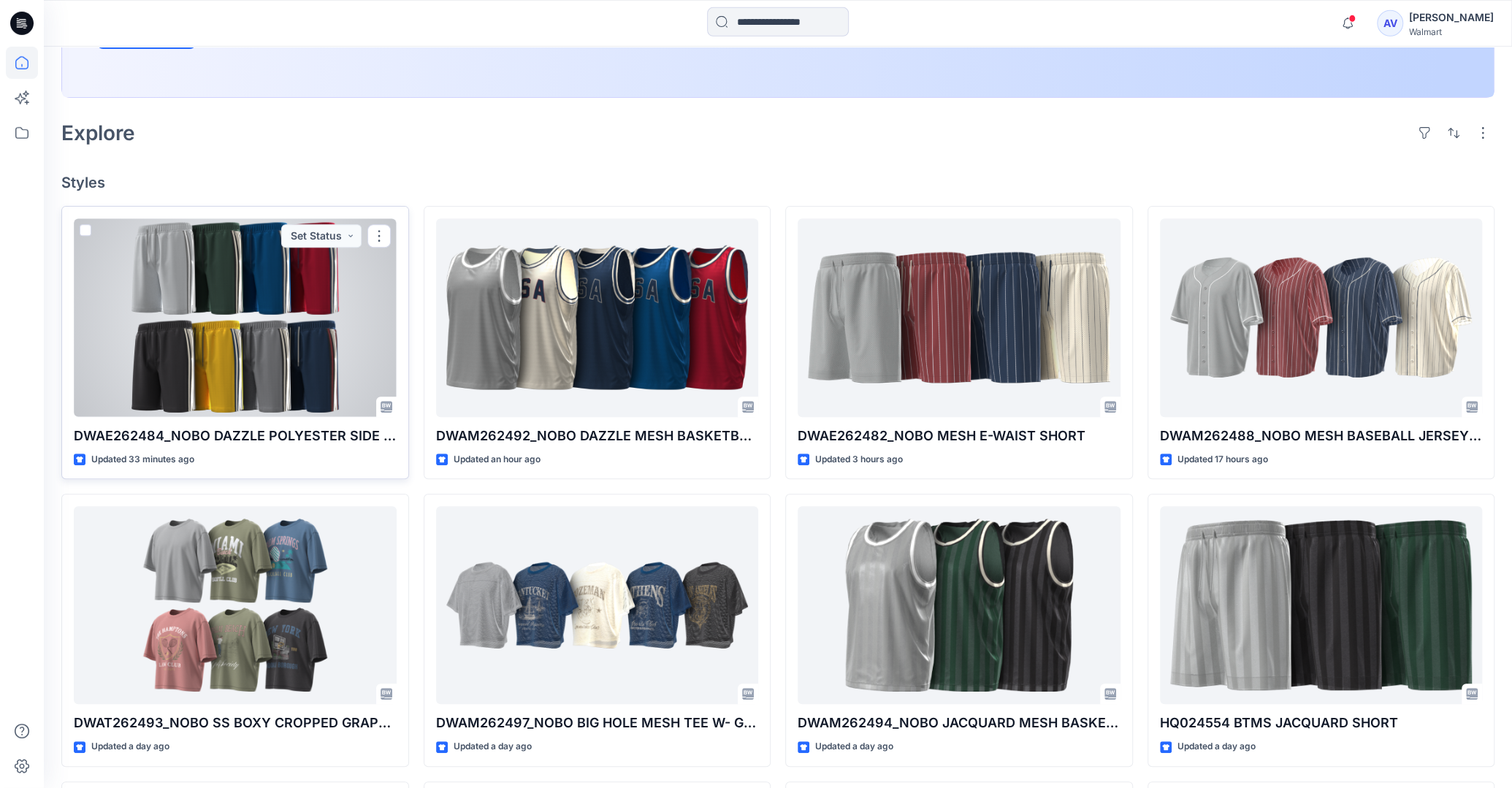
click at [330, 356] on div at bounding box center [234, 317] width 323 height 198
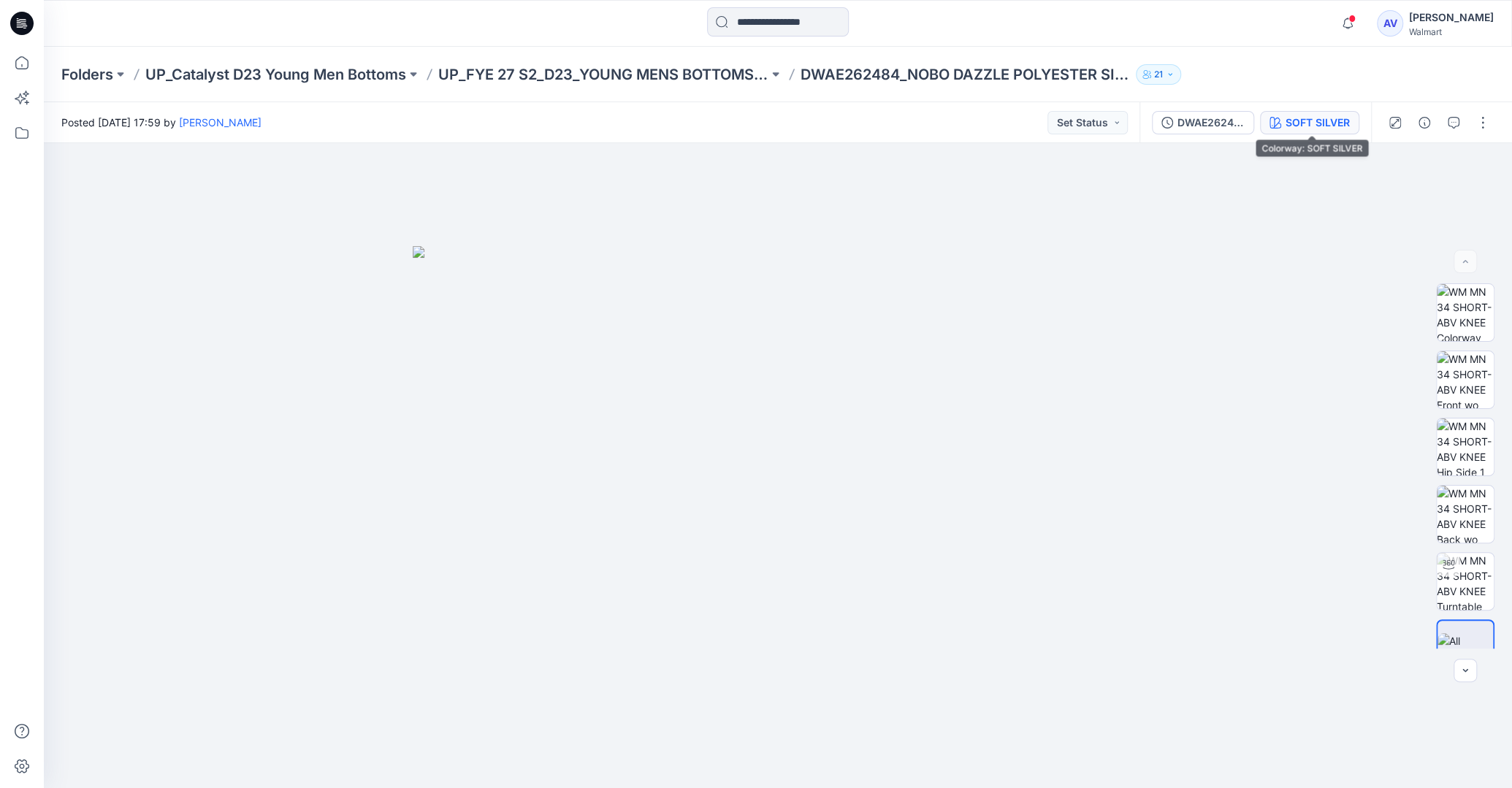
click at [1320, 126] on div "SOFT SILVER" at bounding box center [1317, 122] width 64 height 16
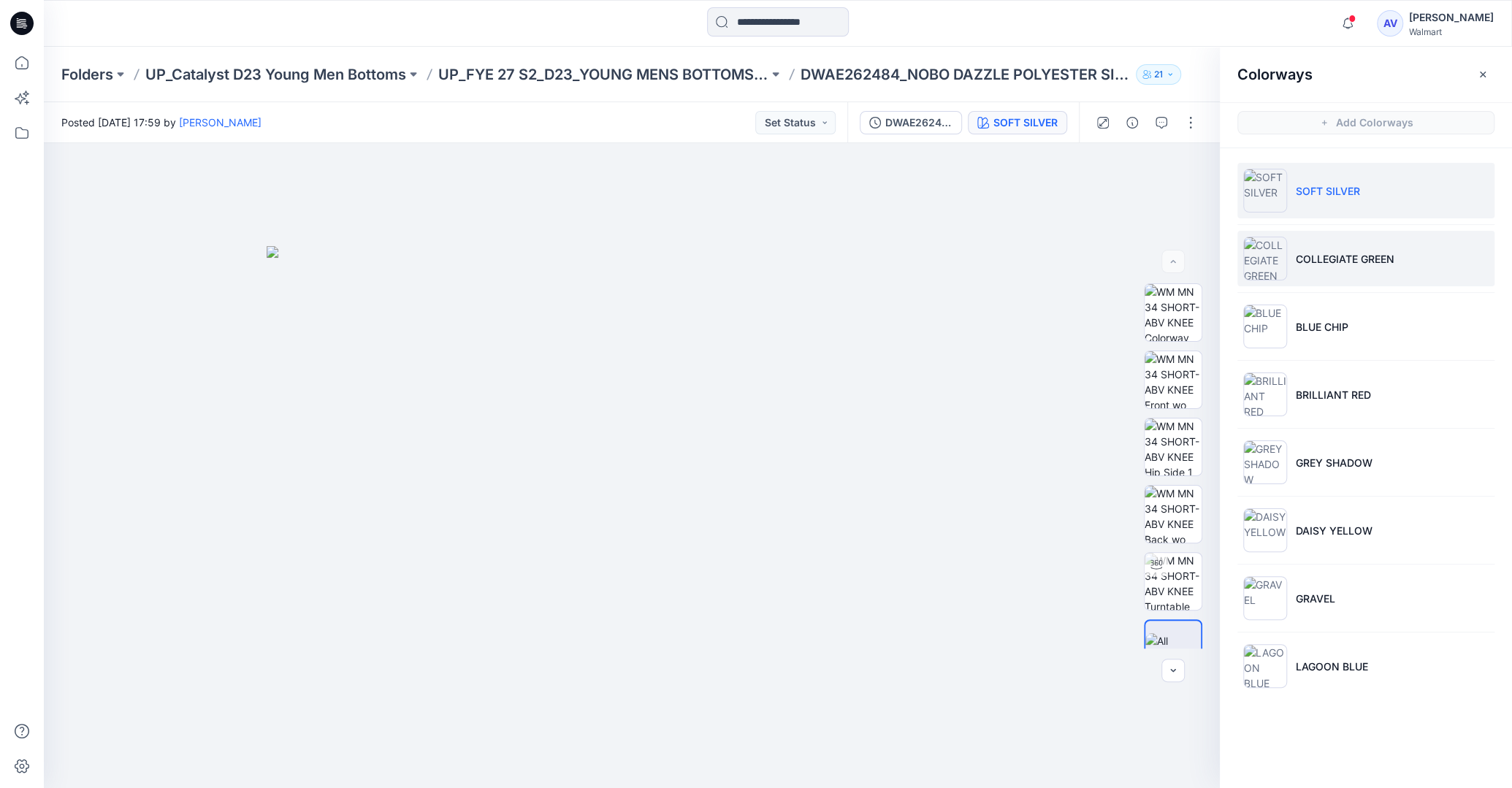
click at [1330, 252] on p "COLLEGIATE GREEN" at bounding box center [1345, 258] width 99 height 15
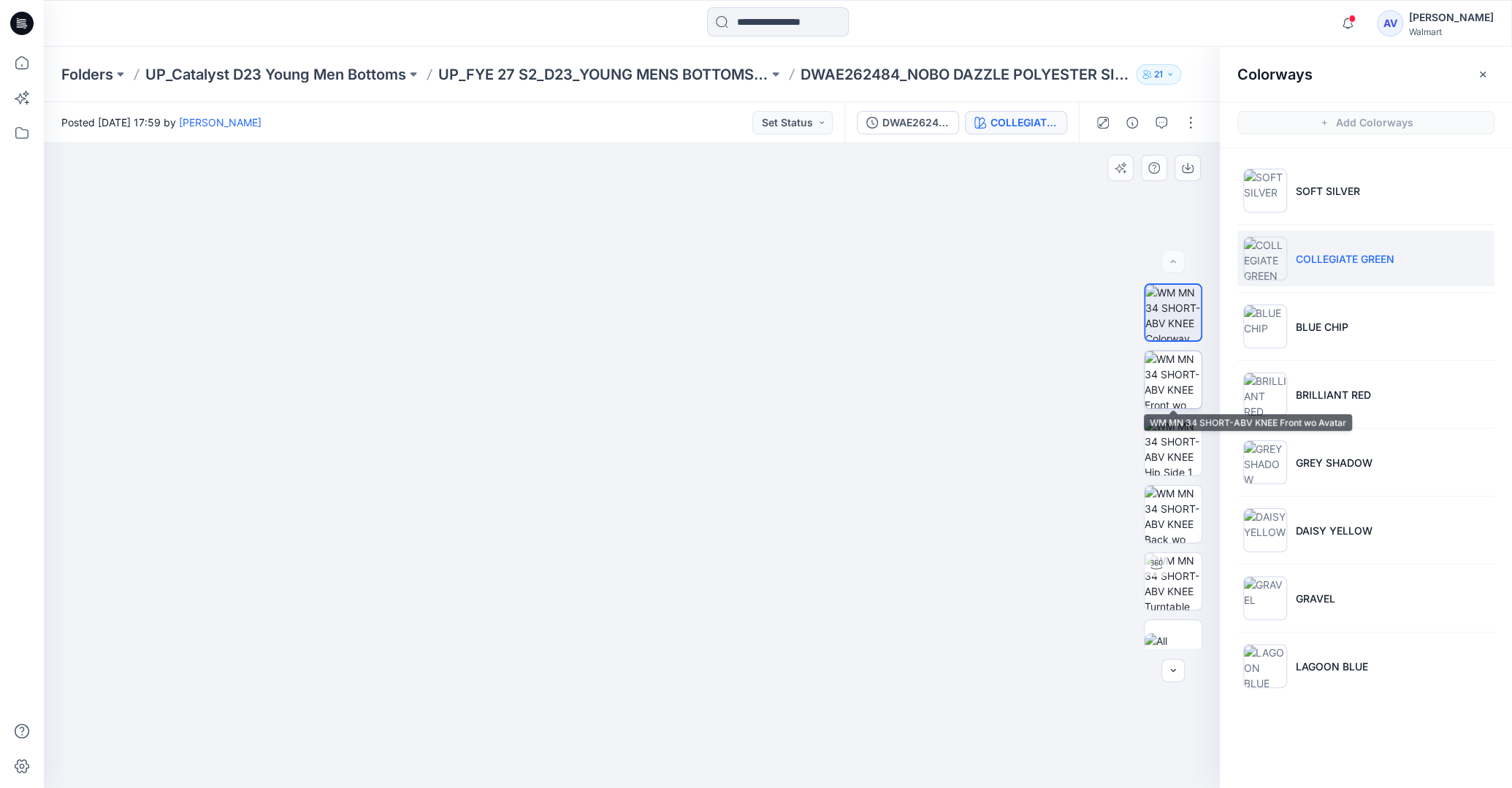
click at [1170, 377] on img at bounding box center [1173, 379] width 57 height 57
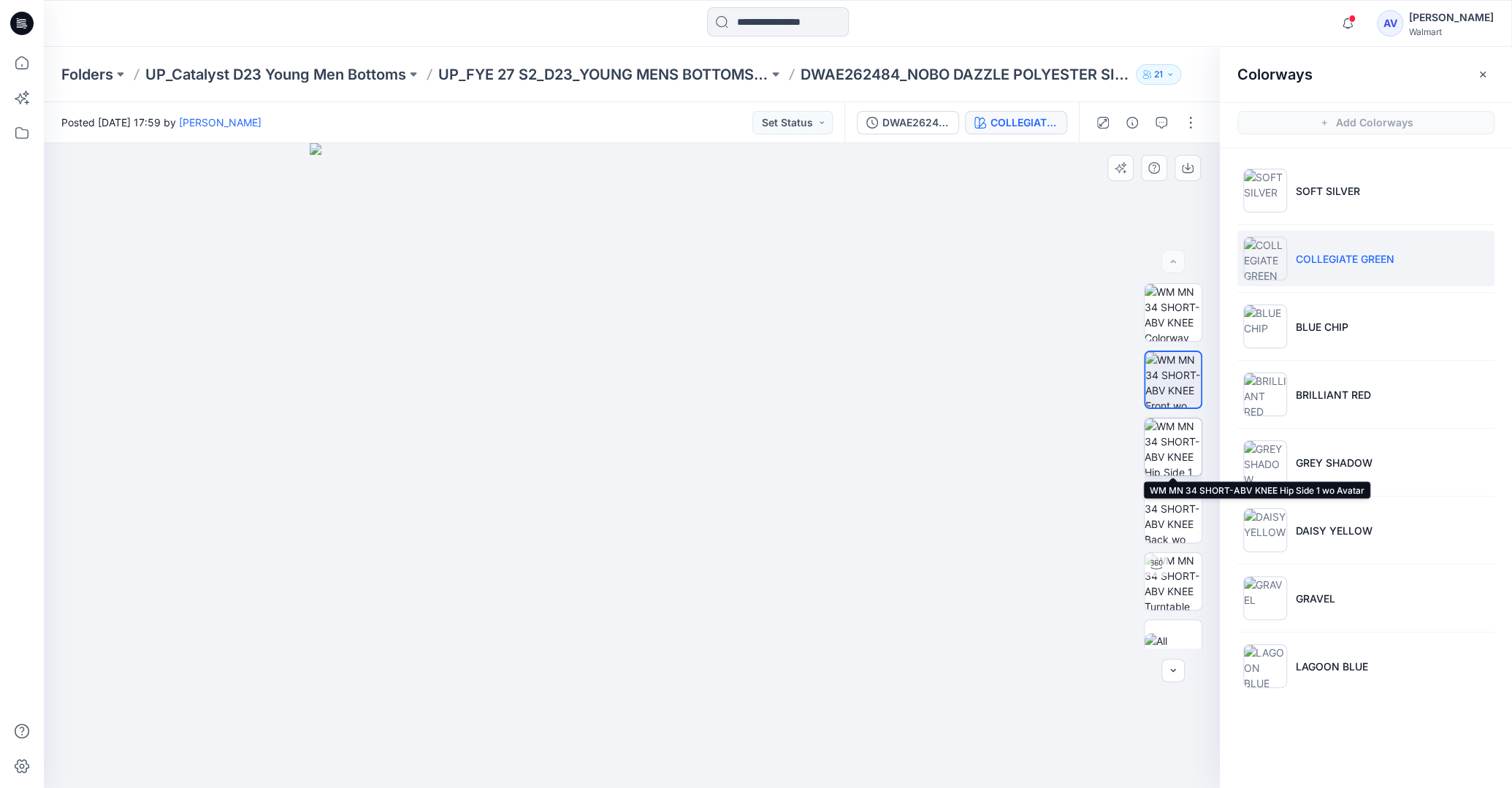
click at [1180, 446] on img at bounding box center [1173, 446] width 57 height 57
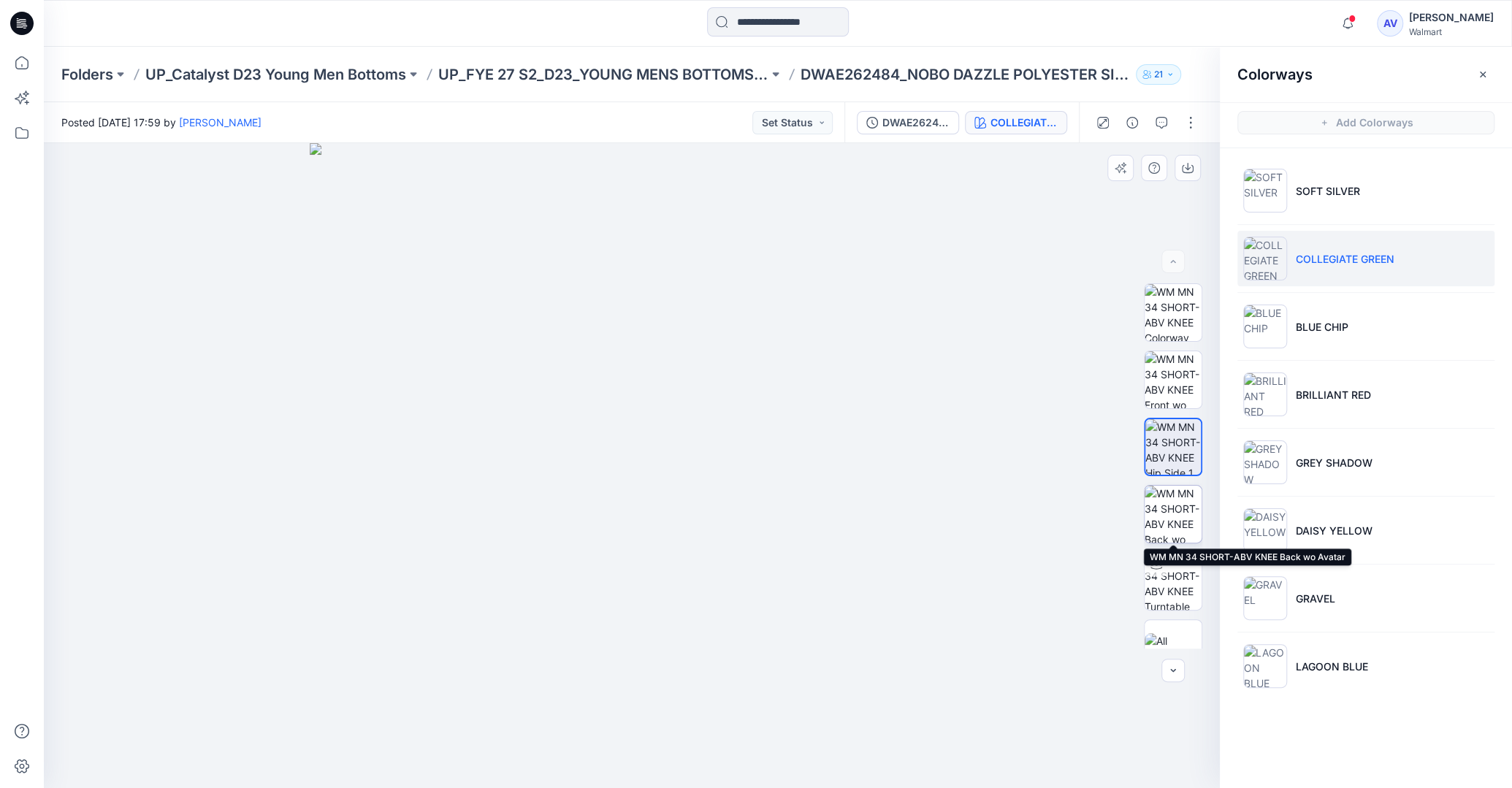
click at [1171, 499] on img at bounding box center [1173, 514] width 57 height 57
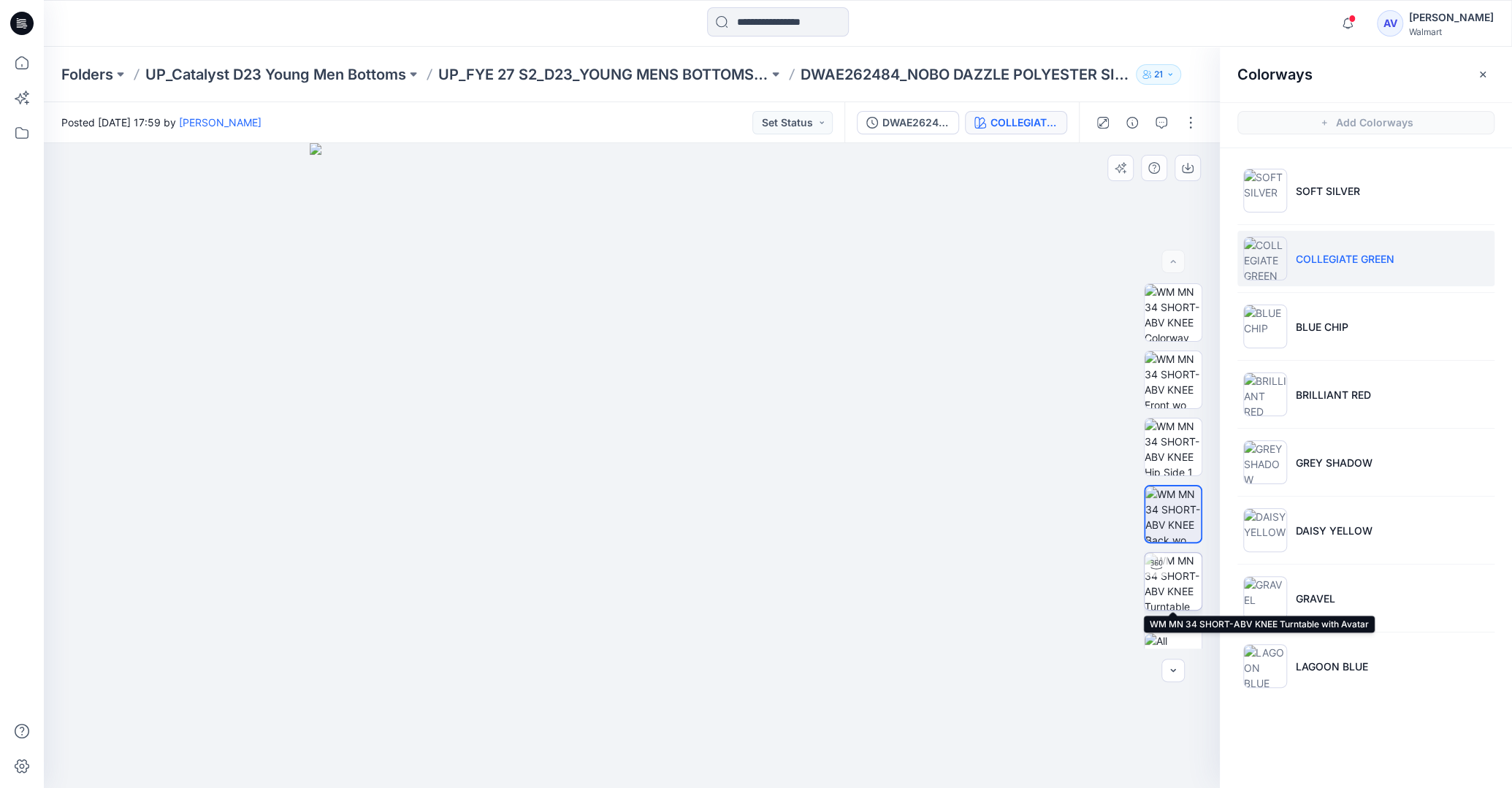
click at [1183, 589] on img at bounding box center [1173, 581] width 57 height 57
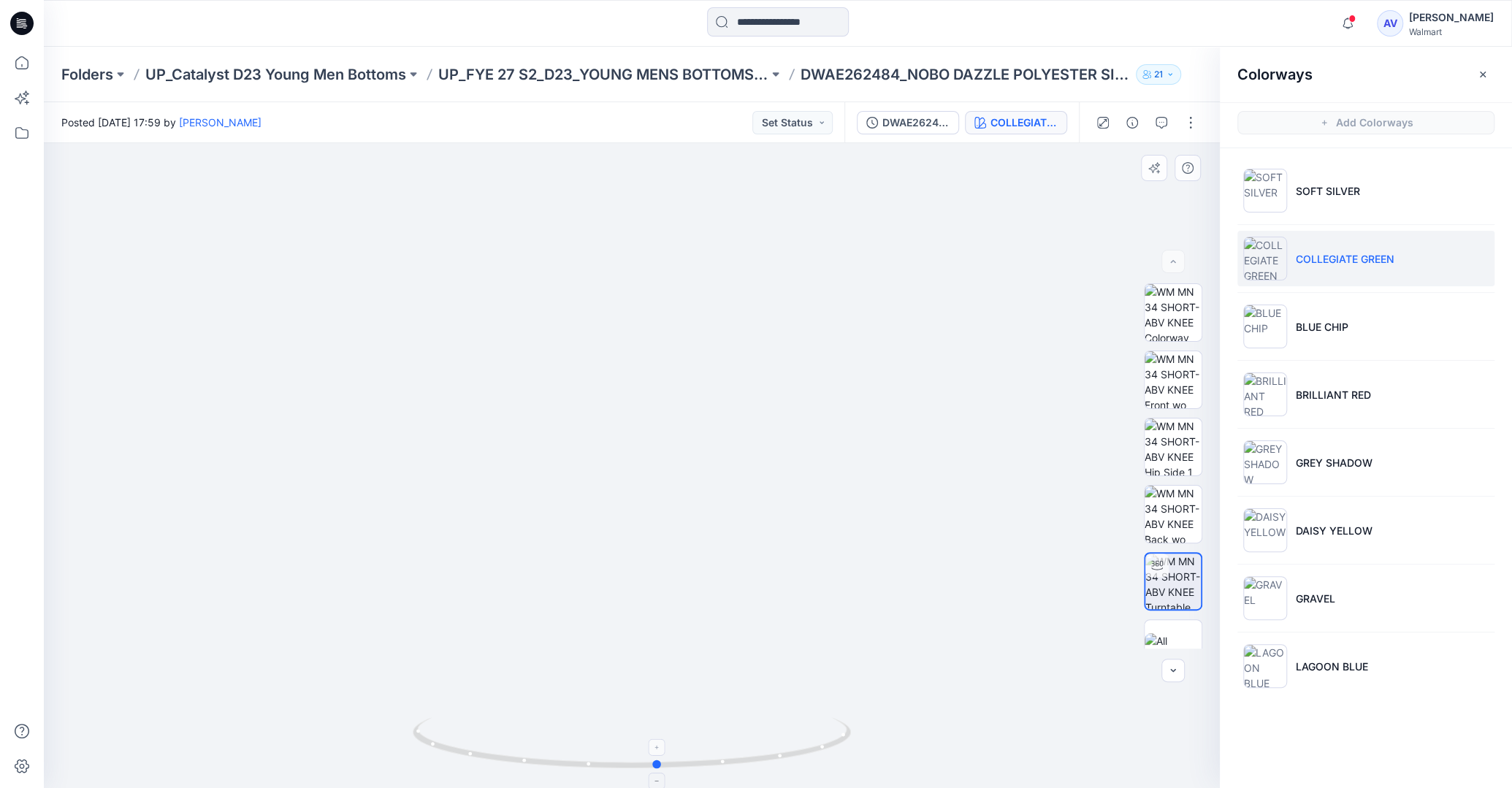
drag, startPoint x: 628, startPoint y: 764, endPoint x: 658, endPoint y: 760, distance: 30.3
click at [658, 760] on circle at bounding box center [657, 764] width 9 height 9
drag, startPoint x: 657, startPoint y: 762, endPoint x: 1091, endPoint y: 638, distance: 451.4
click at [1091, 638] on div at bounding box center [632, 465] width 1176 height 644
click at [11, 65] on icon at bounding box center [21, 62] width 32 height 32
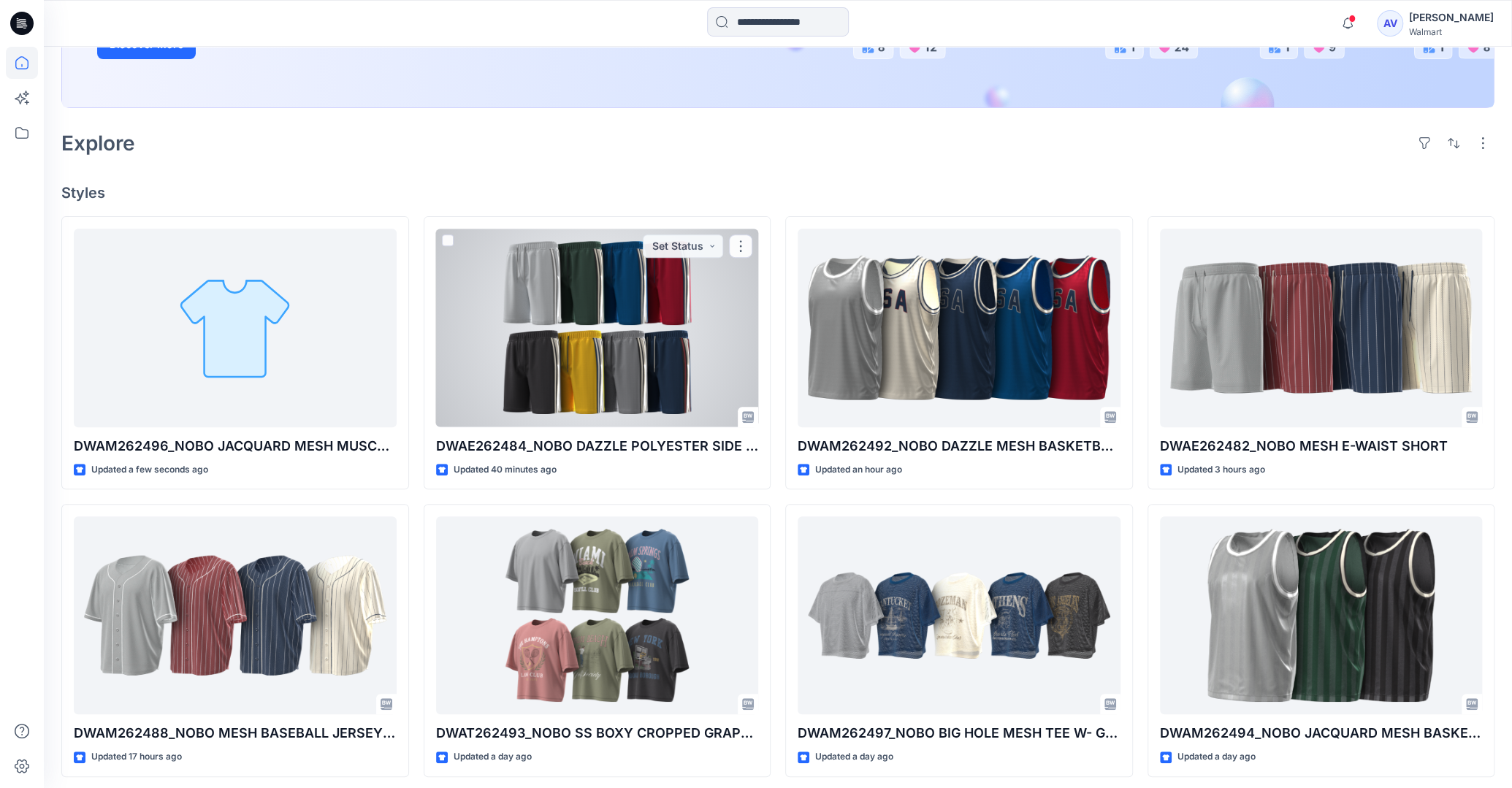
scroll to position [227, 0]
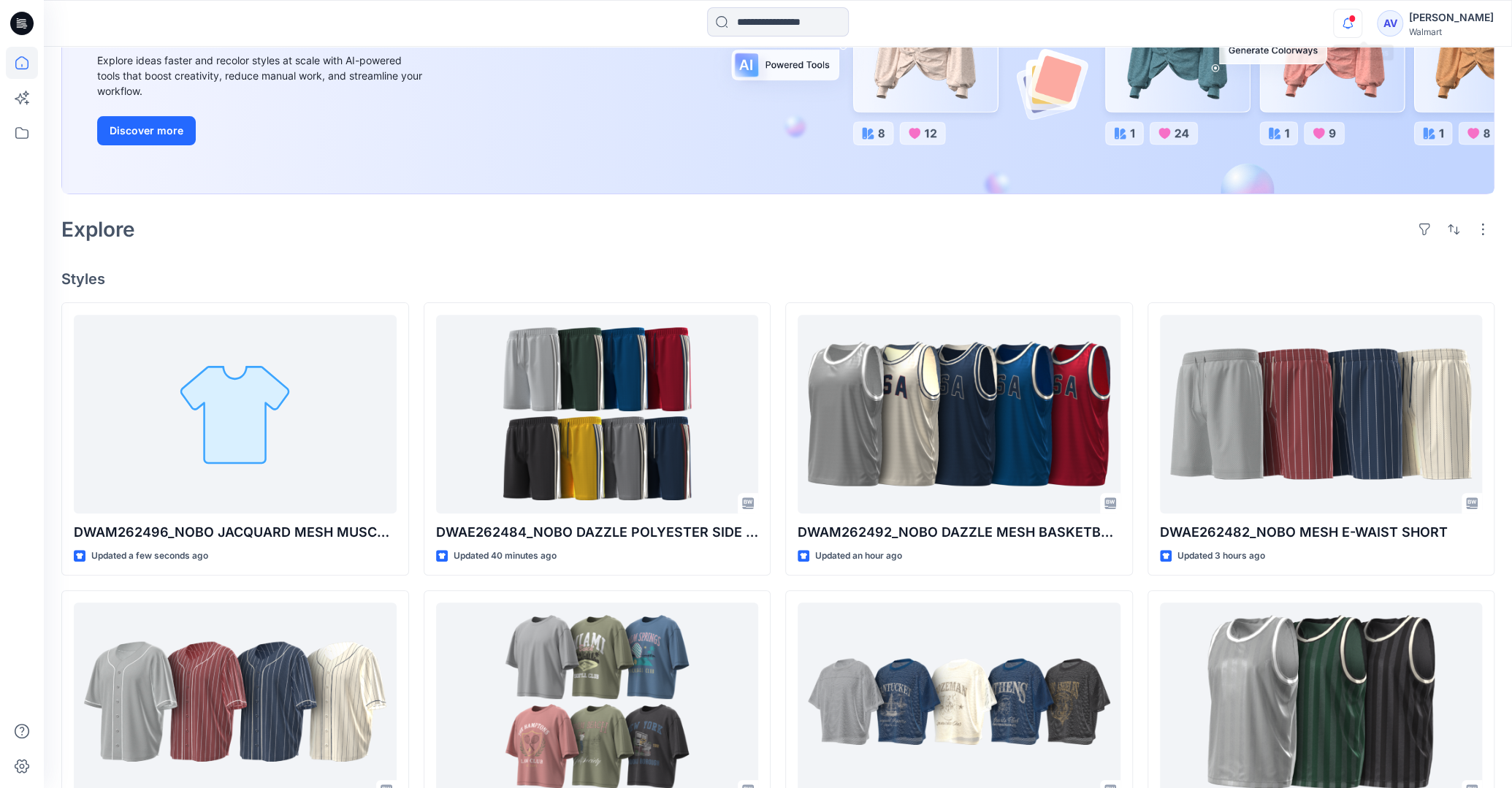
click at [1361, 24] on icon "button" at bounding box center [1347, 23] width 28 height 29
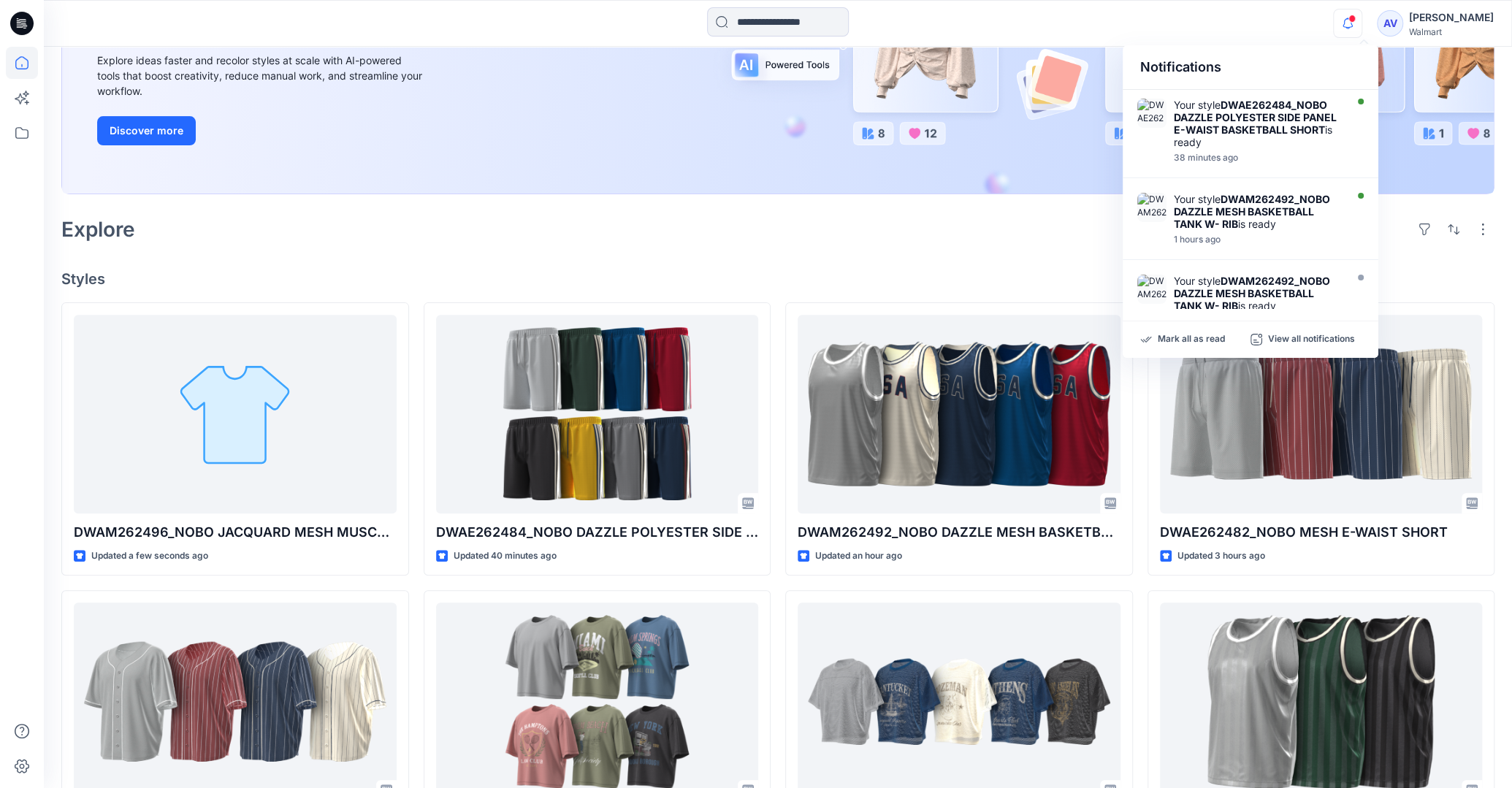
click at [1295, 14] on div "Notifications Your style DWAE262484_NOBO DAZZLE POLYESTER SIDE PANEL E-WAIST BA…" at bounding box center [777, 23] width 1467 height 32
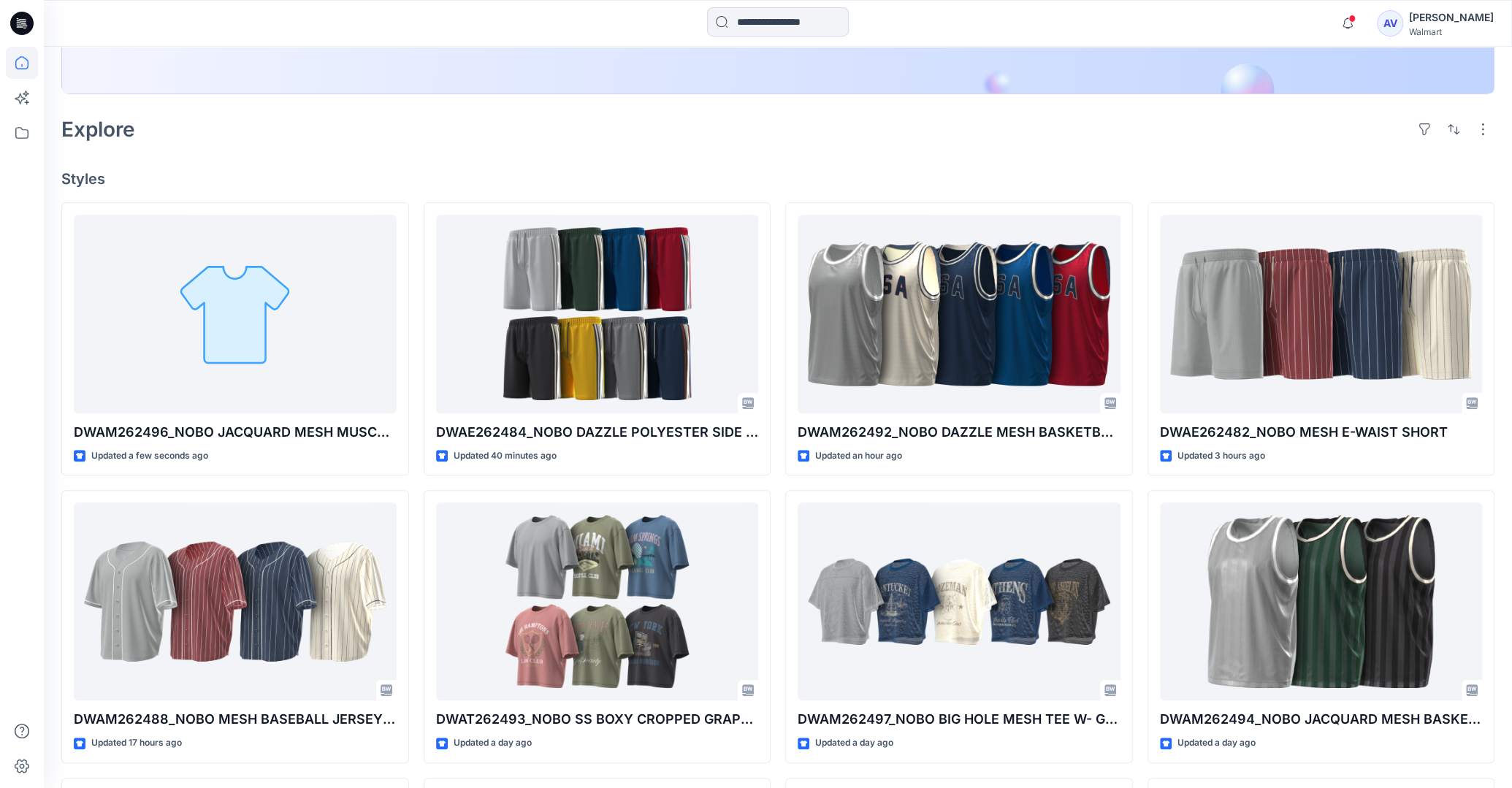
scroll to position [458, 0]
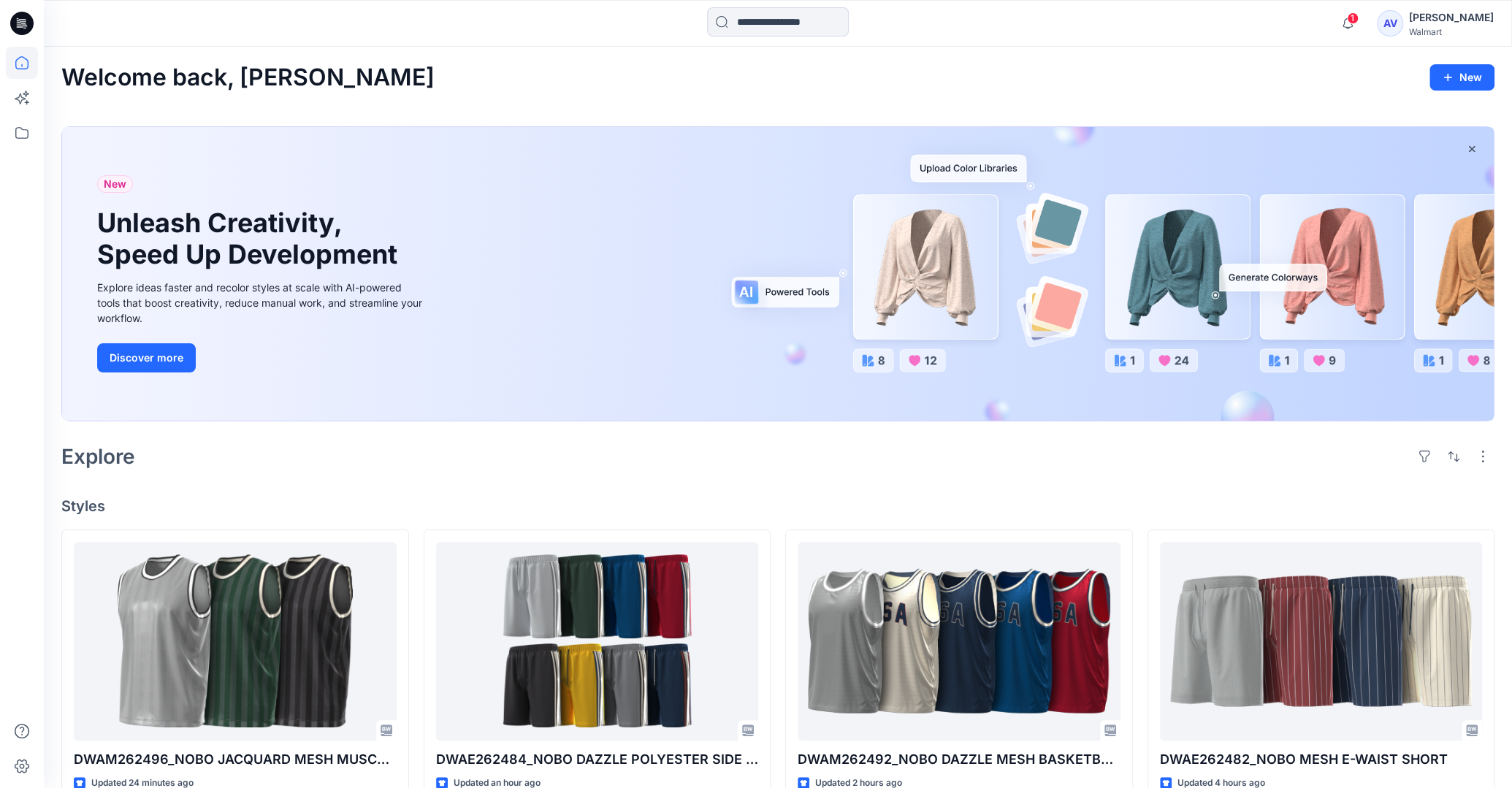
scroll to position [386, 0]
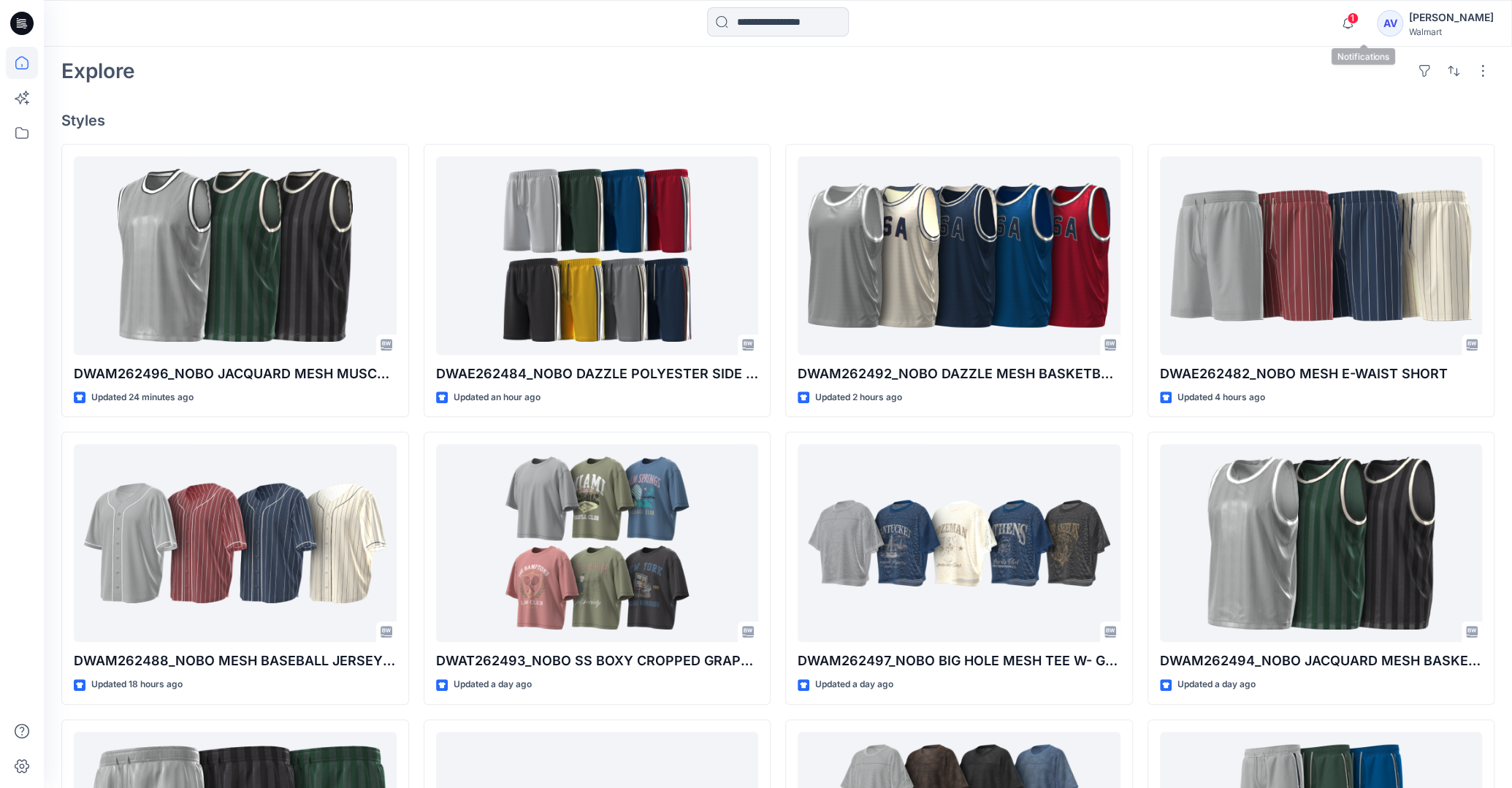
click at [1358, 17] on span "1" at bounding box center [1353, 18] width 12 height 12
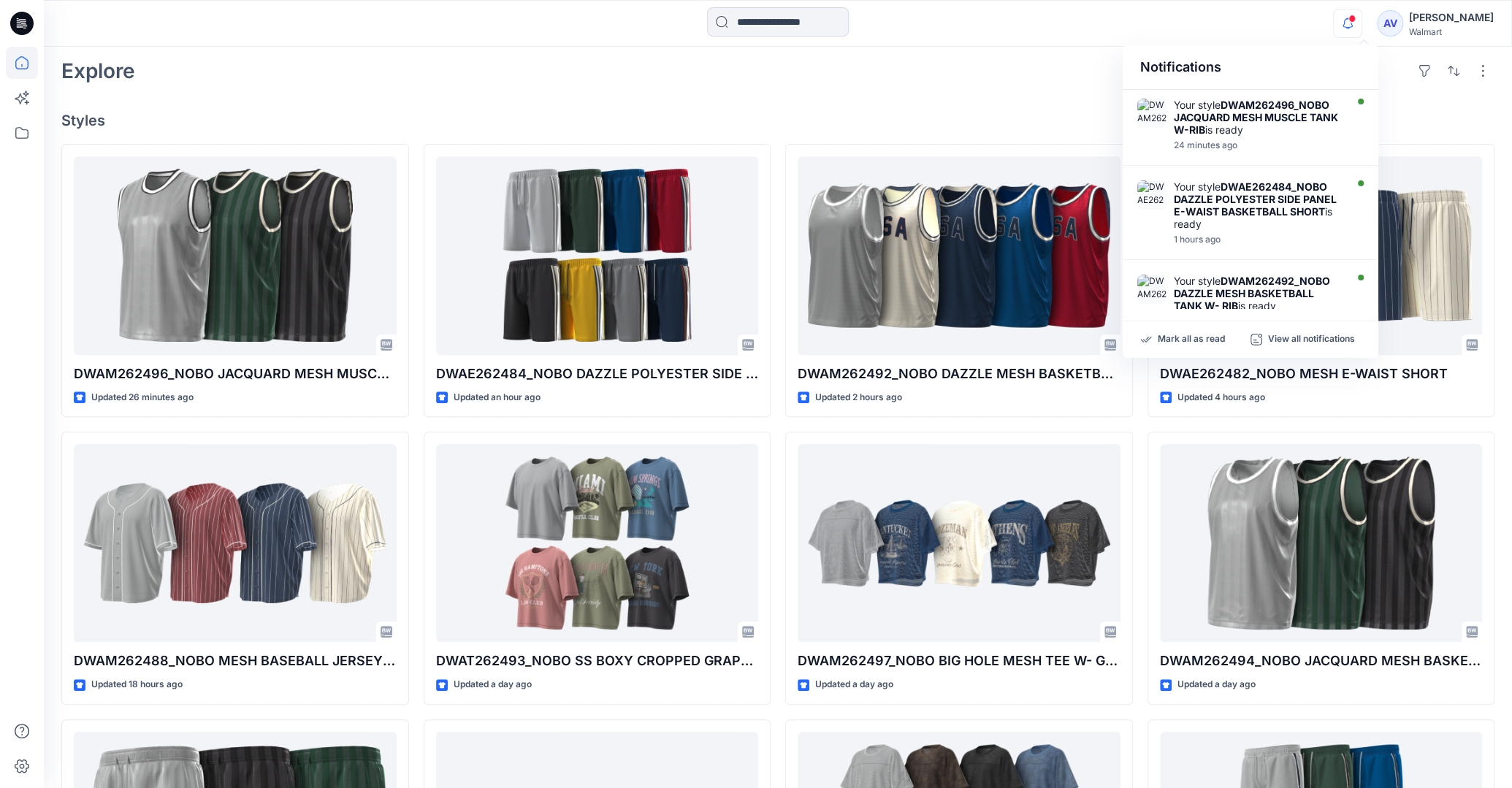
click at [1019, 133] on div "Welcome back, [PERSON_NAME] New New Unleash Creativity, Speed Up Development Ex…" at bounding box center [778, 794] width 1468 height 2264
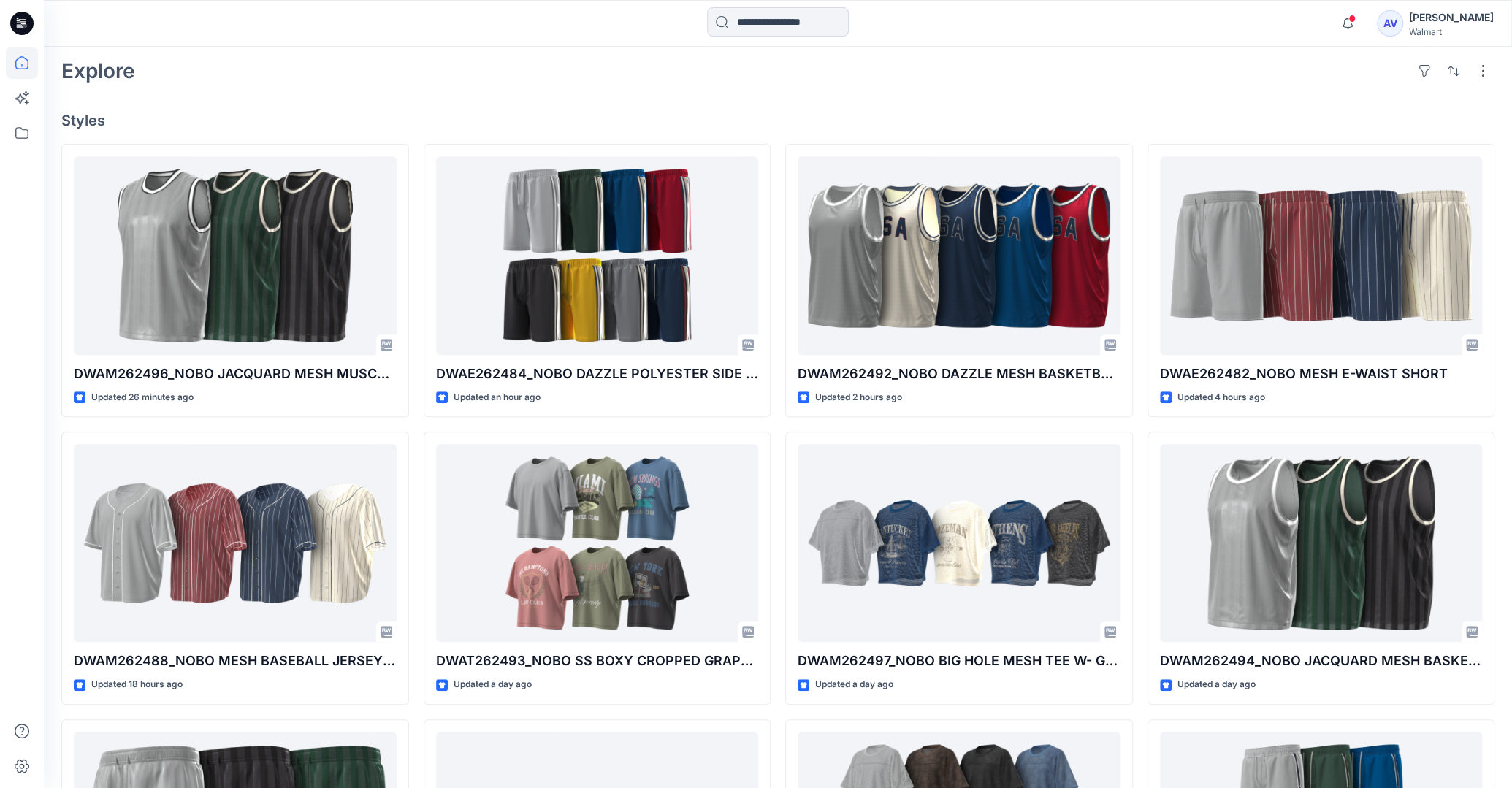
drag, startPoint x: 914, startPoint y: 127, endPoint x: 1267, endPoint y: 101, distance: 354.0
click at [914, 127] on h4 "Styles" at bounding box center [778, 121] width 1433 height 17
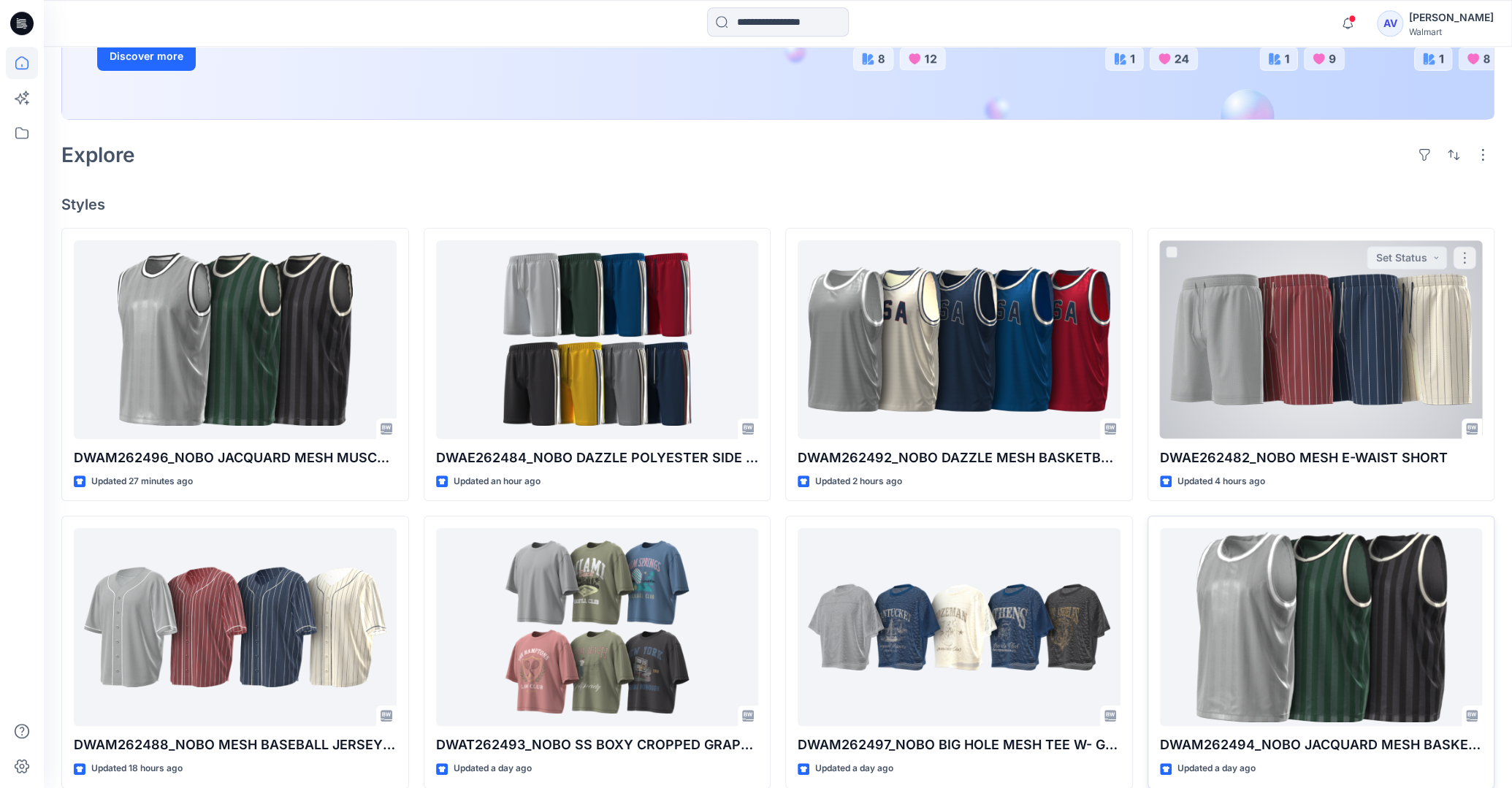
scroll to position [384, 0]
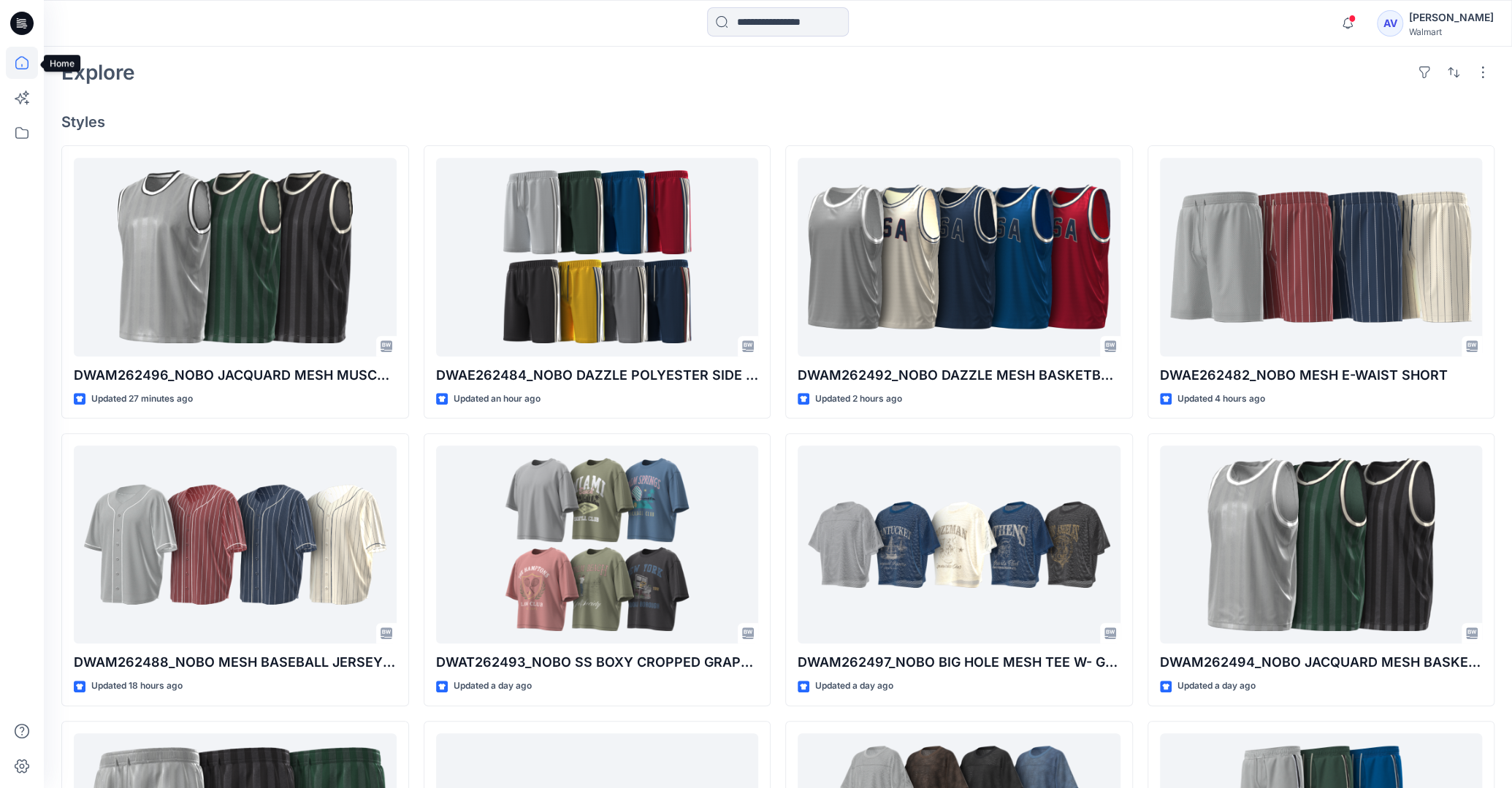
click at [19, 60] on icon at bounding box center [21, 62] width 32 height 32
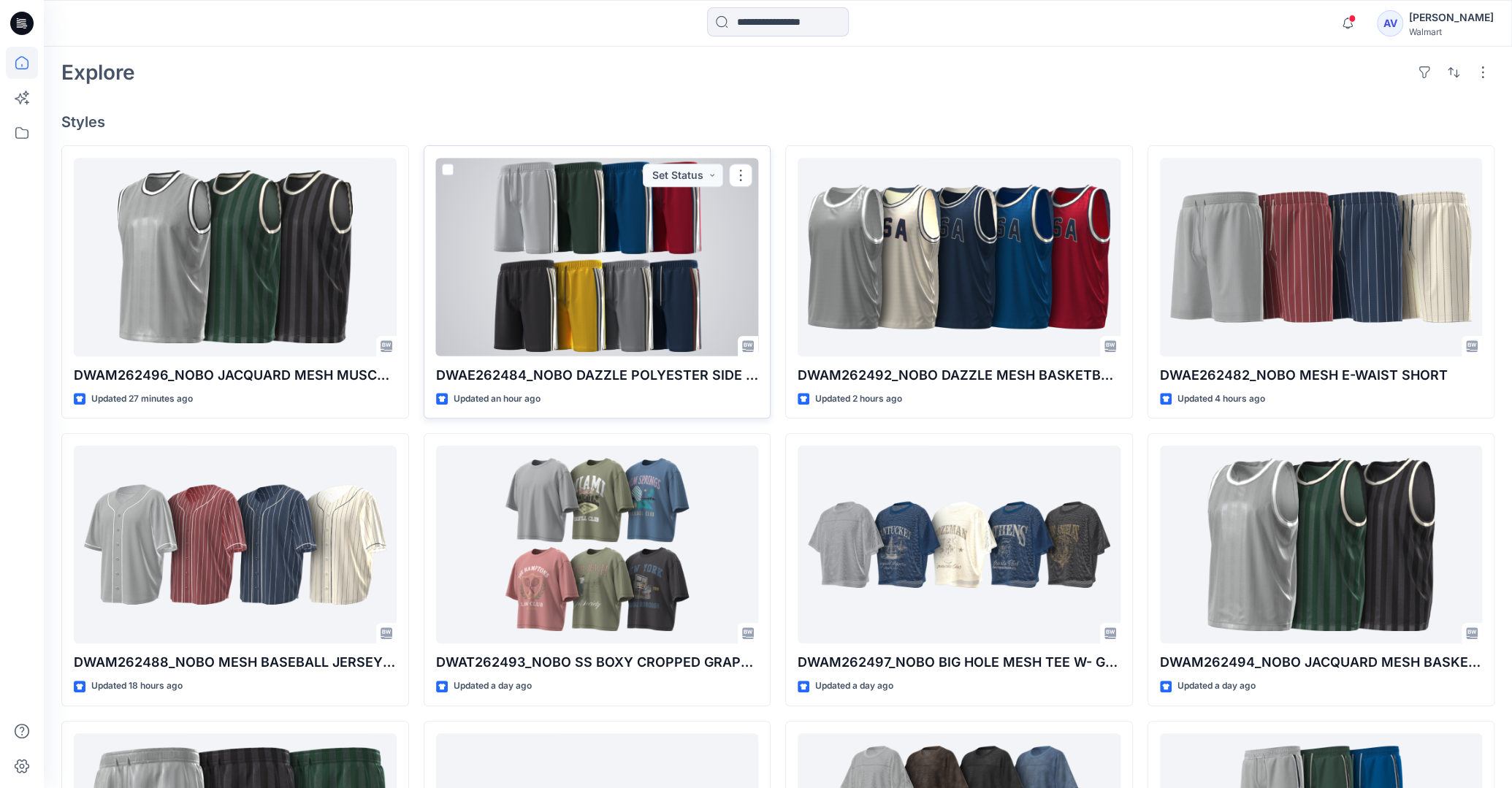
click at [668, 281] on div at bounding box center [597, 256] width 323 height 198
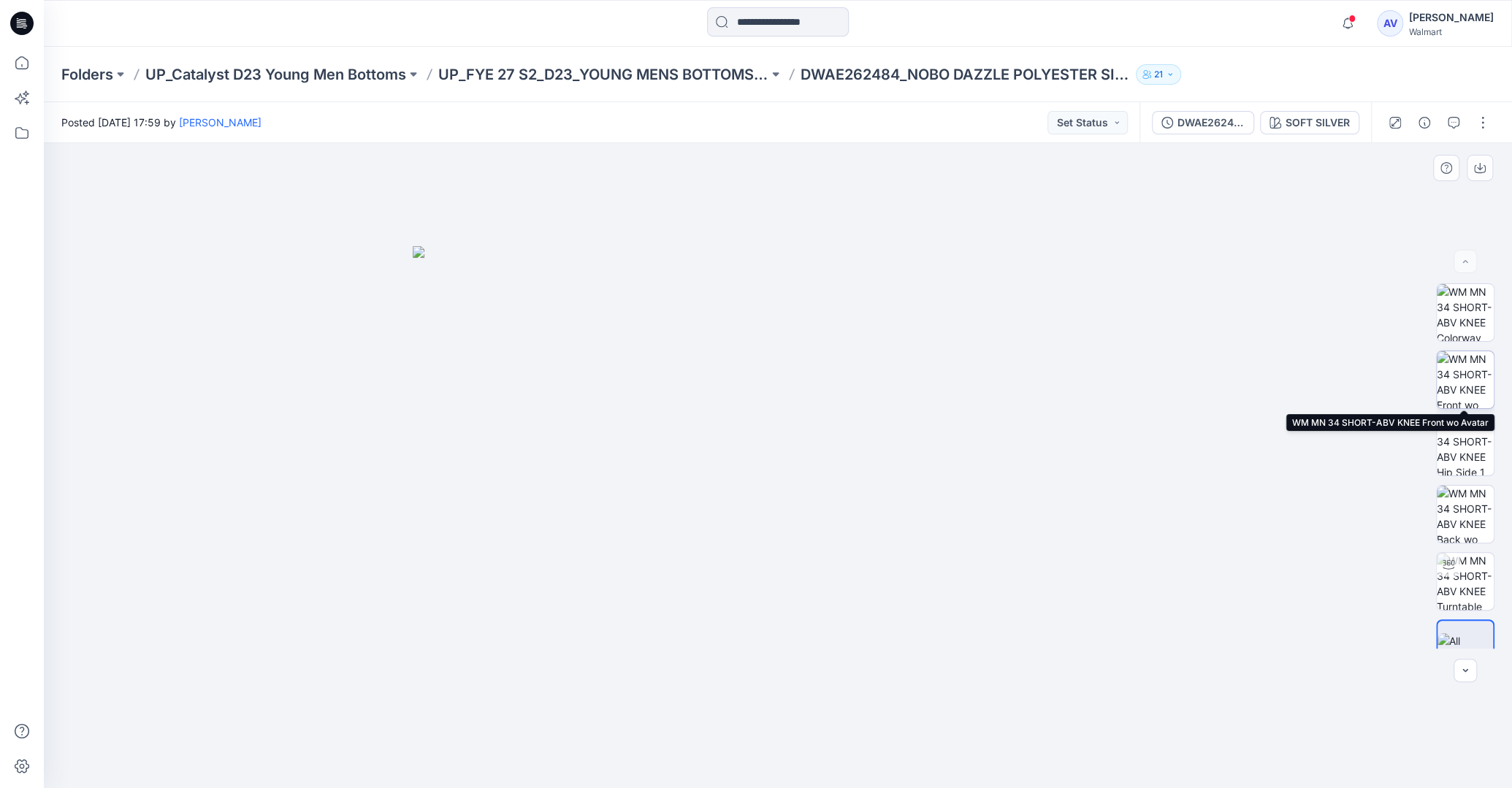
click at [1463, 392] on img at bounding box center [1465, 379] width 57 height 57
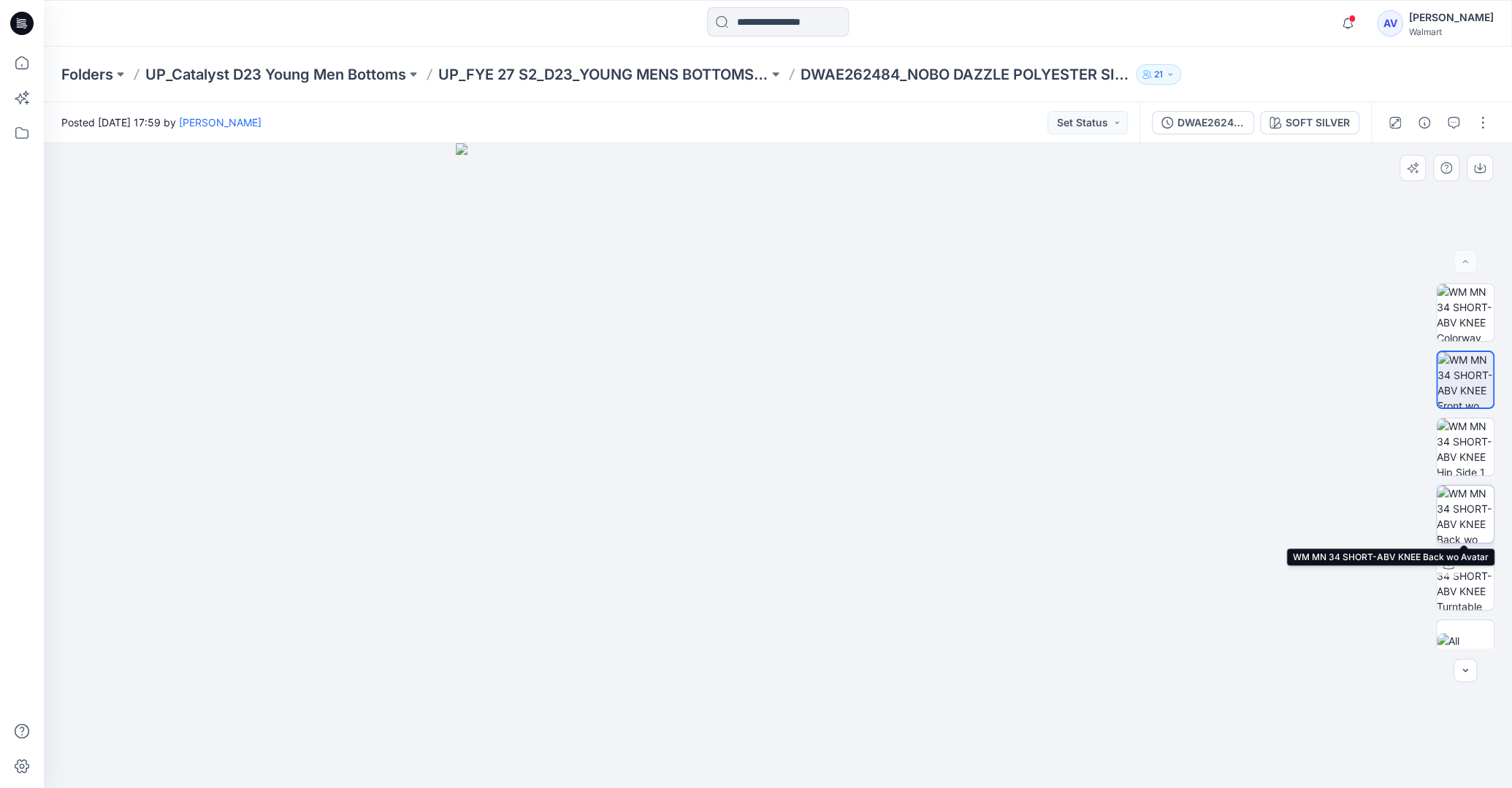
click at [1472, 521] on img at bounding box center [1465, 514] width 57 height 57
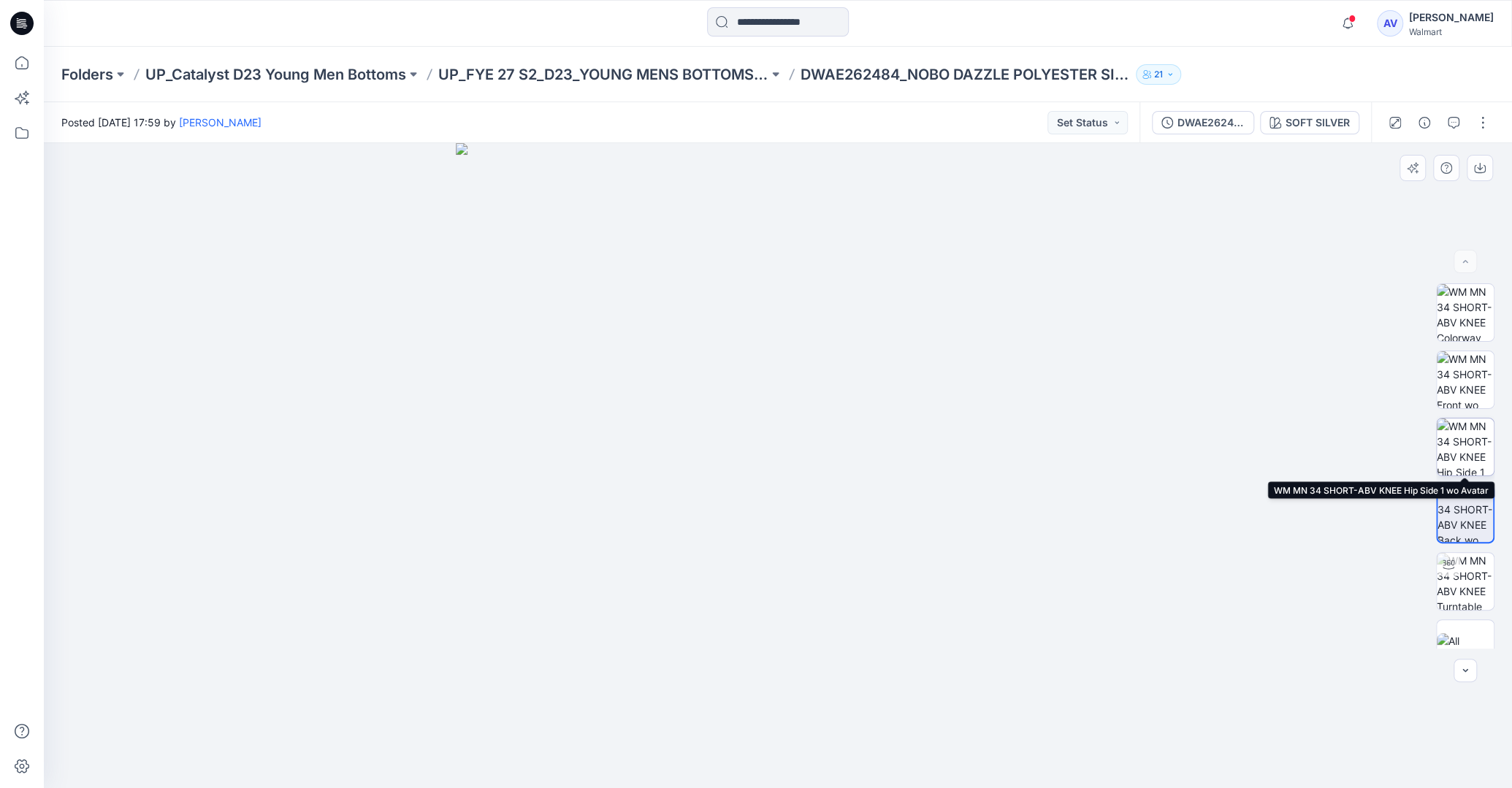
click at [1471, 453] on img at bounding box center [1465, 446] width 57 height 57
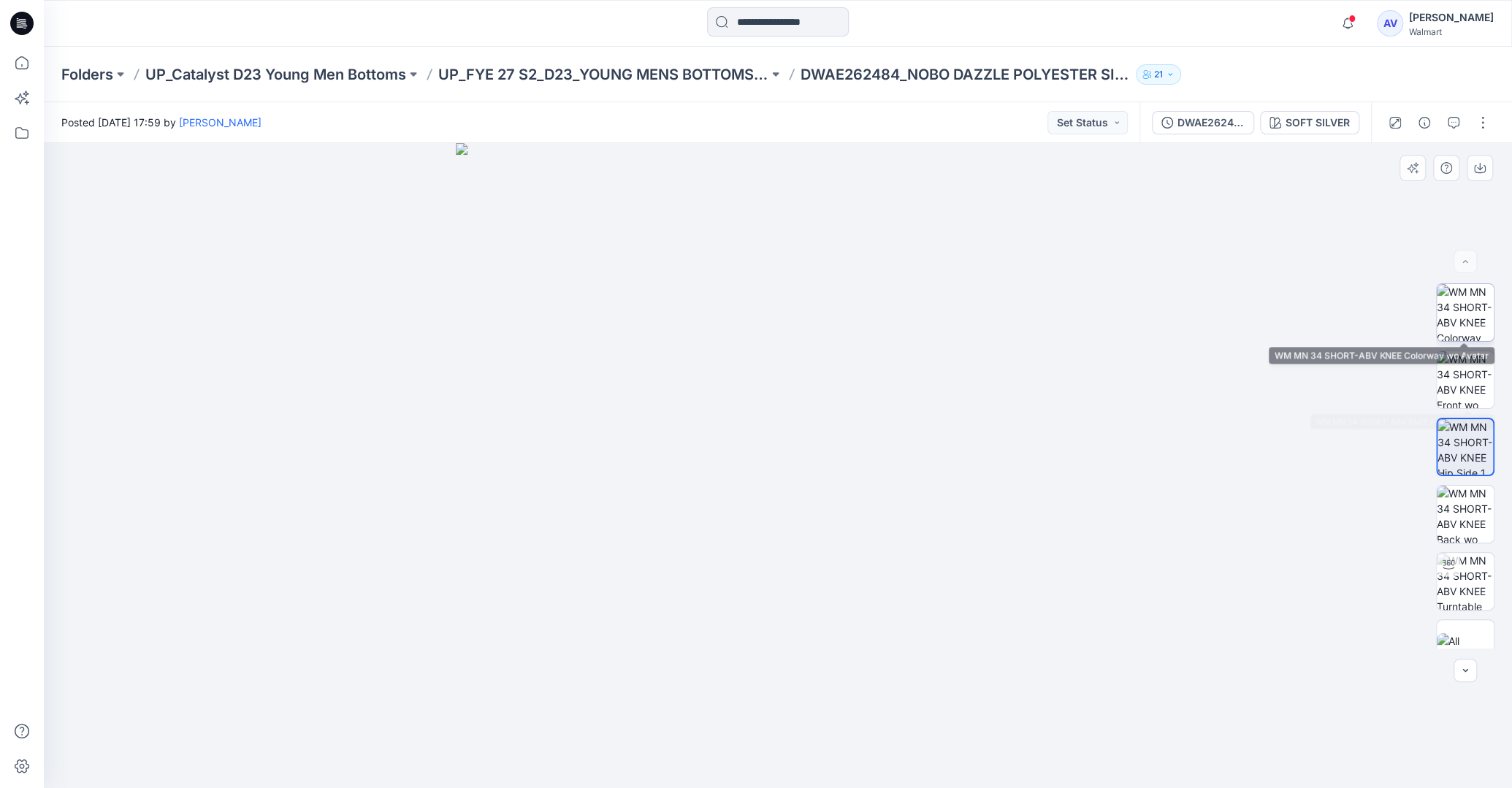
click at [1467, 328] on img at bounding box center [1465, 312] width 57 height 57
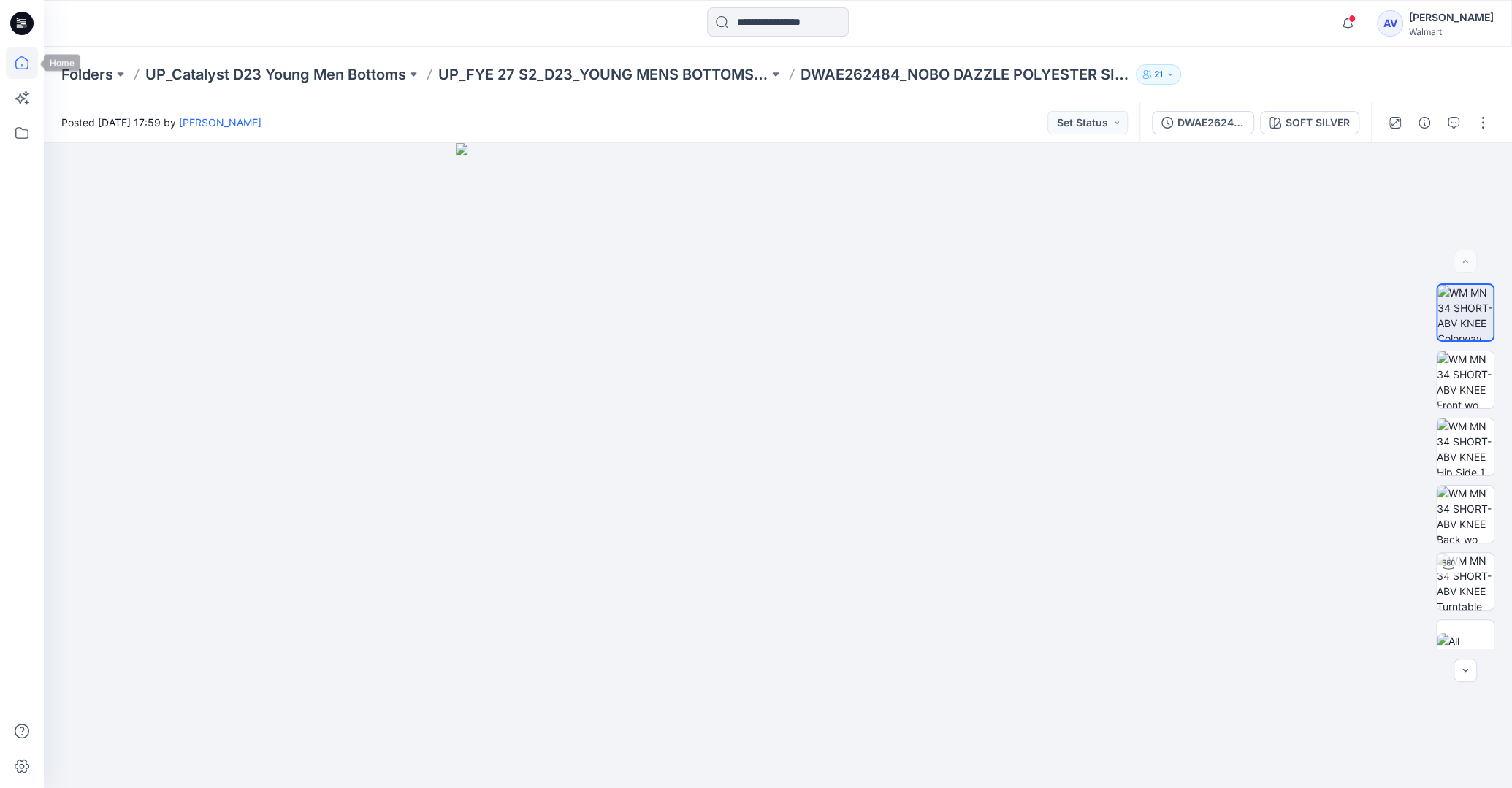
click at [34, 62] on icon at bounding box center [21, 62] width 32 height 32
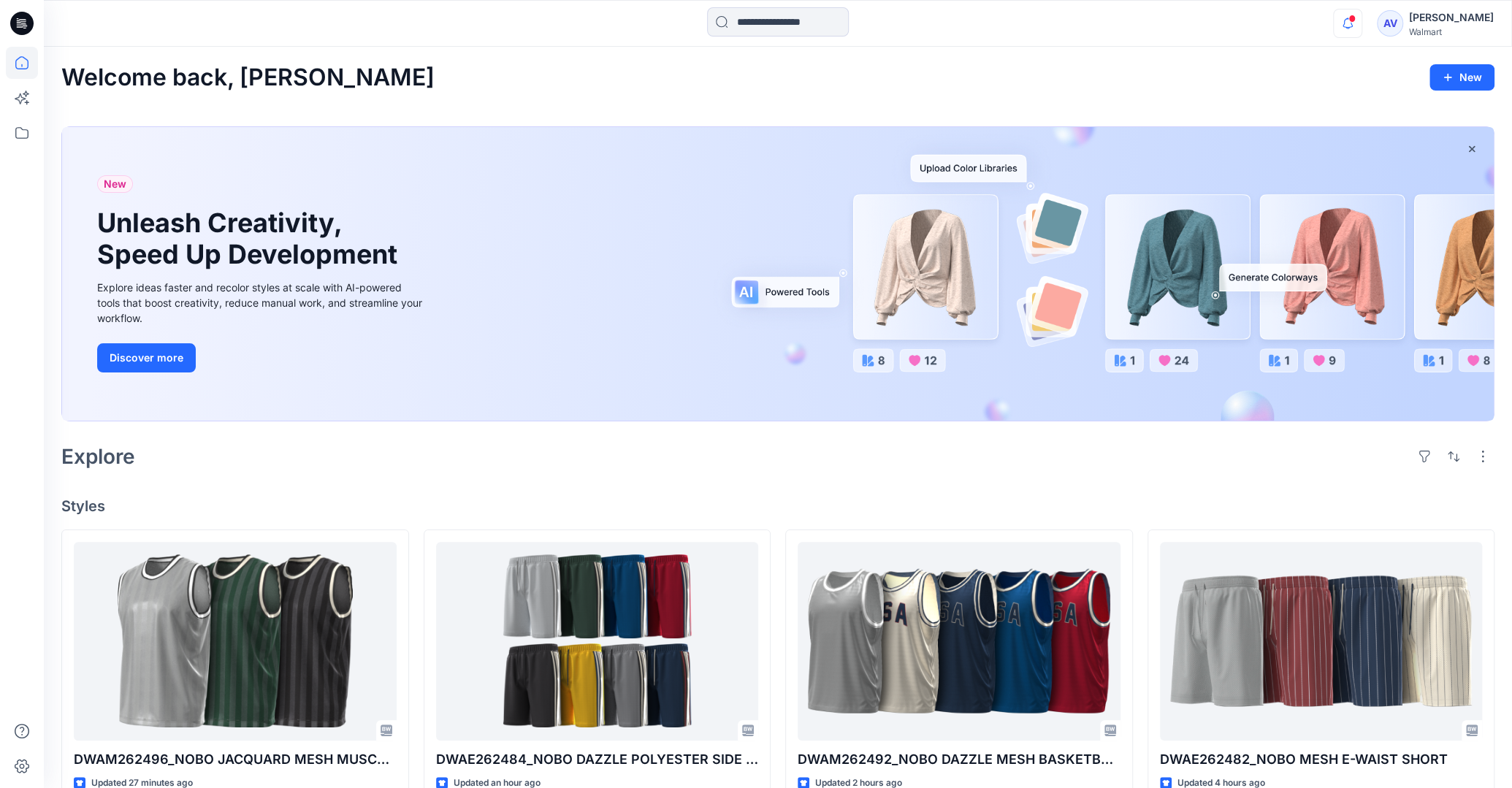
click at [1361, 22] on icon "button" at bounding box center [1347, 23] width 28 height 29
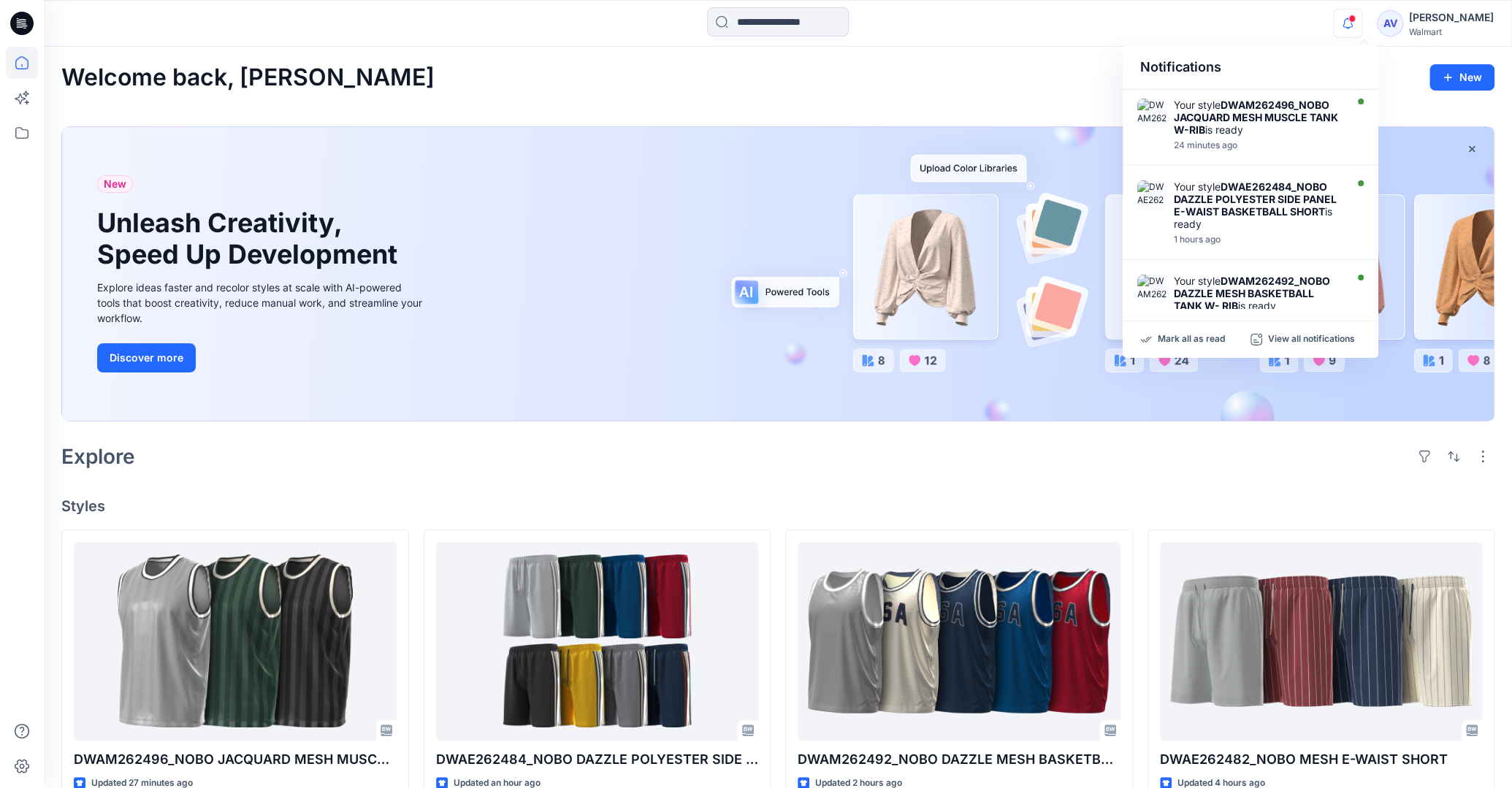
click at [1292, 21] on div "Notifications Your style DWAM262496_NOBO JACQUARD MESH MUSCLE TANK W-RIB is rea…" at bounding box center [777, 23] width 1467 height 32
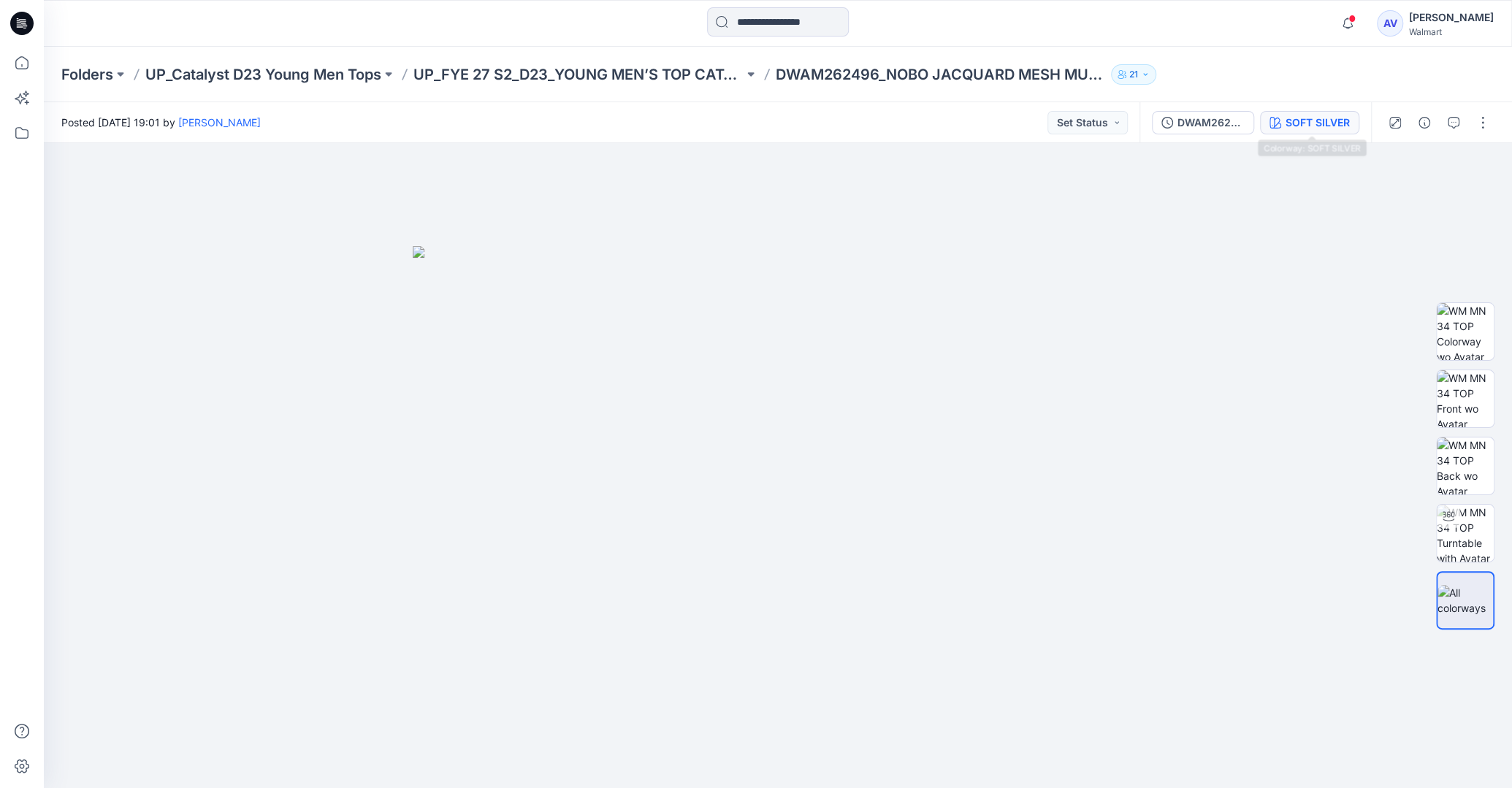
click at [1276, 125] on icon "button" at bounding box center [1275, 122] width 12 height 12
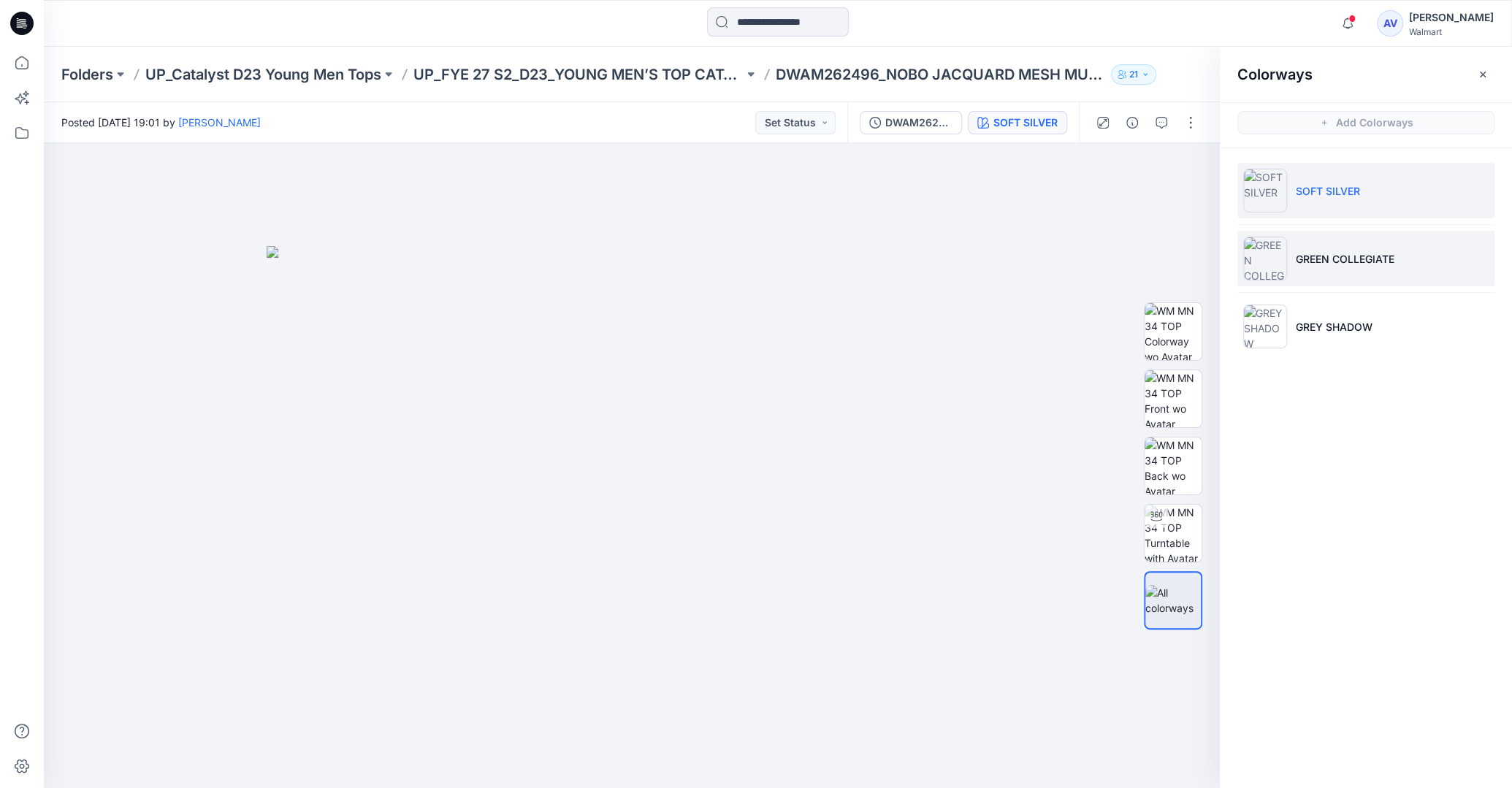
click at [1306, 232] on li "GREEN COLLEGIATE" at bounding box center [1366, 258] width 257 height 55
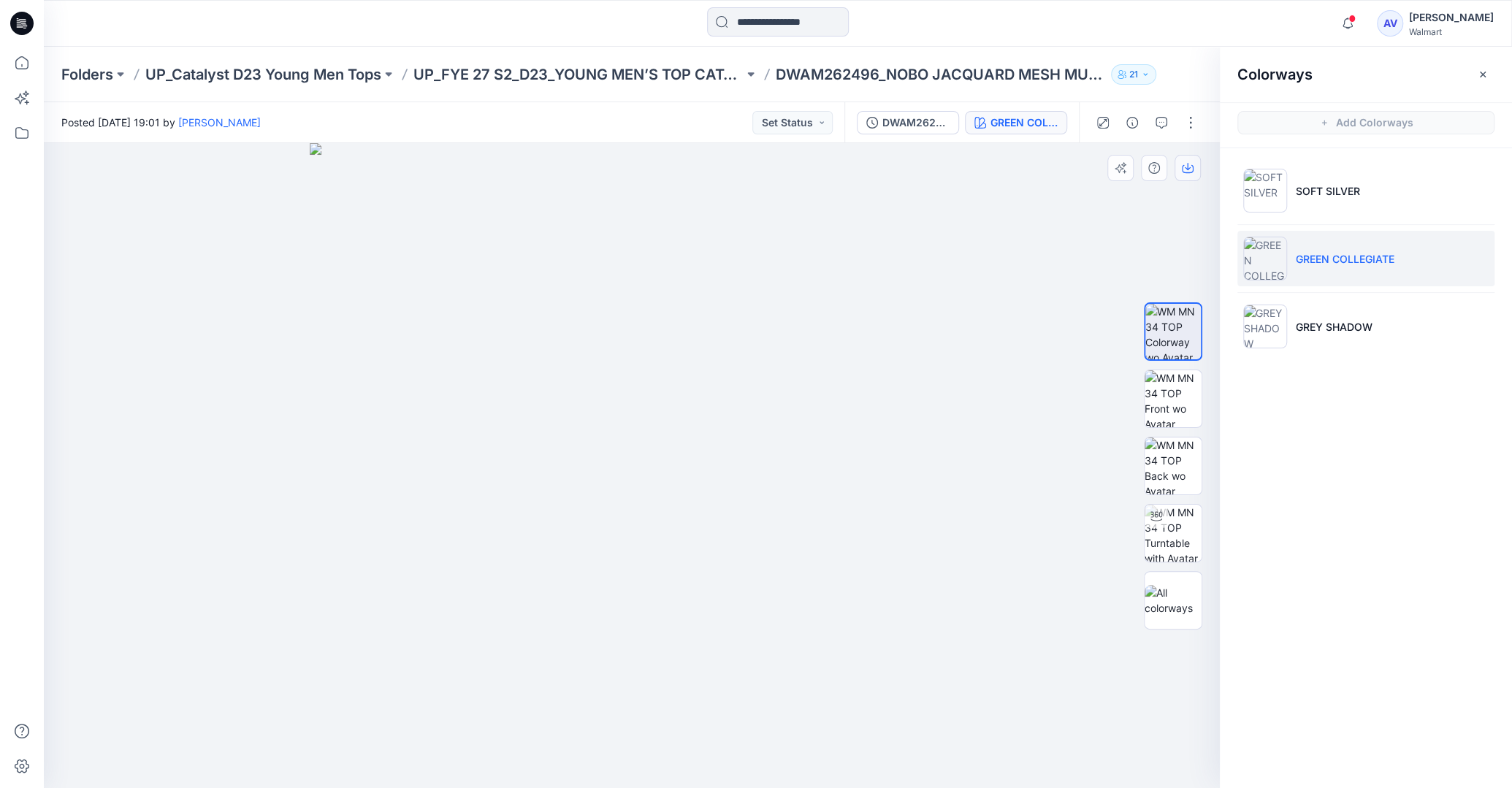
click at [1181, 175] on button "button" at bounding box center [1187, 167] width 26 height 26
click at [1316, 309] on li "GREY SHADOW" at bounding box center [1366, 327] width 257 height 55
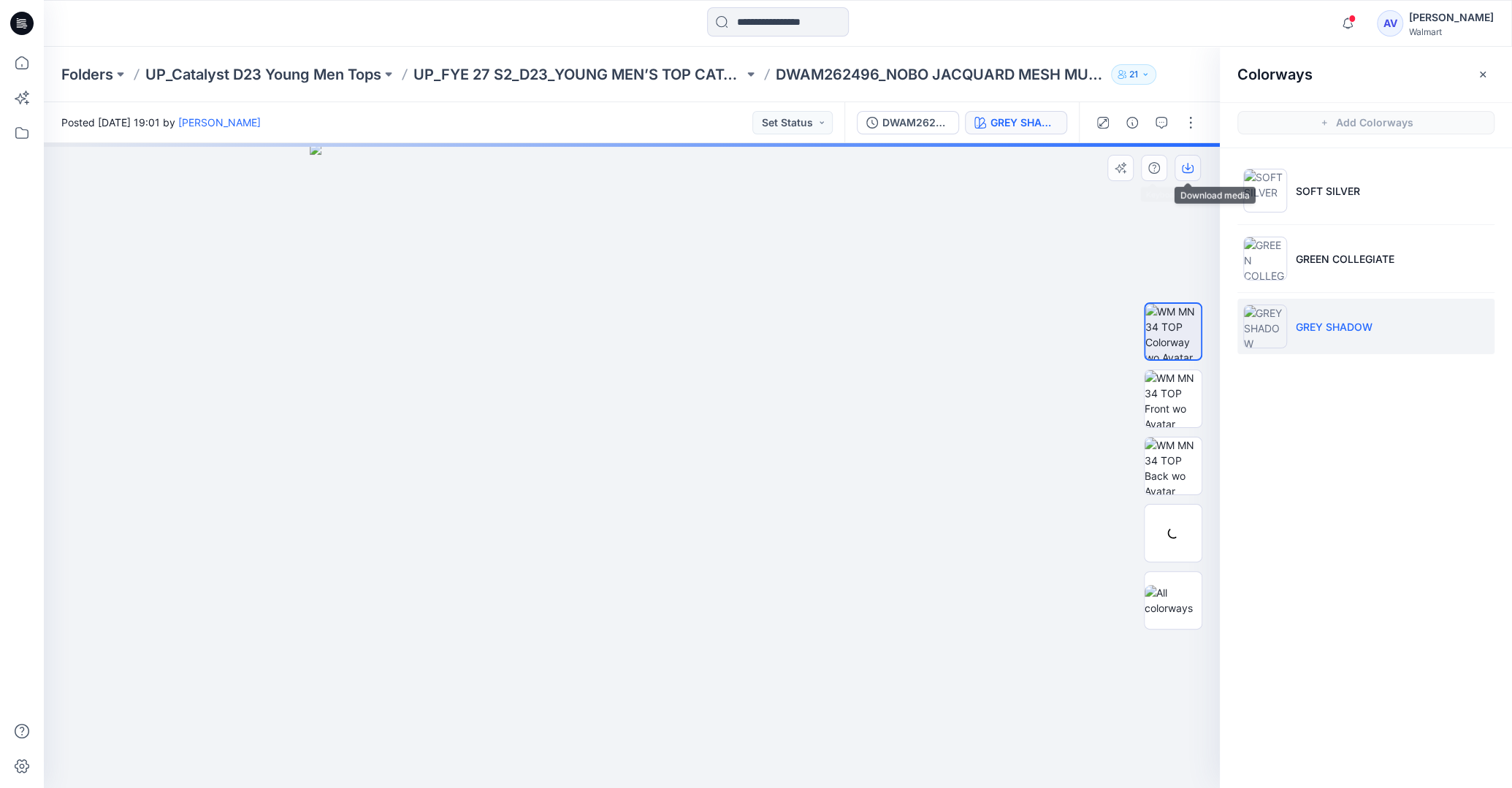
click at [1183, 171] on icon "button" at bounding box center [1187, 169] width 12 height 8
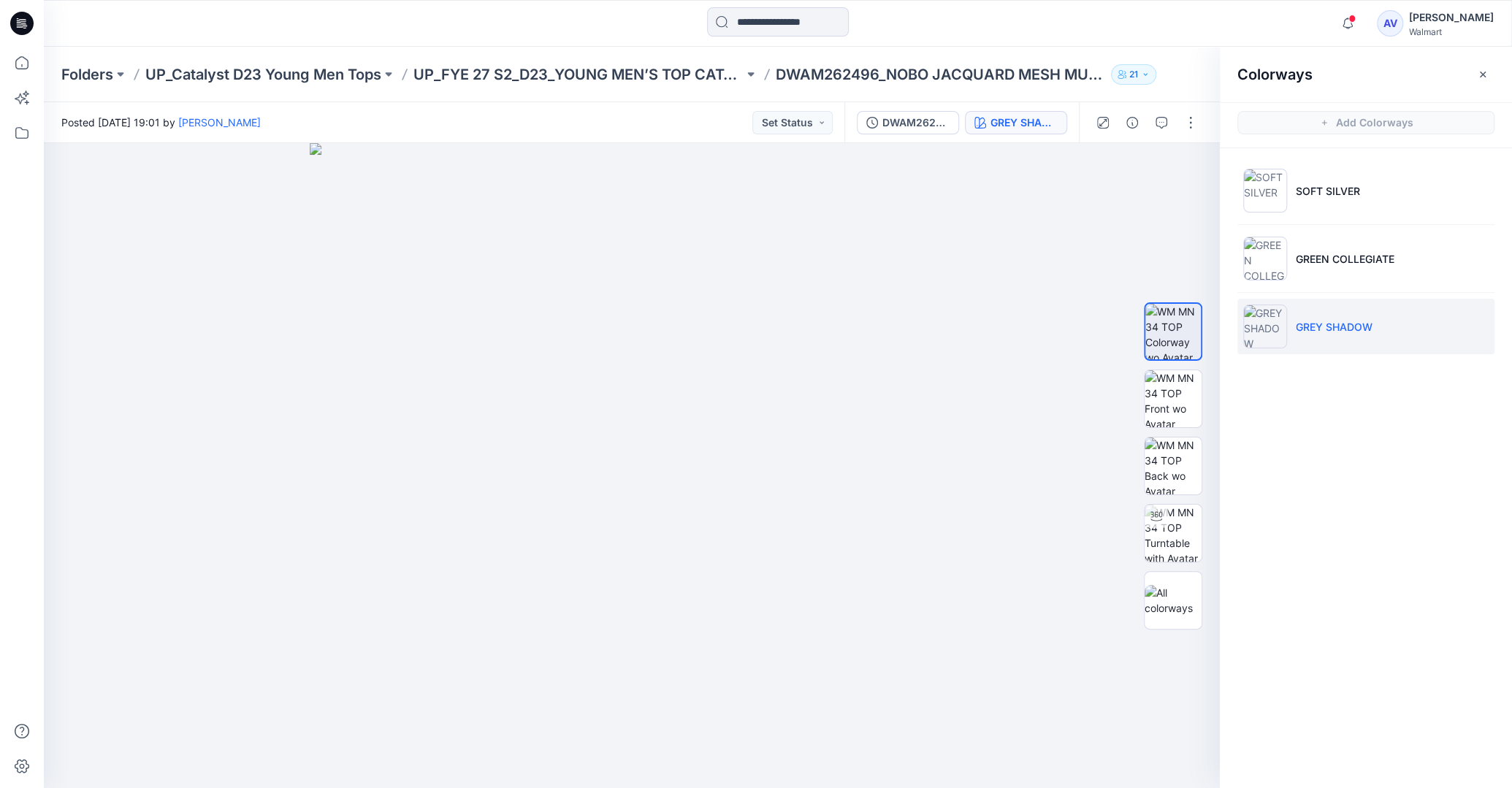
click at [39, 50] on div at bounding box center [22, 394] width 44 height 788
click at [28, 57] on icon at bounding box center [21, 62] width 32 height 32
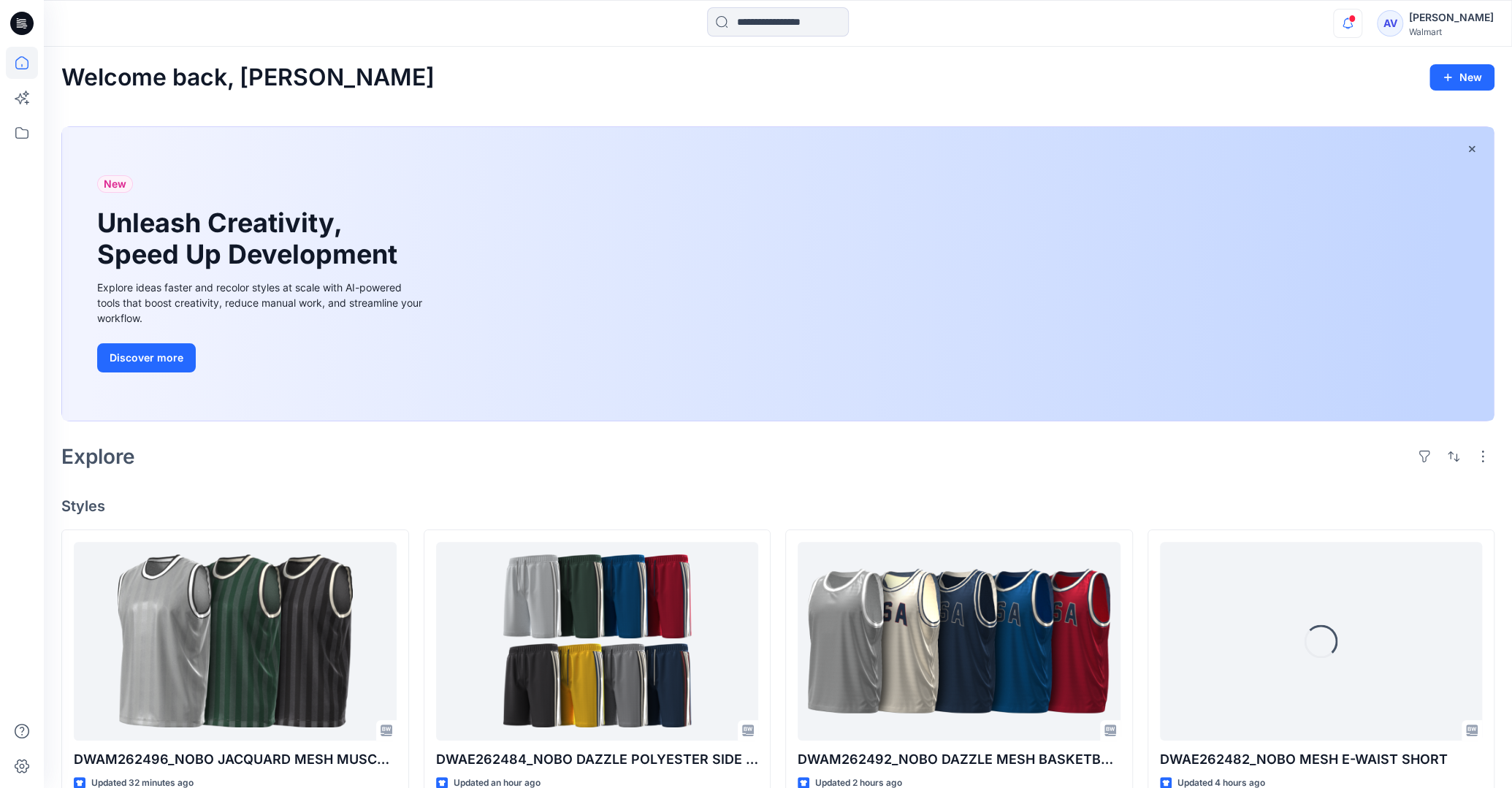
click at [1361, 21] on icon "button" at bounding box center [1347, 23] width 28 height 29
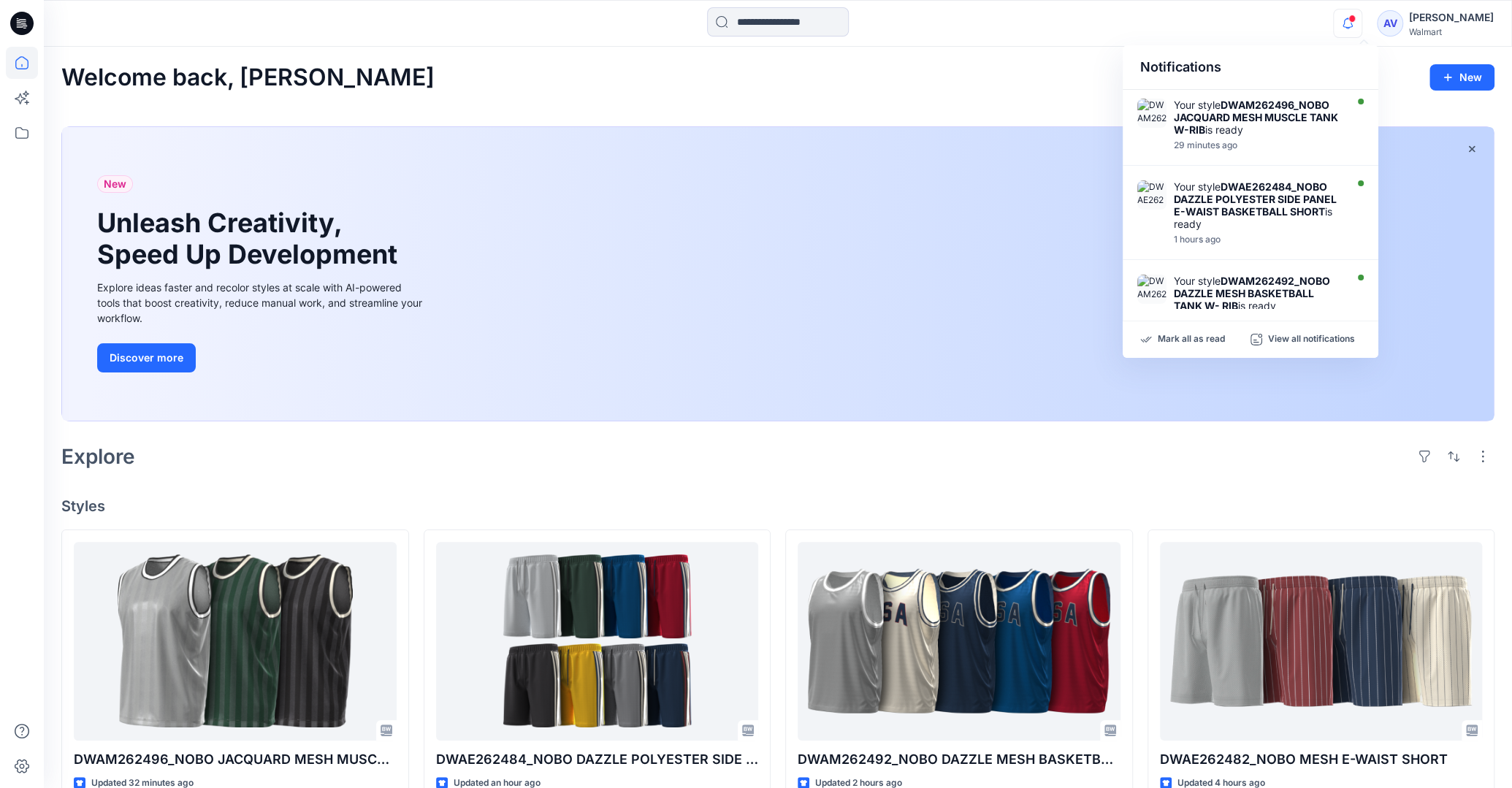
click at [1231, 33] on div "Notifications Your style DWAM262496_NOBO JACQUARD MESH MUSCLE TANK W-RIB is rea…" at bounding box center [777, 23] width 1467 height 32
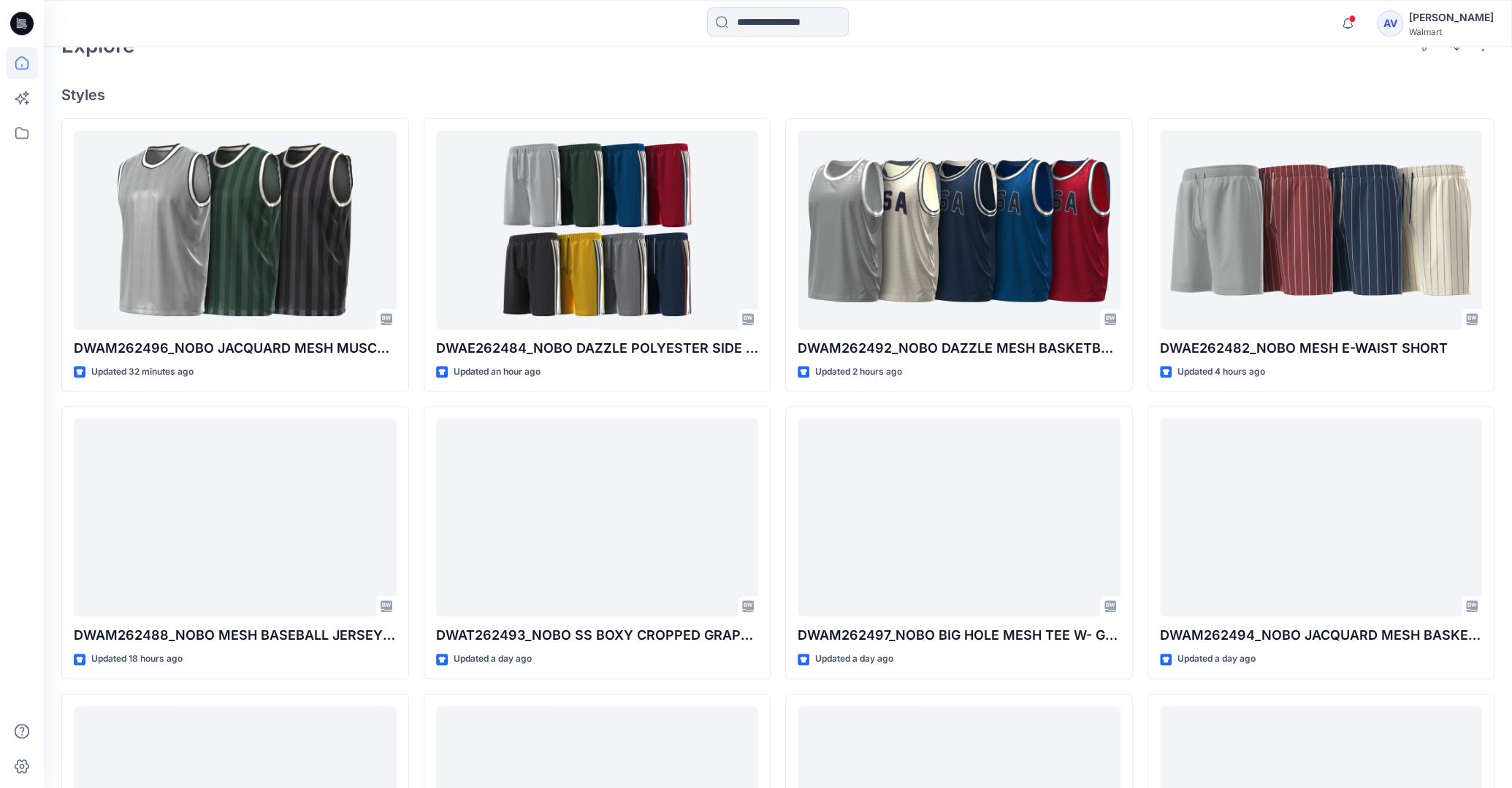
scroll to position [412, 0]
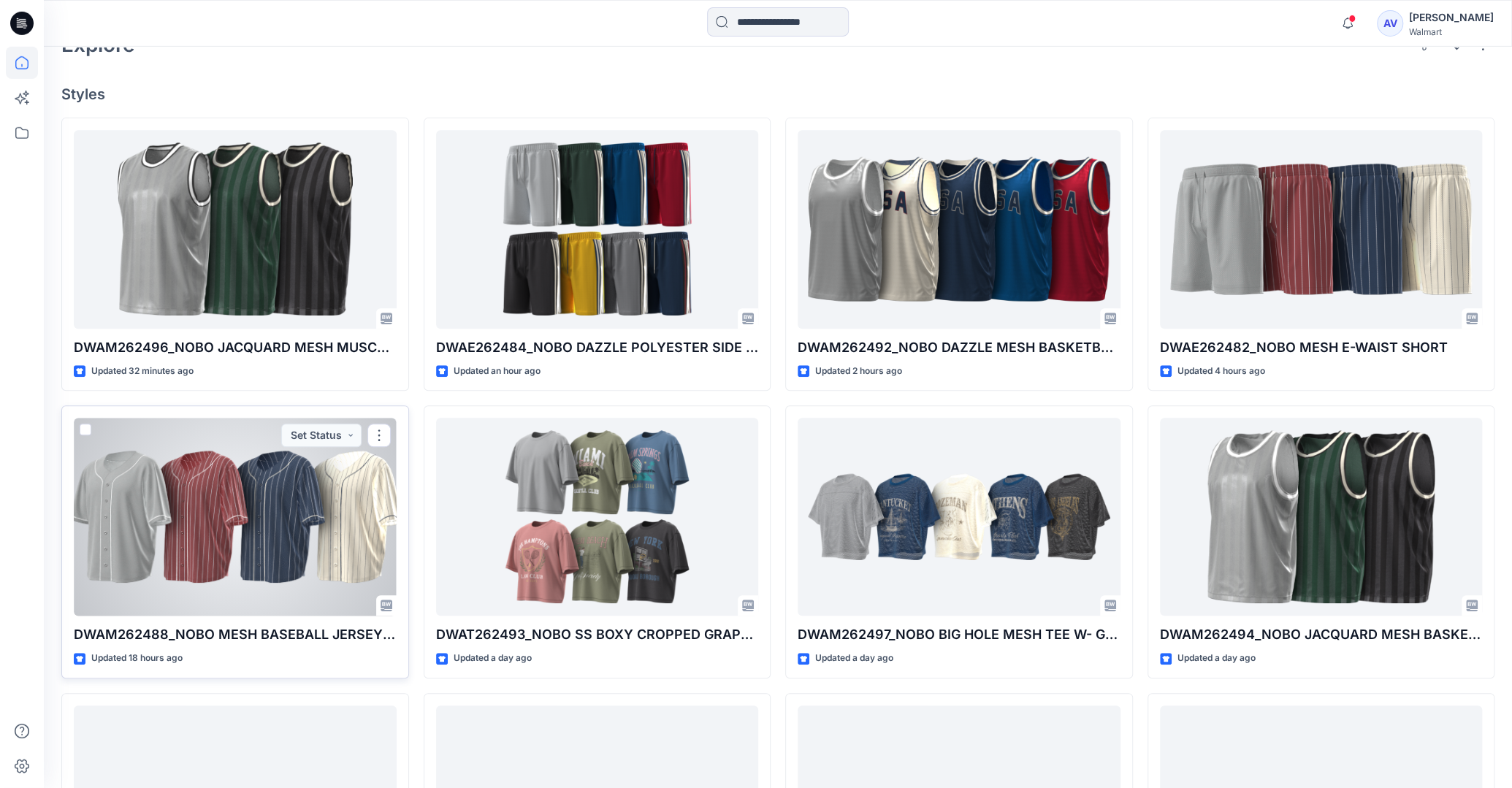
click at [307, 588] on div at bounding box center [234, 516] width 323 height 198
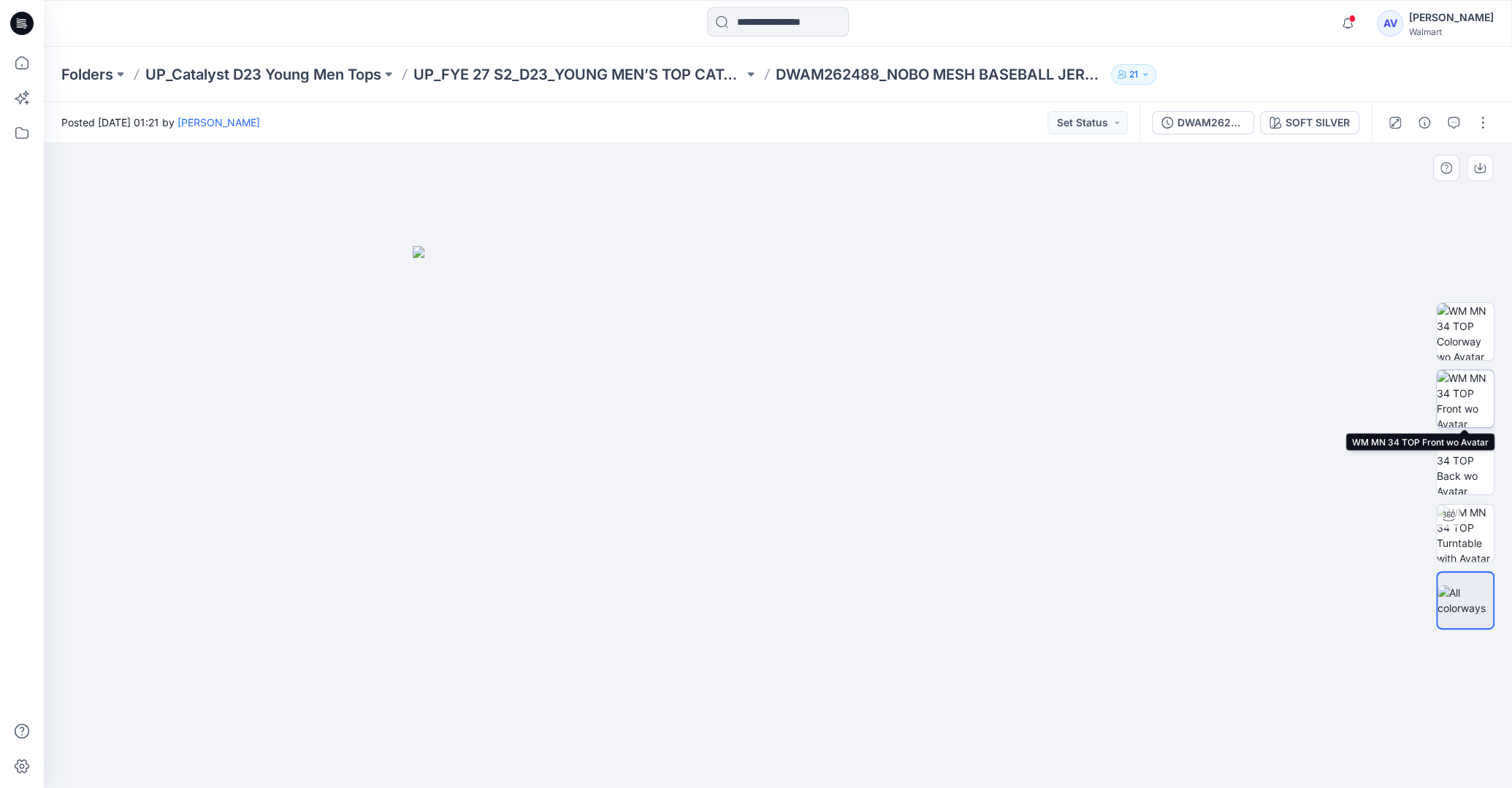
click at [1469, 375] on img at bounding box center [1465, 398] width 57 height 57
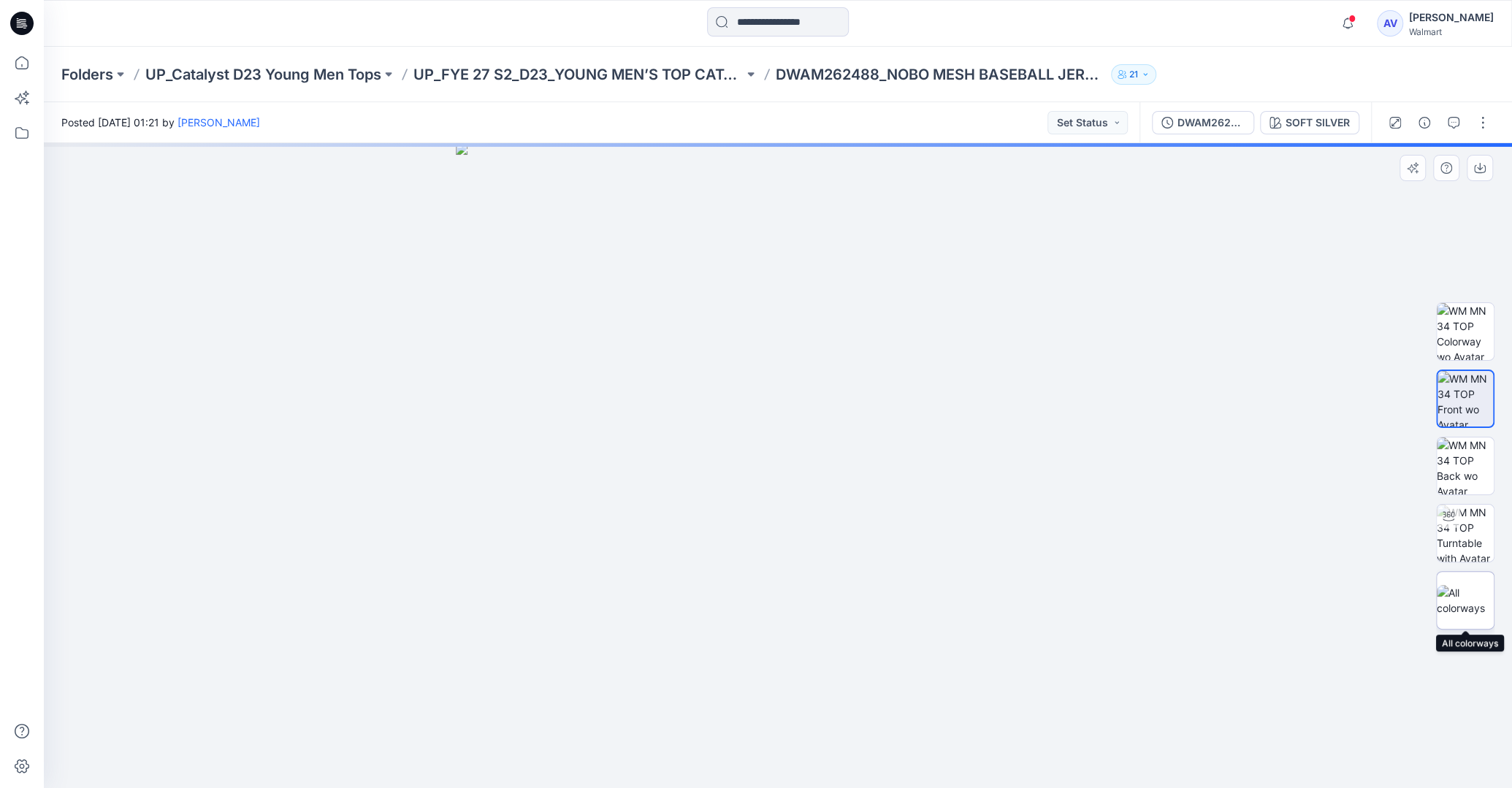
click at [1465, 596] on img at bounding box center [1465, 599] width 57 height 31
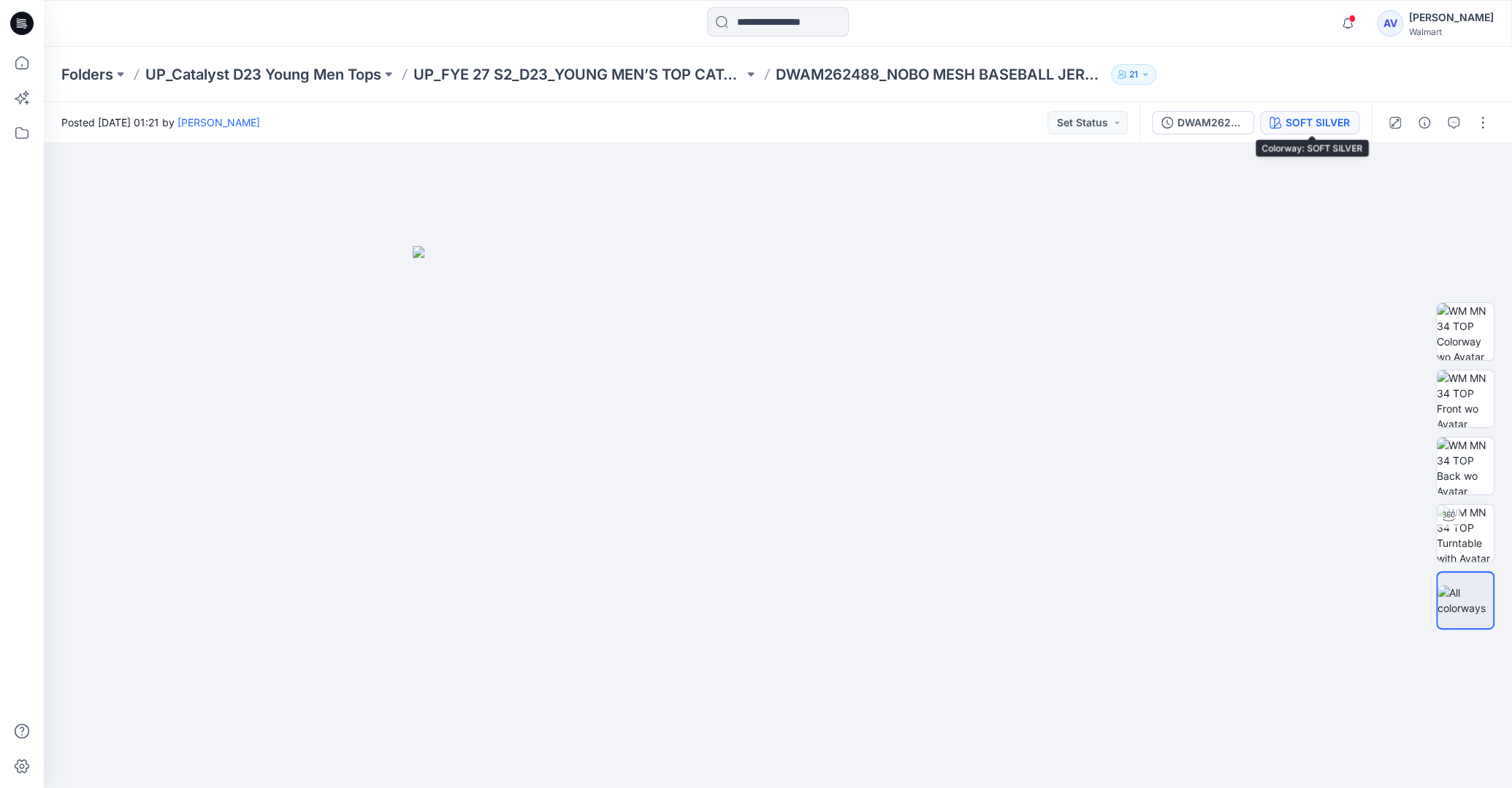
click at [1351, 131] on button "SOFT SILVER" at bounding box center [1309, 123] width 99 height 24
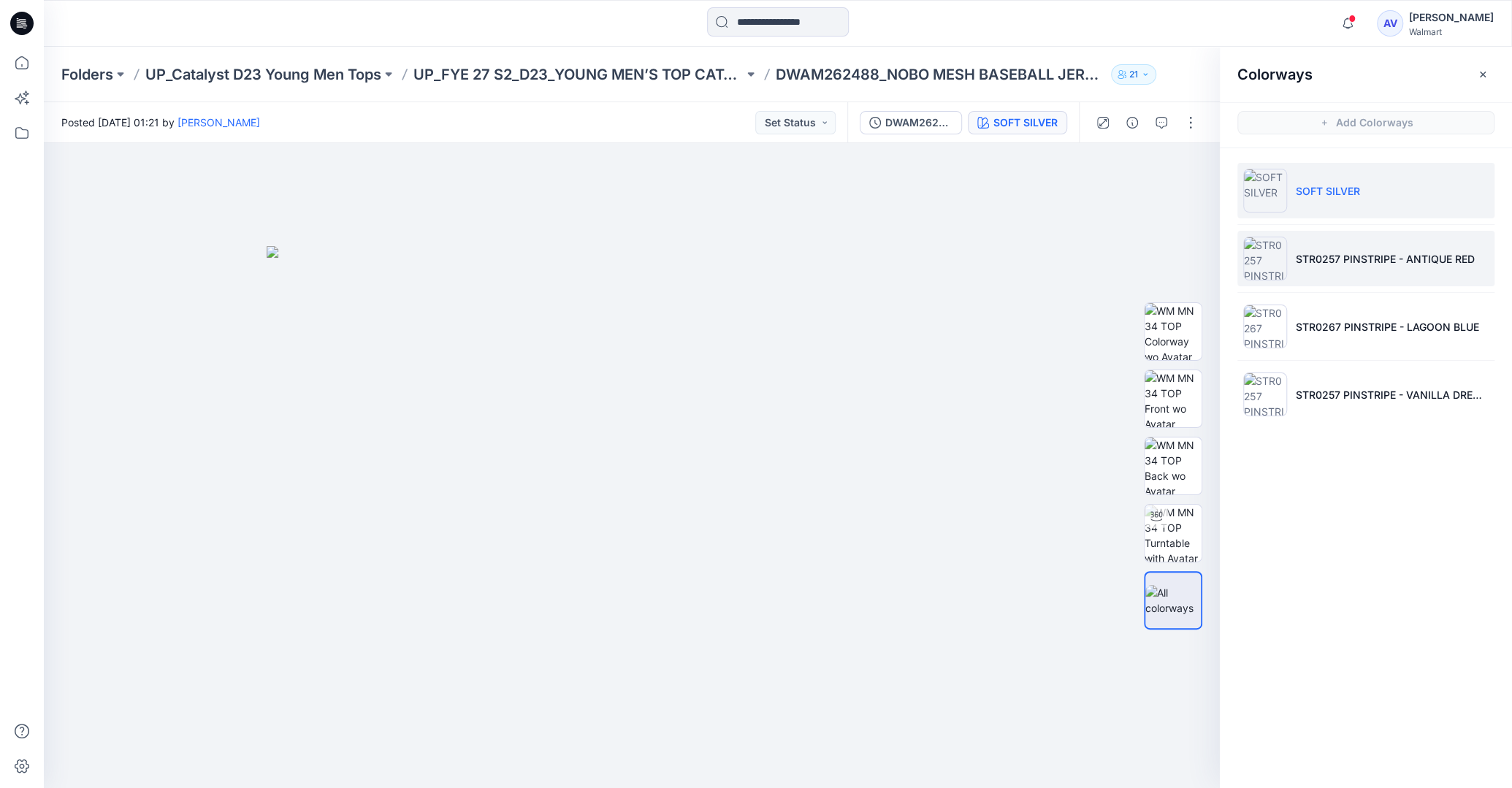
click at [1330, 282] on li "STR0257 PINSTRIPE - ANTIQUE RED" at bounding box center [1366, 258] width 257 height 55
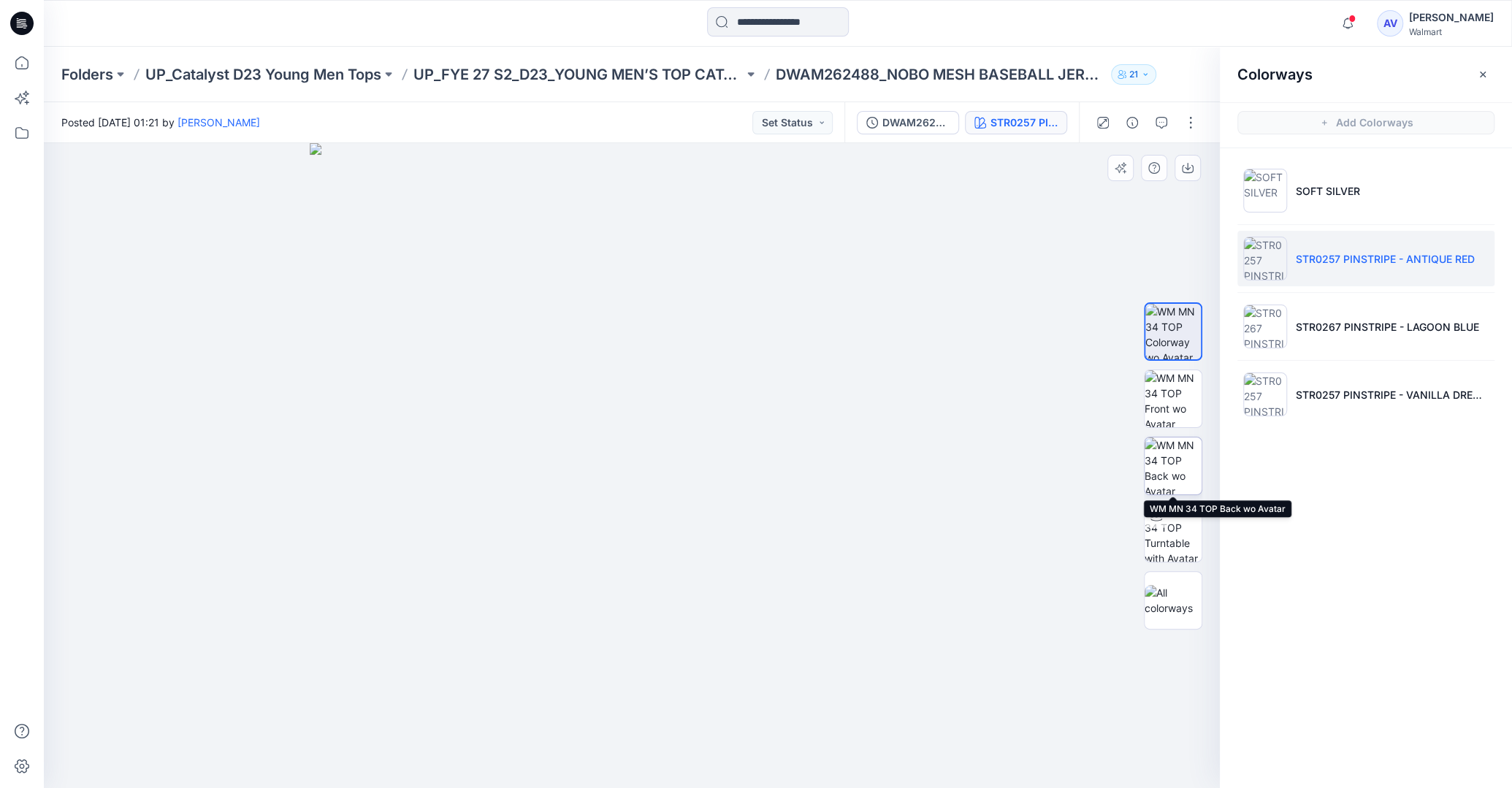
click at [1180, 457] on img at bounding box center [1173, 465] width 57 height 57
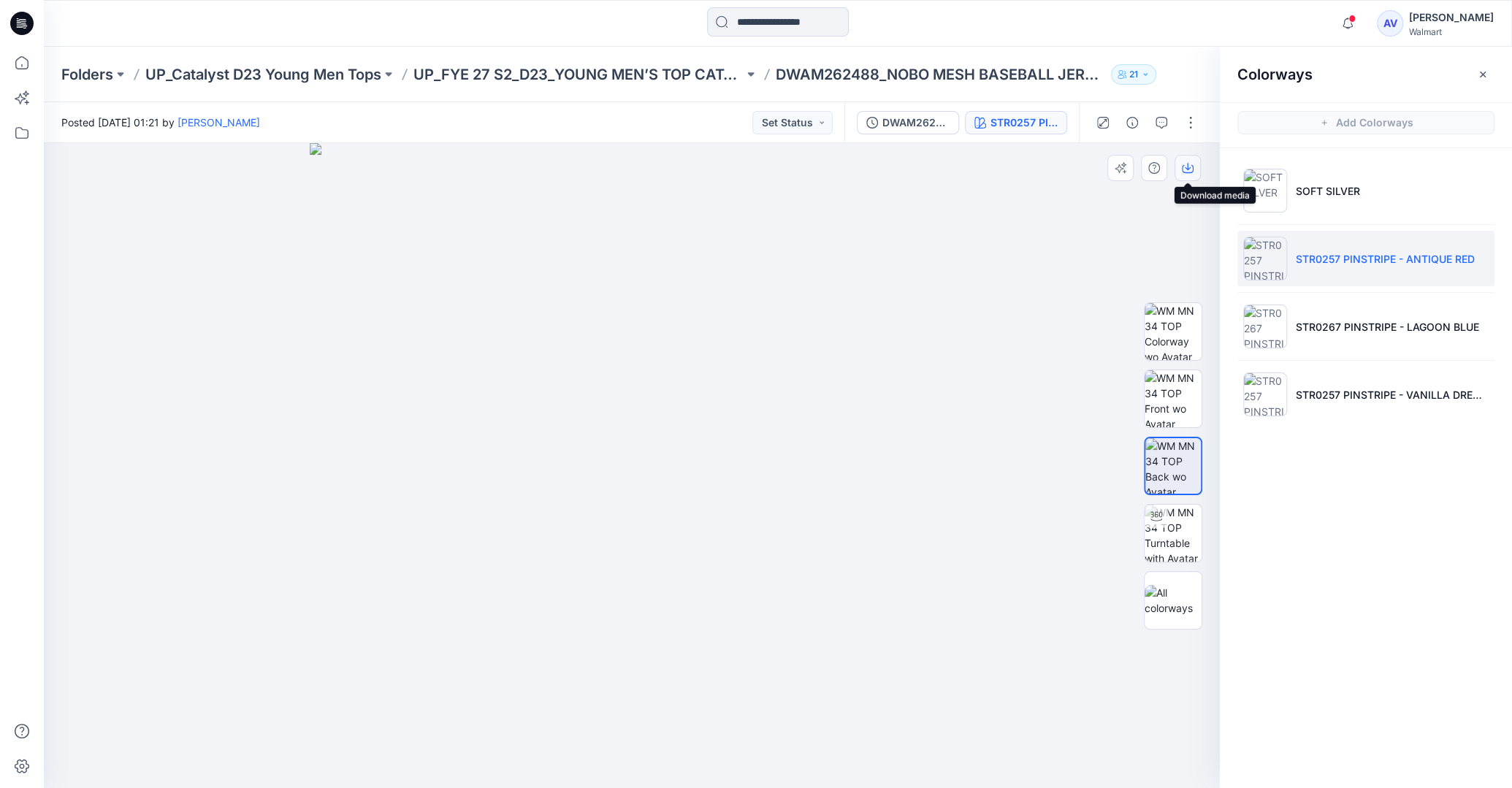
click at [1185, 162] on button "button" at bounding box center [1187, 167] width 26 height 26
click at [1329, 331] on p "STR0267 PINSTRIPE - LAGOON BLUE" at bounding box center [1387, 326] width 183 height 15
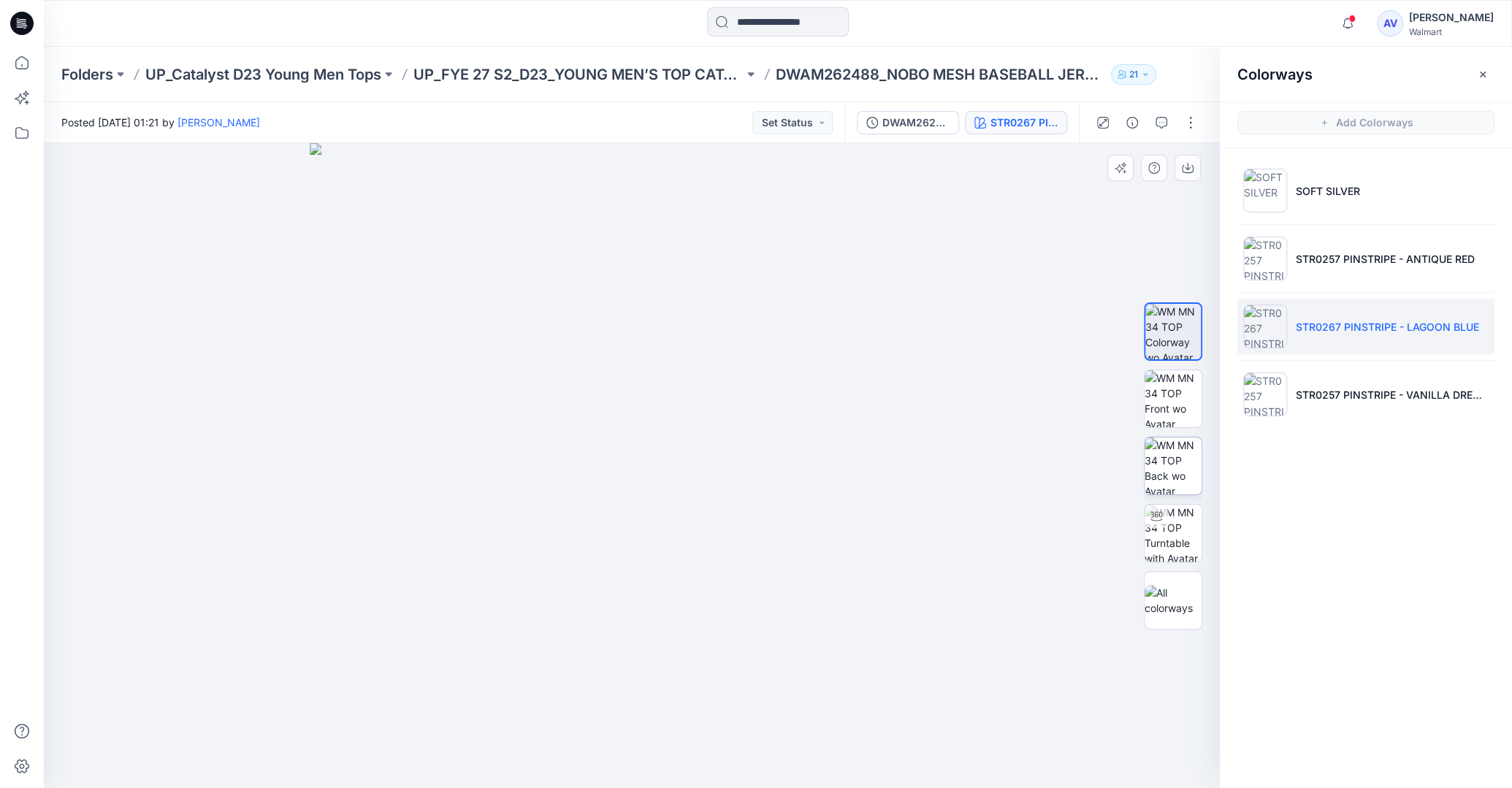
click at [1170, 457] on img at bounding box center [1173, 465] width 57 height 57
click at [1192, 168] on icon "button" at bounding box center [1187, 167] width 12 height 12
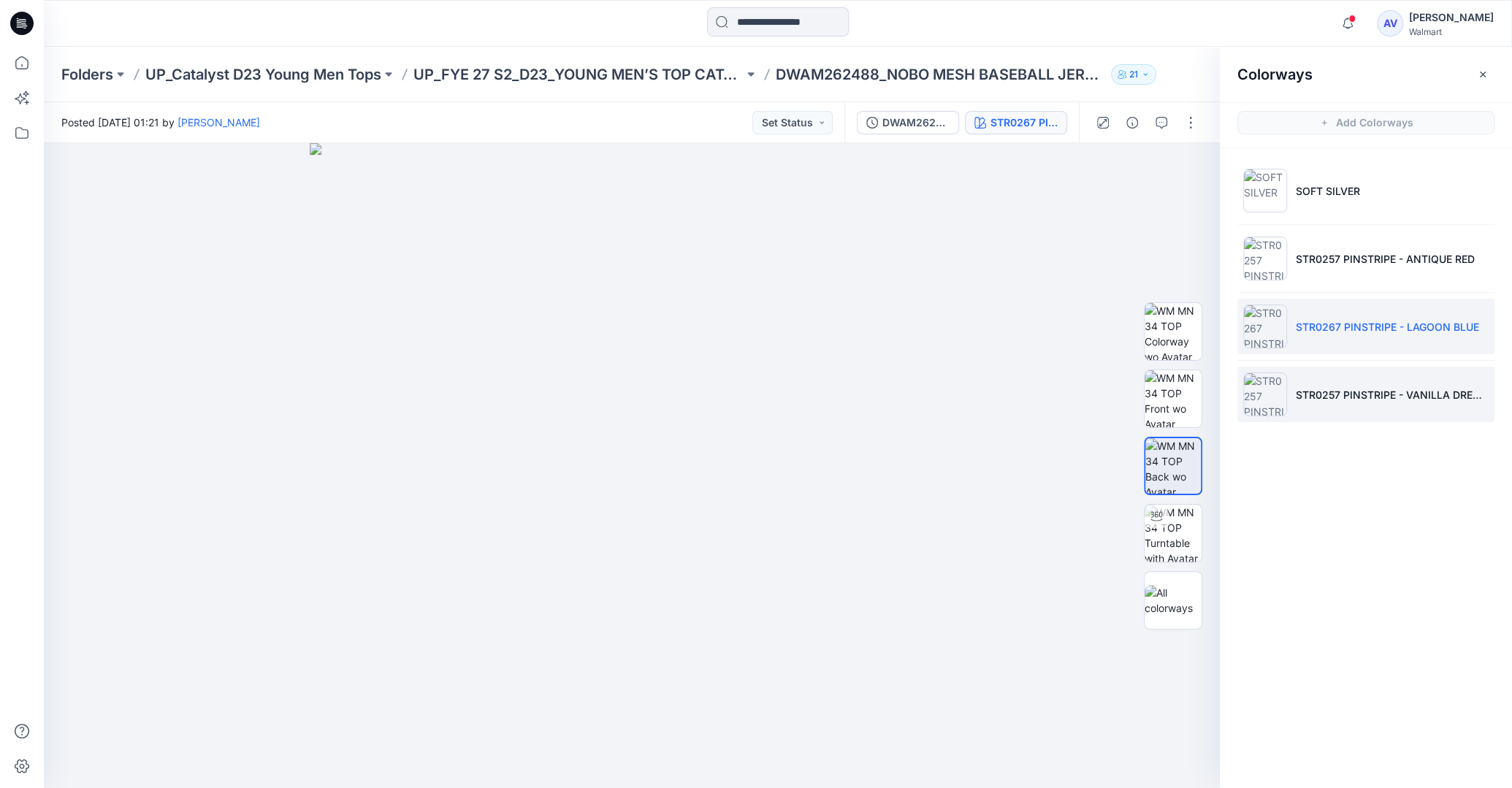
click at [1322, 375] on li "STR0257 PINSTRIPE - VANILLA DREAM" at bounding box center [1366, 394] width 257 height 55
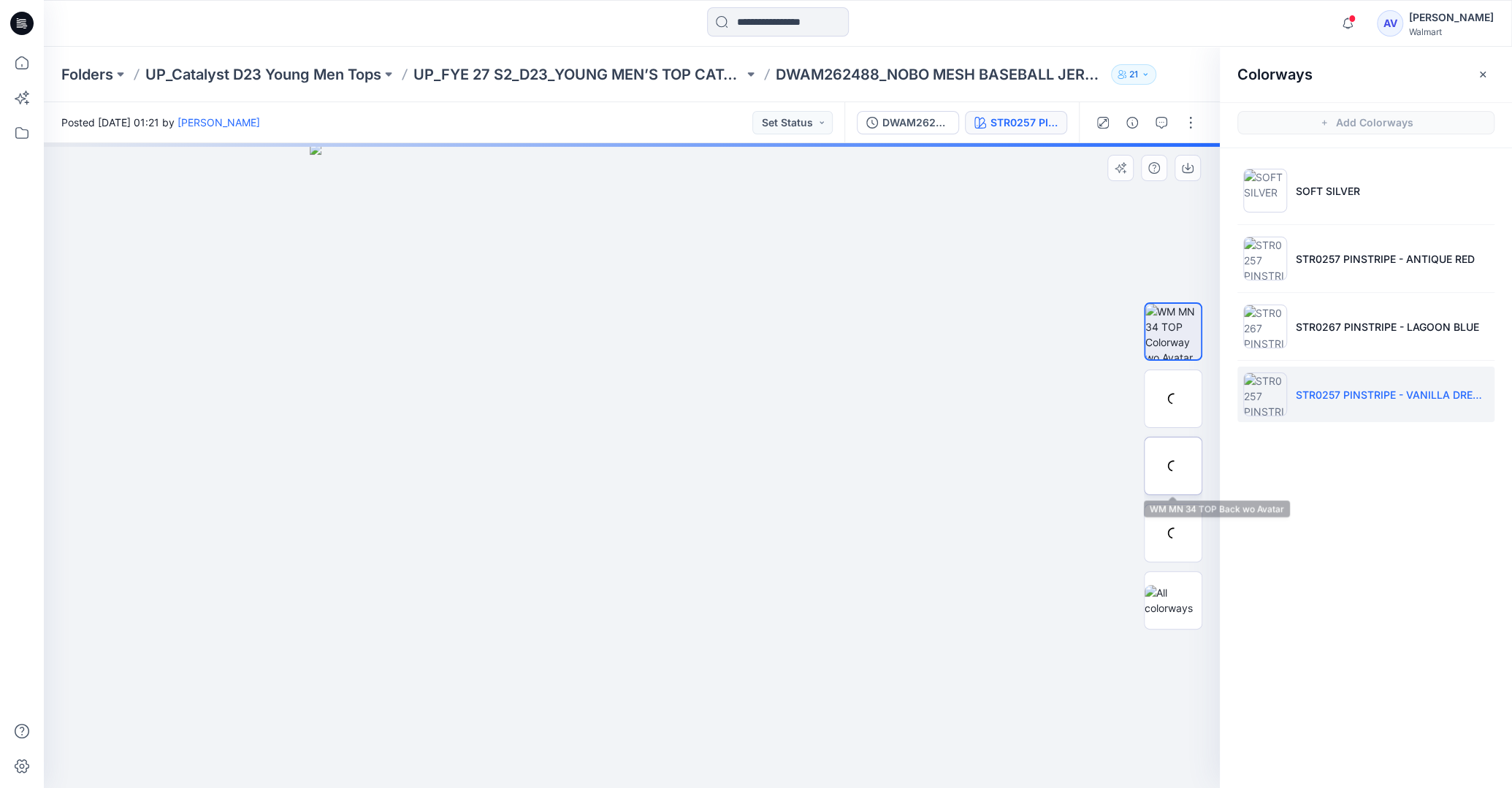
click at [0, 0] on img at bounding box center [0, 0] width 0 height 0
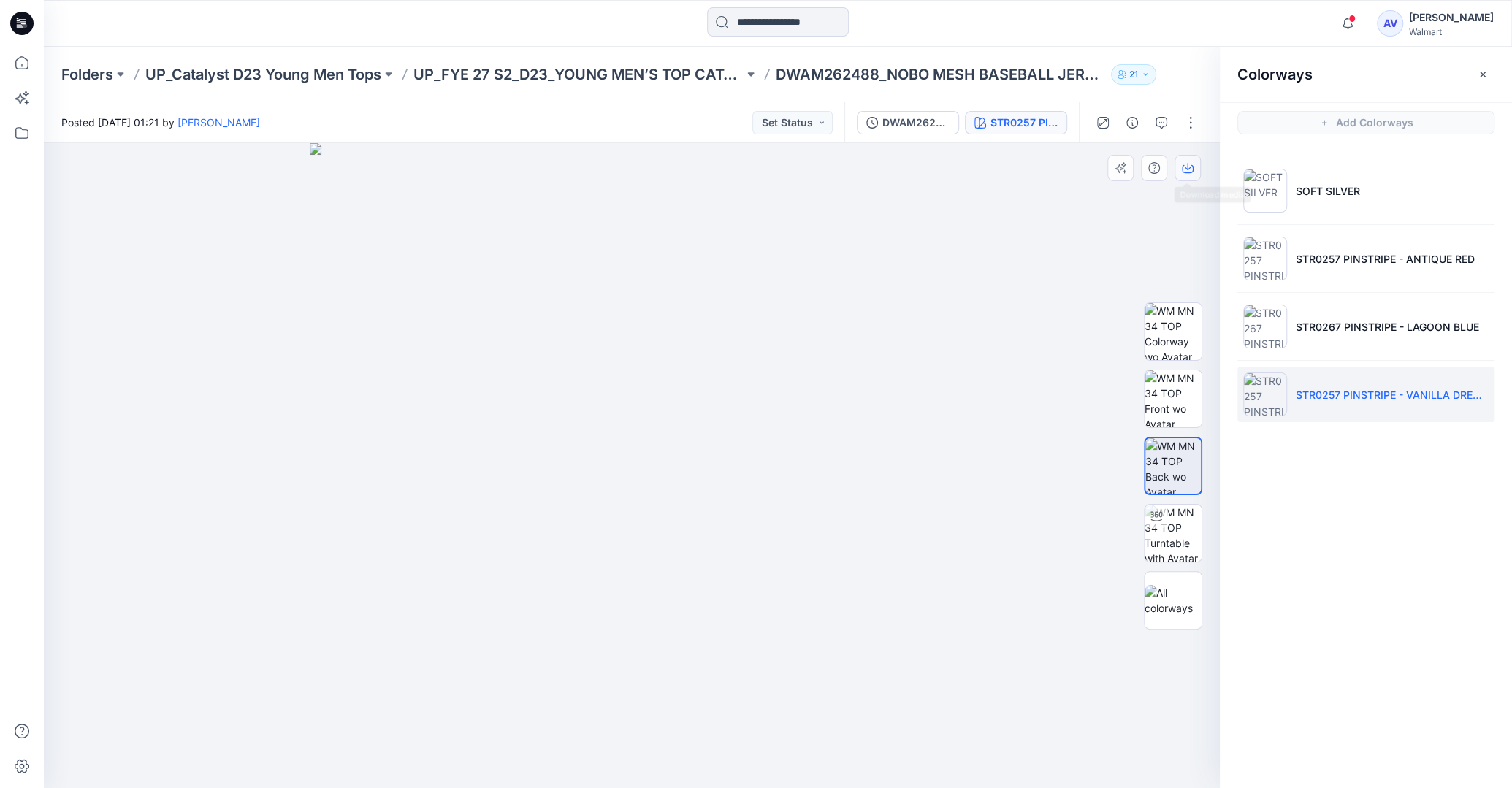
click at [1196, 163] on button "button" at bounding box center [1187, 167] width 26 height 26
click at [13, 62] on icon at bounding box center [21, 62] width 32 height 32
